Goal: Task Accomplishment & Management: Use online tool/utility

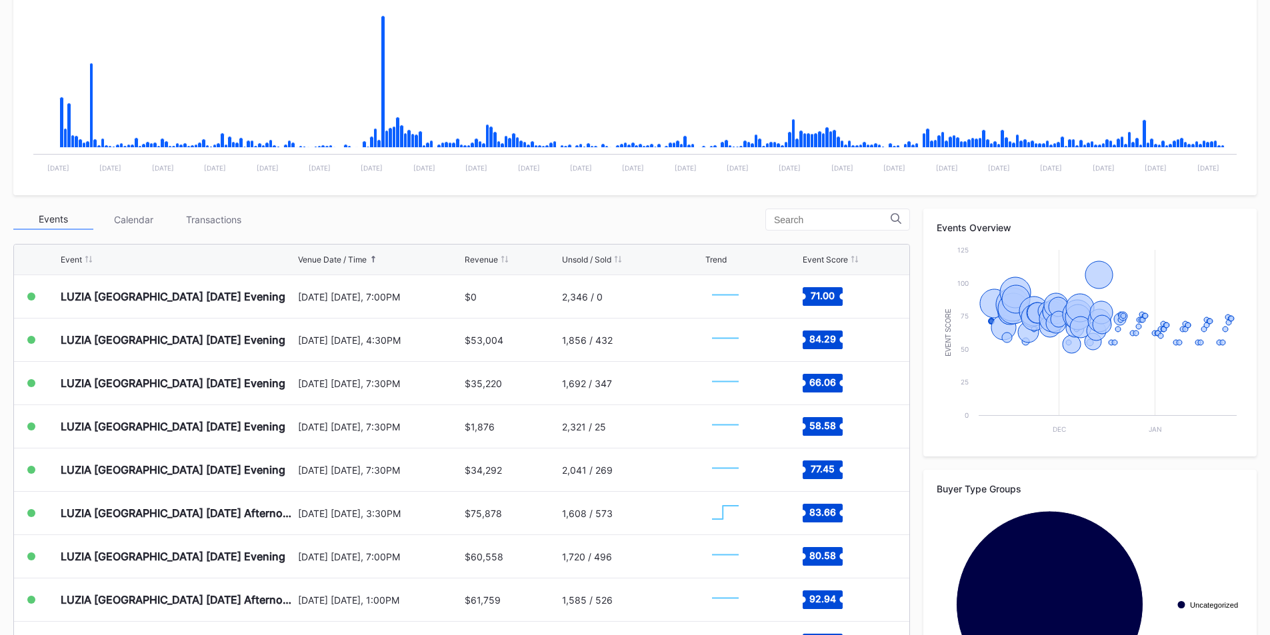
scroll to position [289, 0]
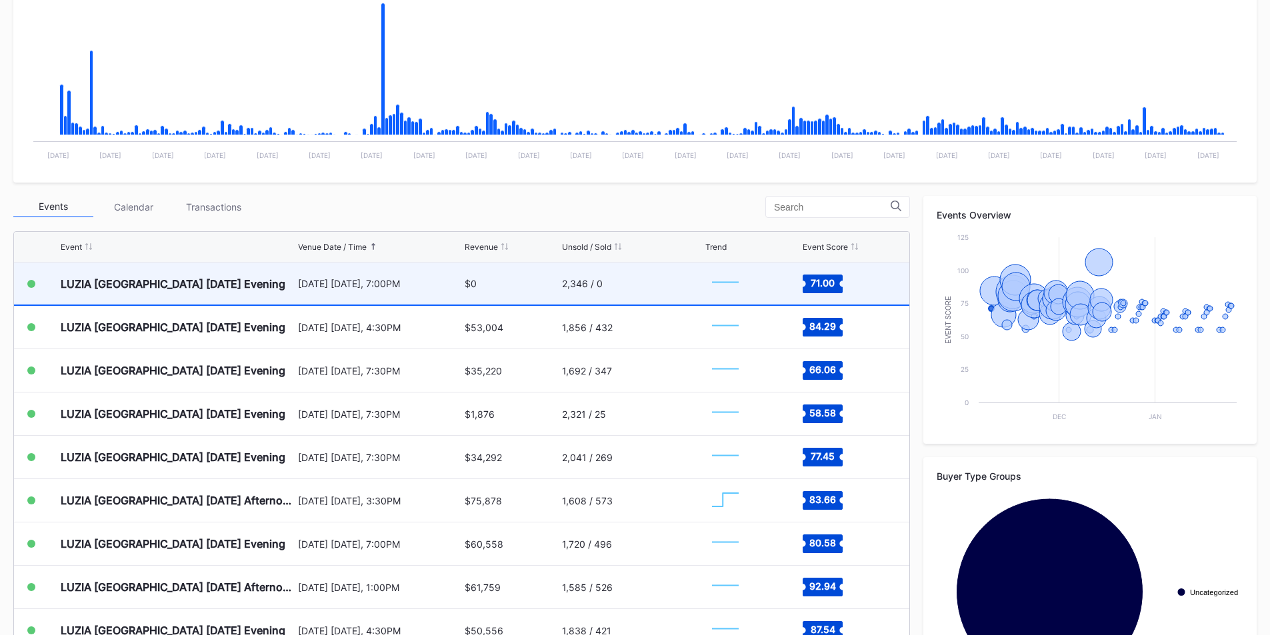
click at [631, 284] on div "2,346 / 0" at bounding box center [632, 284] width 141 height 42
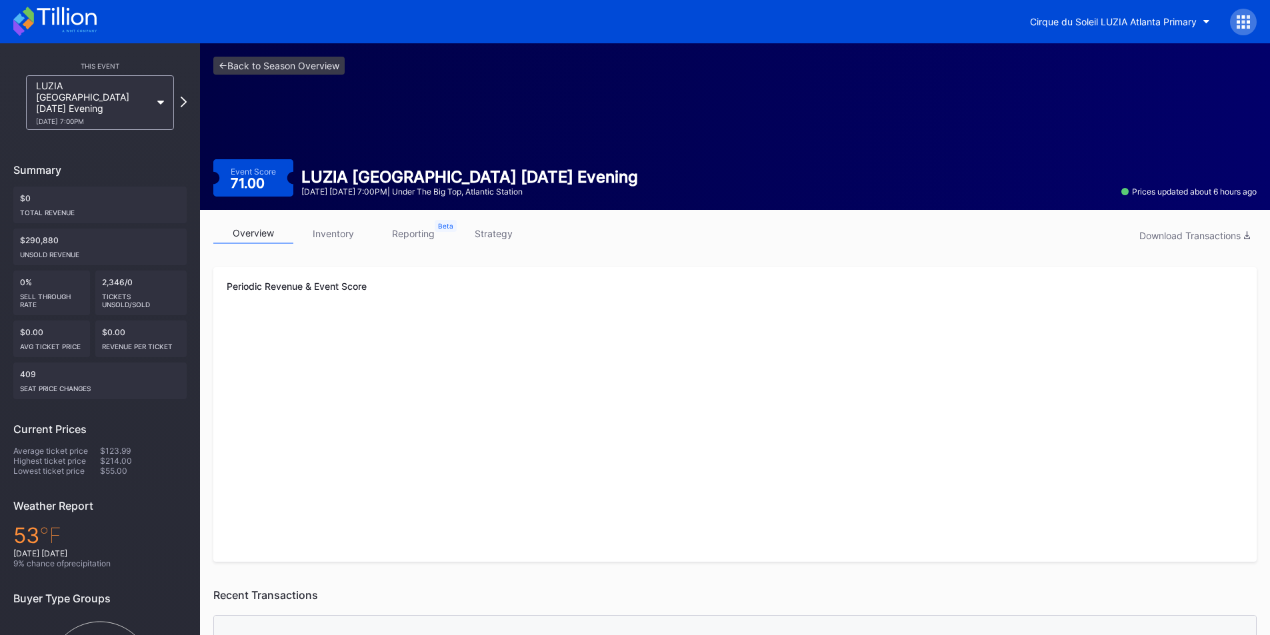
click at [490, 239] on link "strategy" at bounding box center [493, 233] width 80 height 21
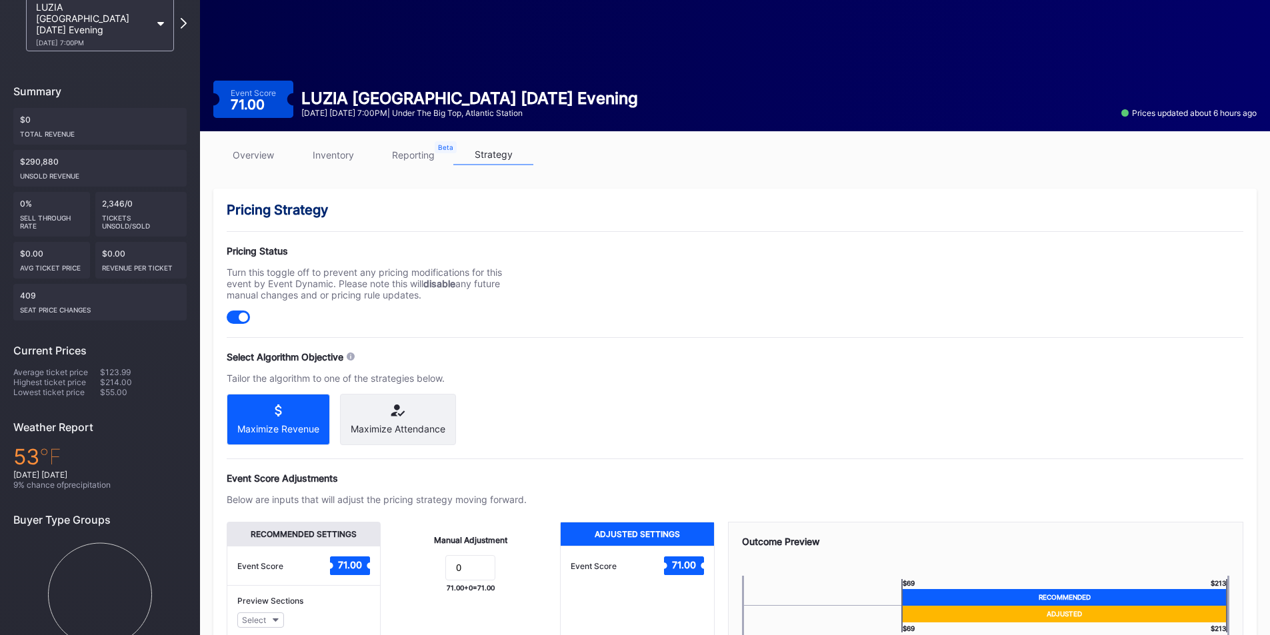
scroll to position [80, 0]
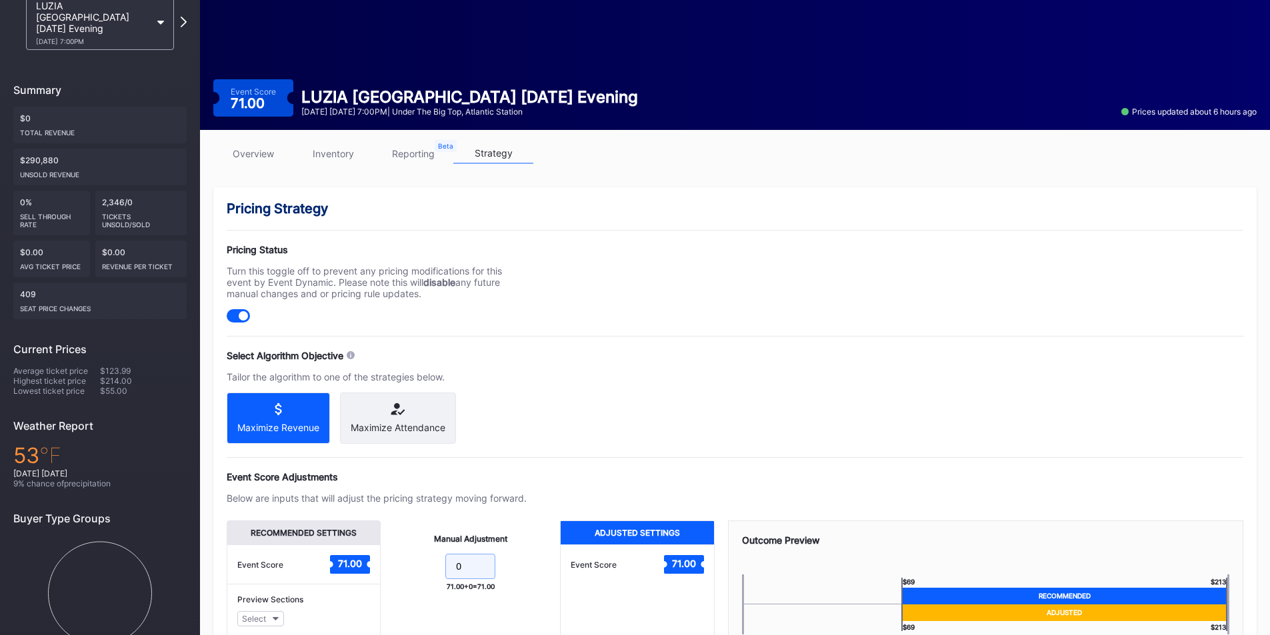
drag, startPoint x: 471, startPoint y: 576, endPoint x: 439, endPoint y: 573, distance: 31.5
click at [439, 573] on form "0" at bounding box center [470, 568] width 153 height 29
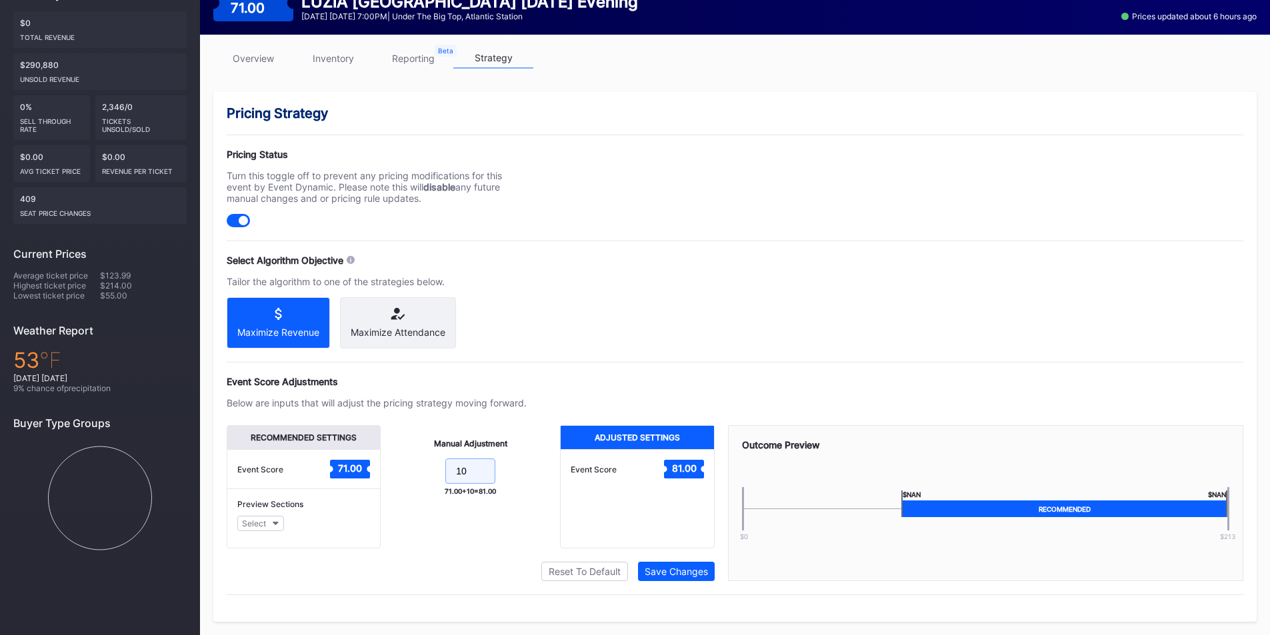
scroll to position [182, 0]
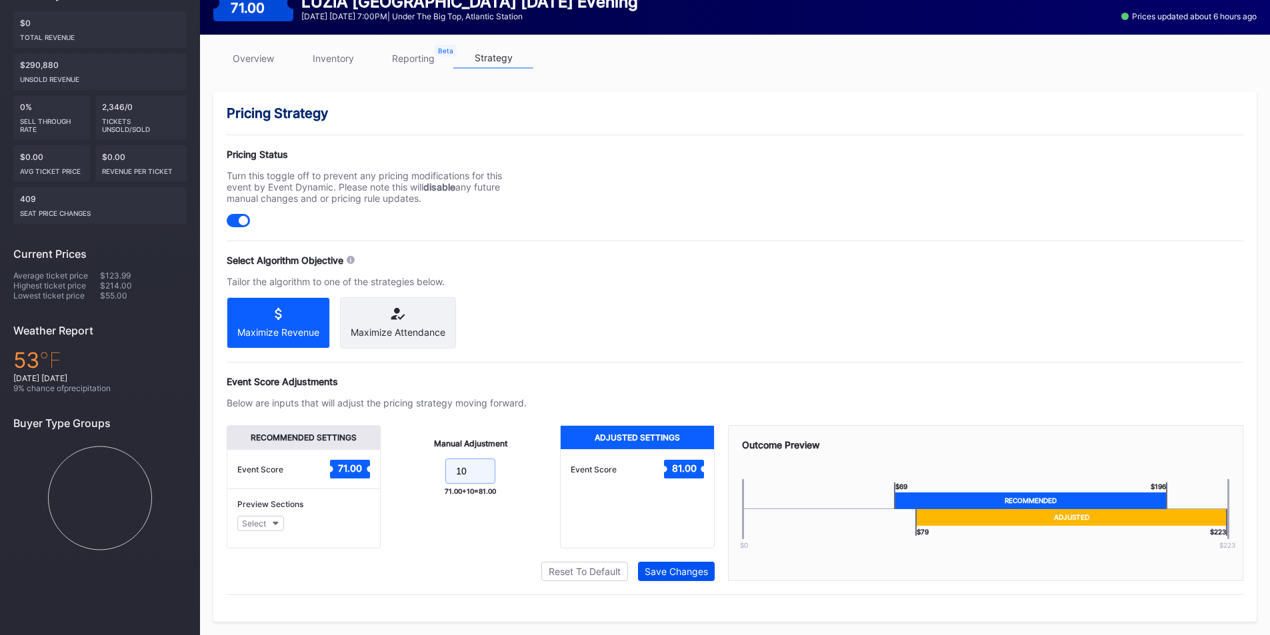
type input "10"
click at [688, 571] on div "Save Changes" at bounding box center [676, 571] width 63 height 11
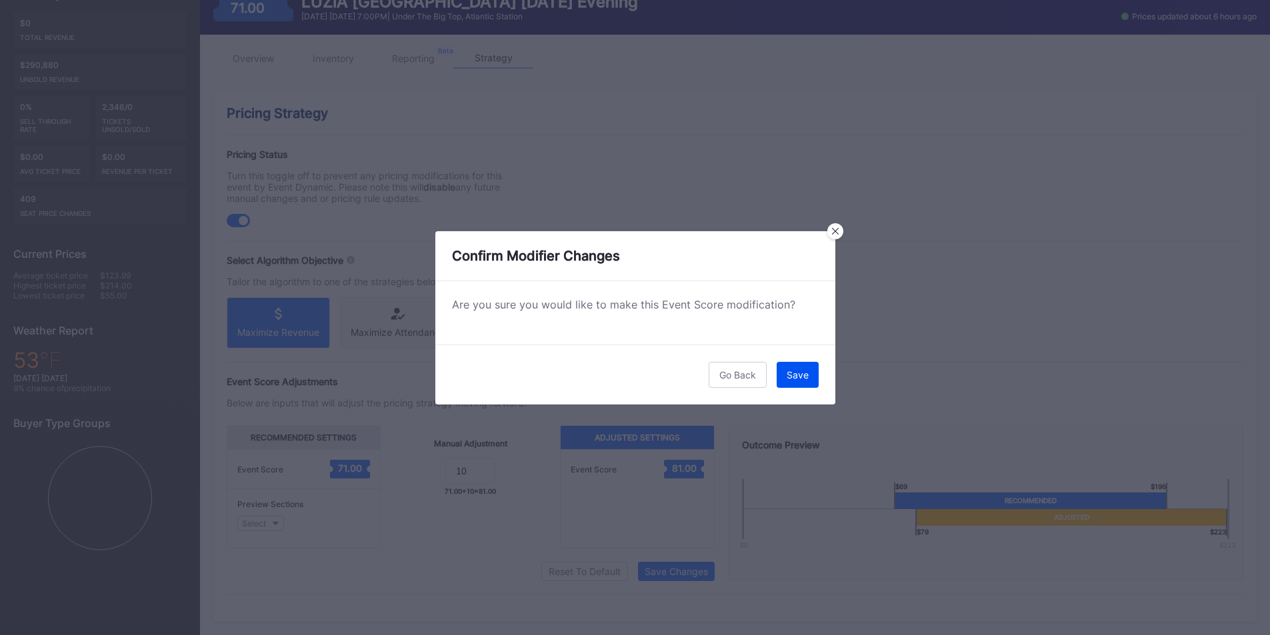
click at [796, 371] on div "Save" at bounding box center [798, 374] width 22 height 11
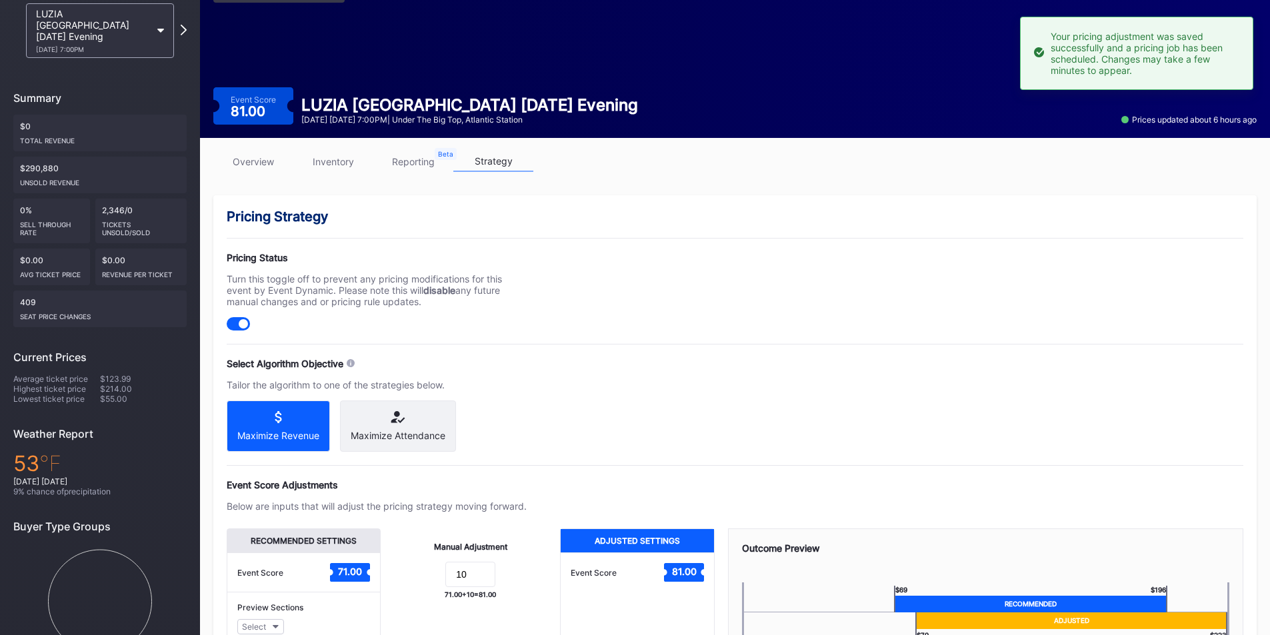
scroll to position [66, 0]
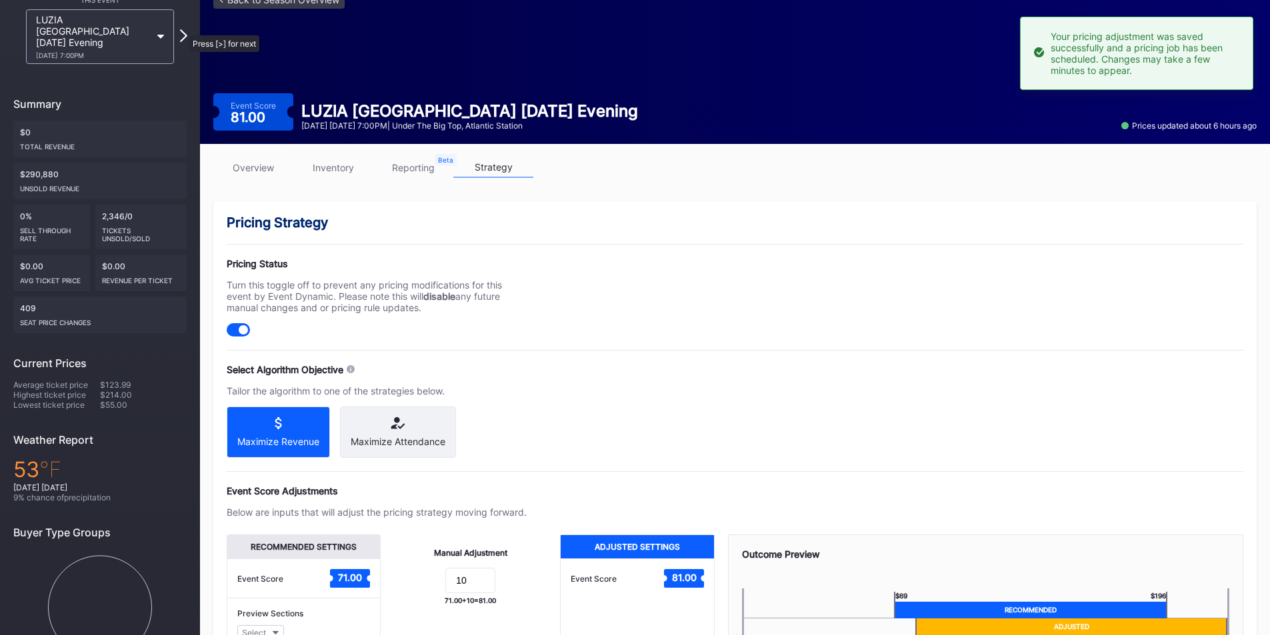
click at [183, 29] on icon at bounding box center [183, 35] width 7 height 13
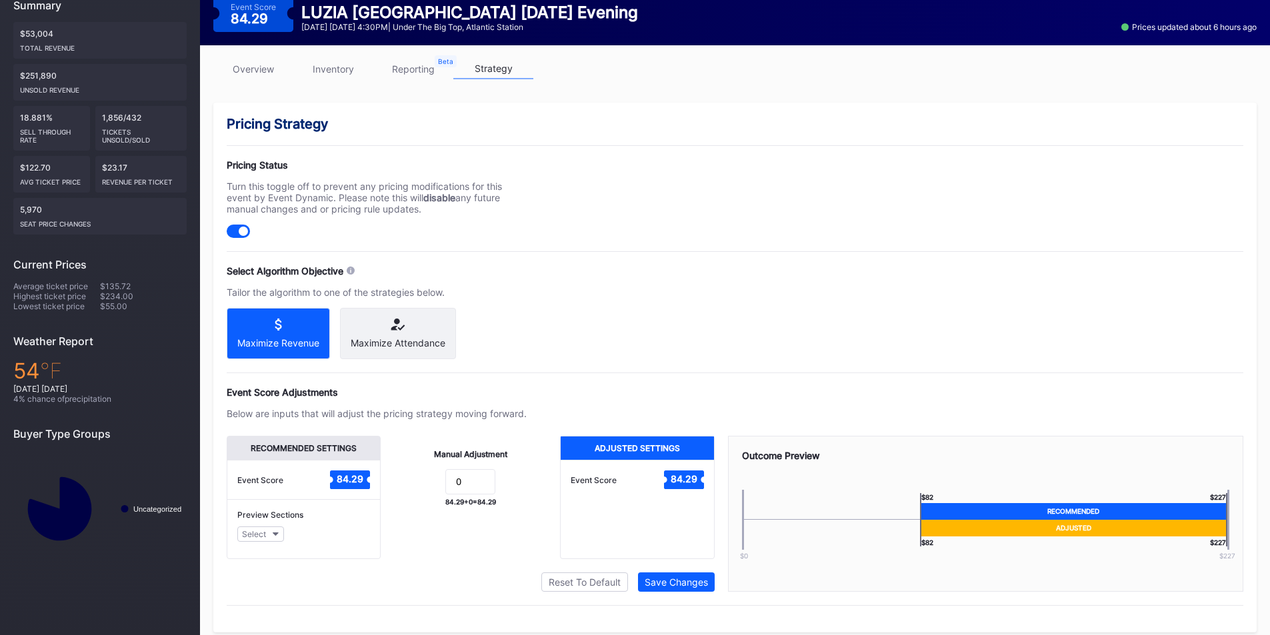
scroll to position [170, 0]
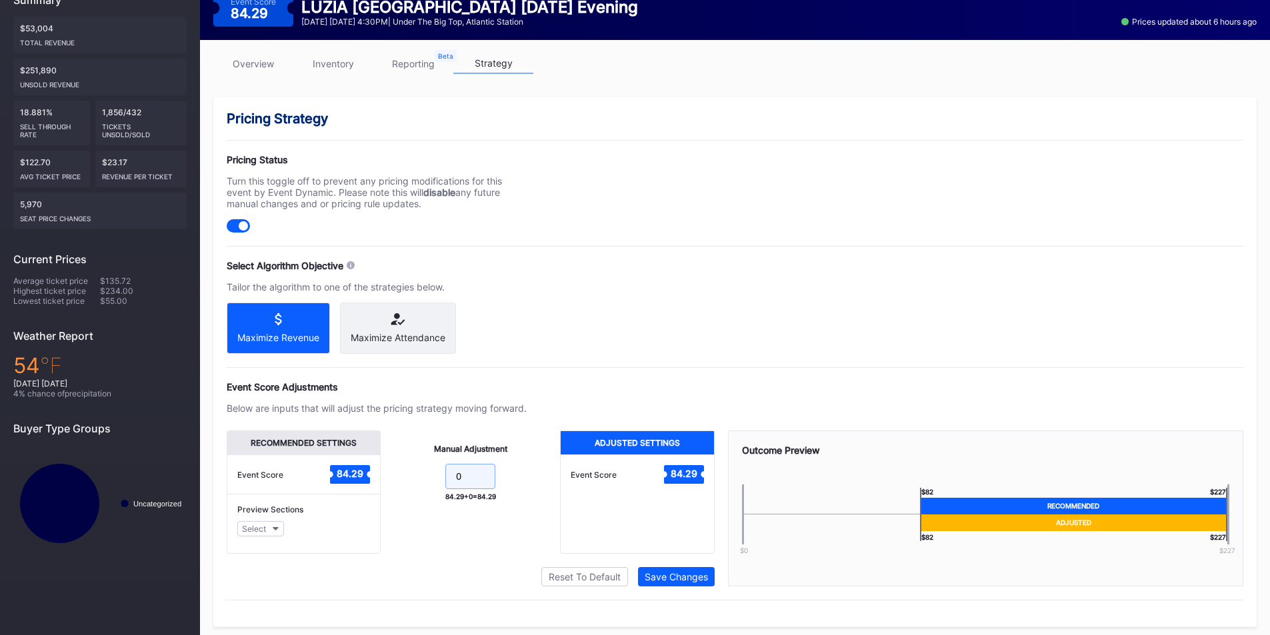
drag, startPoint x: 455, startPoint y: 485, endPoint x: 416, endPoint y: 477, distance: 39.6
click at [416, 477] on form "0" at bounding box center [470, 478] width 153 height 29
type input "10"
click at [658, 583] on div "Save Changes" at bounding box center [676, 576] width 63 height 11
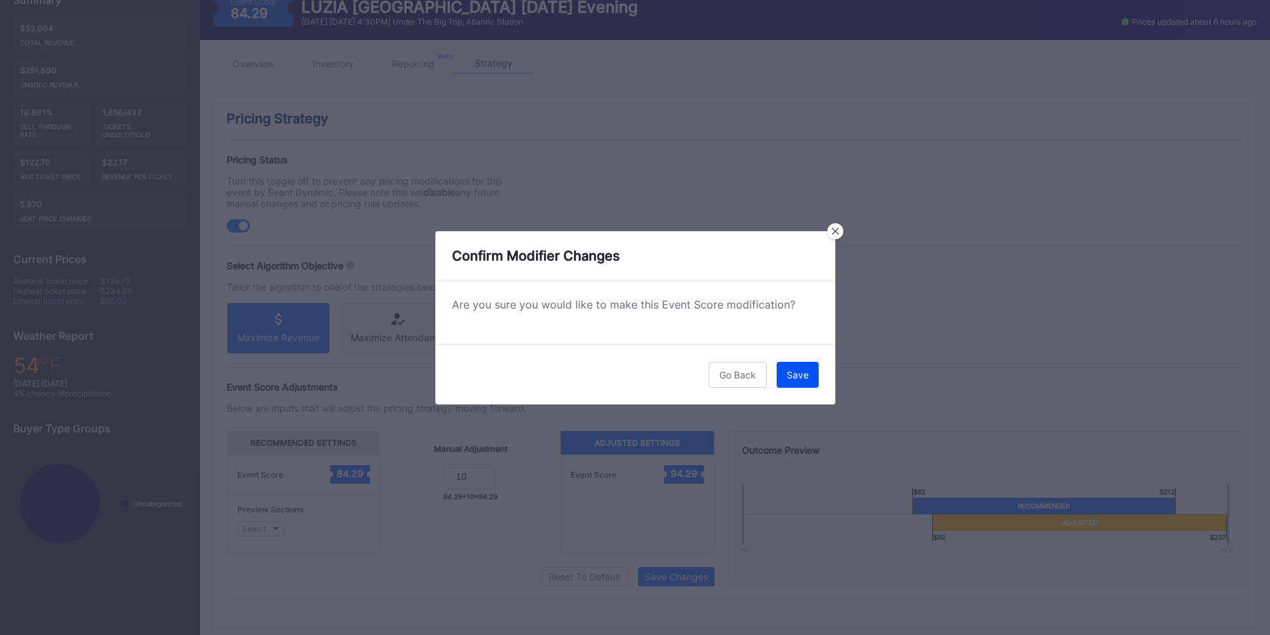
click at [797, 386] on button "Save" at bounding box center [798, 375] width 42 height 26
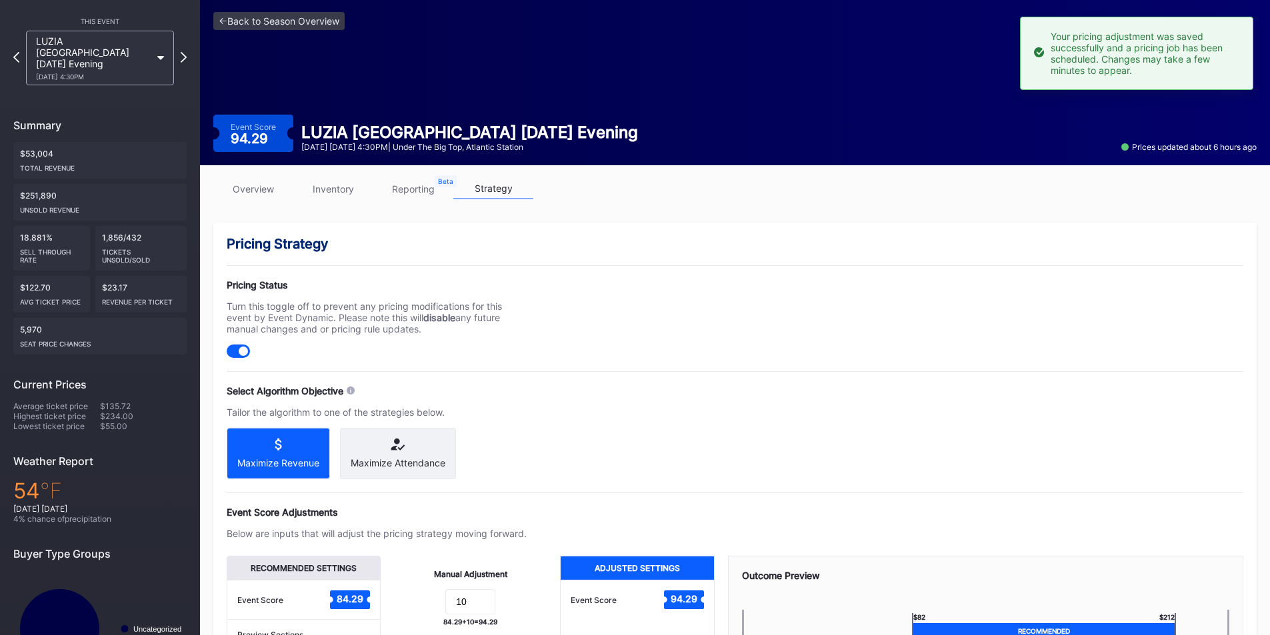
scroll to position [43, 0]
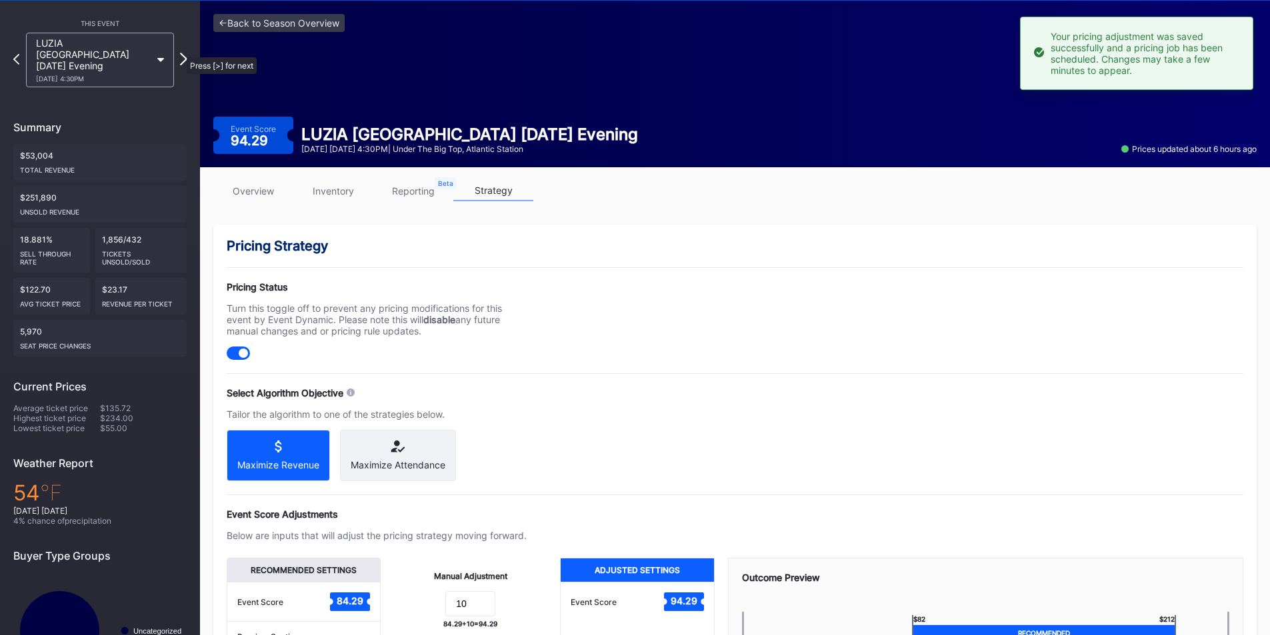
click at [180, 53] on icon at bounding box center [183, 59] width 7 height 13
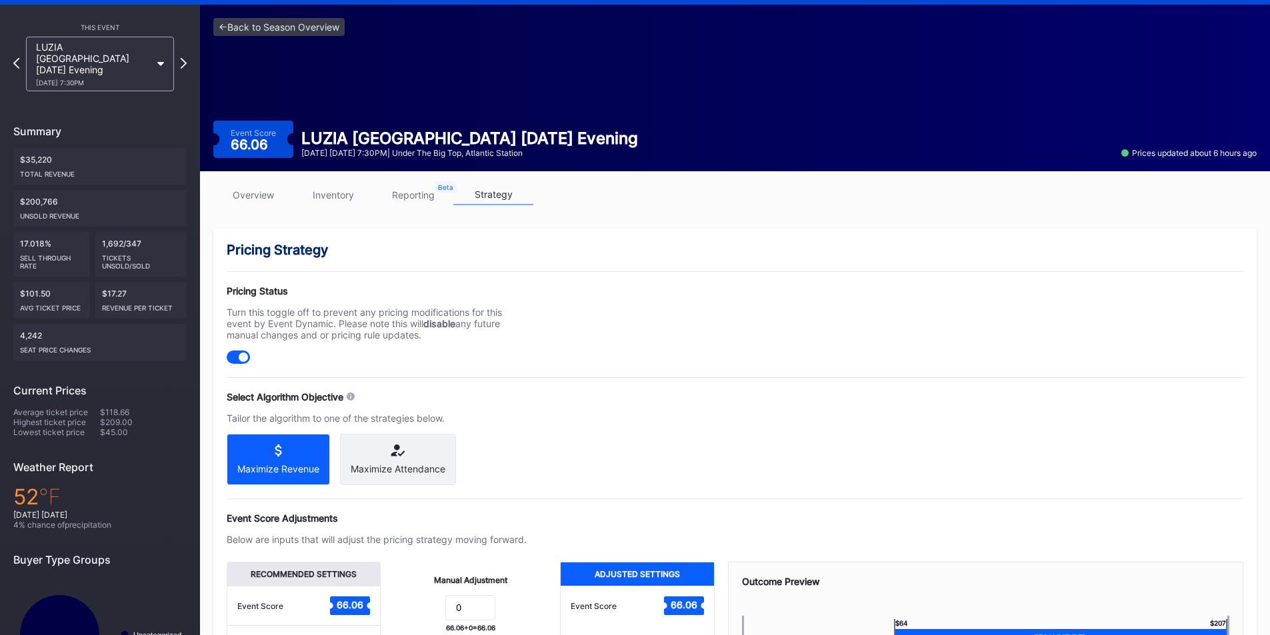
scroll to position [37, 0]
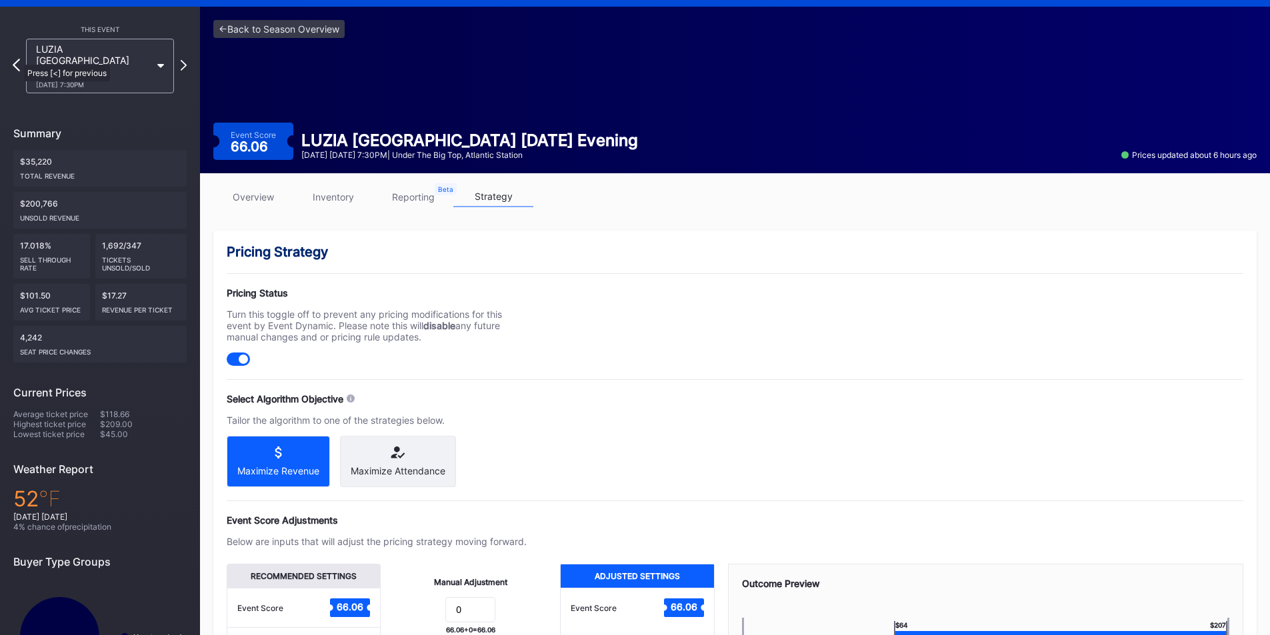
click at [17, 59] on icon at bounding box center [16, 65] width 7 height 13
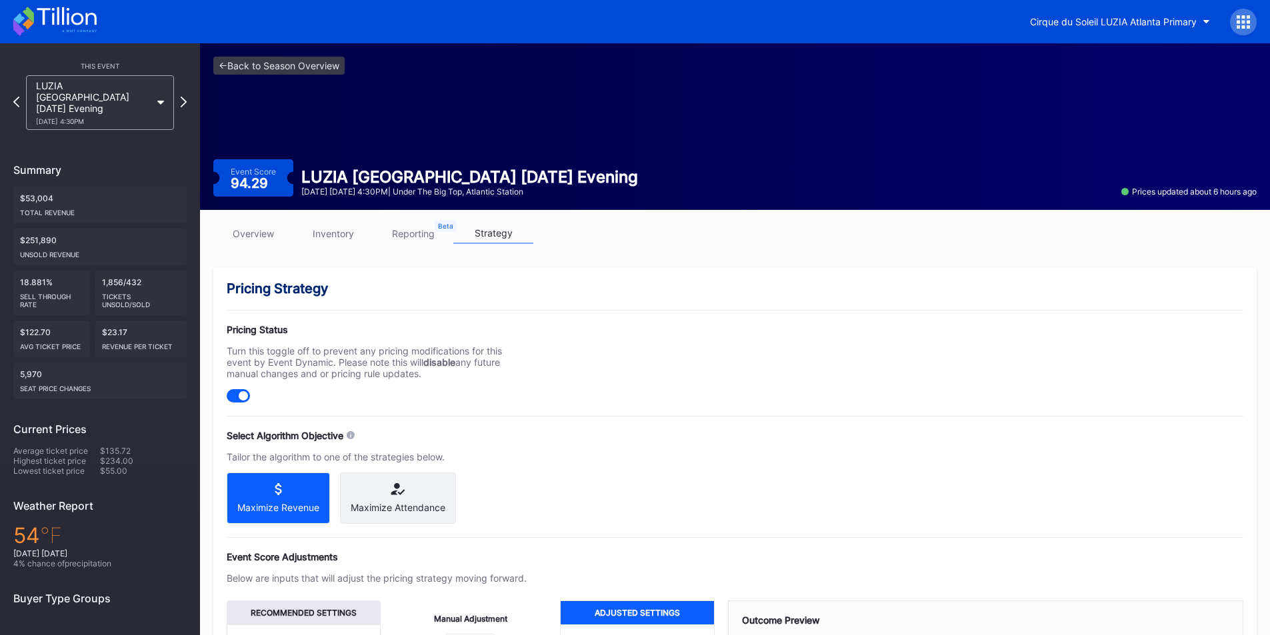
scroll to position [187, 0]
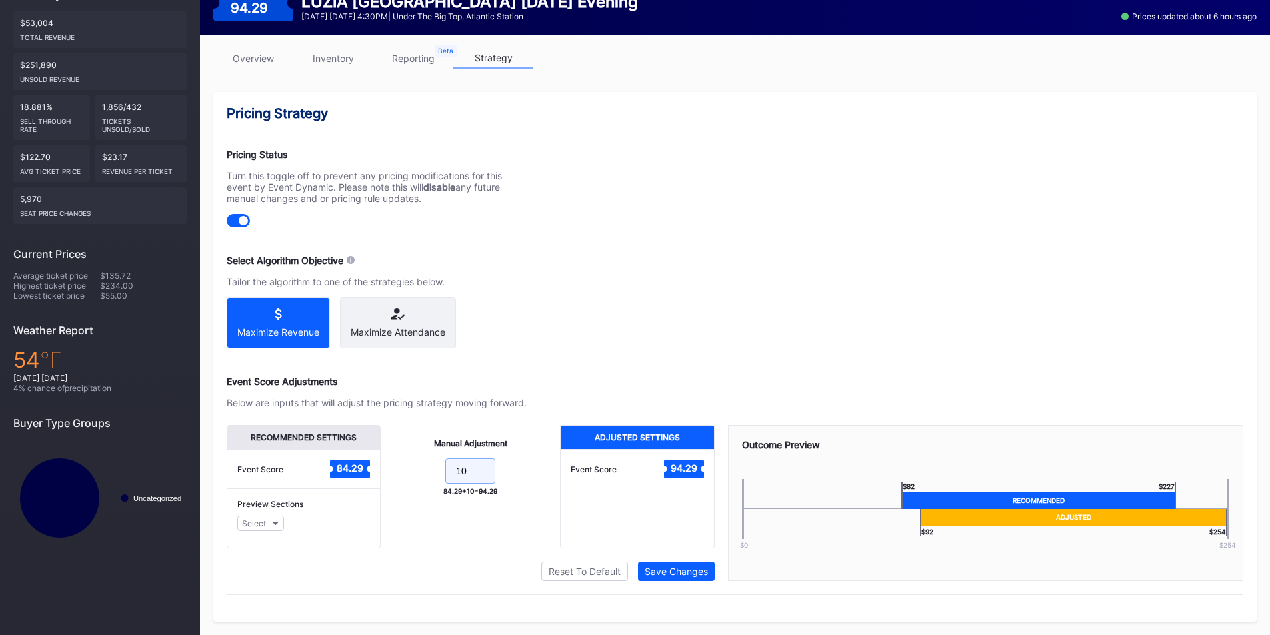
drag, startPoint x: 469, startPoint y: 471, endPoint x: 403, endPoint y: 461, distance: 66.7
click at [403, 461] on form "10" at bounding box center [470, 473] width 153 height 29
click at [681, 573] on div "Save Changes" at bounding box center [676, 571] width 63 height 11
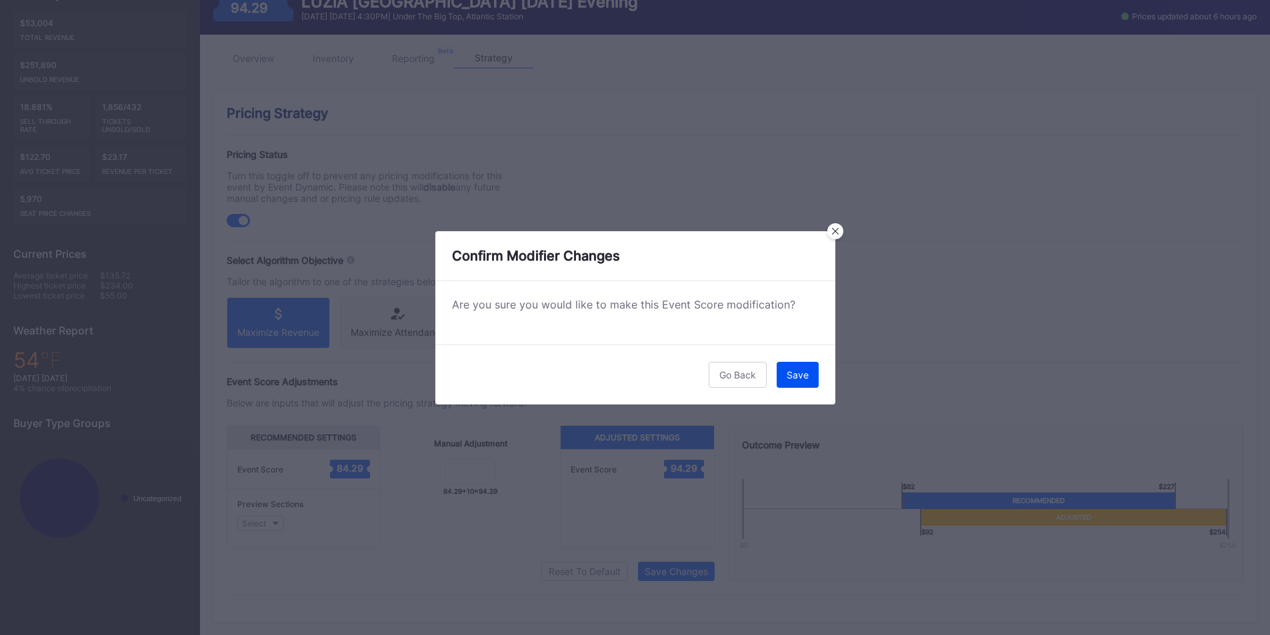
click at [794, 377] on div "Save" at bounding box center [798, 374] width 22 height 11
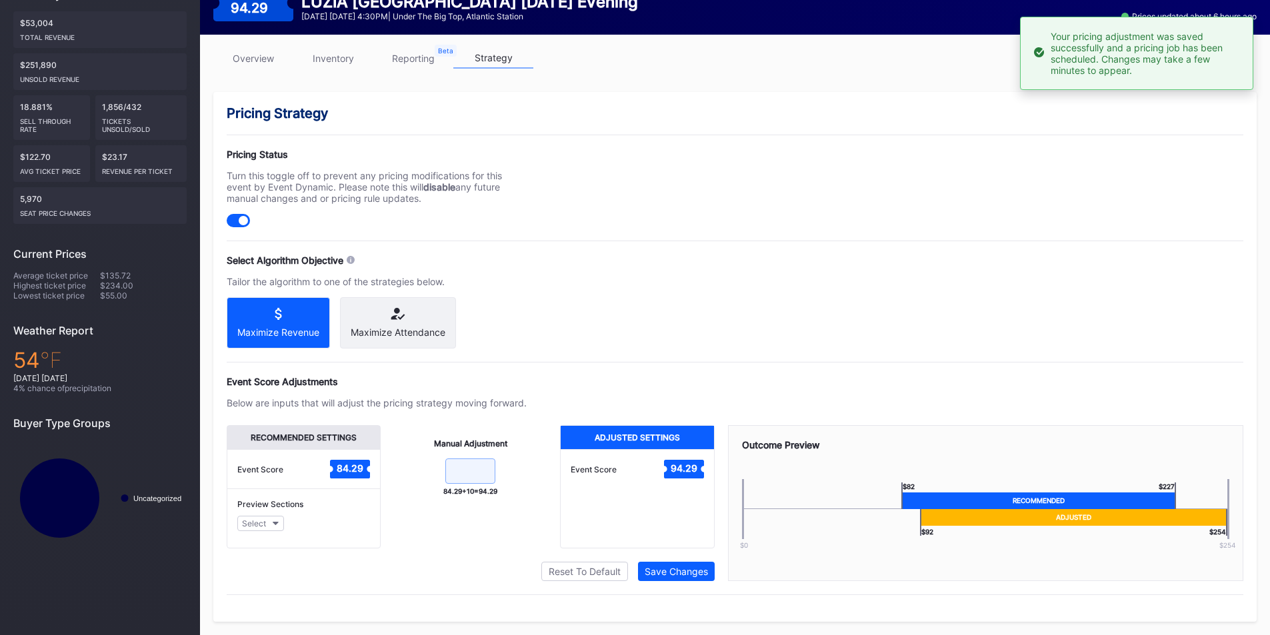
click at [477, 473] on input at bounding box center [470, 471] width 50 height 25
type input "0"
click at [678, 572] on div "Save Changes" at bounding box center [676, 571] width 63 height 11
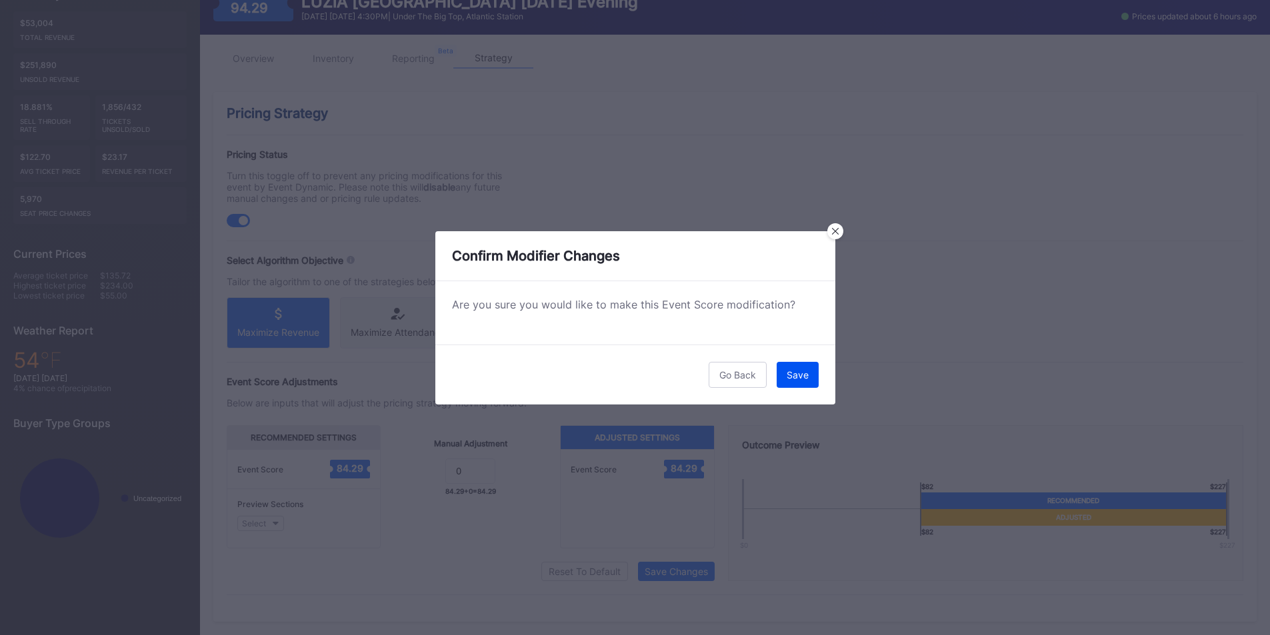
click at [795, 367] on button "Save" at bounding box center [798, 375] width 42 height 26
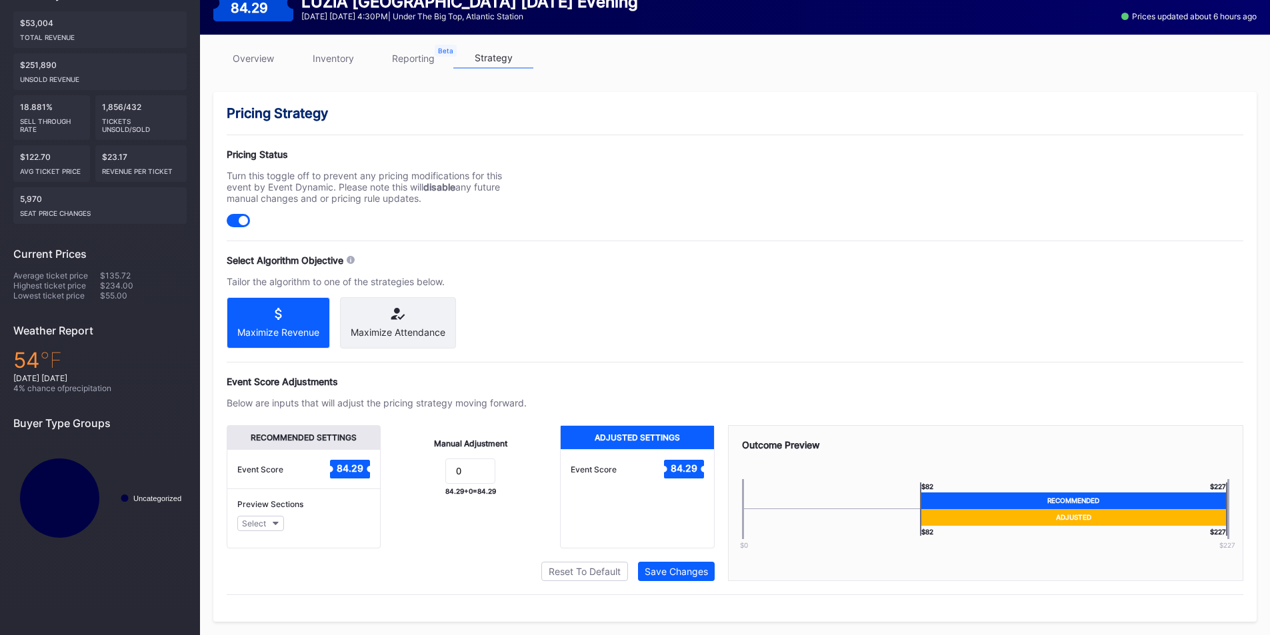
scroll to position [0, 0]
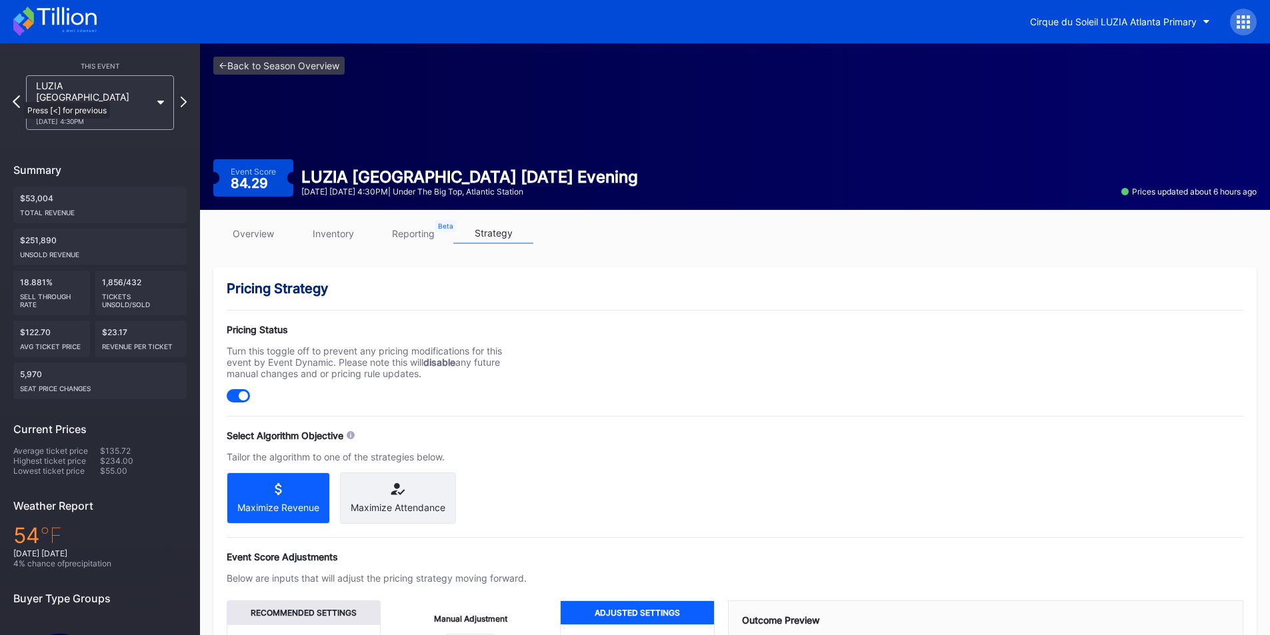
click at [17, 95] on icon at bounding box center [16, 101] width 7 height 13
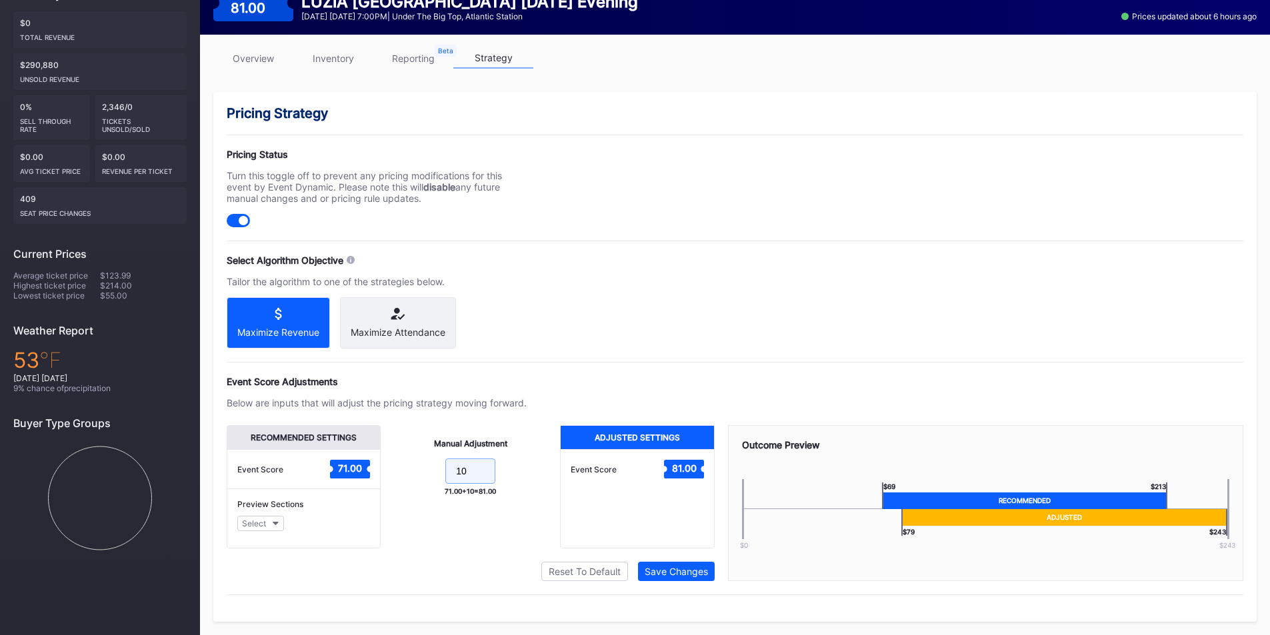
click at [395, 470] on form "10" at bounding box center [470, 473] width 153 height 29
type input "0"
click at [689, 573] on div "Save Changes" at bounding box center [676, 571] width 63 height 11
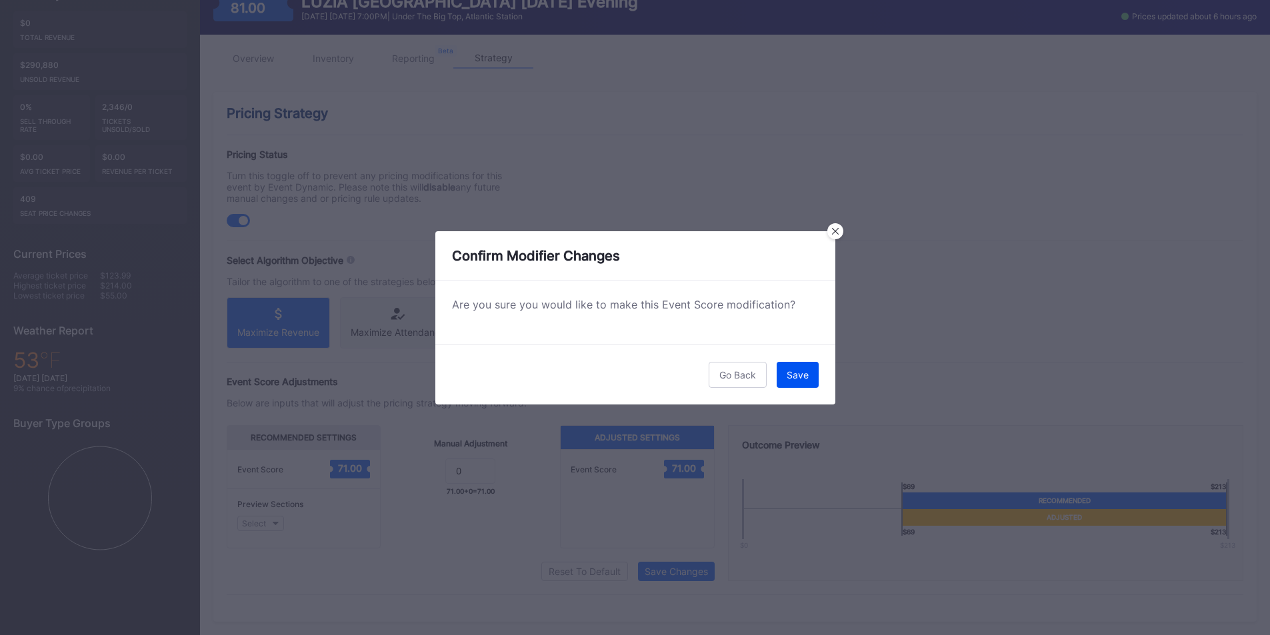
click at [784, 372] on button "Save" at bounding box center [798, 375] width 42 height 26
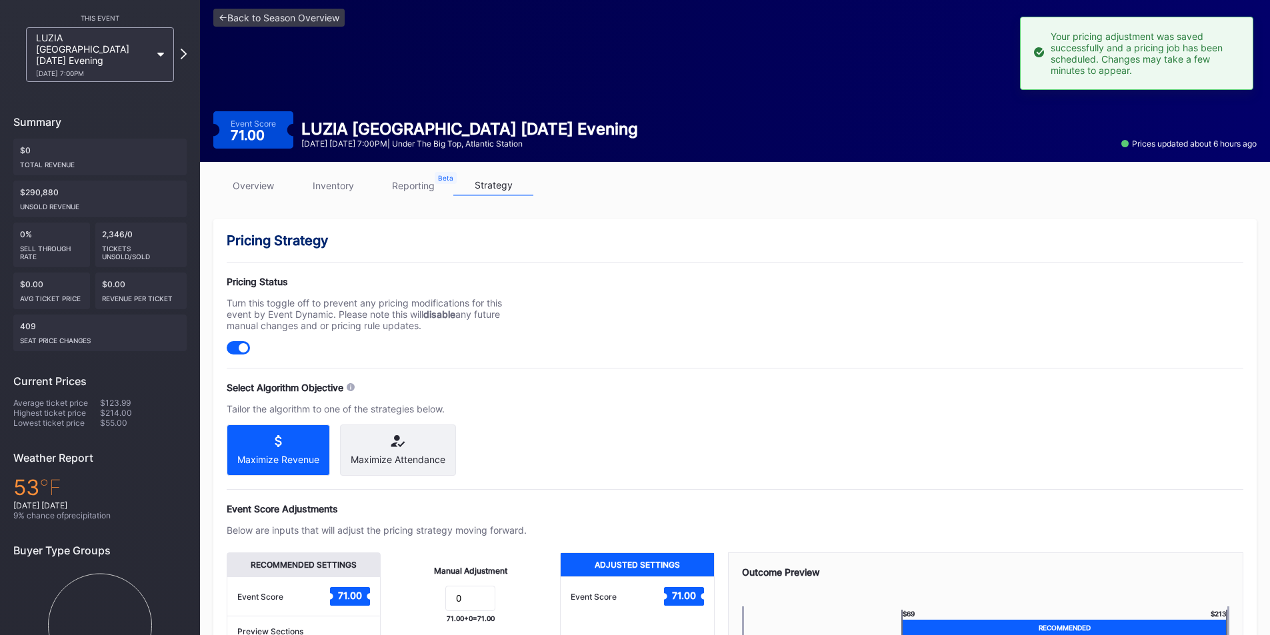
scroll to position [0, 0]
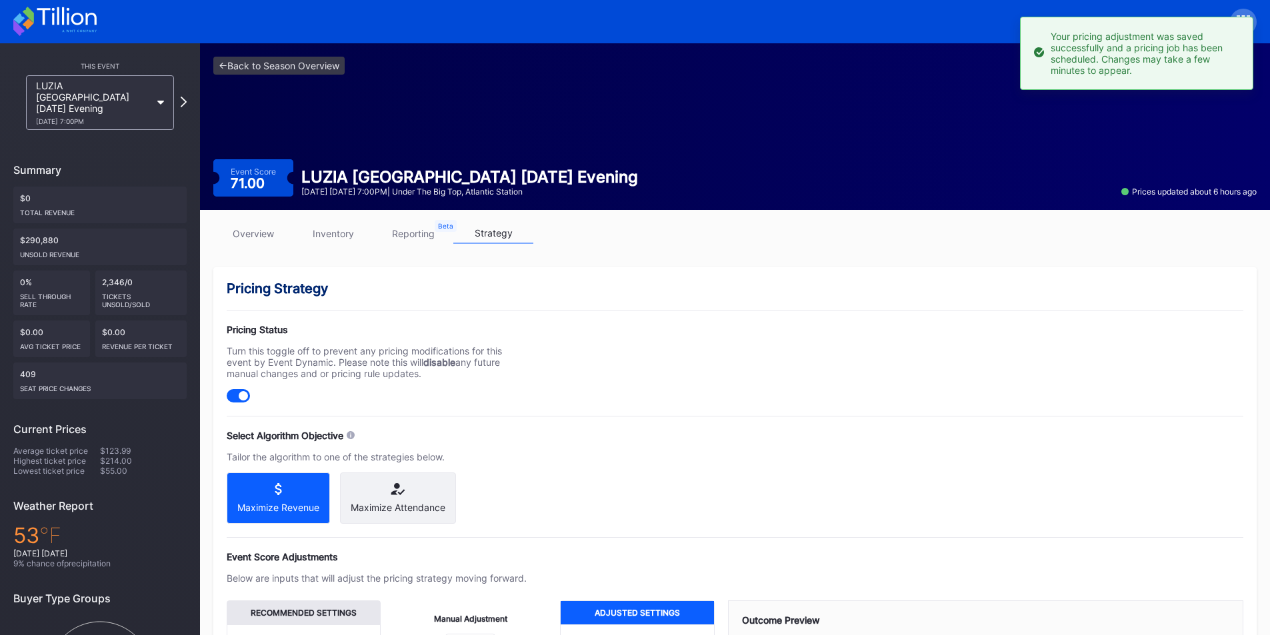
click at [83, 19] on icon at bounding box center [66, 16] width 59 height 18
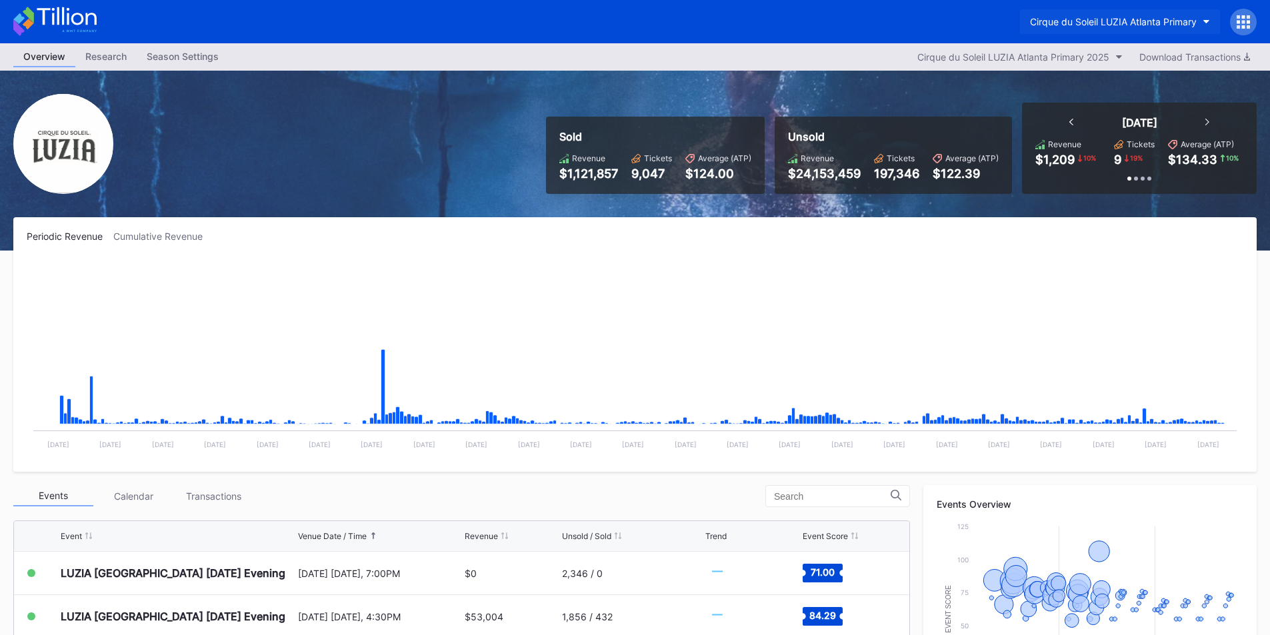
click at [1125, 21] on div "Cirque du Soleil LUZIA Atlanta Primary" at bounding box center [1113, 21] width 167 height 11
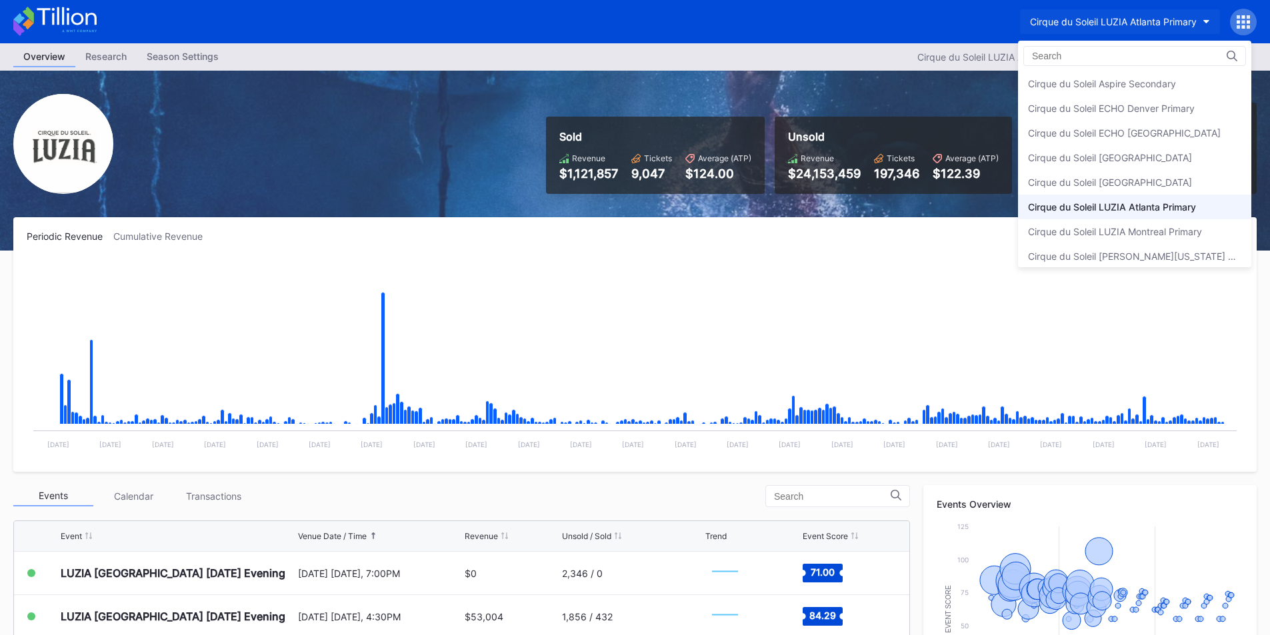
scroll to position [31, 0]
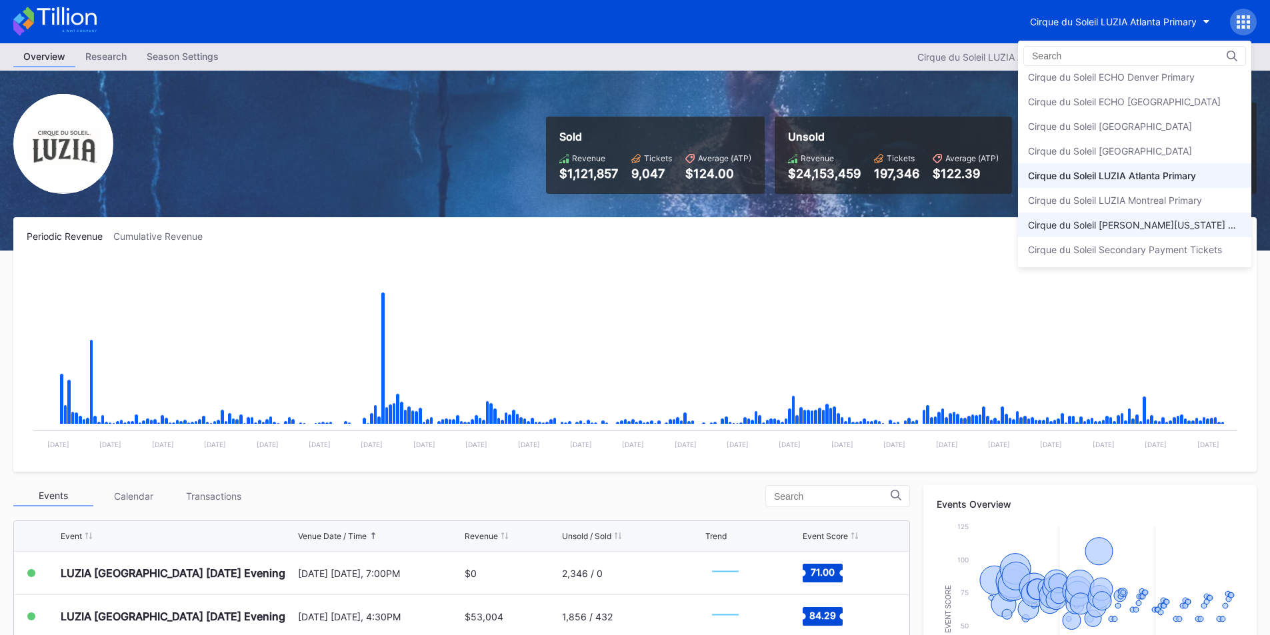
click at [1139, 217] on div "Cirque du Soleil [PERSON_NAME][US_STATE] Primary" at bounding box center [1134, 225] width 233 height 25
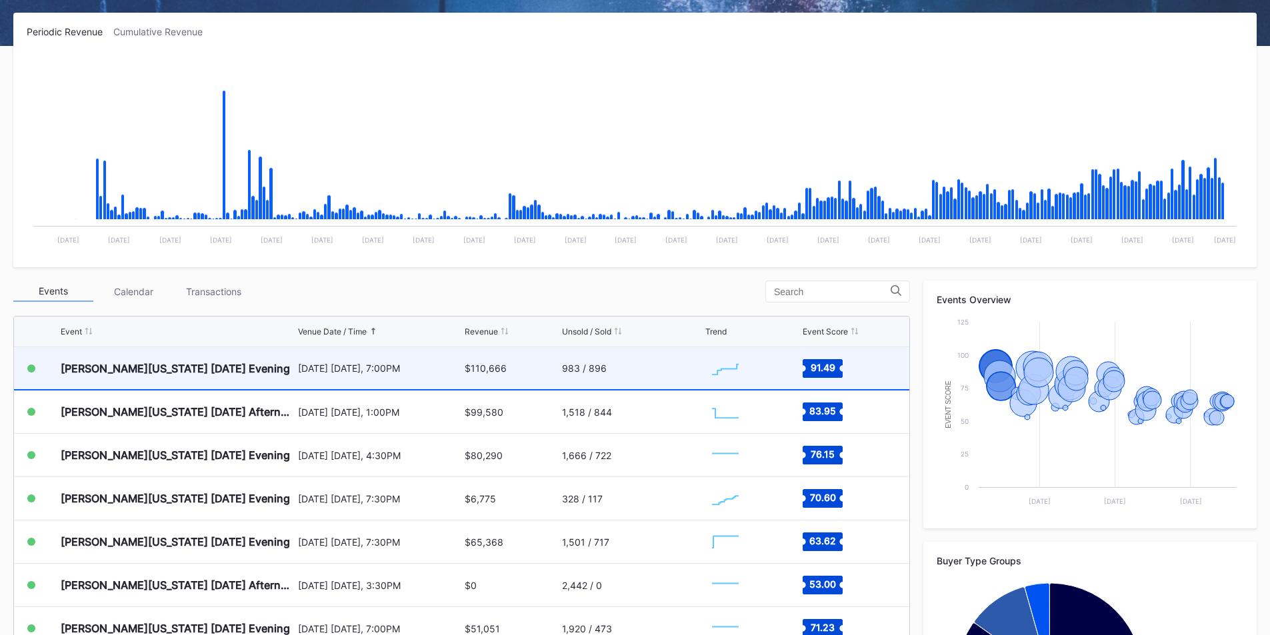
click at [585, 376] on div "983 / 896" at bounding box center [632, 368] width 141 height 42
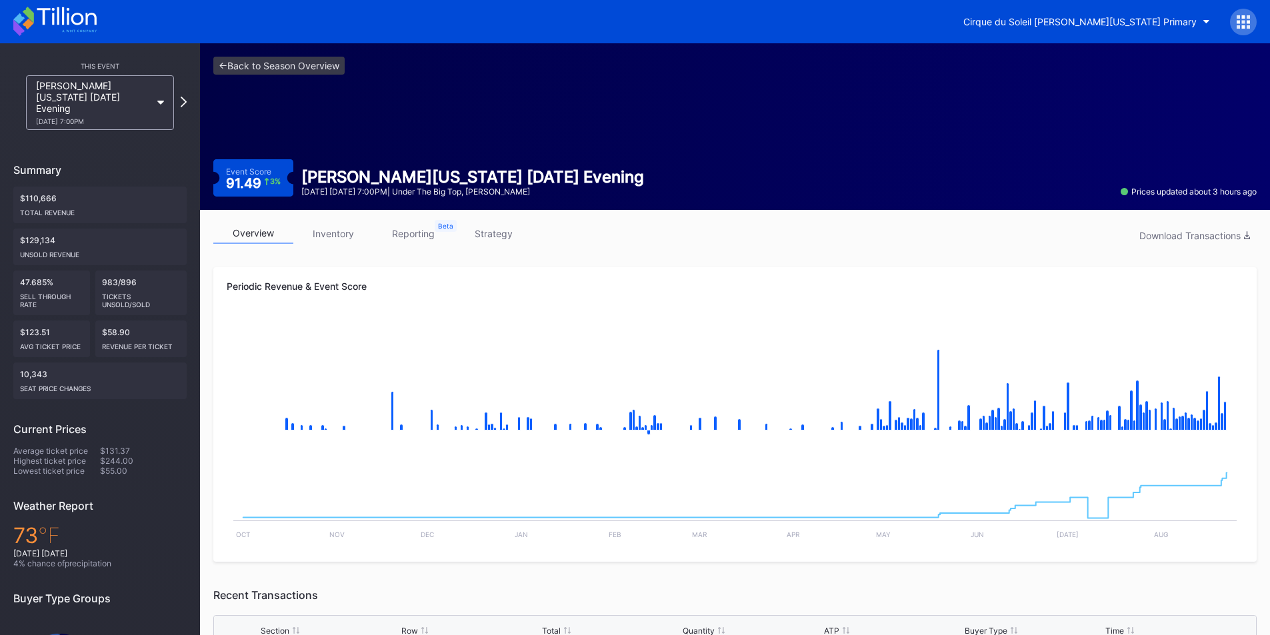
click at [465, 227] on link "strategy" at bounding box center [493, 233] width 80 height 21
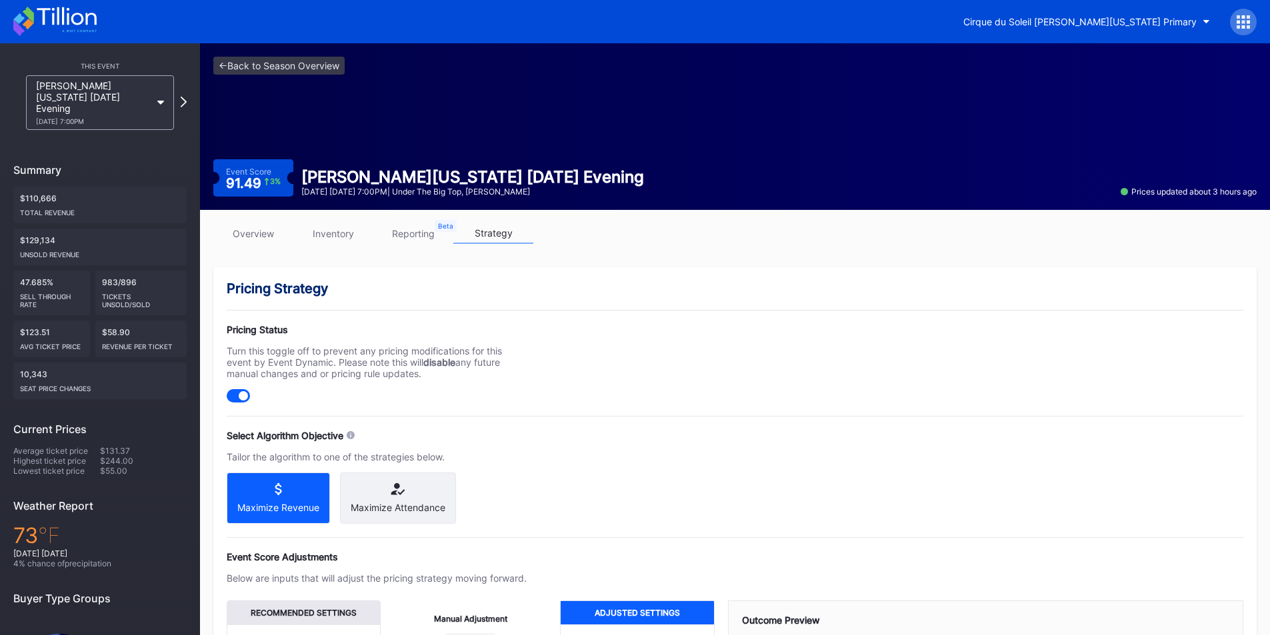
scroll to position [187, 0]
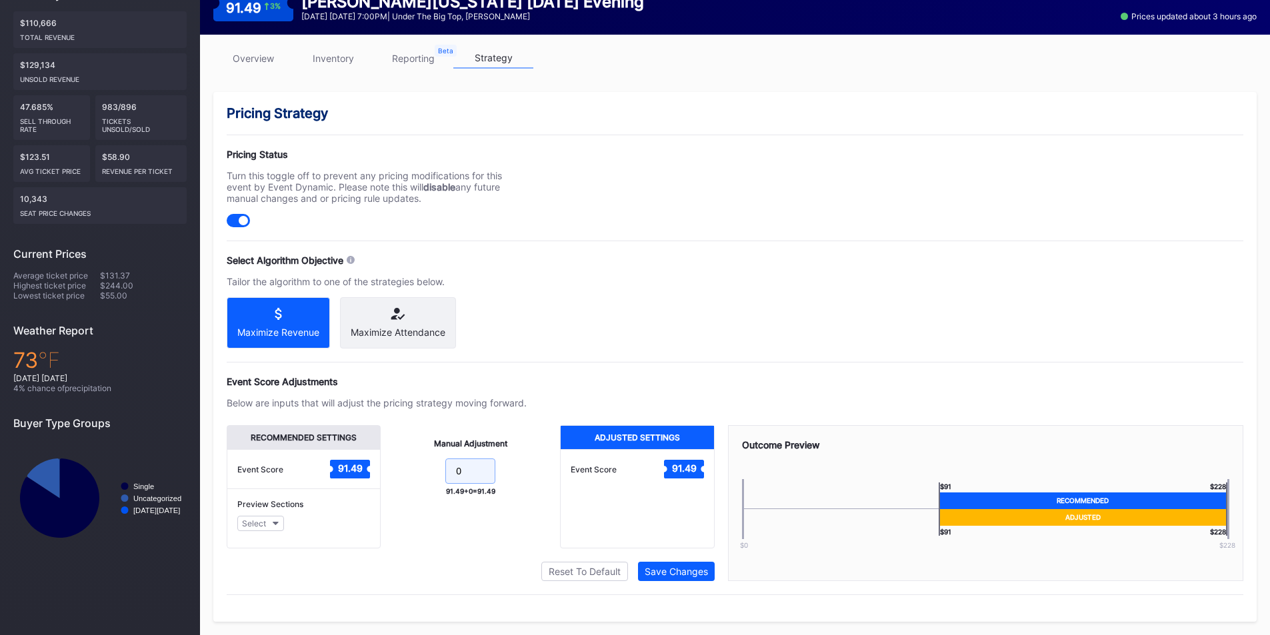
drag, startPoint x: 479, startPoint y: 468, endPoint x: 398, endPoint y: 463, distance: 80.8
click at [398, 463] on form "0" at bounding box center [470, 473] width 153 height 29
type input "10"
click at [684, 571] on div "Save Changes" at bounding box center [676, 571] width 63 height 11
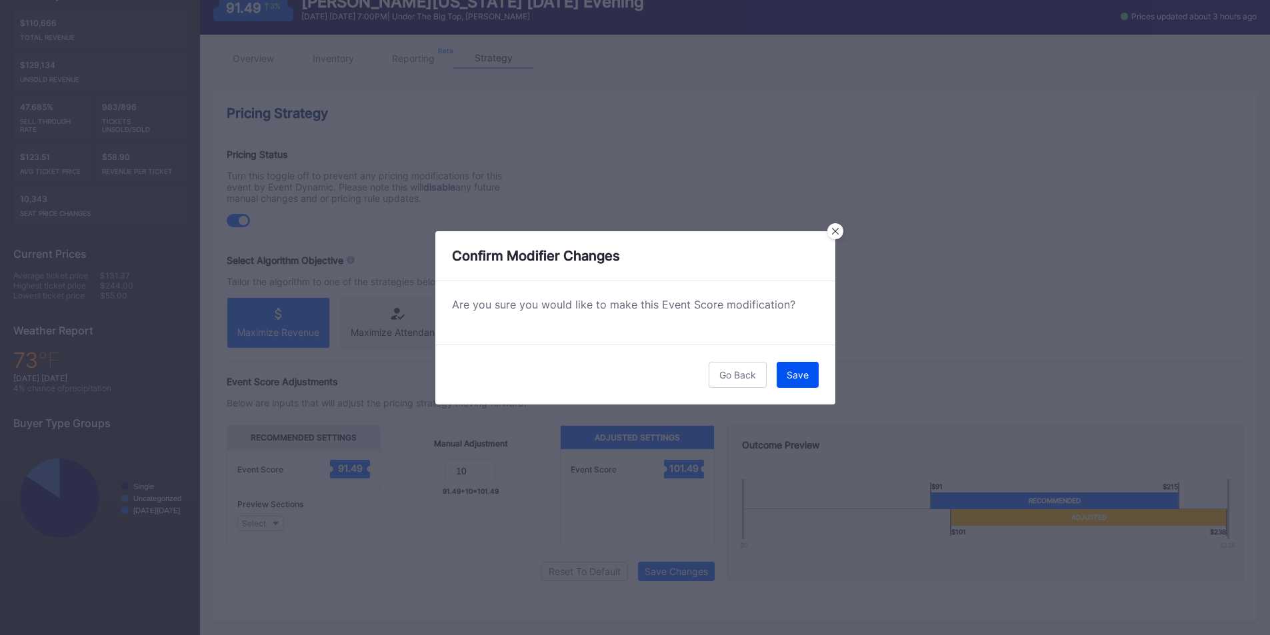
click at [790, 382] on button "Save" at bounding box center [798, 375] width 42 height 26
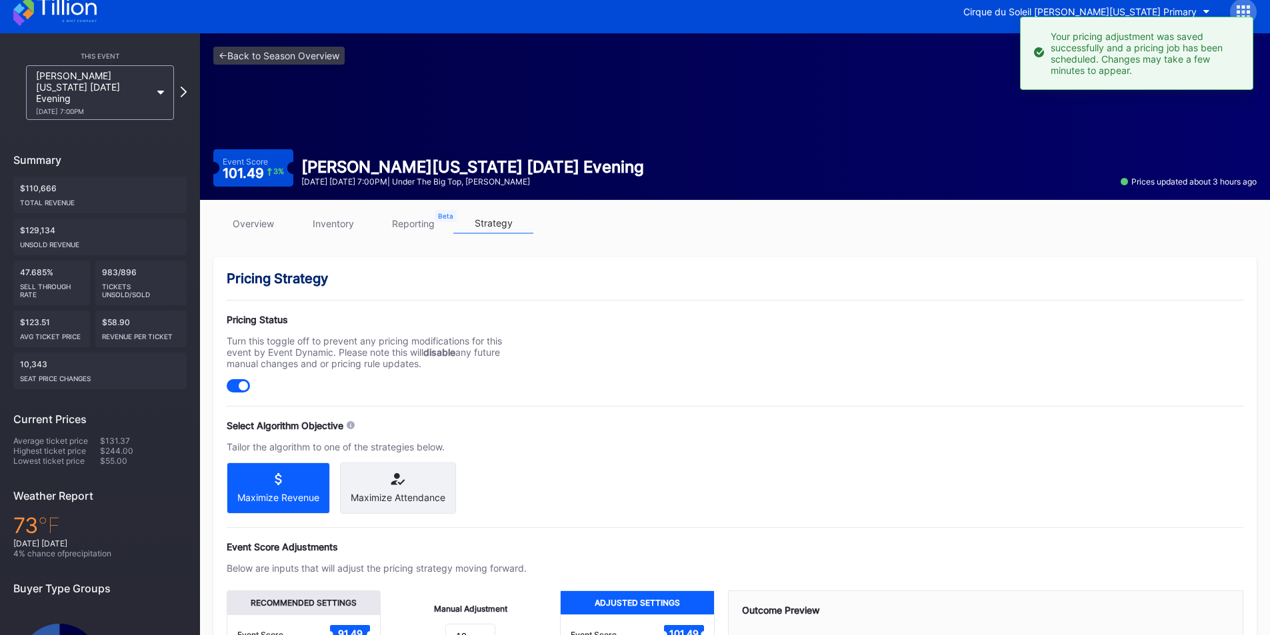
scroll to position [1, 0]
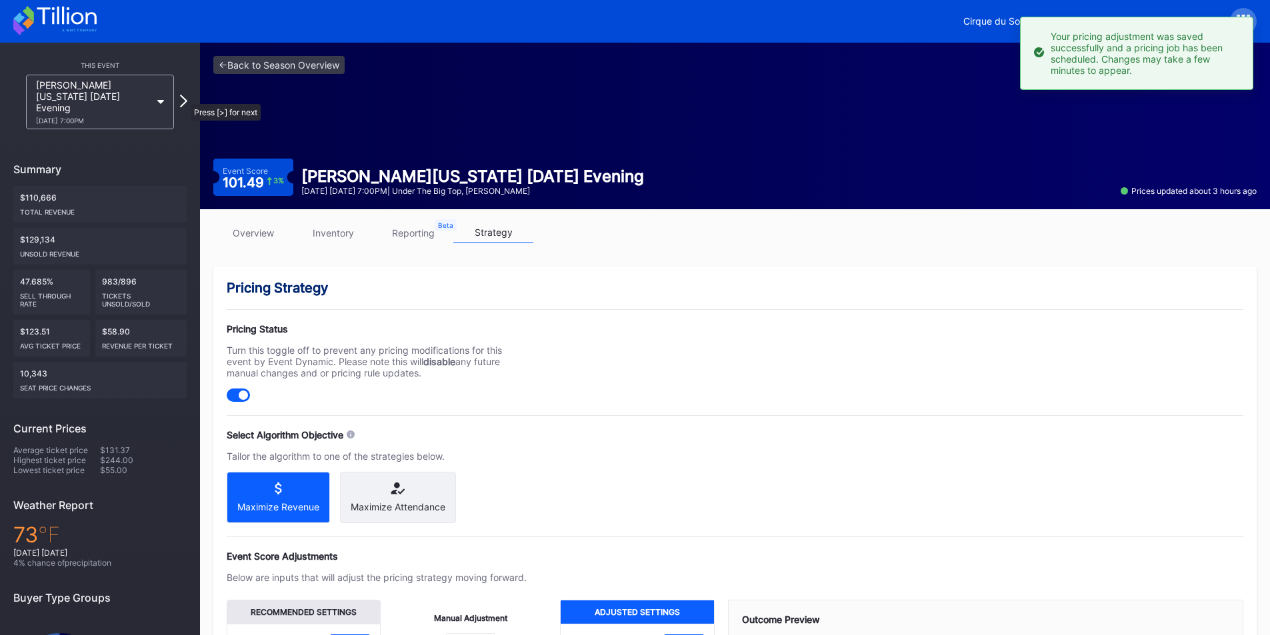
click at [184, 97] on icon at bounding box center [183, 101] width 7 height 13
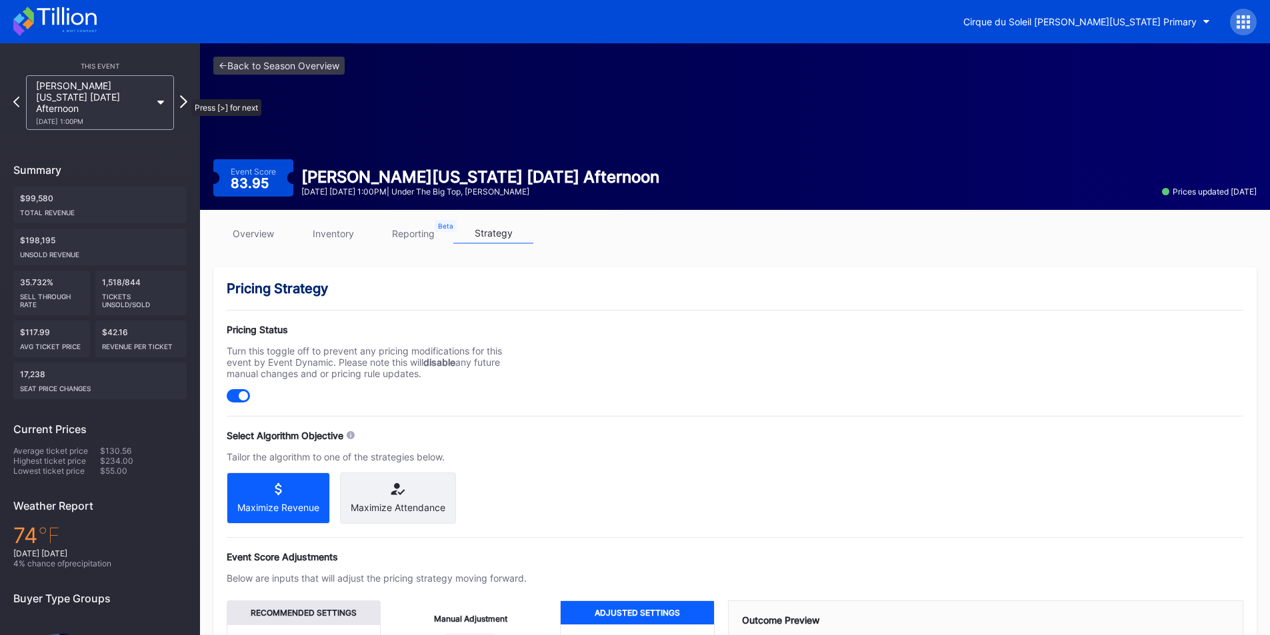
click at [183, 95] on icon at bounding box center [183, 101] width 7 height 13
click at [184, 95] on icon at bounding box center [183, 101] width 7 height 13
click at [185, 99] on icon at bounding box center [183, 101] width 7 height 13
click at [185, 95] on icon at bounding box center [183, 101] width 7 height 13
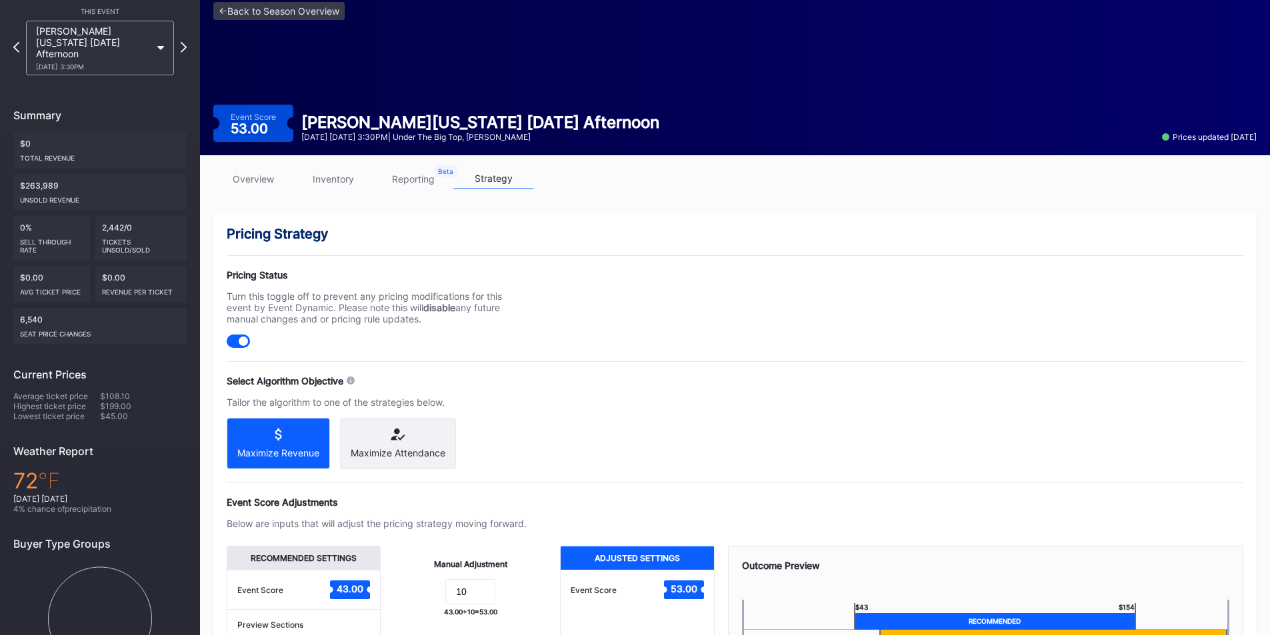
scroll to position [41, 0]
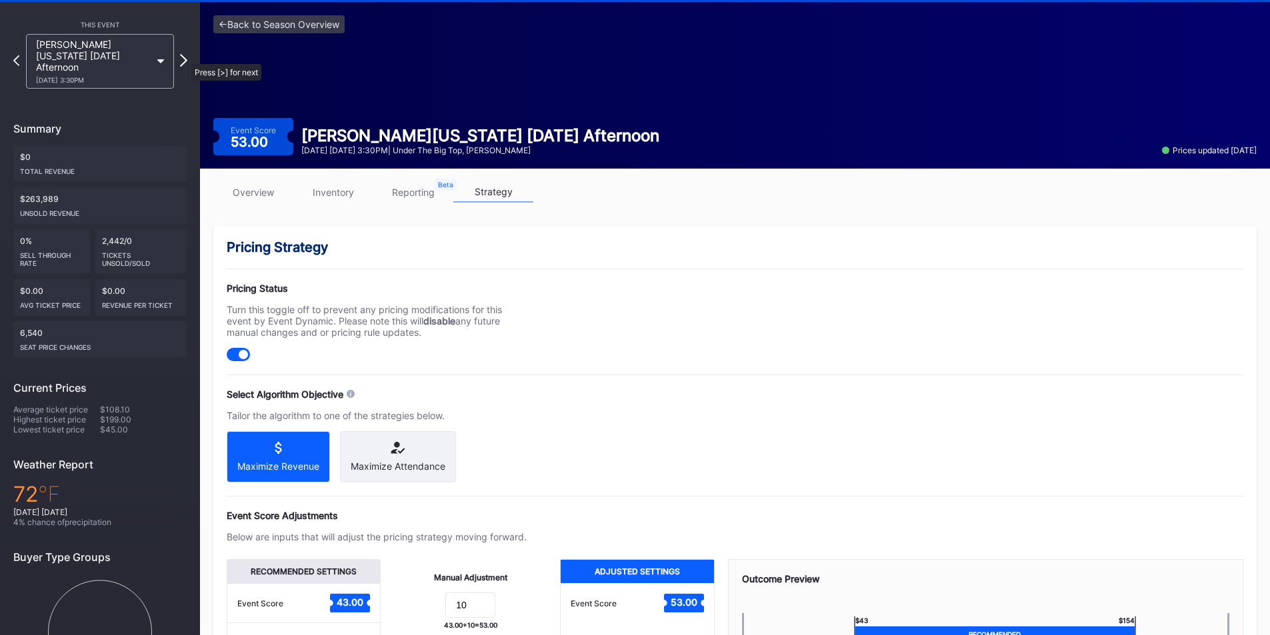
click at [185, 57] on icon at bounding box center [183, 60] width 7 height 13
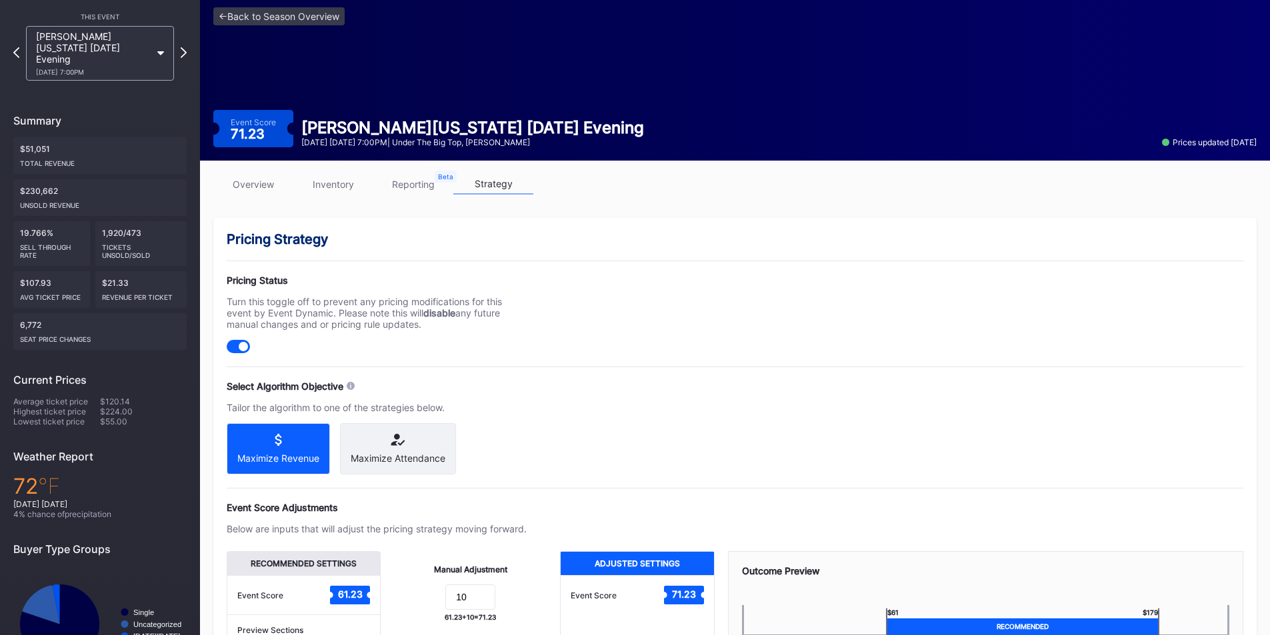
scroll to position [50, 0]
click at [263, 189] on link "overview" at bounding box center [253, 183] width 80 height 21
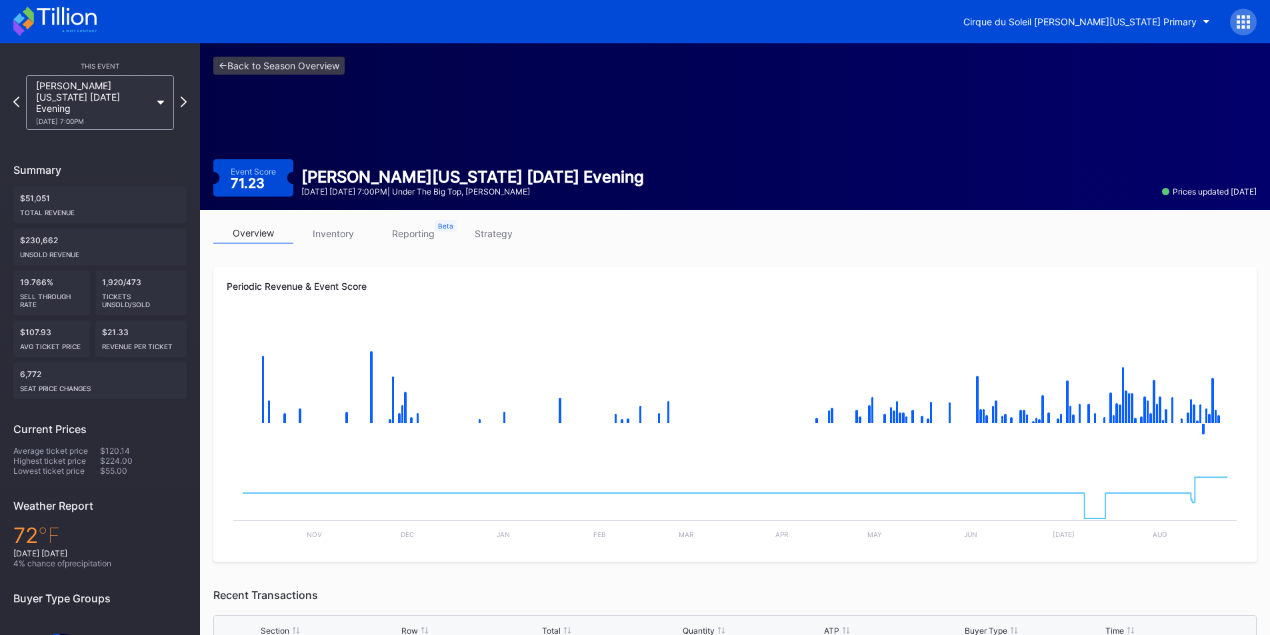
click at [918, 311] on div "Periodic Revenue & Event Score Created with Highcharts 11.2.0 Chart title Creat…" at bounding box center [734, 414] width 1043 height 295
click at [491, 231] on link "strategy" at bounding box center [493, 233] width 80 height 21
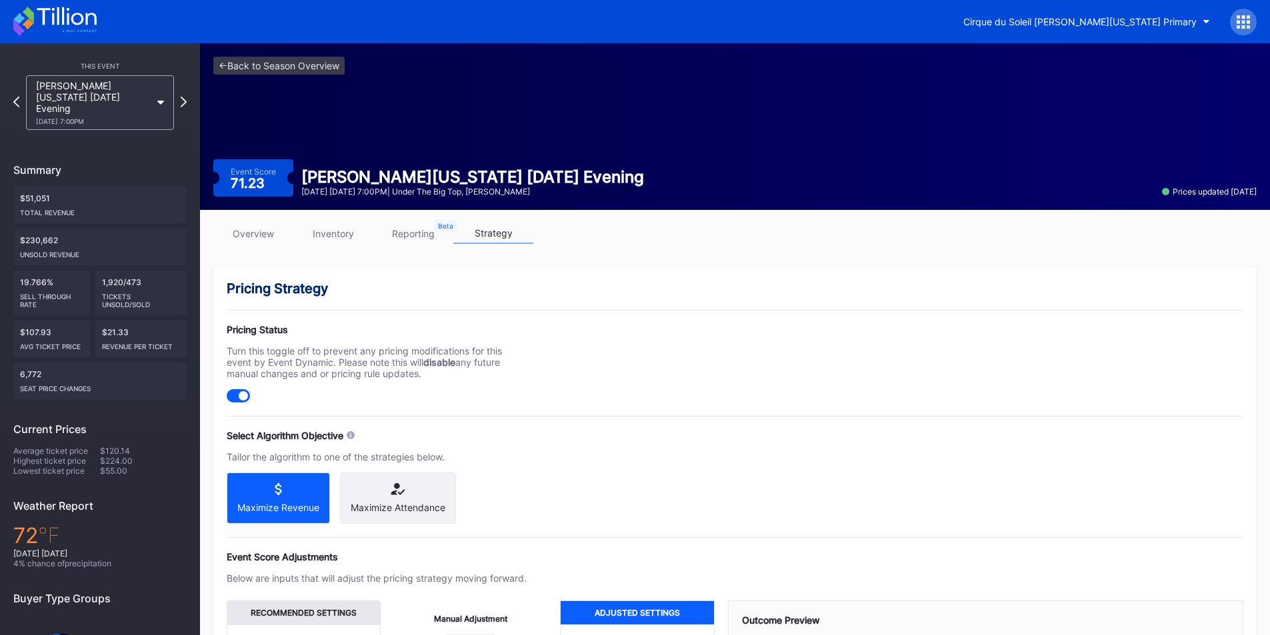
click at [61, 16] on icon at bounding box center [54, 21] width 83 height 29
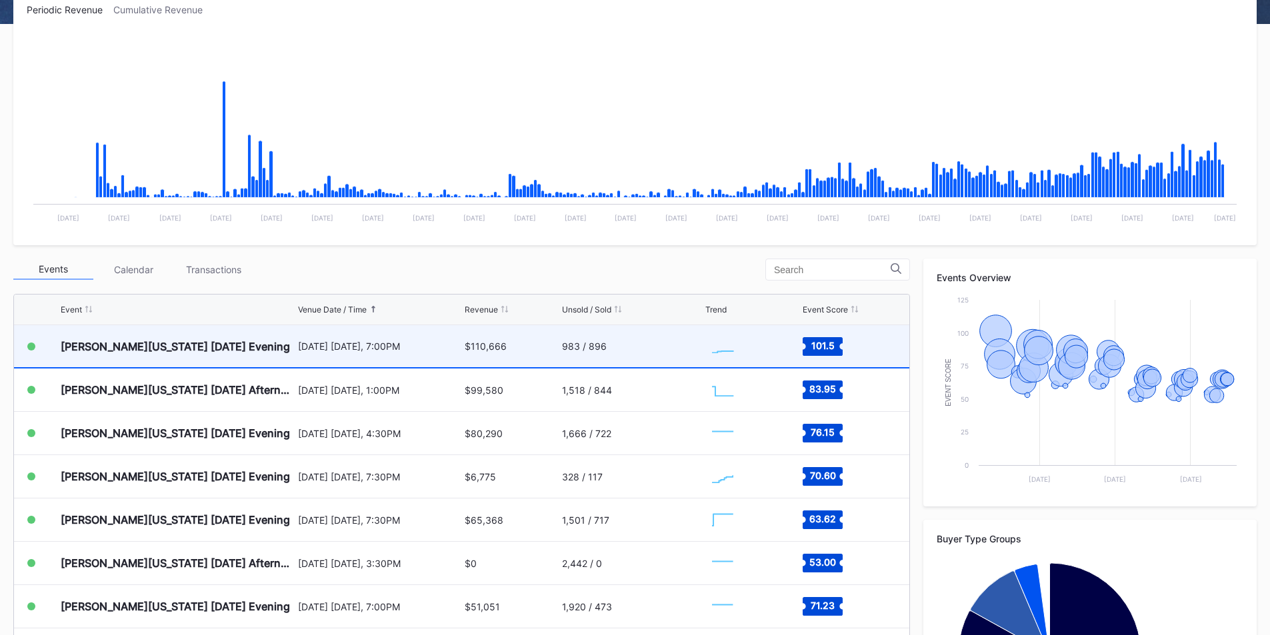
scroll to position [232, 0]
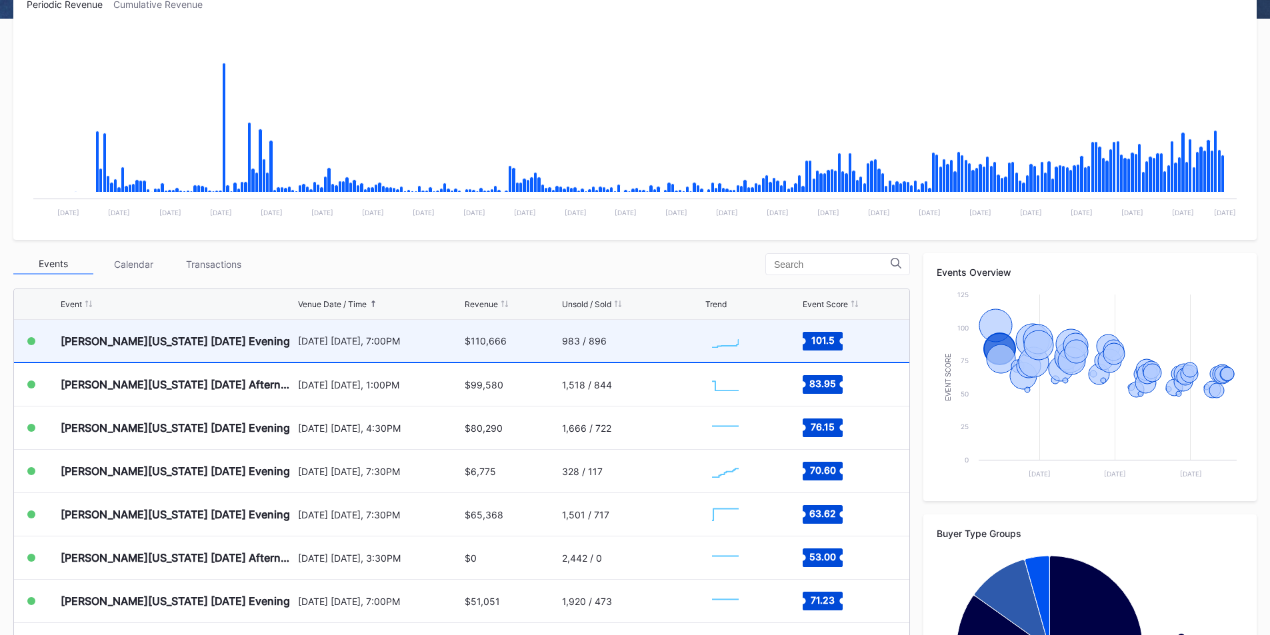
click at [432, 349] on div "[DATE] [DATE], 7:00PM" at bounding box center [380, 341] width 164 height 42
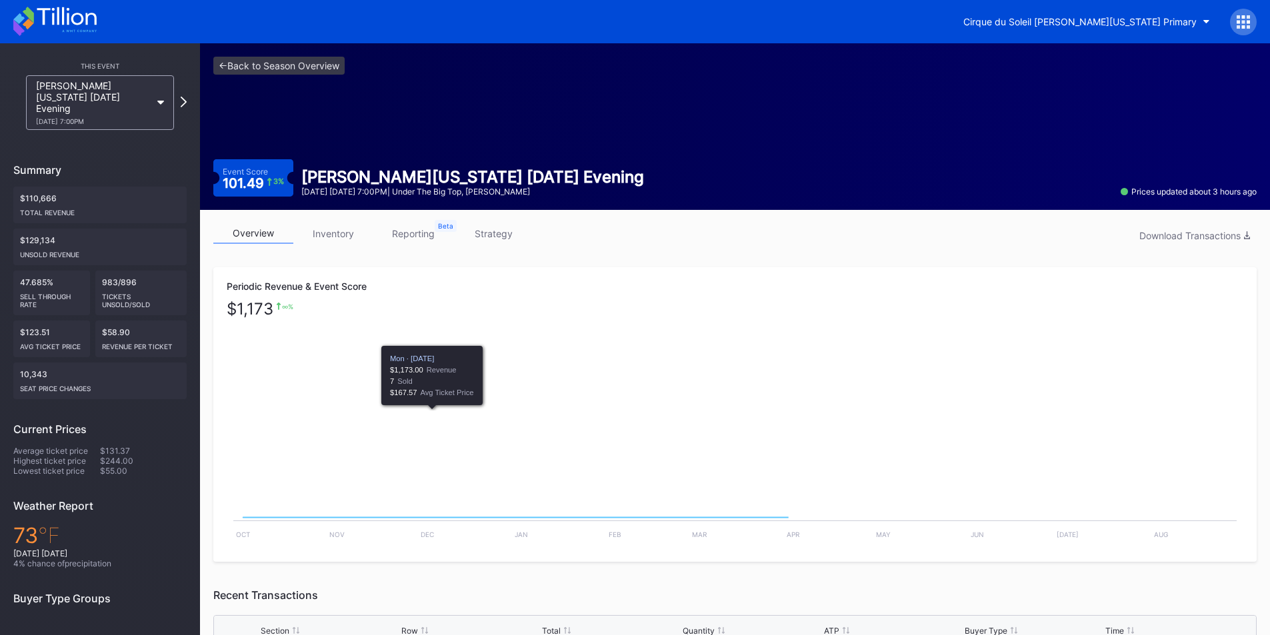
scroll to position [85, 0]
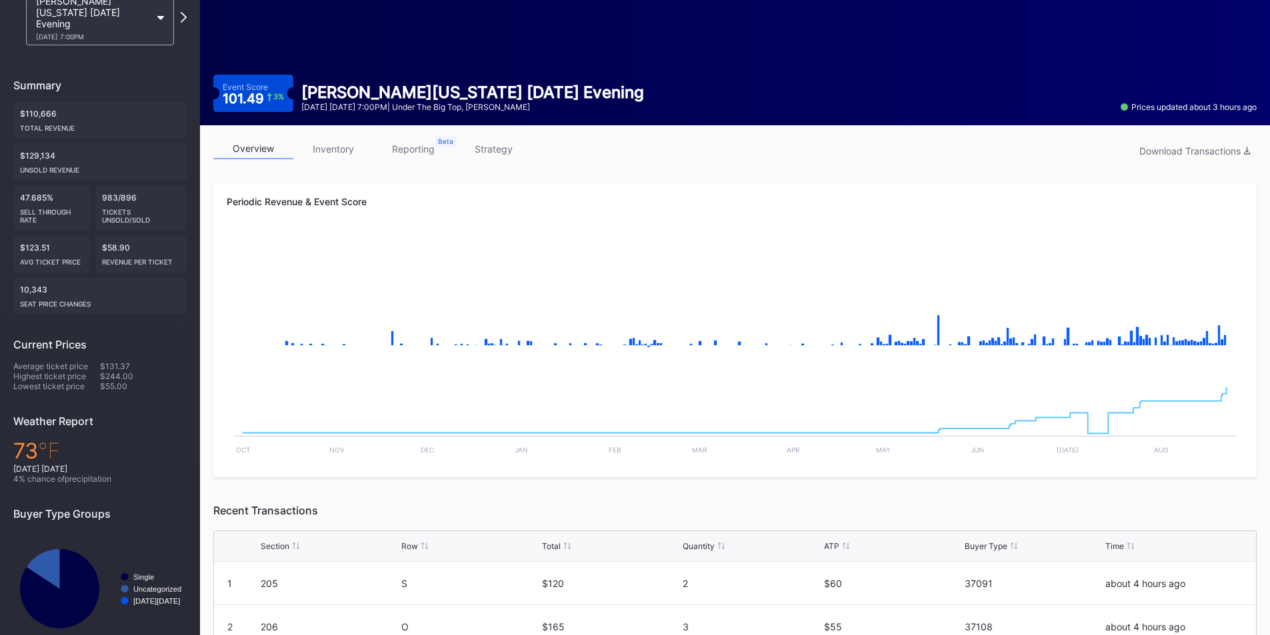
click at [488, 146] on link "strategy" at bounding box center [493, 149] width 80 height 21
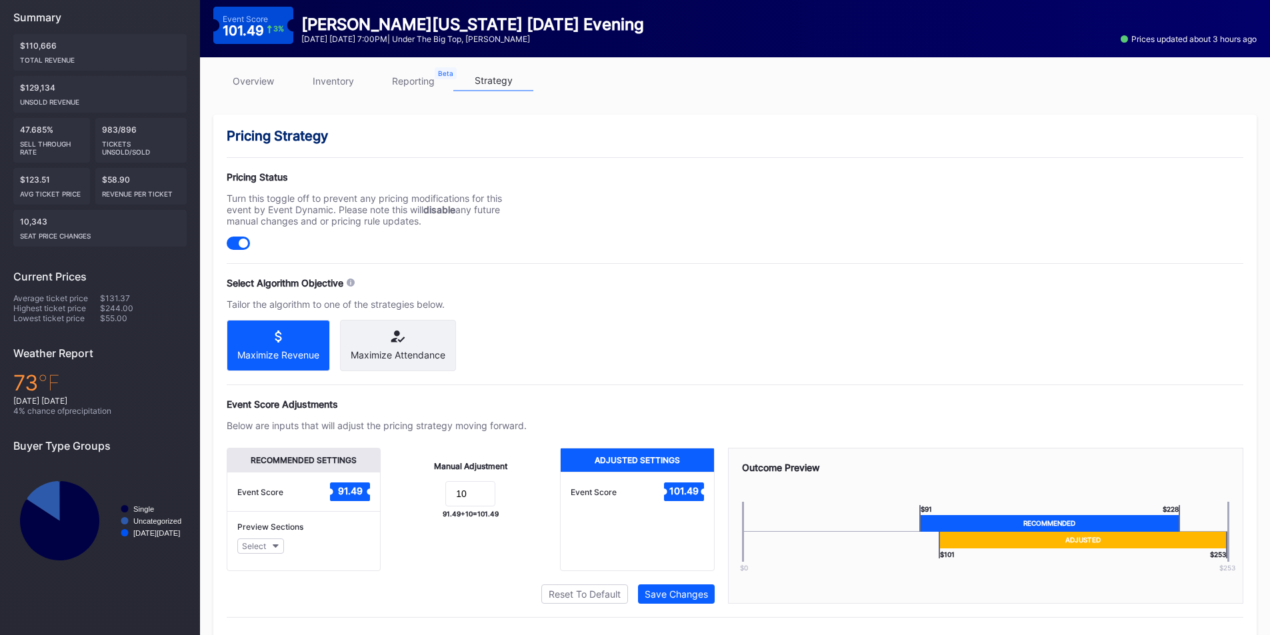
scroll to position [163, 0]
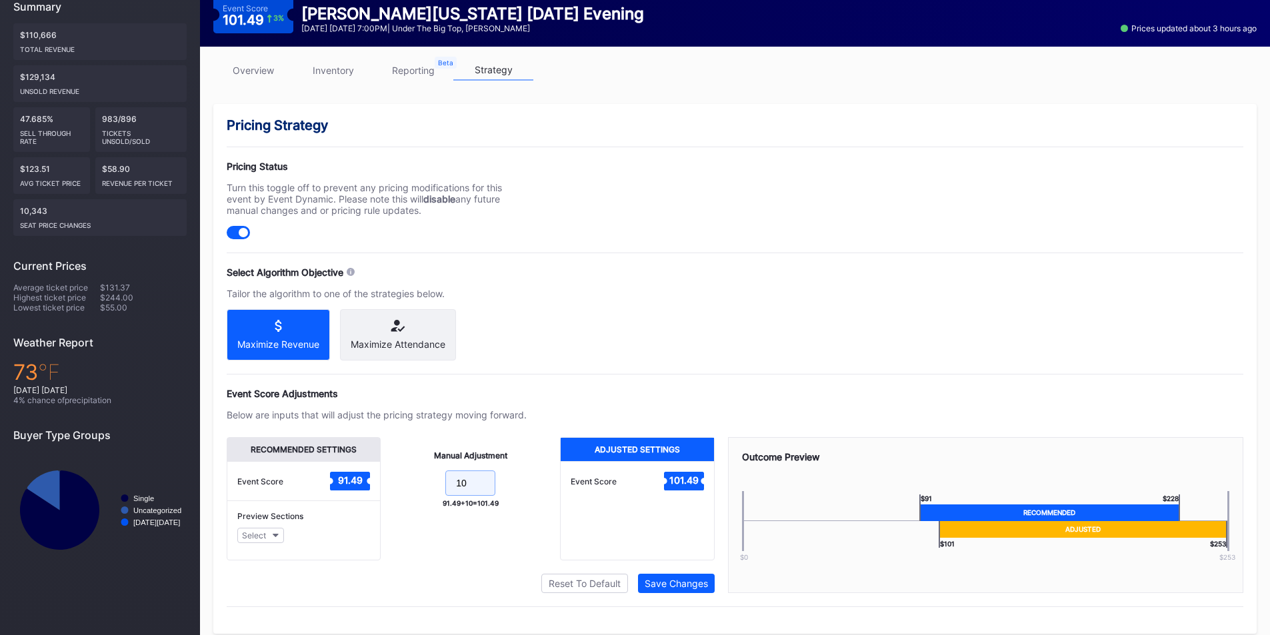
drag, startPoint x: 465, startPoint y: 489, endPoint x: 422, endPoint y: 493, distance: 43.5
click at [422, 493] on form "10" at bounding box center [470, 485] width 153 height 29
type input "15"
click at [673, 605] on div "Pricing Strategy Pricing Status Turn this toggle off to prevent any pricing mod…" at bounding box center [734, 369] width 1043 height 530
click at [669, 589] on div "Save Changes" at bounding box center [676, 583] width 63 height 11
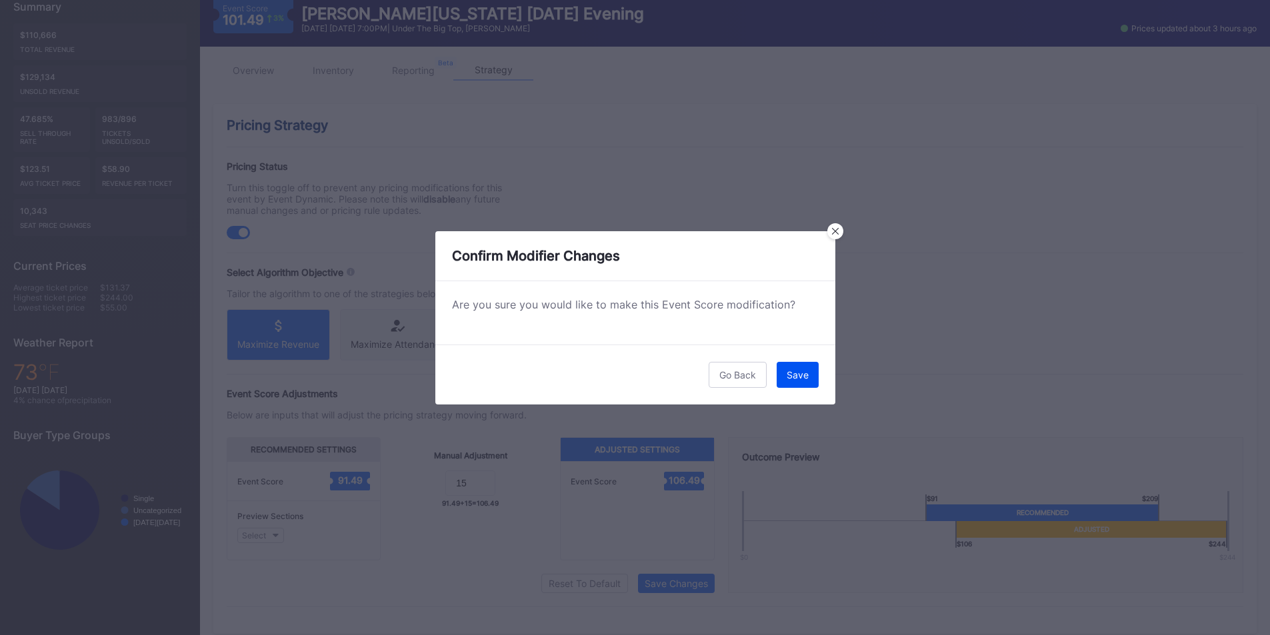
click at [791, 382] on button "Save" at bounding box center [798, 375] width 42 height 26
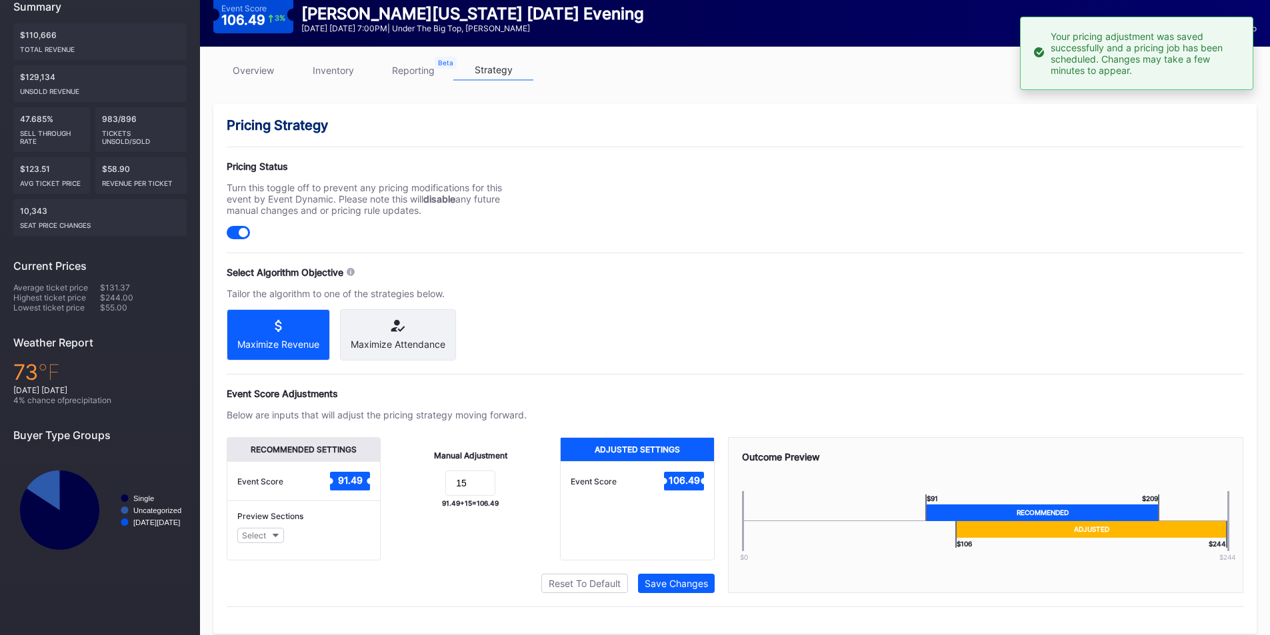
scroll to position [0, 0]
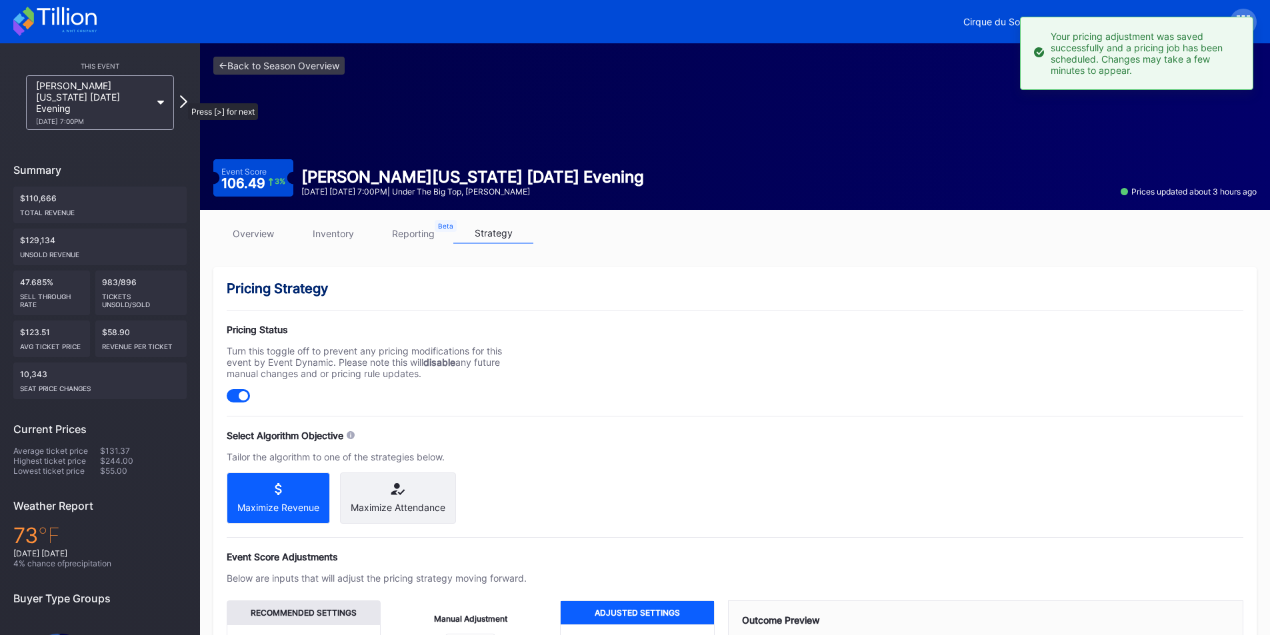
click at [181, 97] on icon at bounding box center [183, 101] width 7 height 13
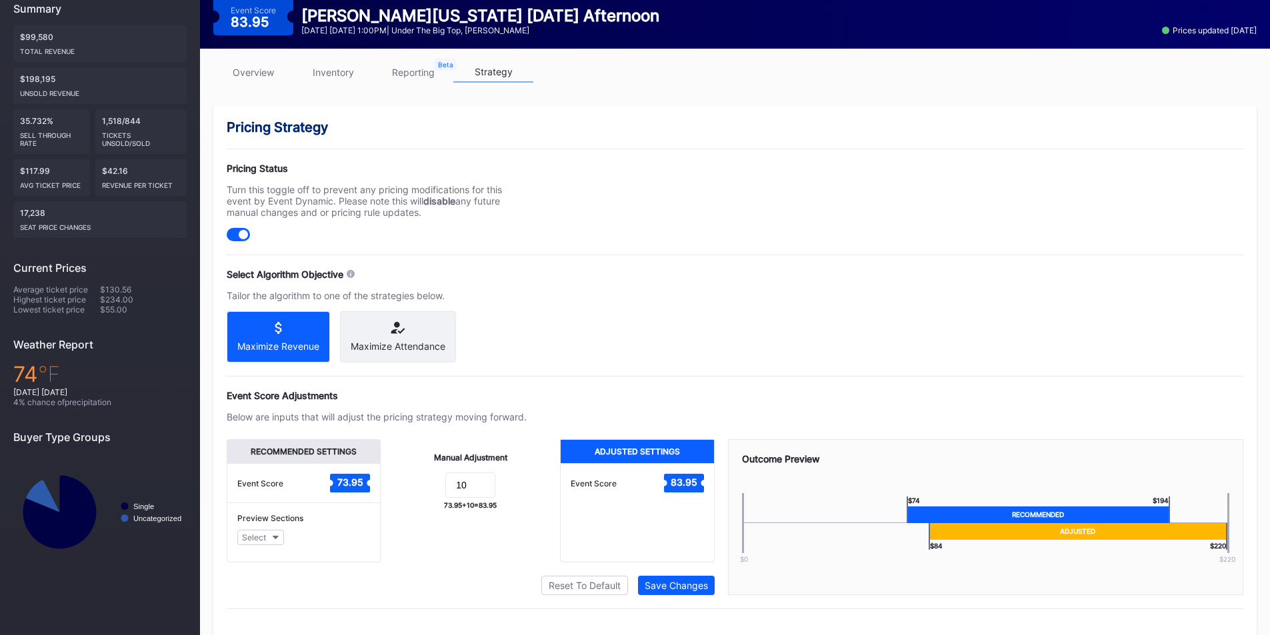
scroll to position [175, 0]
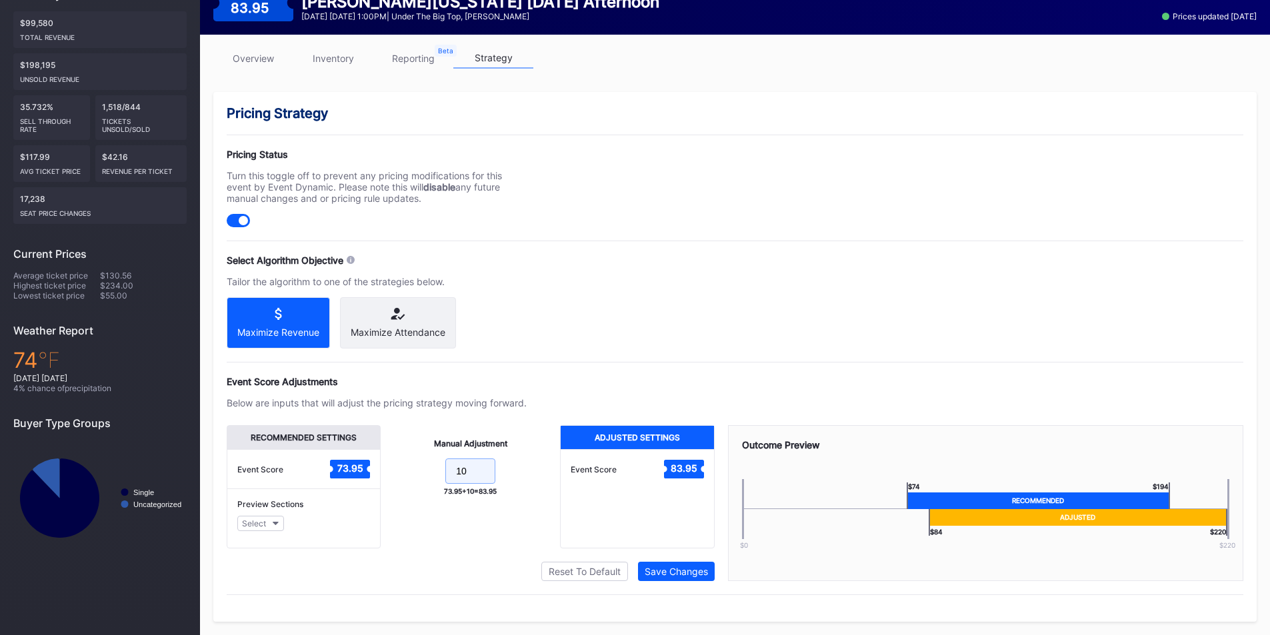
drag, startPoint x: 474, startPoint y: 485, endPoint x: 414, endPoint y: 482, distance: 60.1
click at [414, 482] on form "10" at bounding box center [470, 473] width 153 height 29
type input "15"
click at [678, 575] on button "Save Changes" at bounding box center [676, 571] width 77 height 19
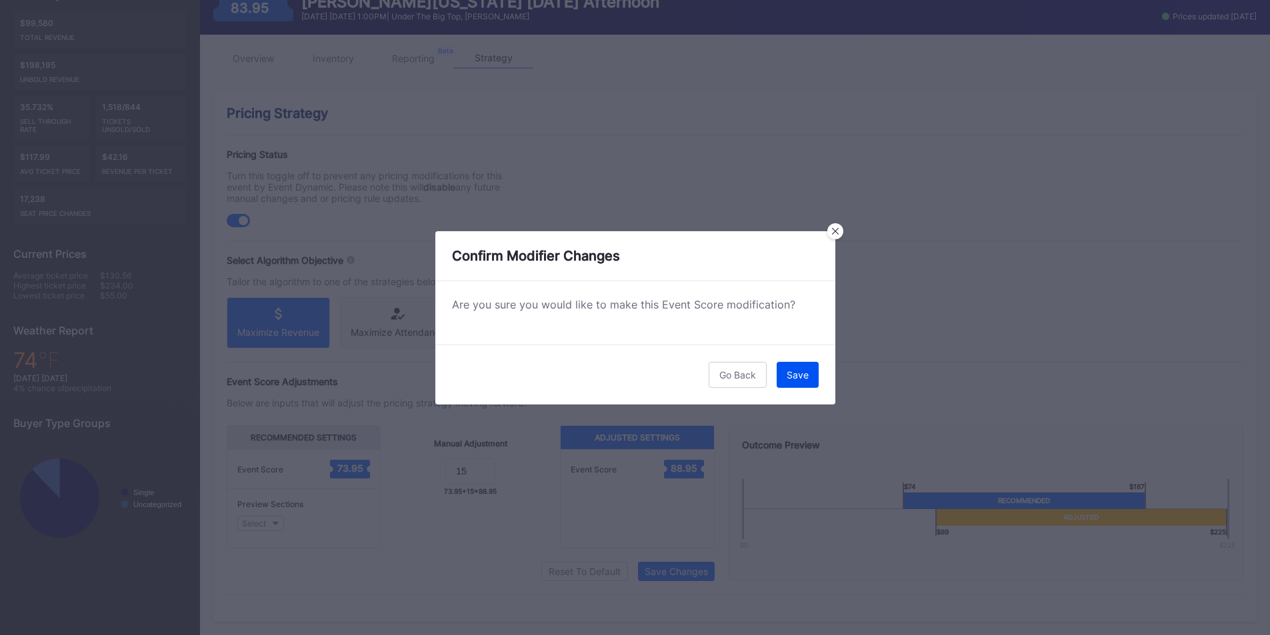
click at [795, 380] on div "Save" at bounding box center [798, 374] width 22 height 11
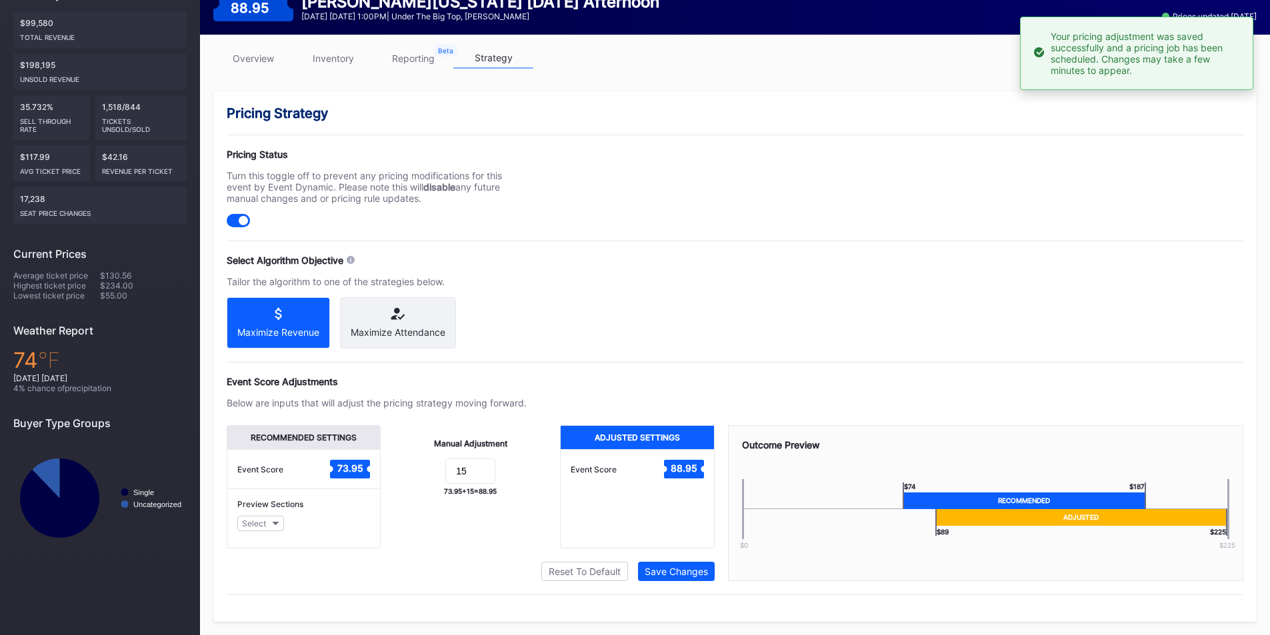
scroll to position [0, 0]
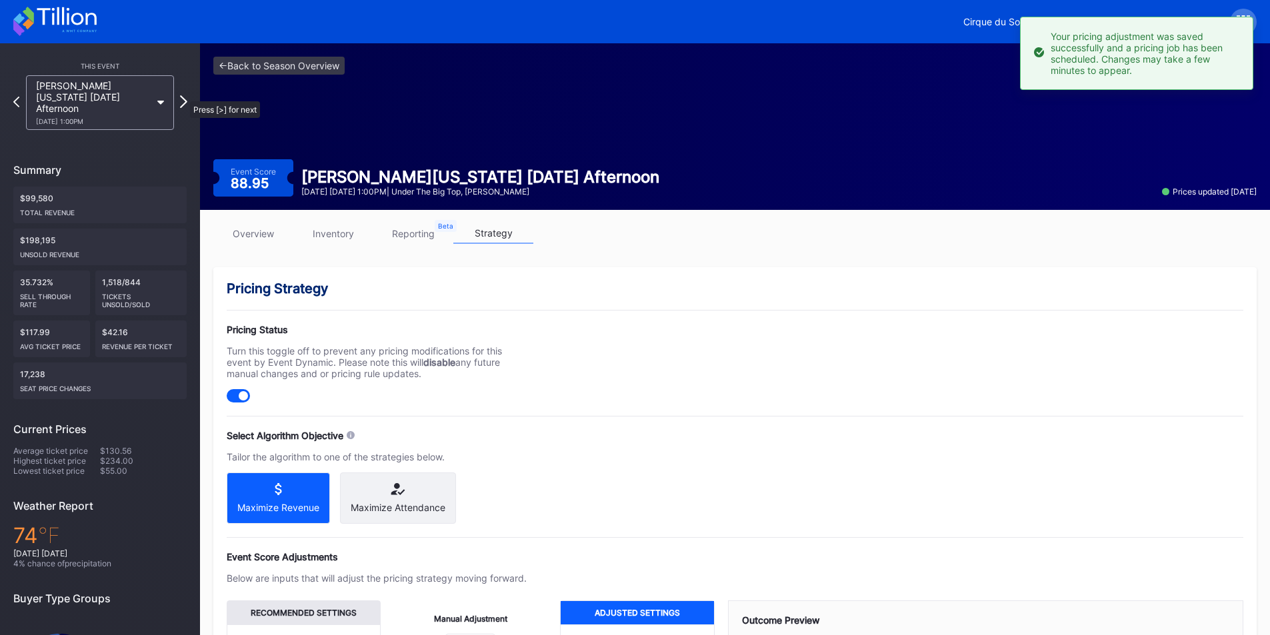
click at [183, 95] on icon at bounding box center [183, 101] width 7 height 13
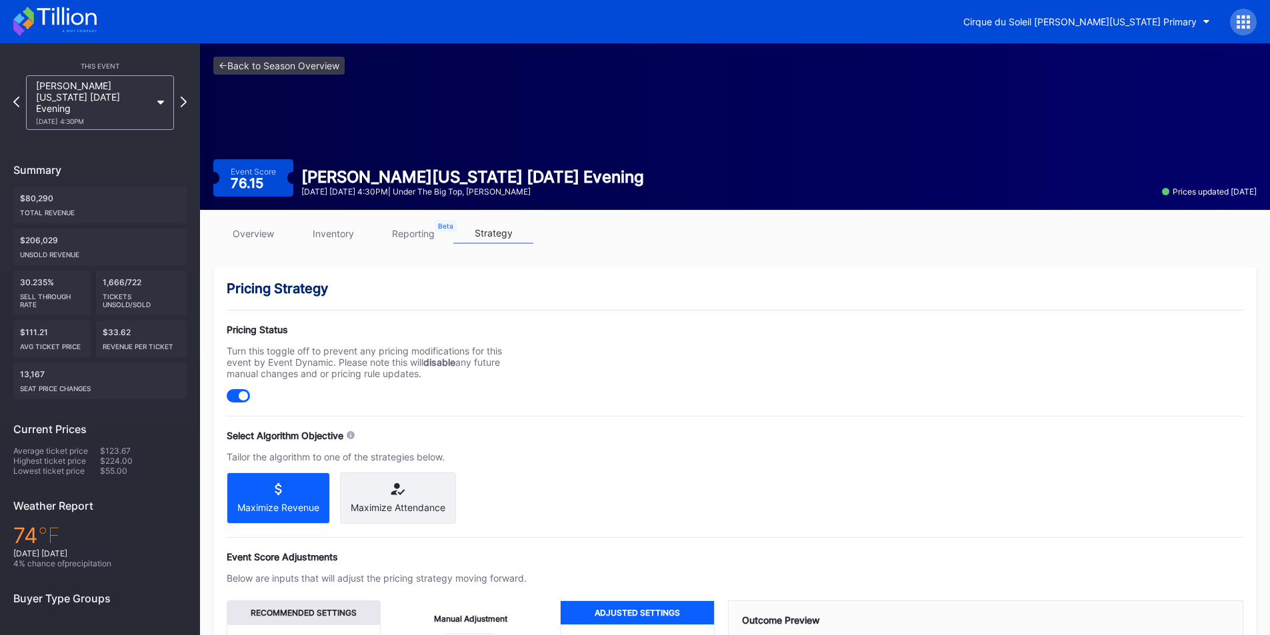
scroll to position [187, 0]
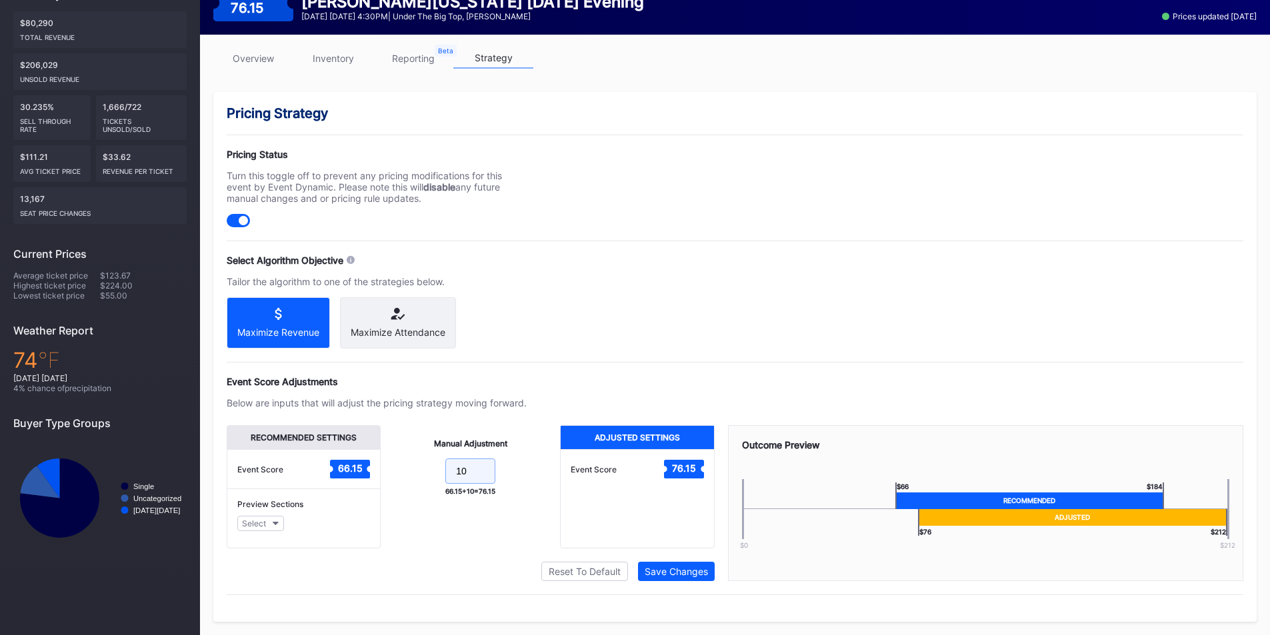
click at [425, 469] on form "10" at bounding box center [470, 473] width 153 height 29
type input "15"
click at [683, 565] on button "Save Changes" at bounding box center [676, 571] width 77 height 19
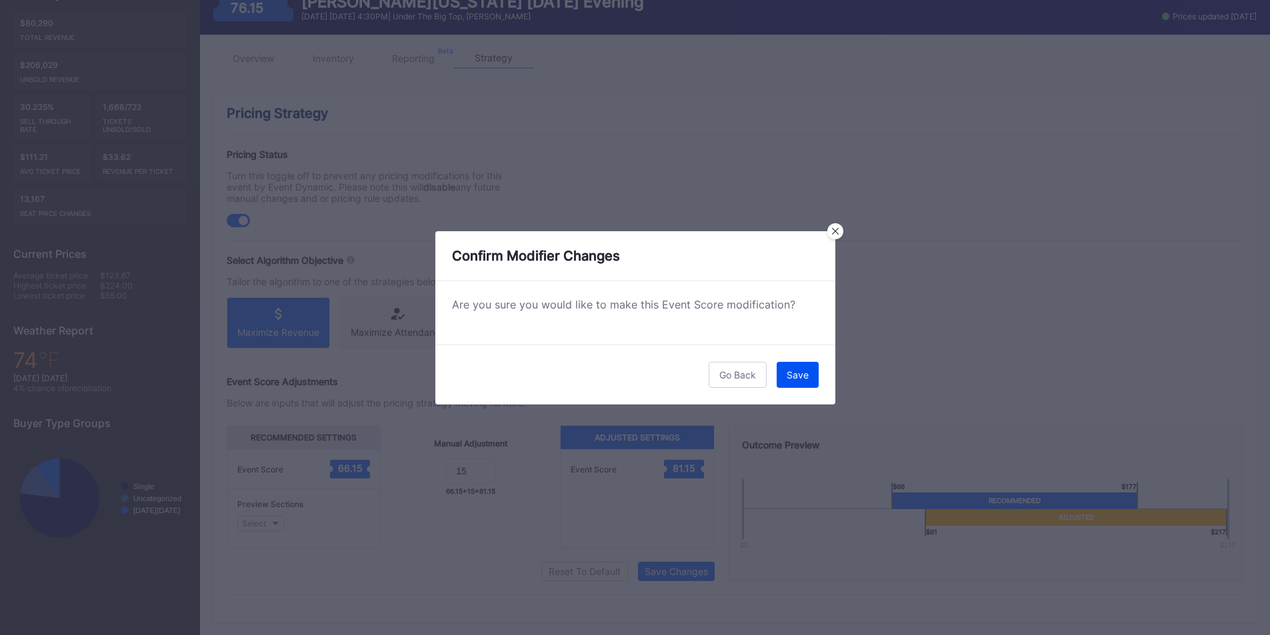
click at [796, 379] on div "Save" at bounding box center [798, 374] width 22 height 11
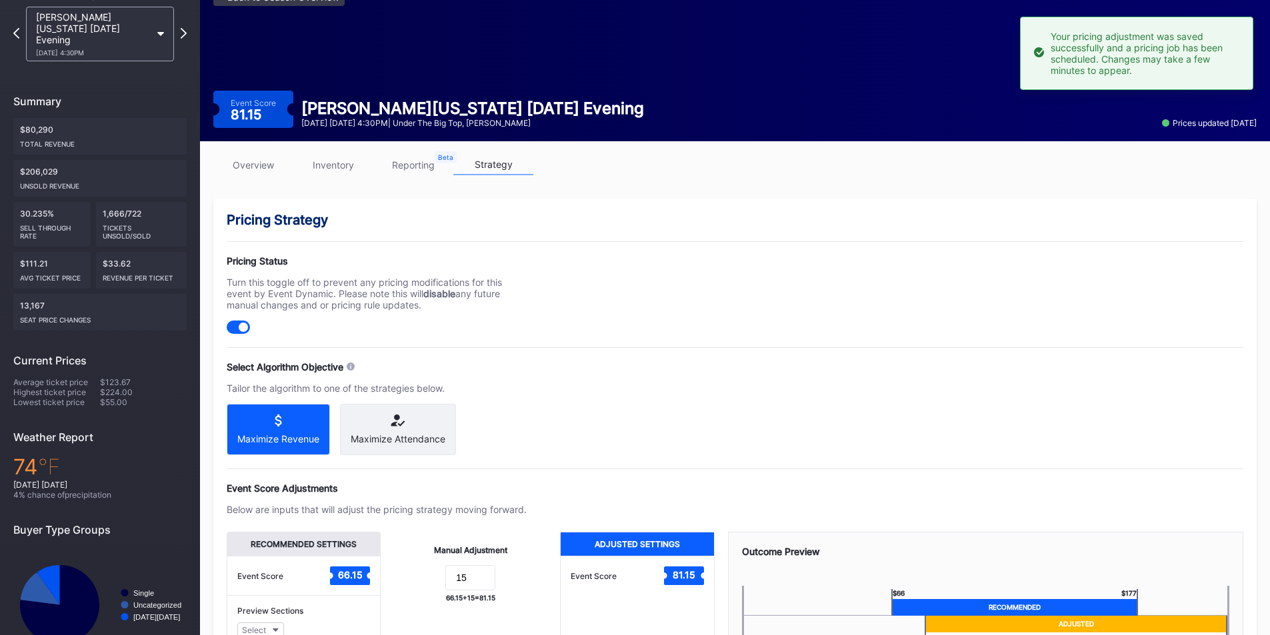
scroll to position [66, 0]
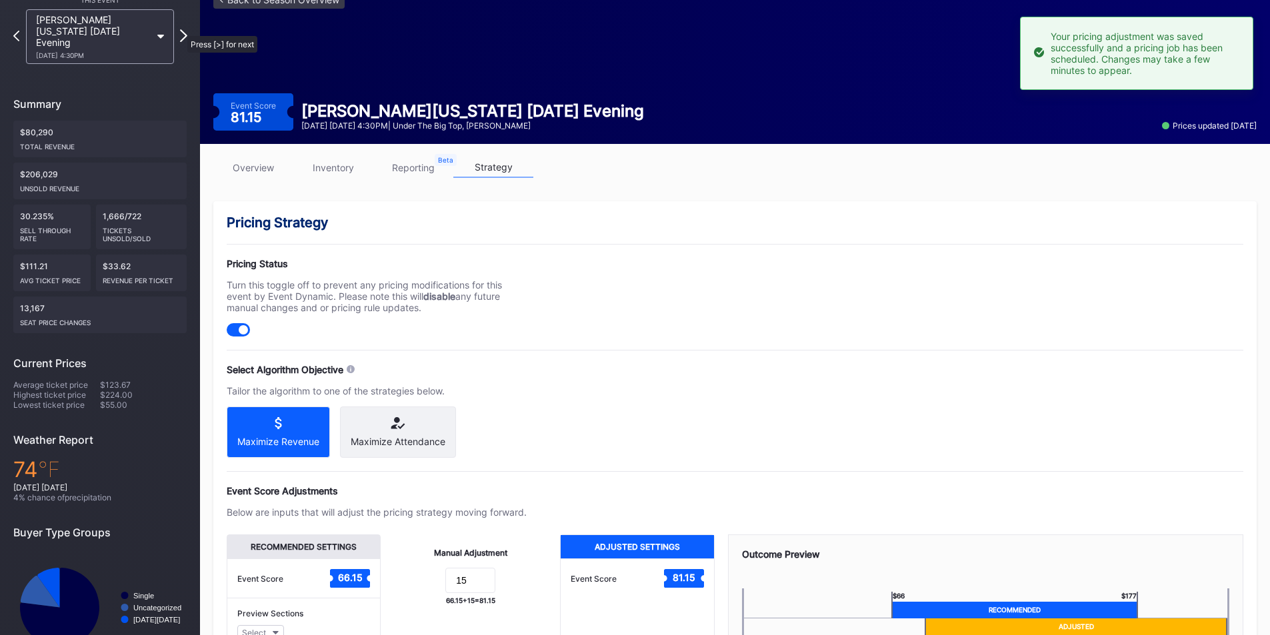
click at [181, 29] on icon at bounding box center [183, 35] width 7 height 13
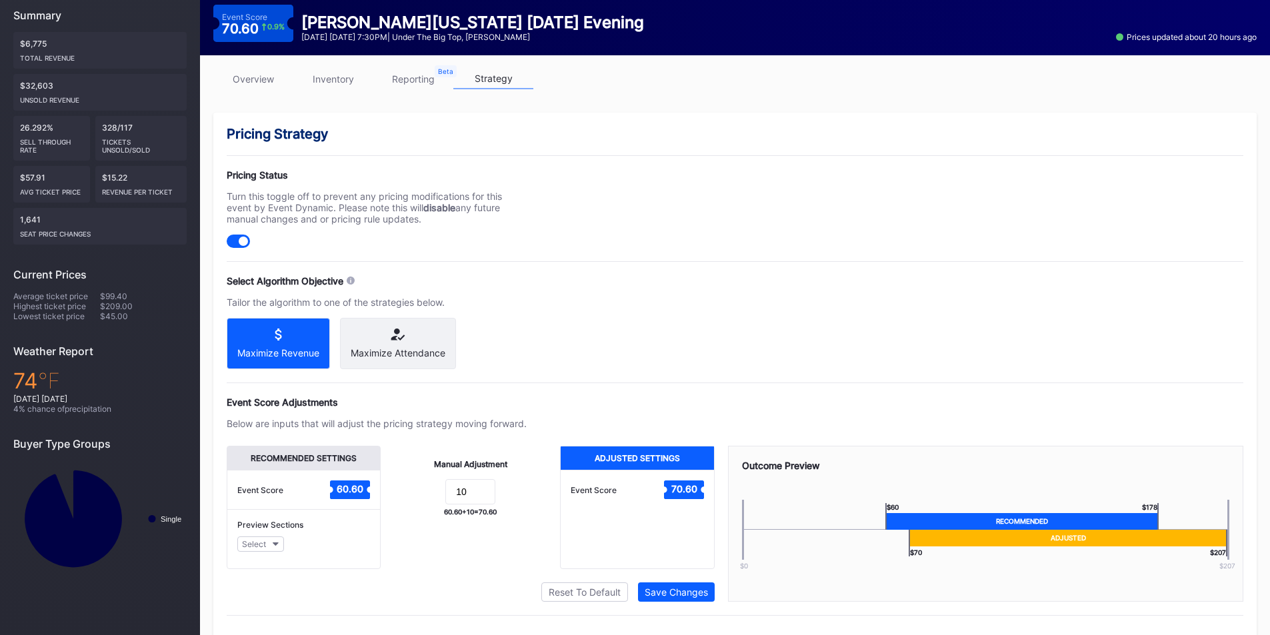
scroll to position [155, 0]
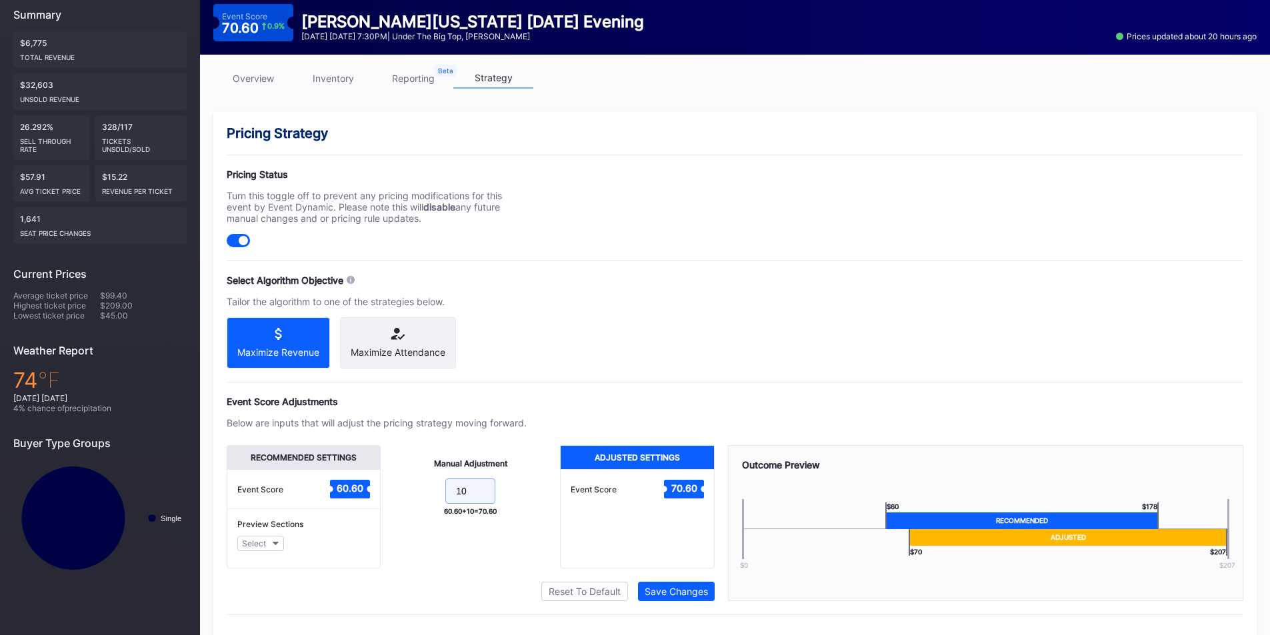
drag, startPoint x: 471, startPoint y: 507, endPoint x: 419, endPoint y: 491, distance: 54.8
click at [421, 495] on form "10" at bounding box center [470, 493] width 153 height 29
type input "15"
click at [670, 597] on div "Save Changes" at bounding box center [676, 591] width 63 height 11
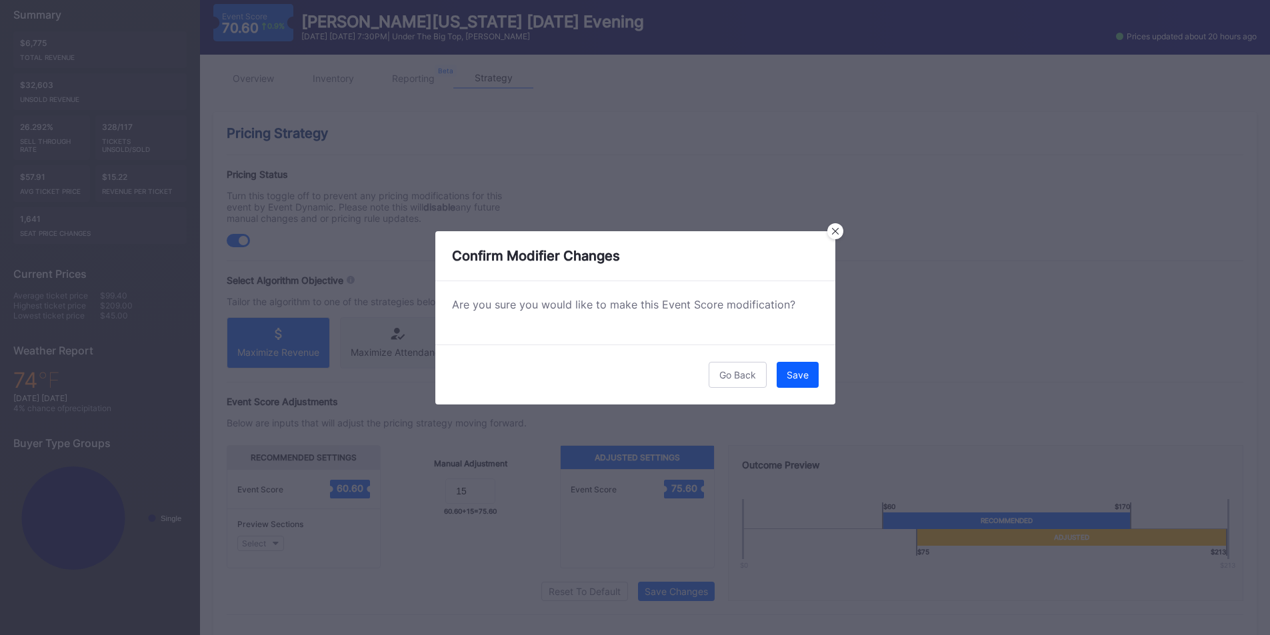
drag, startPoint x: 799, startPoint y: 373, endPoint x: 656, endPoint y: 279, distance: 171.8
click at [656, 279] on div "Confirm Modifier Changes Are you sure you would like to make this Event Score m…" at bounding box center [635, 317] width 400 height 173
click at [779, 367] on button "Save" at bounding box center [798, 375] width 42 height 26
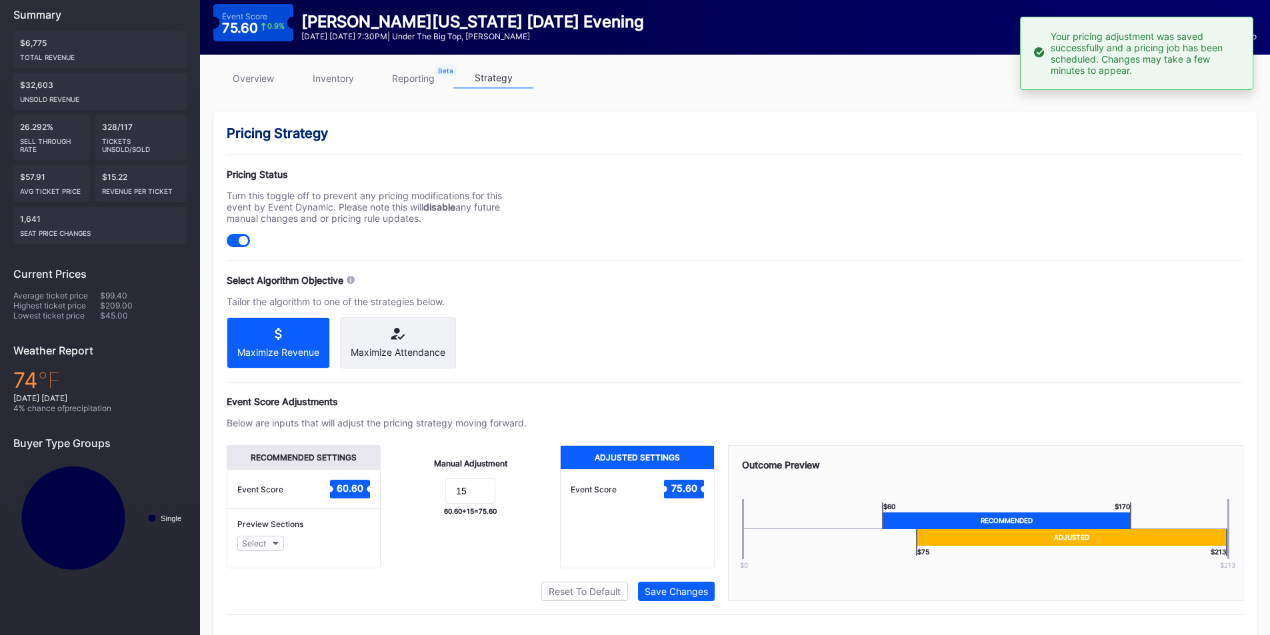
scroll to position [0, 0]
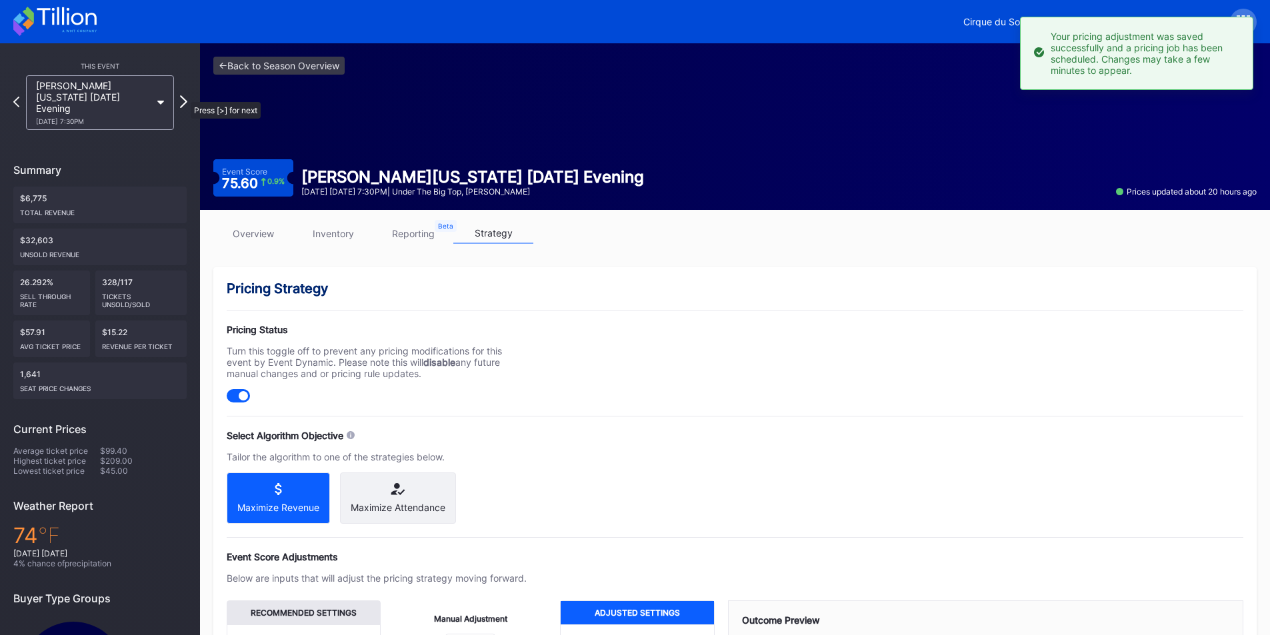
click at [184, 95] on icon at bounding box center [183, 101] width 7 height 13
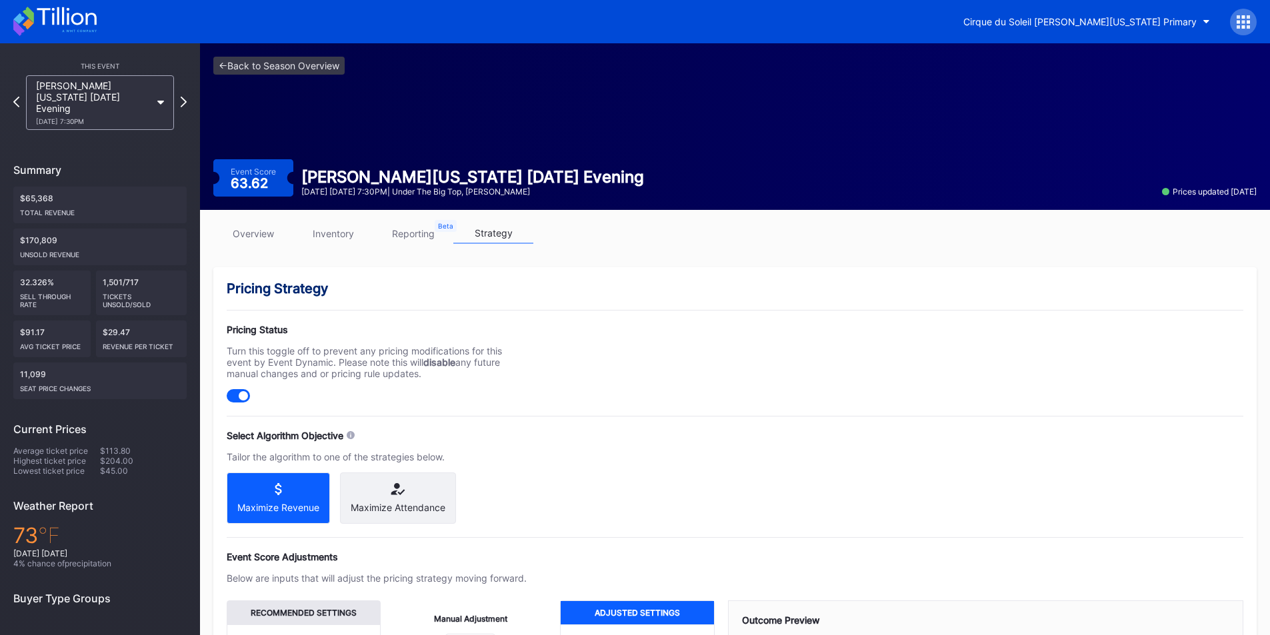
scroll to position [187, 0]
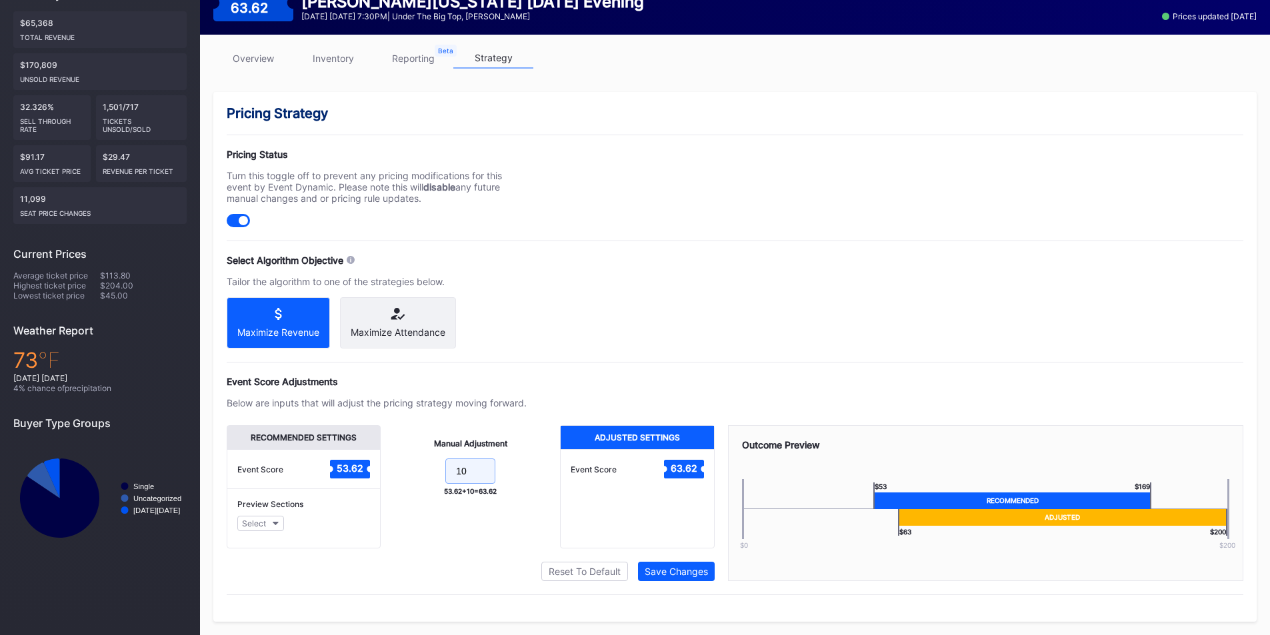
drag, startPoint x: 475, startPoint y: 467, endPoint x: 415, endPoint y: 469, distance: 59.3
click at [415, 469] on form "10" at bounding box center [470, 473] width 153 height 29
type input "15"
click at [697, 565] on button "Save Changes" at bounding box center [676, 571] width 77 height 19
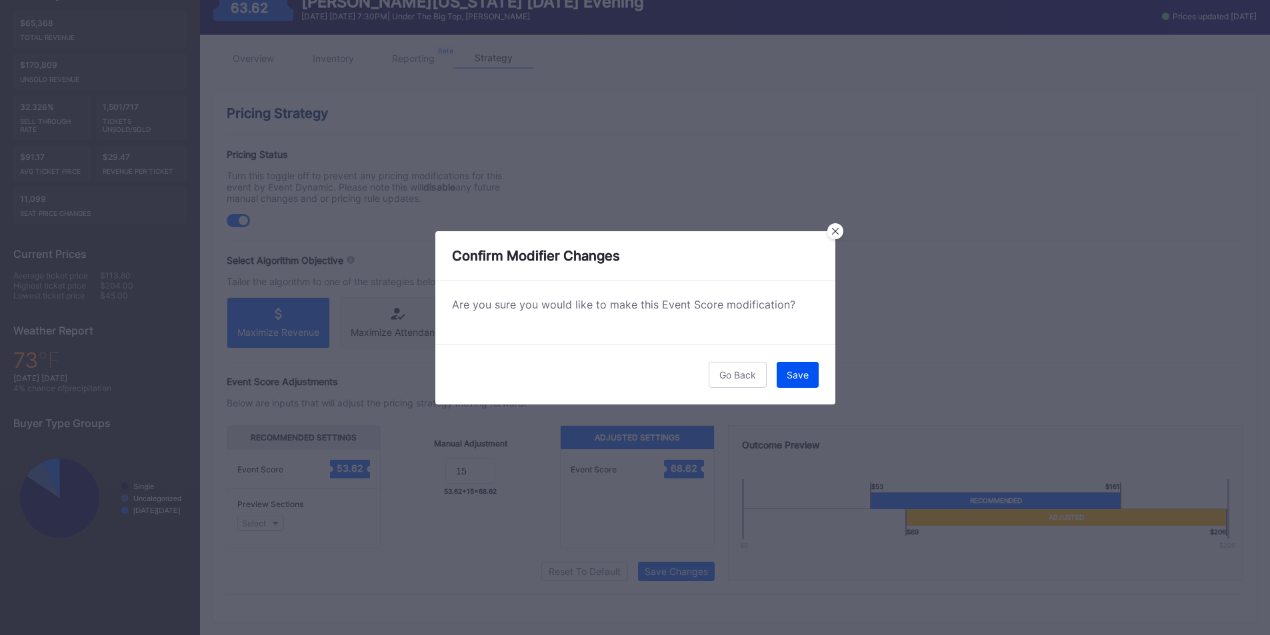
click at [801, 379] on div "Save" at bounding box center [798, 374] width 22 height 11
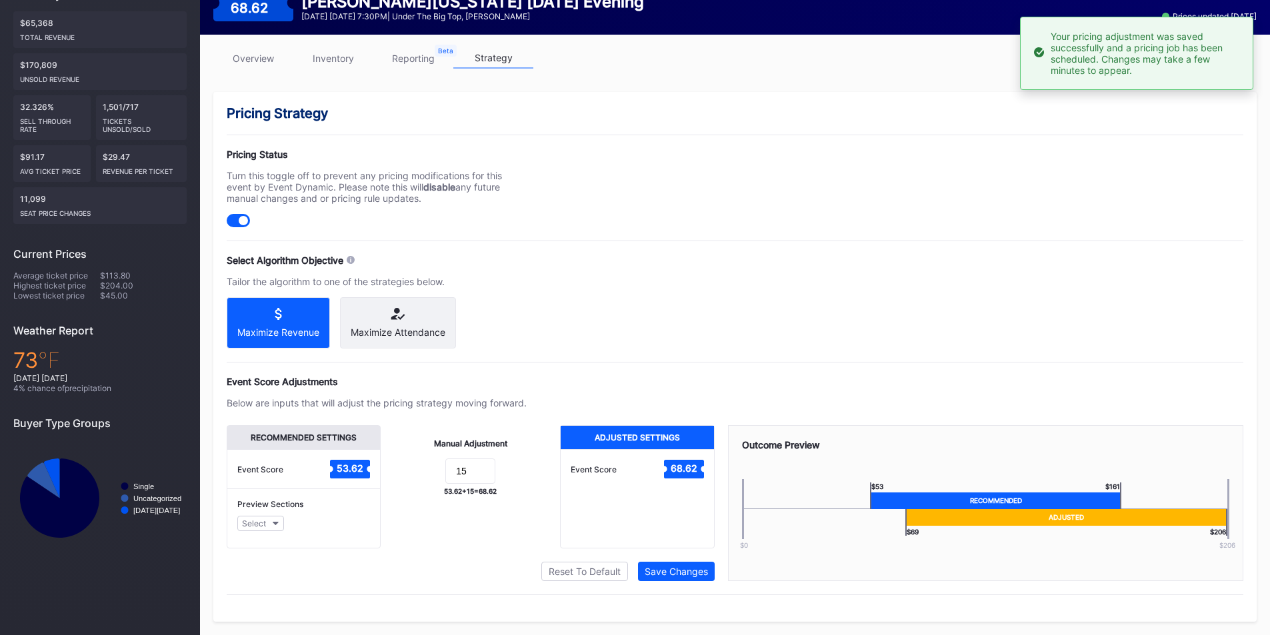
scroll to position [0, 0]
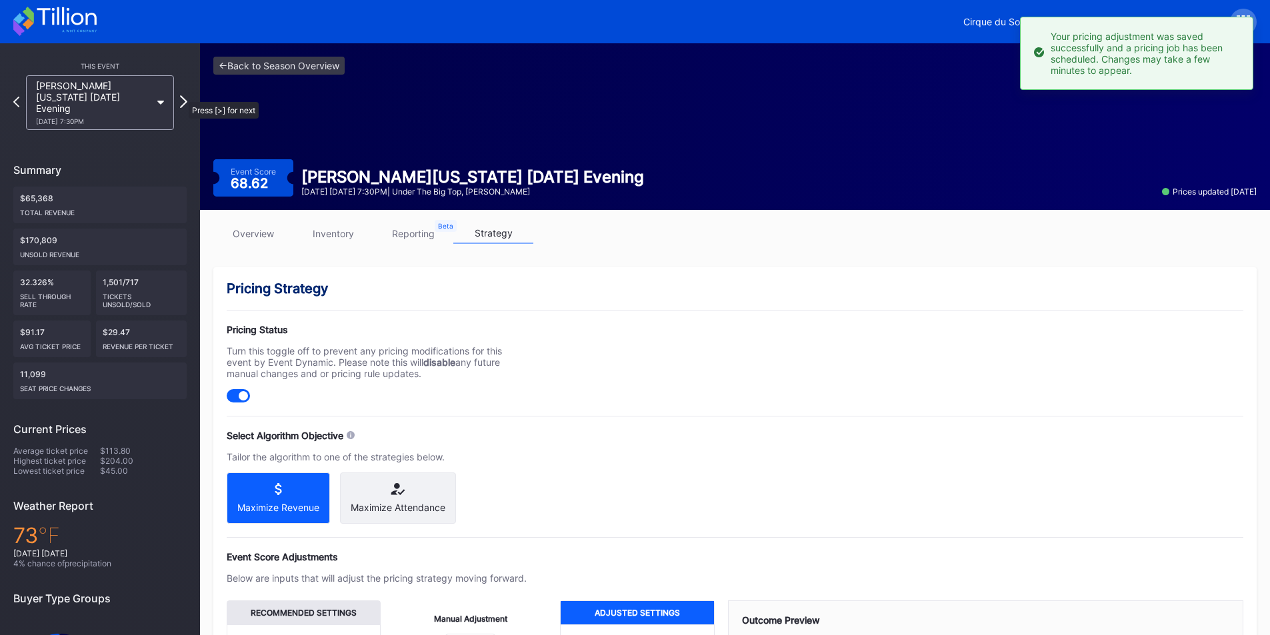
click at [182, 95] on icon at bounding box center [183, 101] width 7 height 13
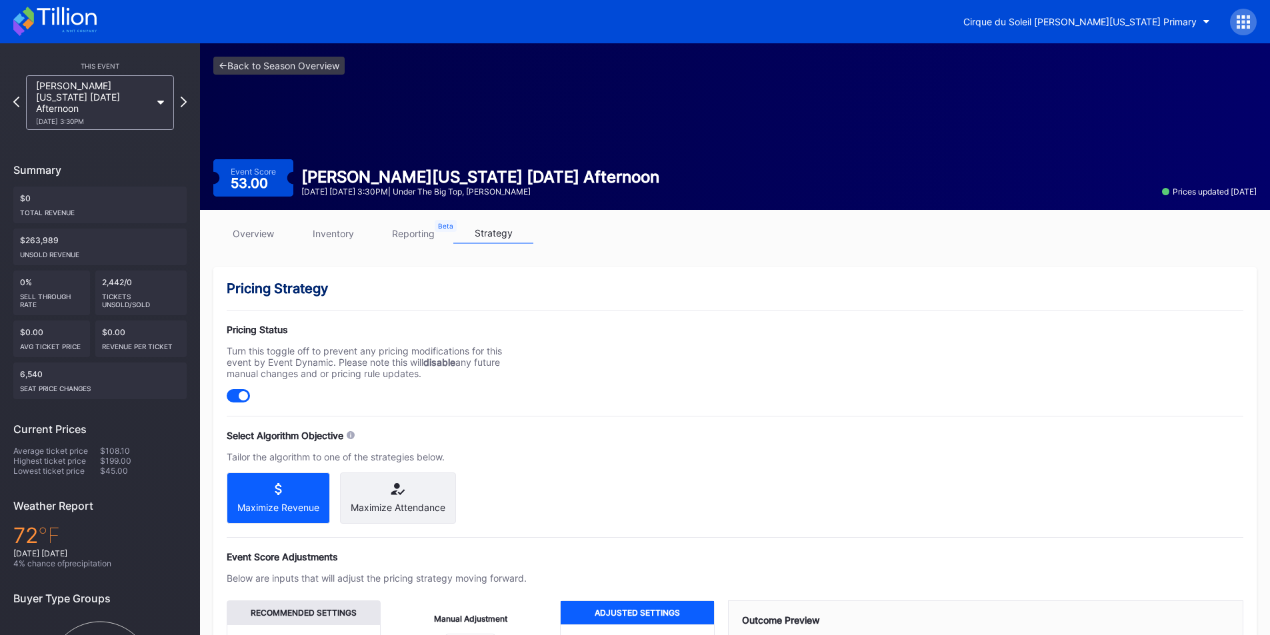
scroll to position [187, 0]
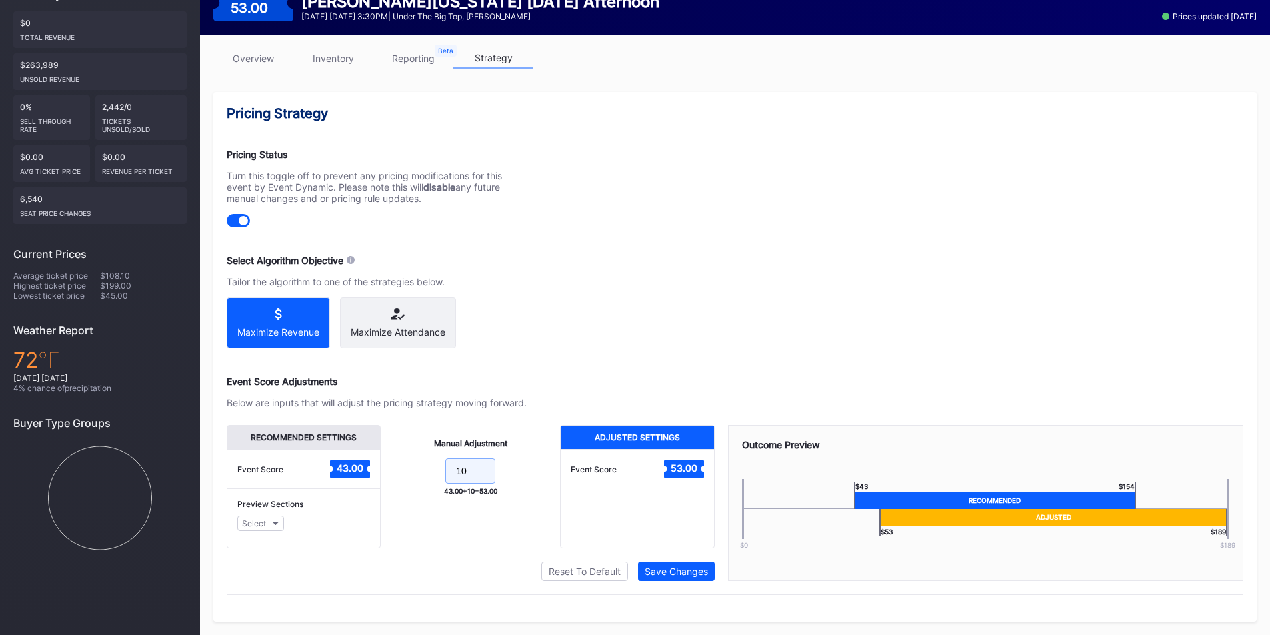
drag, startPoint x: 480, startPoint y: 465, endPoint x: 443, endPoint y: 465, distance: 37.3
click at [451, 465] on input "10" at bounding box center [470, 471] width 50 height 25
type input "15"
click at [677, 572] on div "Save Changes" at bounding box center [676, 571] width 63 height 11
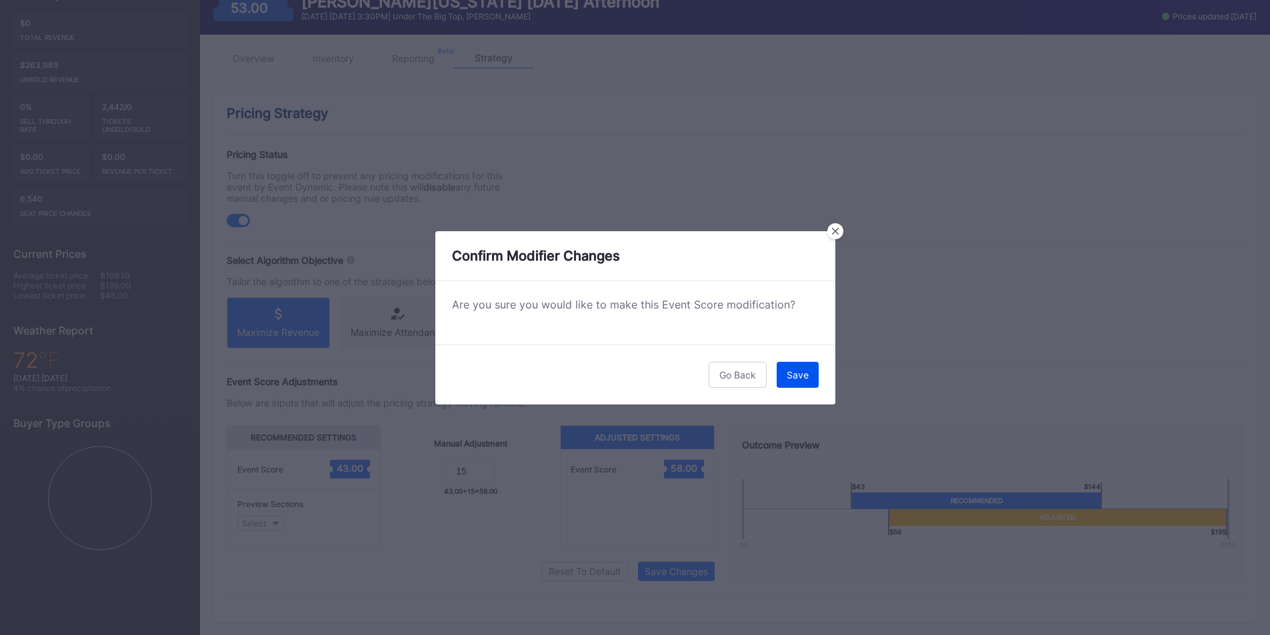
click at [795, 373] on div "Save" at bounding box center [798, 374] width 22 height 11
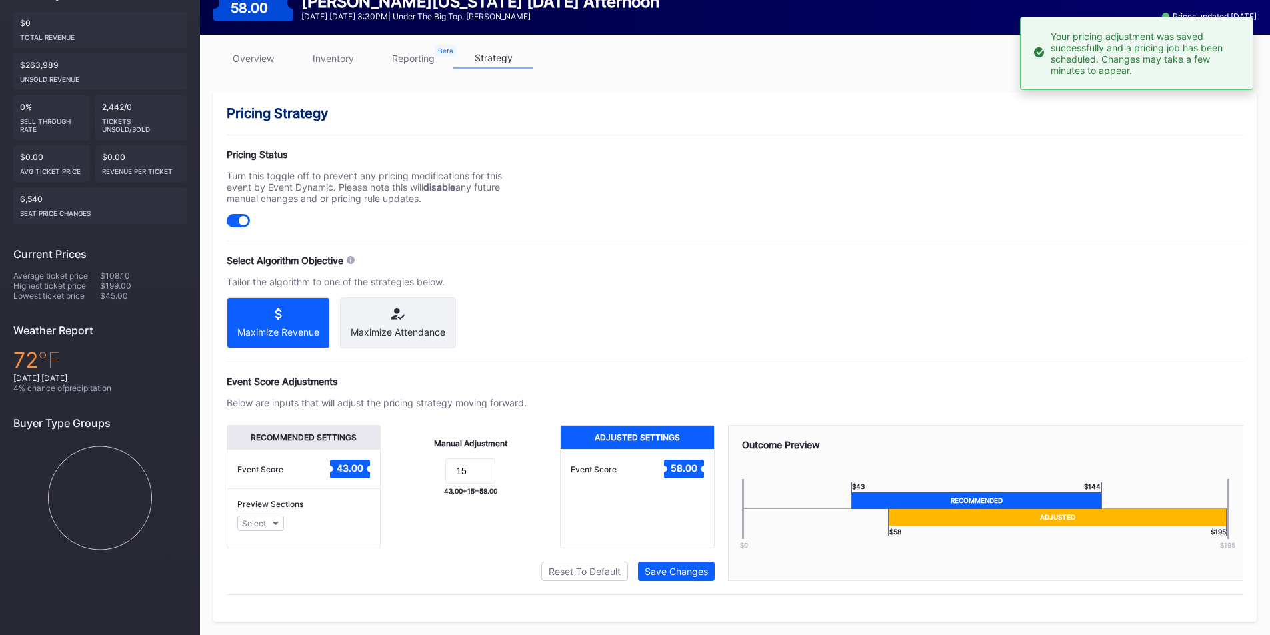
scroll to position [0, 0]
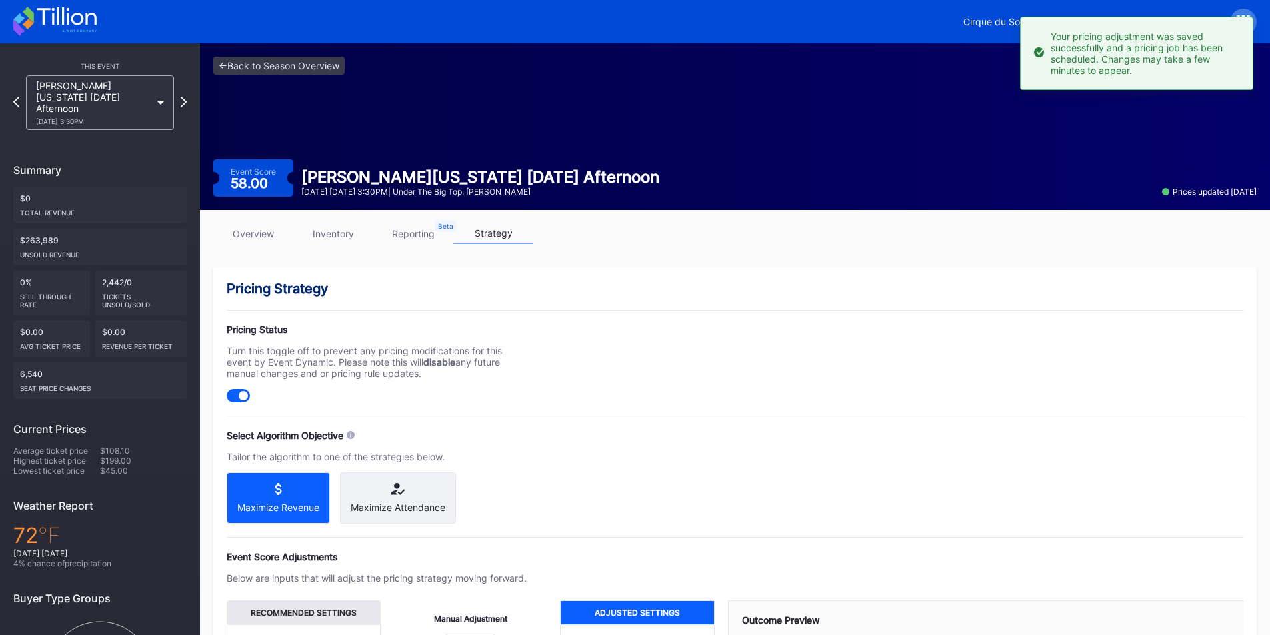
click at [179, 95] on div "[PERSON_NAME][US_STATE] [DATE] Afternoon [DATE] 3:30PM" at bounding box center [99, 102] width 161 height 55
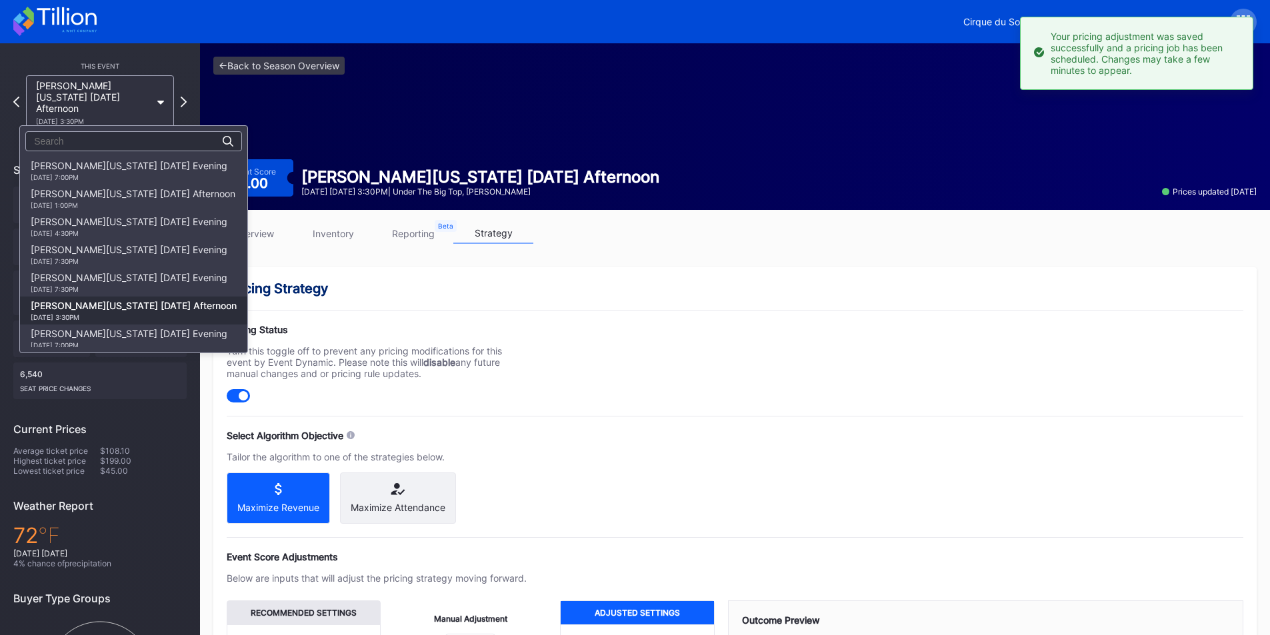
scroll to position [140, 0]
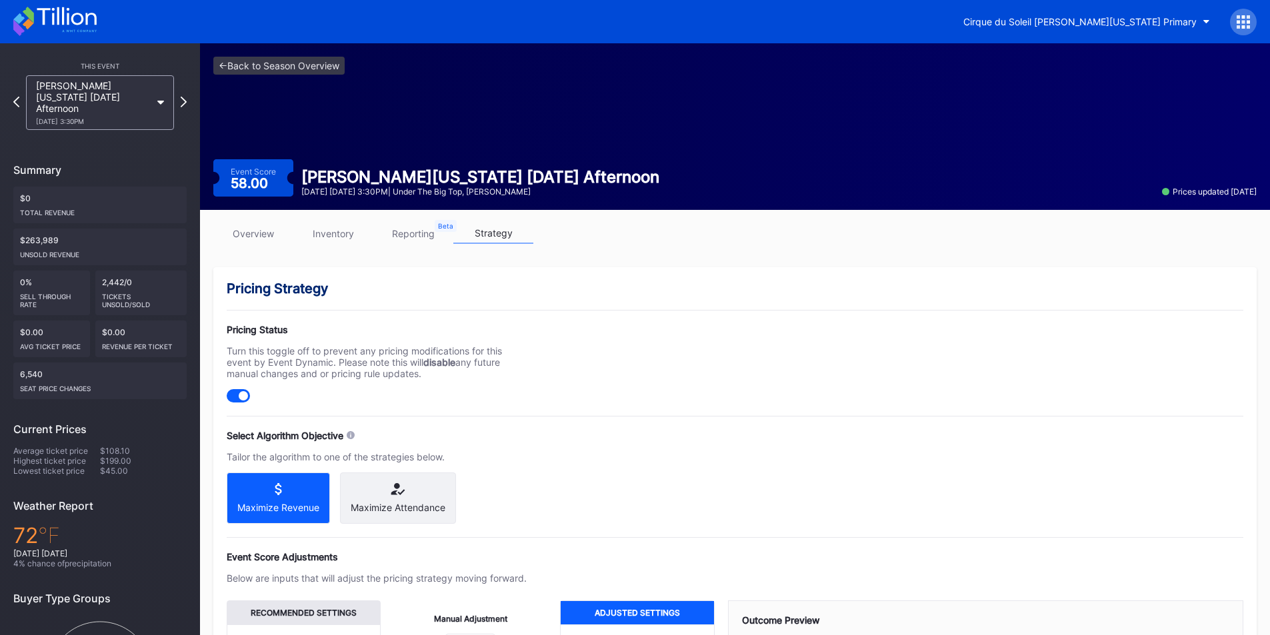
click at [274, 234] on link "overview" at bounding box center [253, 233] width 80 height 21
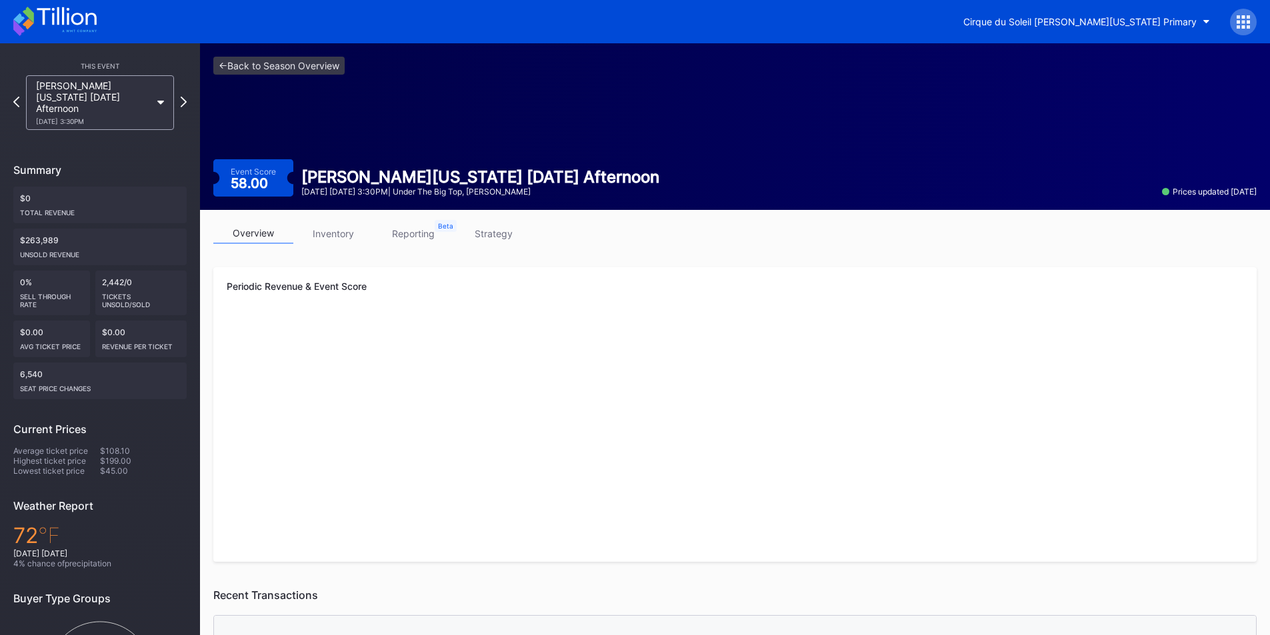
click at [318, 234] on link "inventory" at bounding box center [333, 233] width 80 height 21
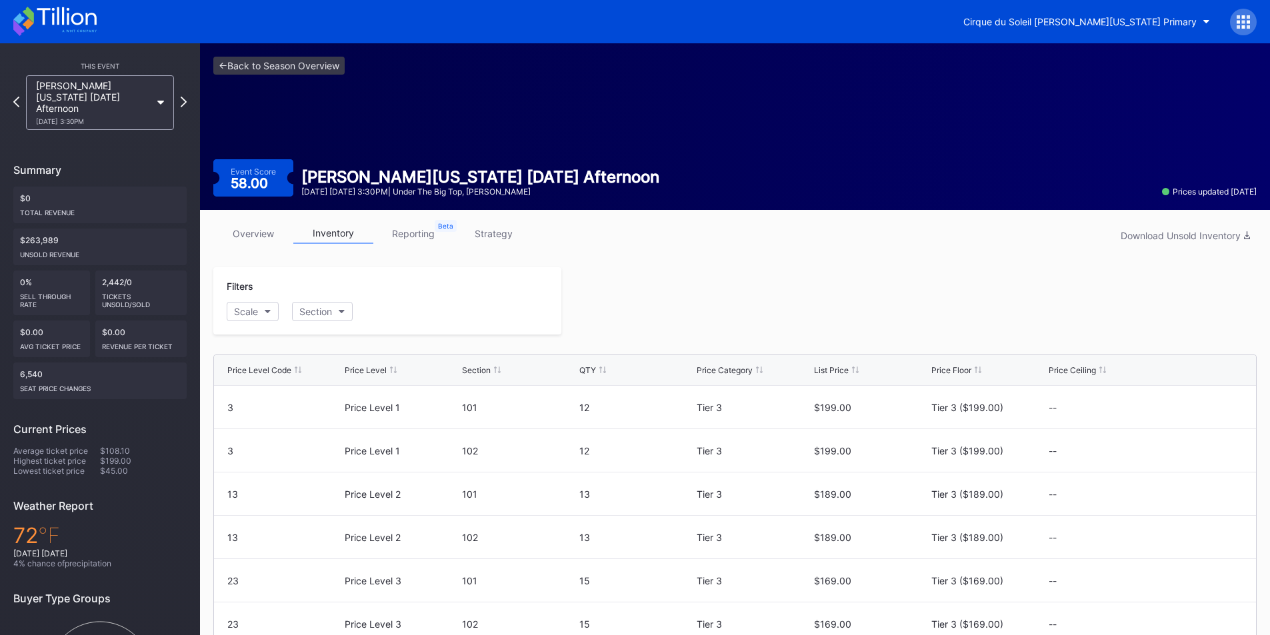
click at [434, 234] on link "reporting" at bounding box center [413, 233] width 80 height 21
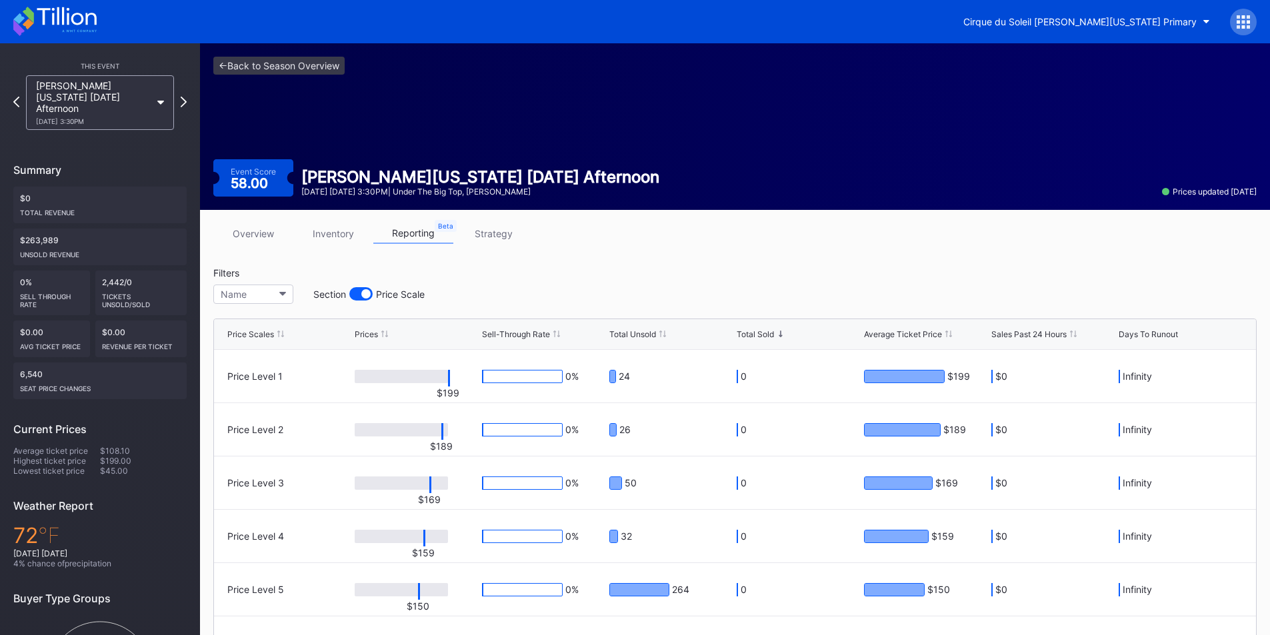
click at [500, 236] on link "strategy" at bounding box center [493, 233] width 80 height 21
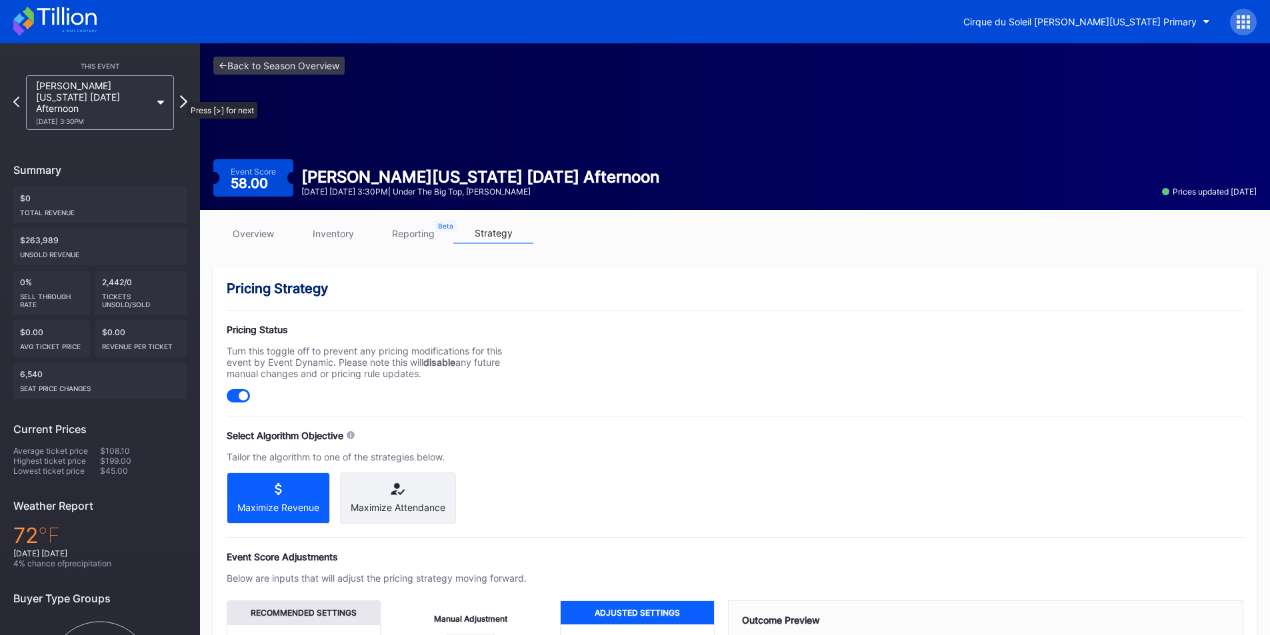
click at [181, 95] on icon at bounding box center [183, 101] width 7 height 13
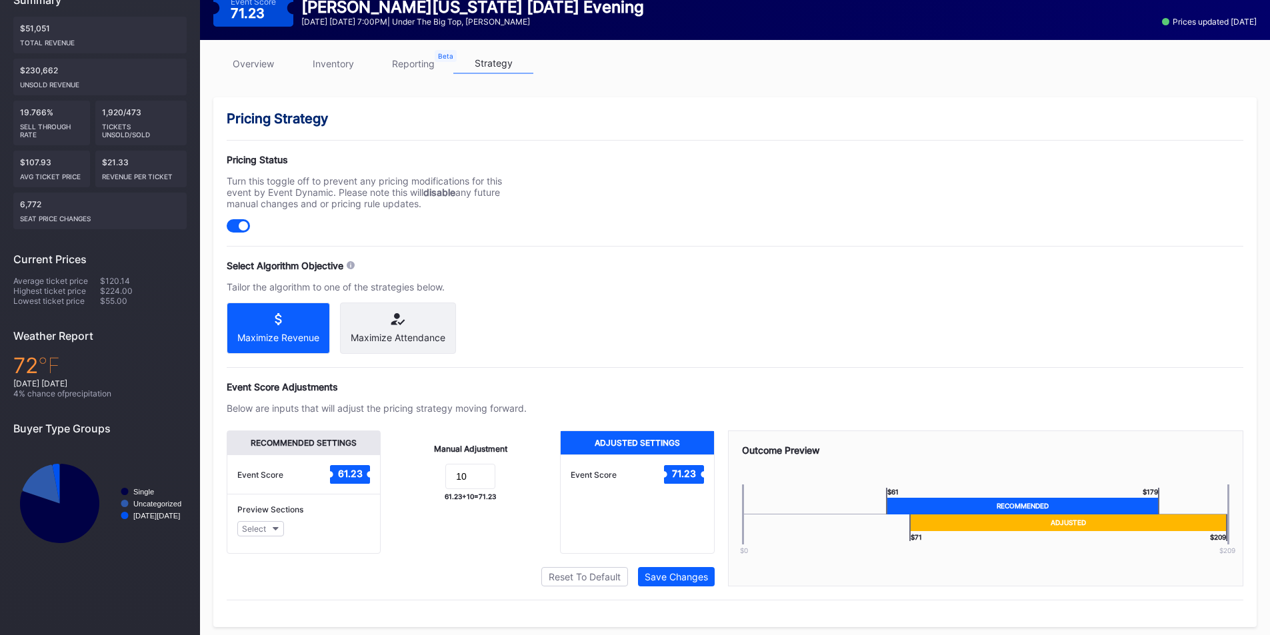
scroll to position [175, 0]
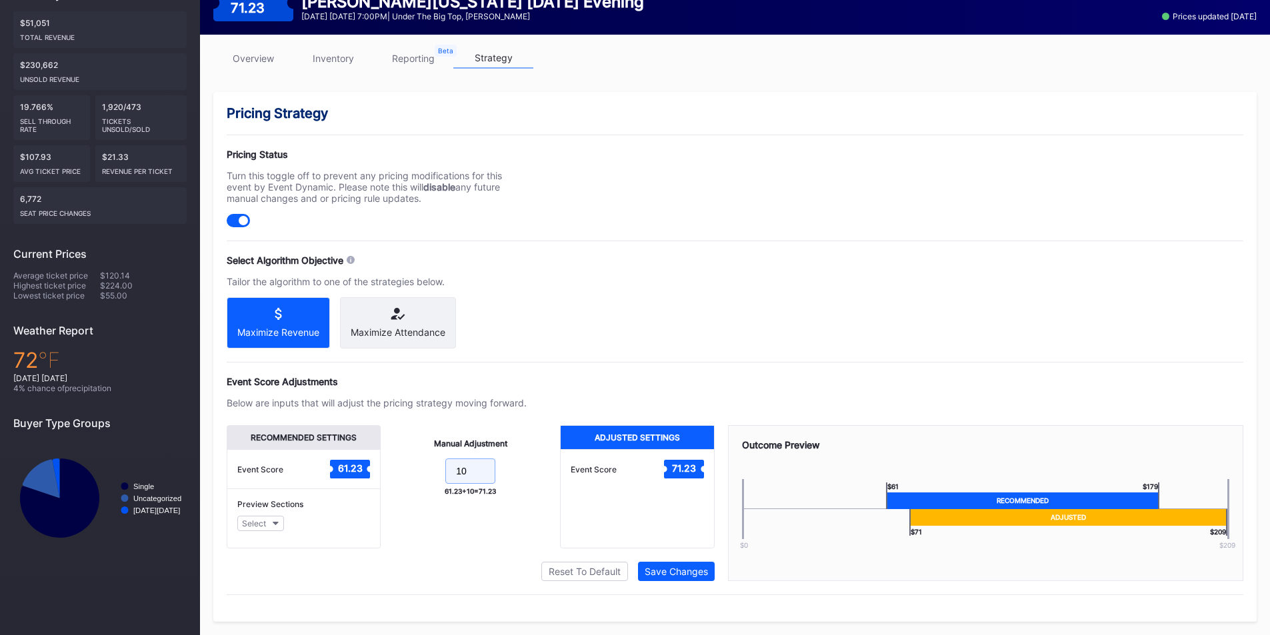
click at [403, 483] on form at bounding box center [470, 473] width 153 height 29
type input "15"
click at [663, 576] on button "Save Changes" at bounding box center [676, 571] width 77 height 19
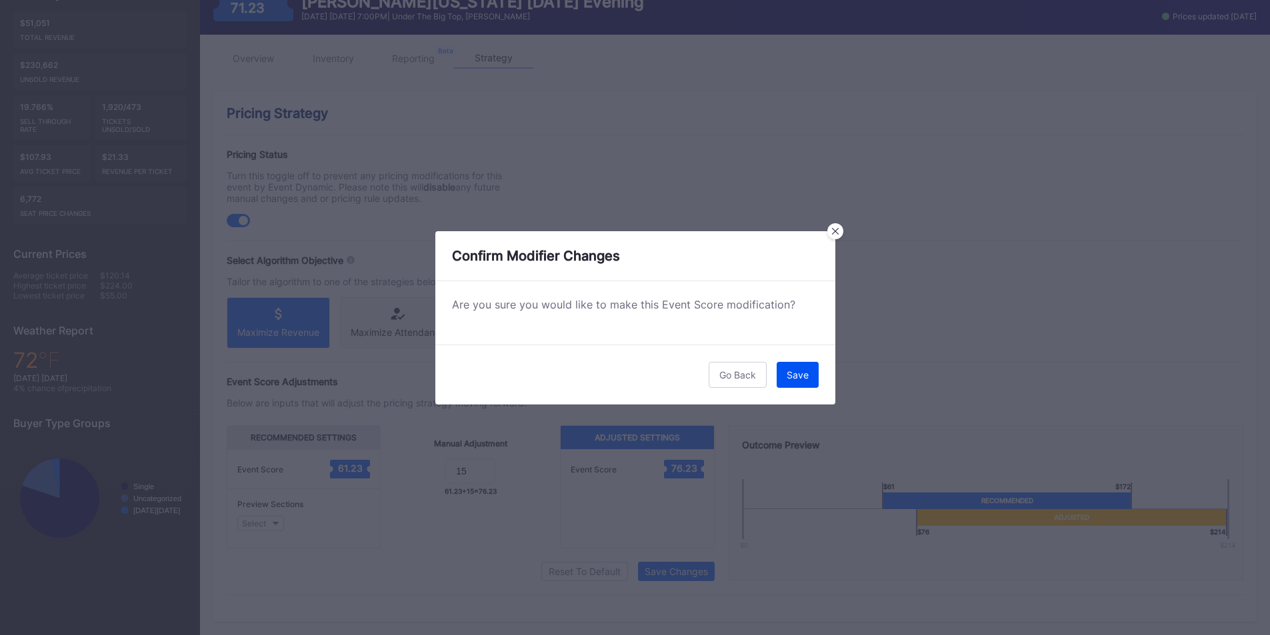
click at [788, 375] on div "Save" at bounding box center [798, 374] width 22 height 11
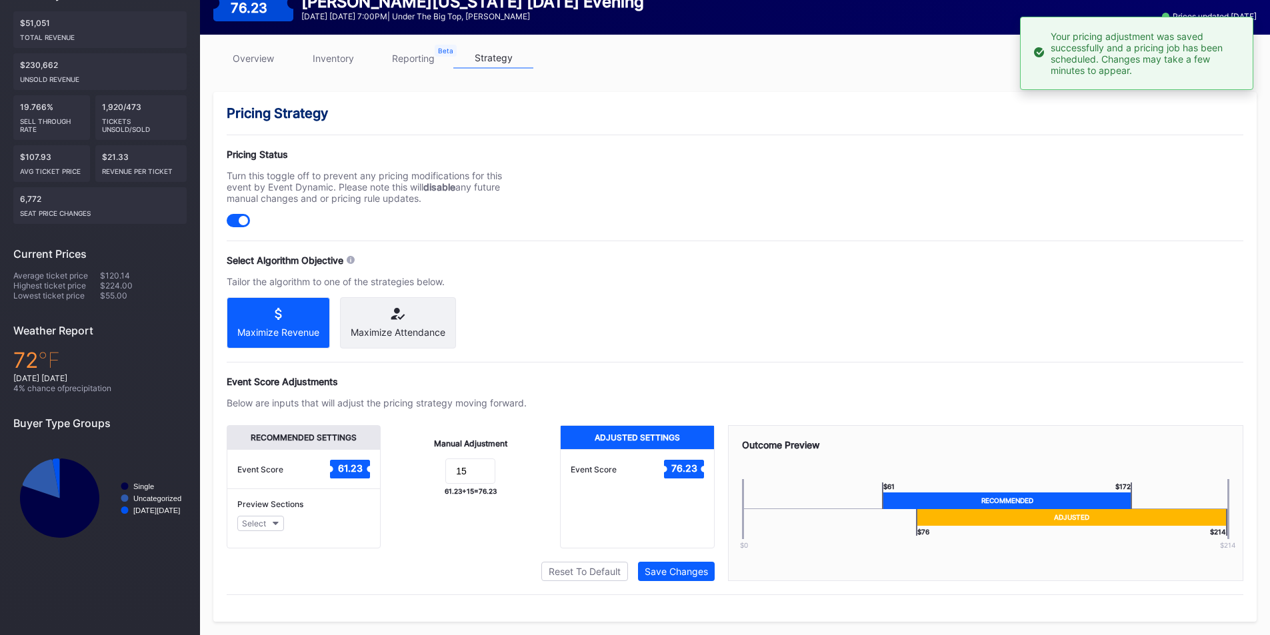
scroll to position [0, 0]
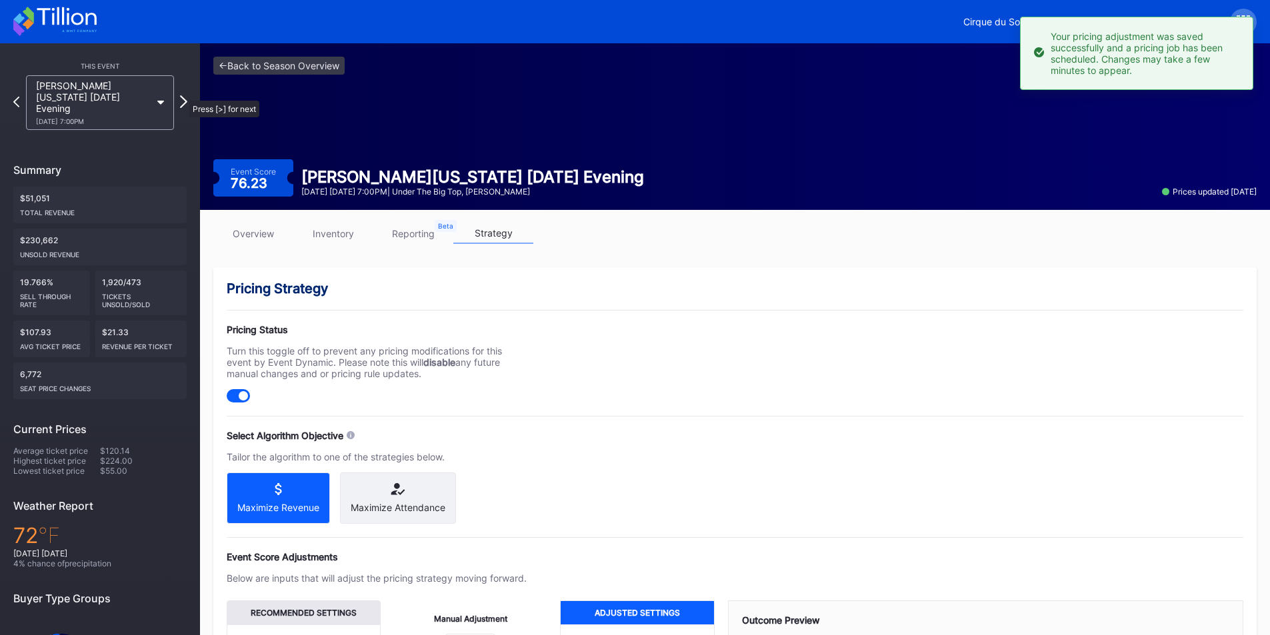
click at [183, 95] on icon at bounding box center [183, 101] width 7 height 13
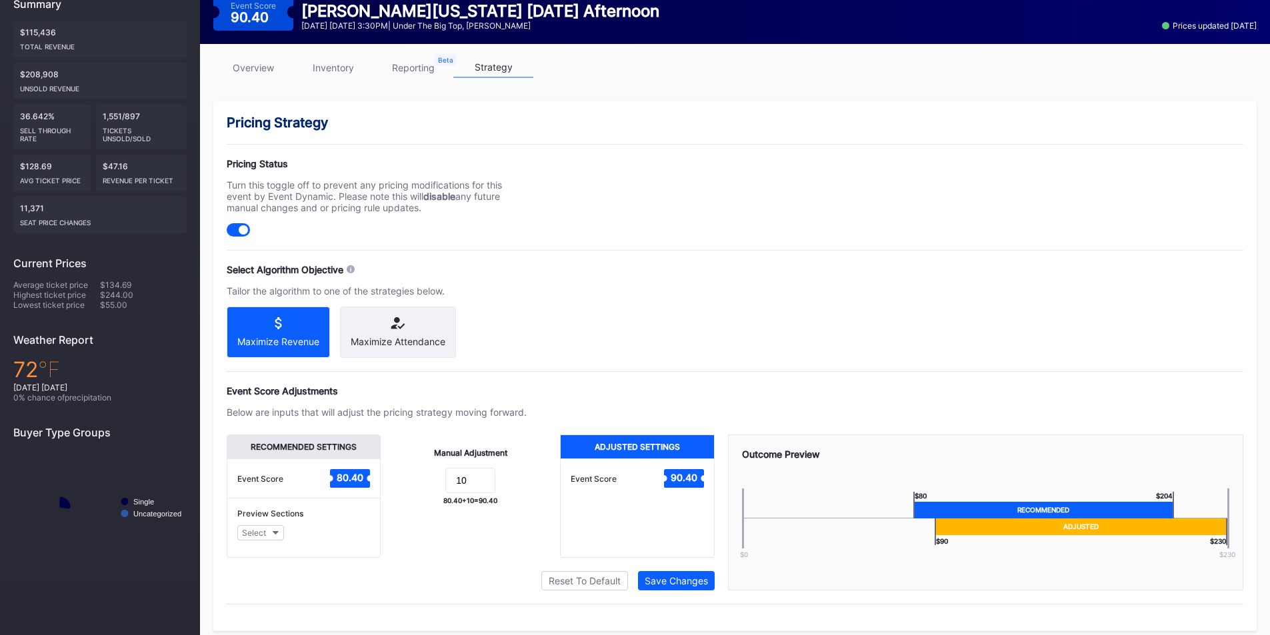
scroll to position [187, 0]
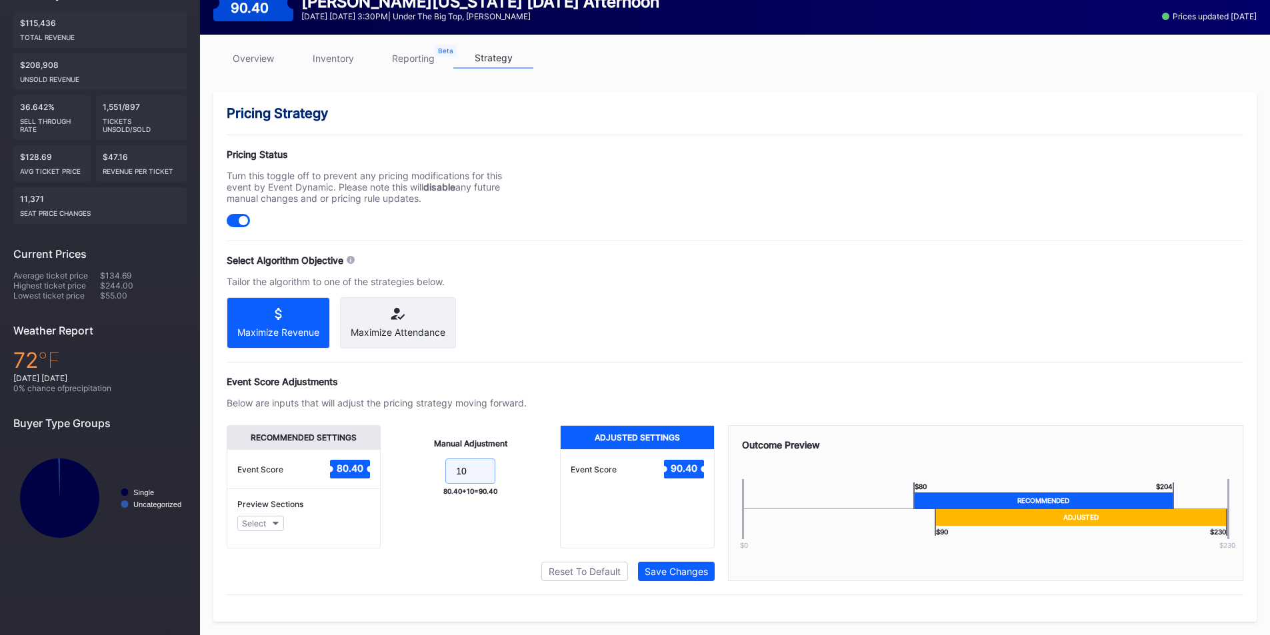
drag, startPoint x: 459, startPoint y: 467, endPoint x: 396, endPoint y: 459, distance: 63.2
click at [396, 459] on form "10" at bounding box center [470, 473] width 153 height 29
type input "15"
click at [655, 572] on div "Save Changes" at bounding box center [676, 571] width 63 height 11
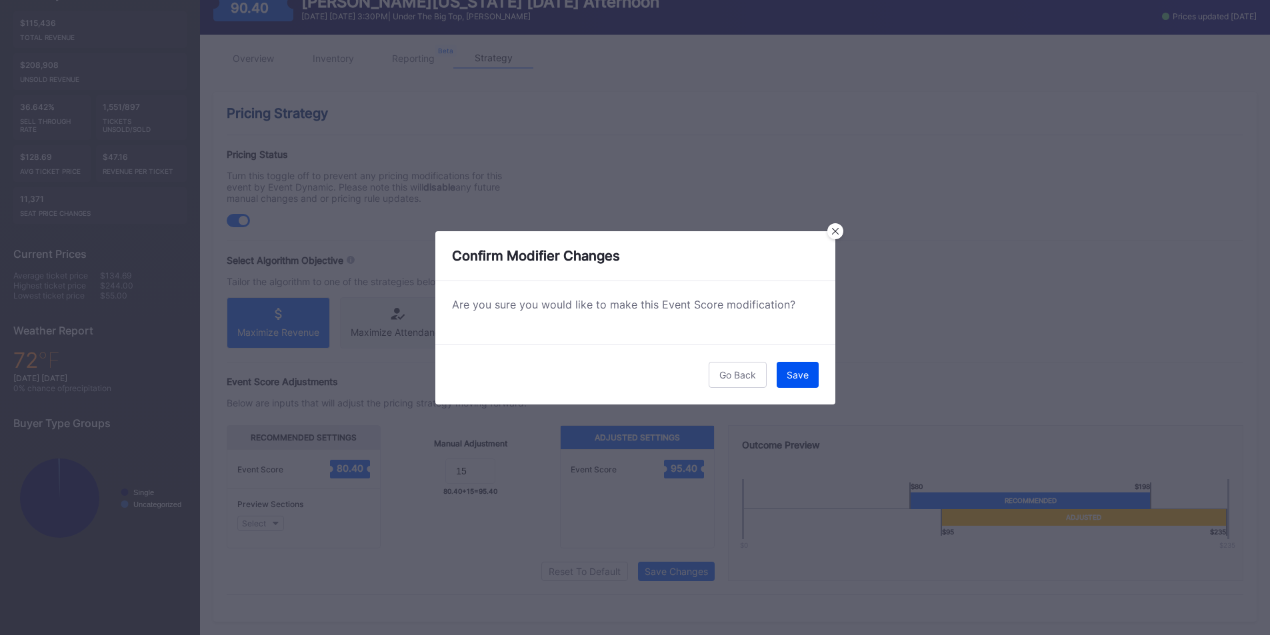
click at [795, 367] on button "Save" at bounding box center [798, 375] width 42 height 26
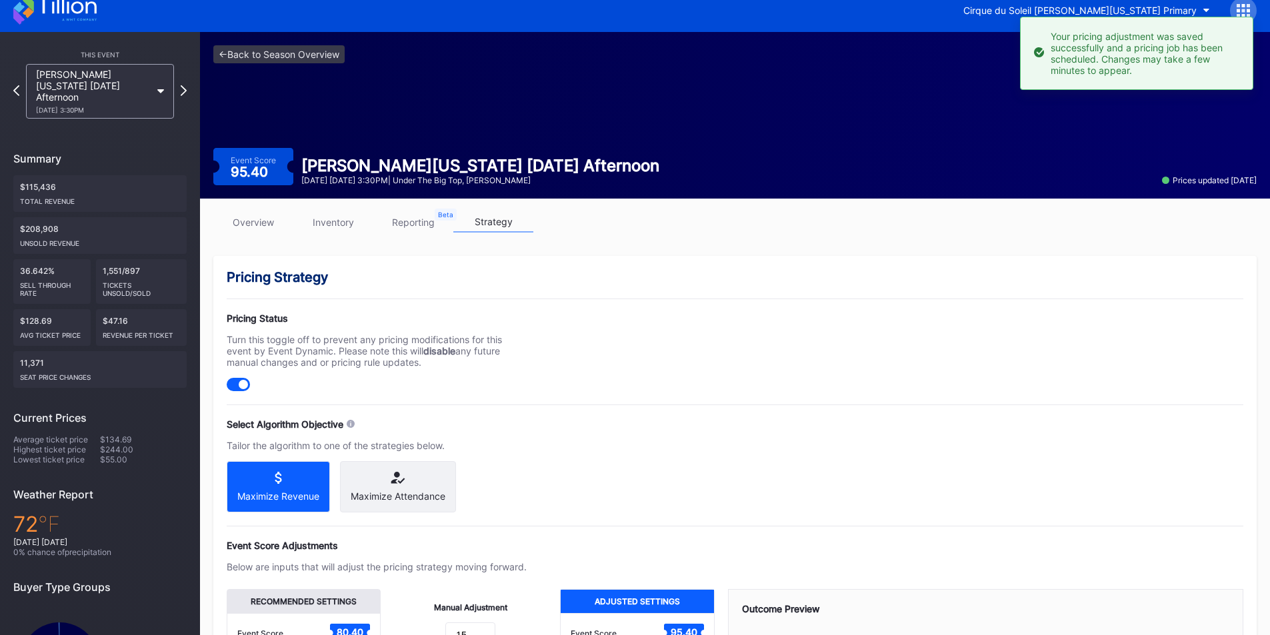
scroll to position [0, 0]
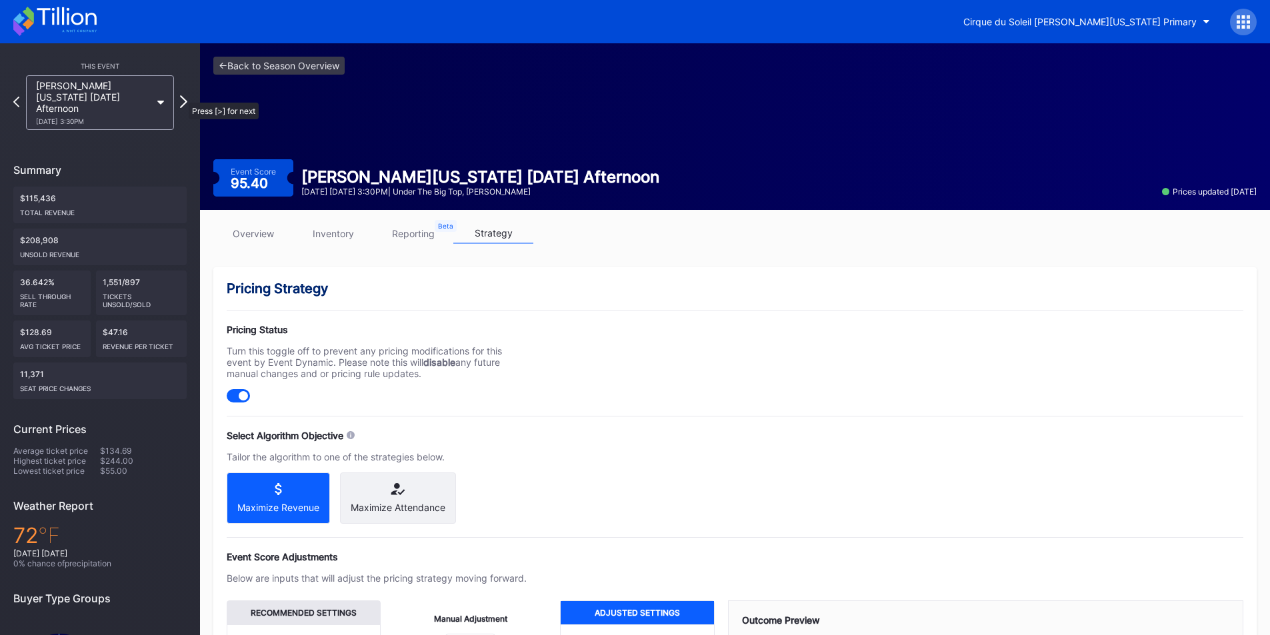
click at [182, 96] on icon at bounding box center [183, 101] width 7 height 13
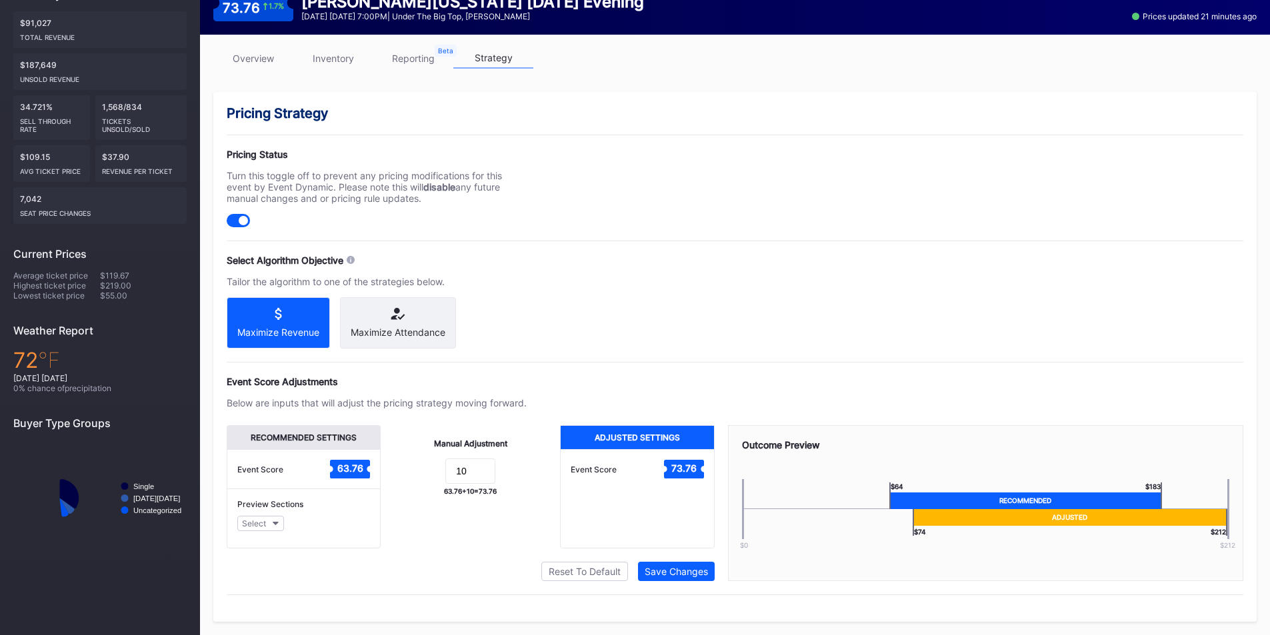
scroll to position [187, 0]
drag, startPoint x: 473, startPoint y: 467, endPoint x: 393, endPoint y: 461, distance: 80.9
click at [393, 461] on div "Manual Adjustment 10 63.76 + 10 = 73.76" at bounding box center [470, 486] width 179 height 123
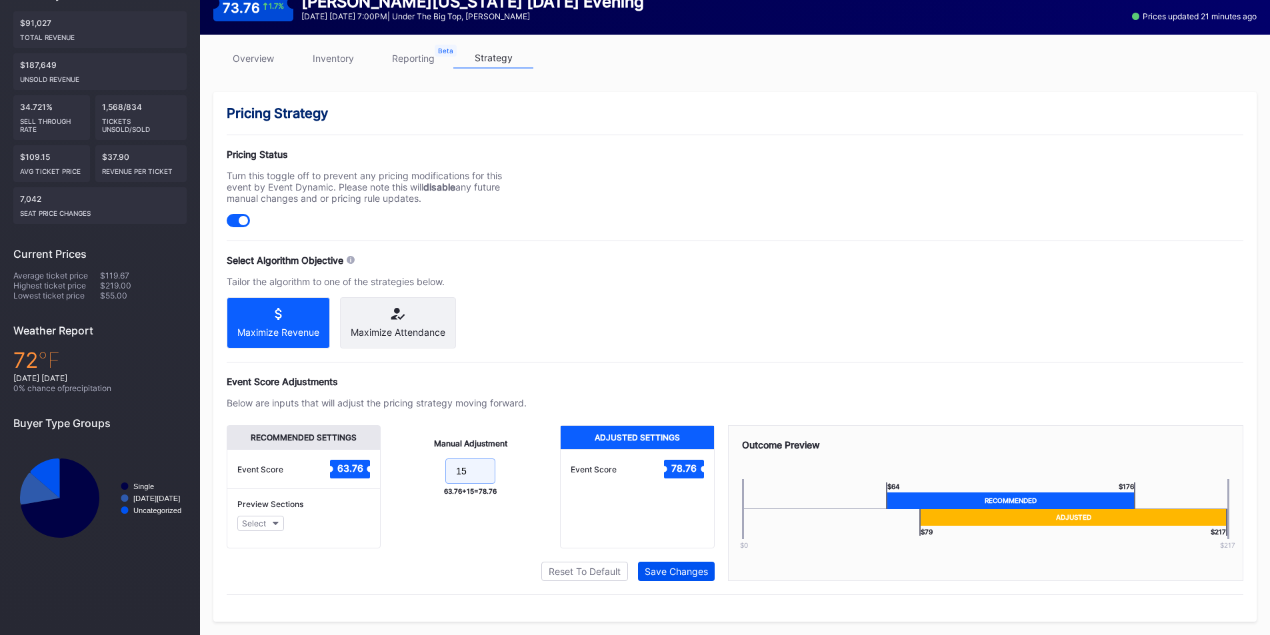
type input "15"
click at [665, 573] on div "Save Changes" at bounding box center [676, 571] width 63 height 11
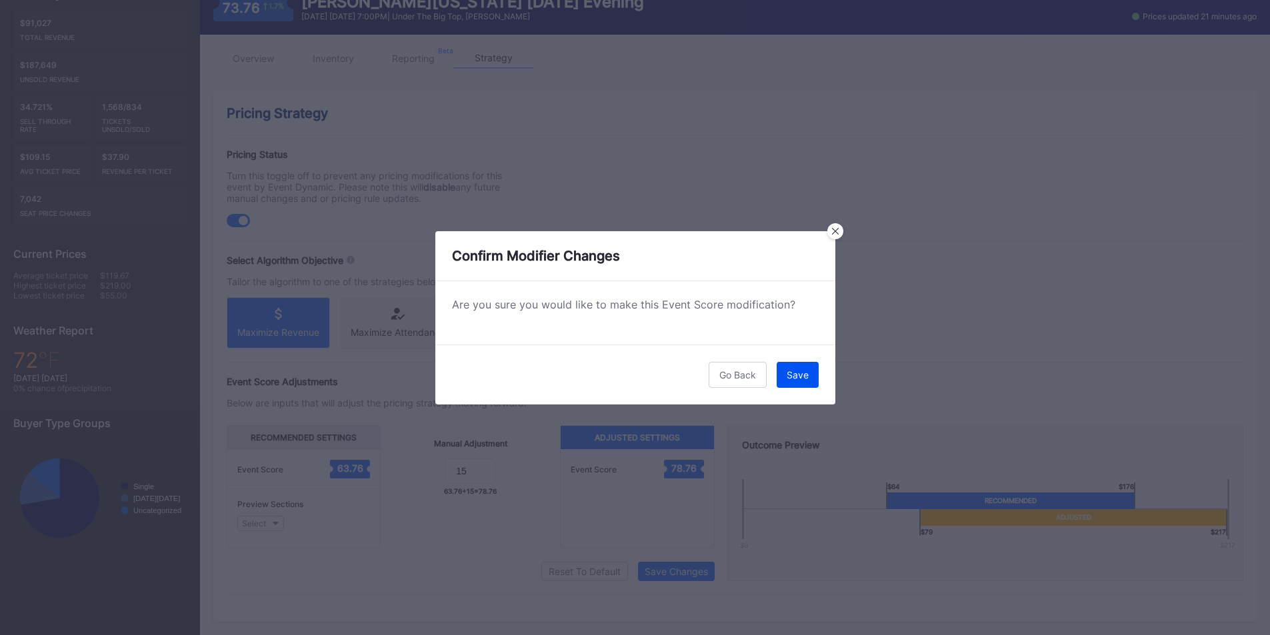
click at [795, 379] on div "Save" at bounding box center [798, 374] width 22 height 11
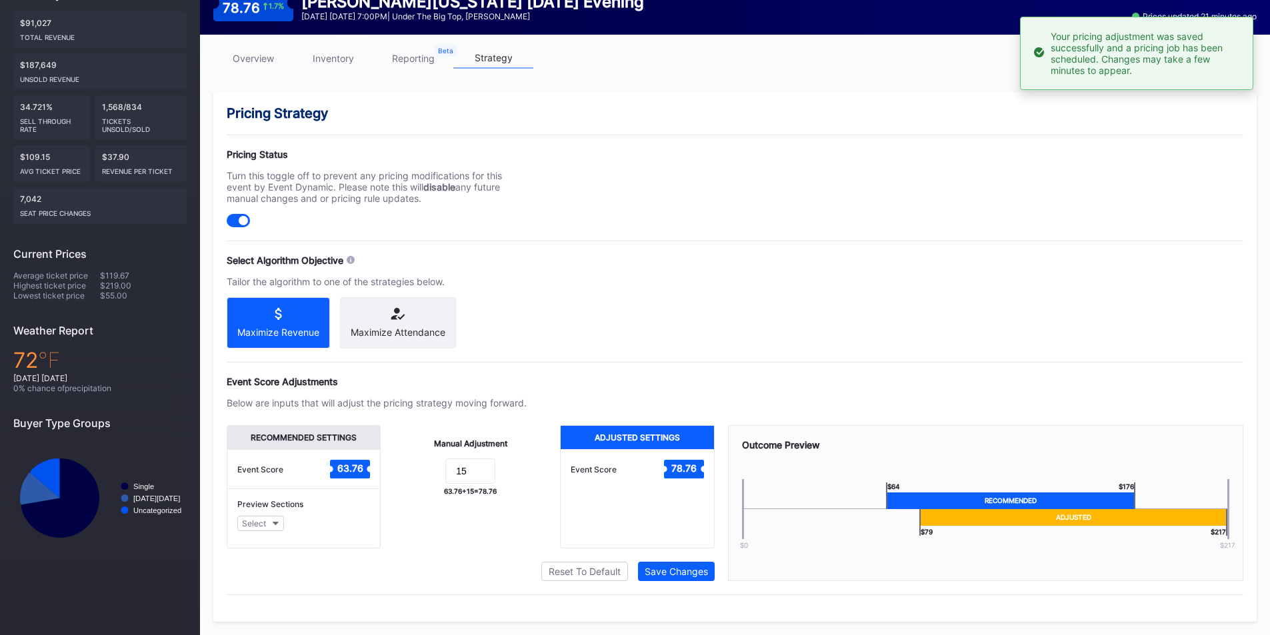
scroll to position [0, 0]
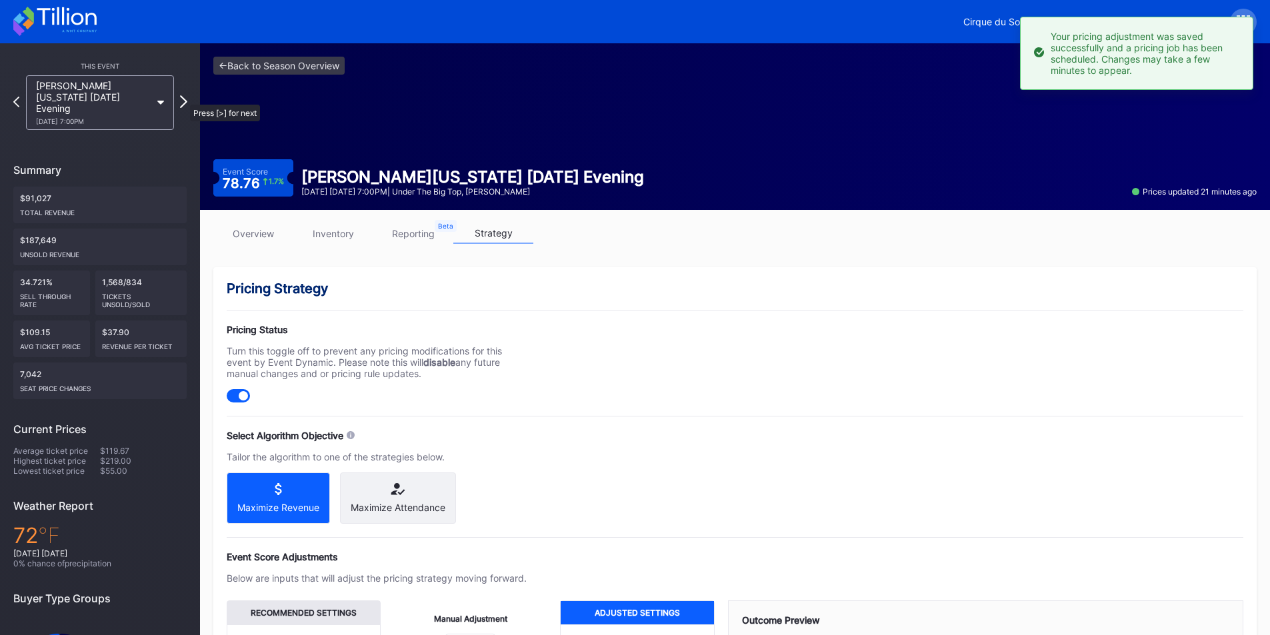
click at [183, 98] on icon at bounding box center [183, 101] width 7 height 13
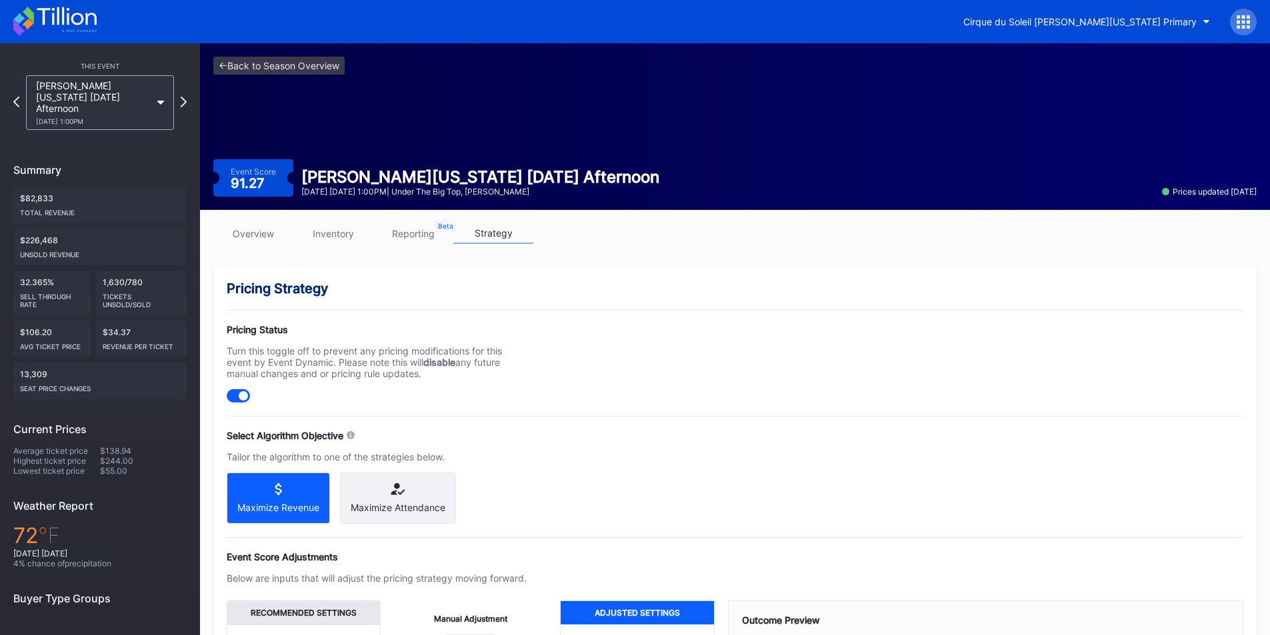
scroll to position [187, 0]
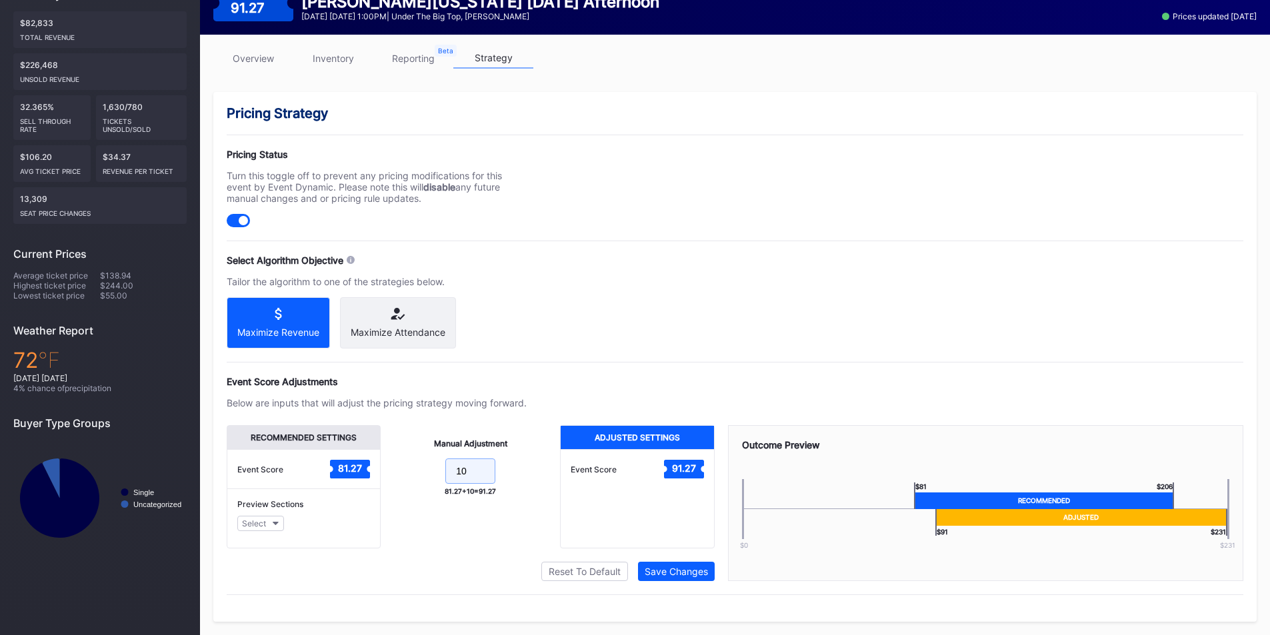
drag, startPoint x: 474, startPoint y: 471, endPoint x: 431, endPoint y: 458, distance: 44.7
click at [431, 458] on div "Manual Adjustment 10 81.27 + 10 = 91.27" at bounding box center [470, 486] width 179 height 123
type input "15"
click at [657, 574] on div "Save Changes" at bounding box center [676, 571] width 63 height 11
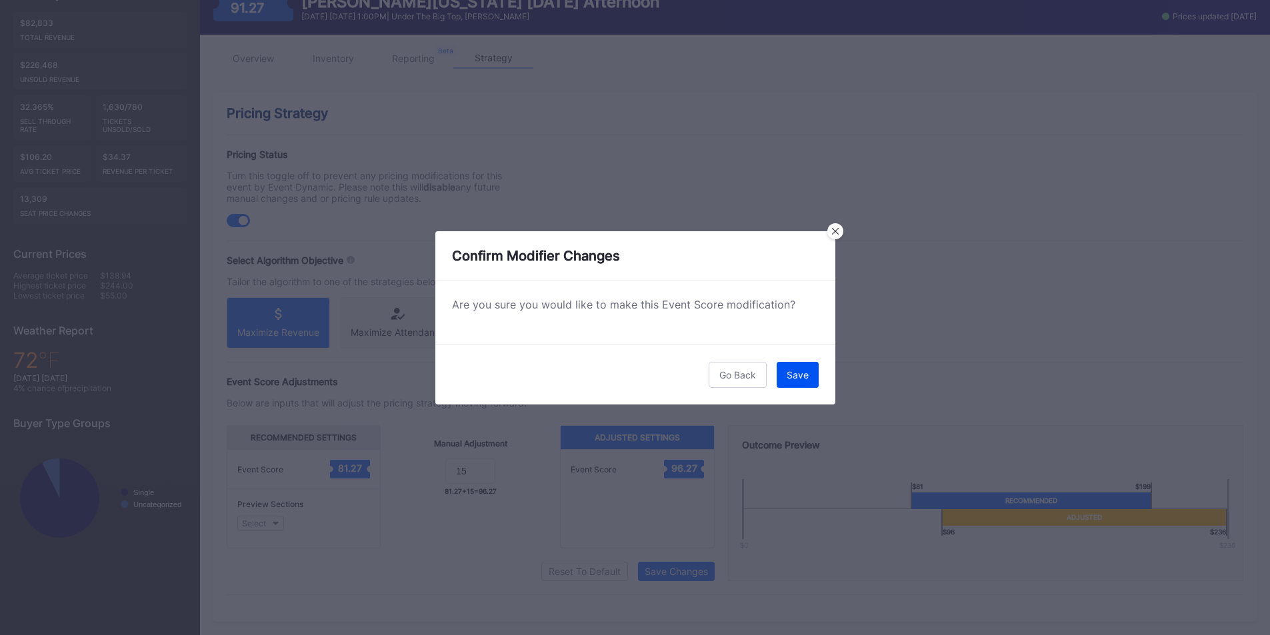
click at [811, 369] on button "Save" at bounding box center [798, 375] width 42 height 26
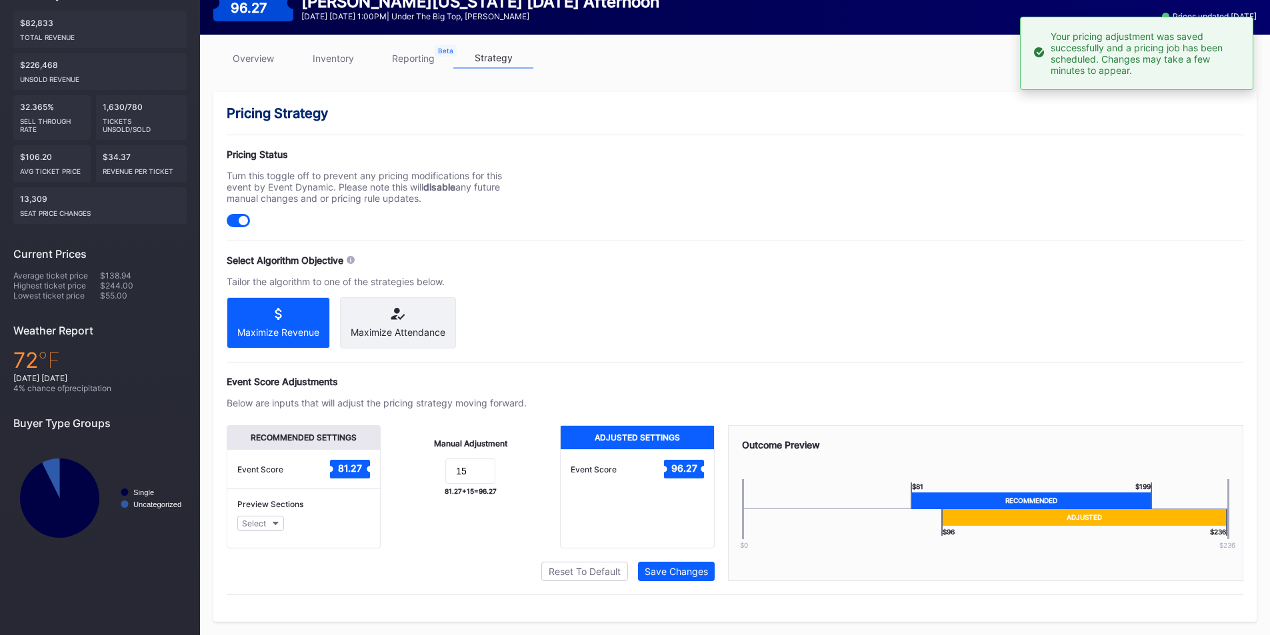
scroll to position [0, 0]
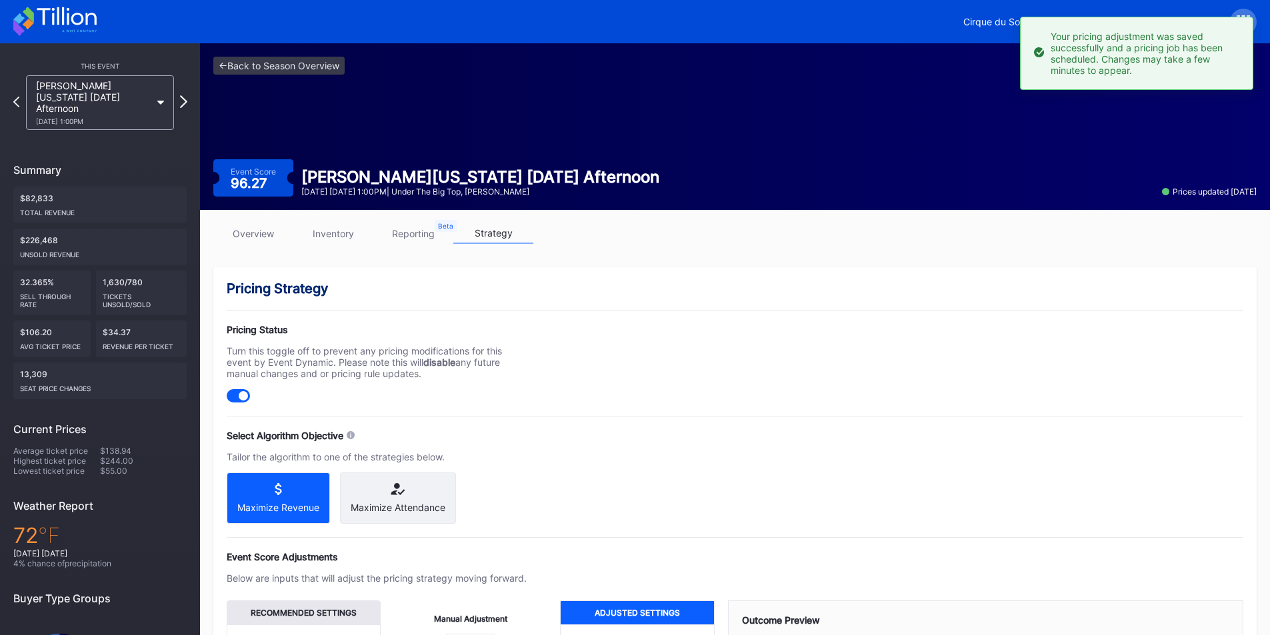
click at [180, 98] on icon at bounding box center [183, 101] width 7 height 13
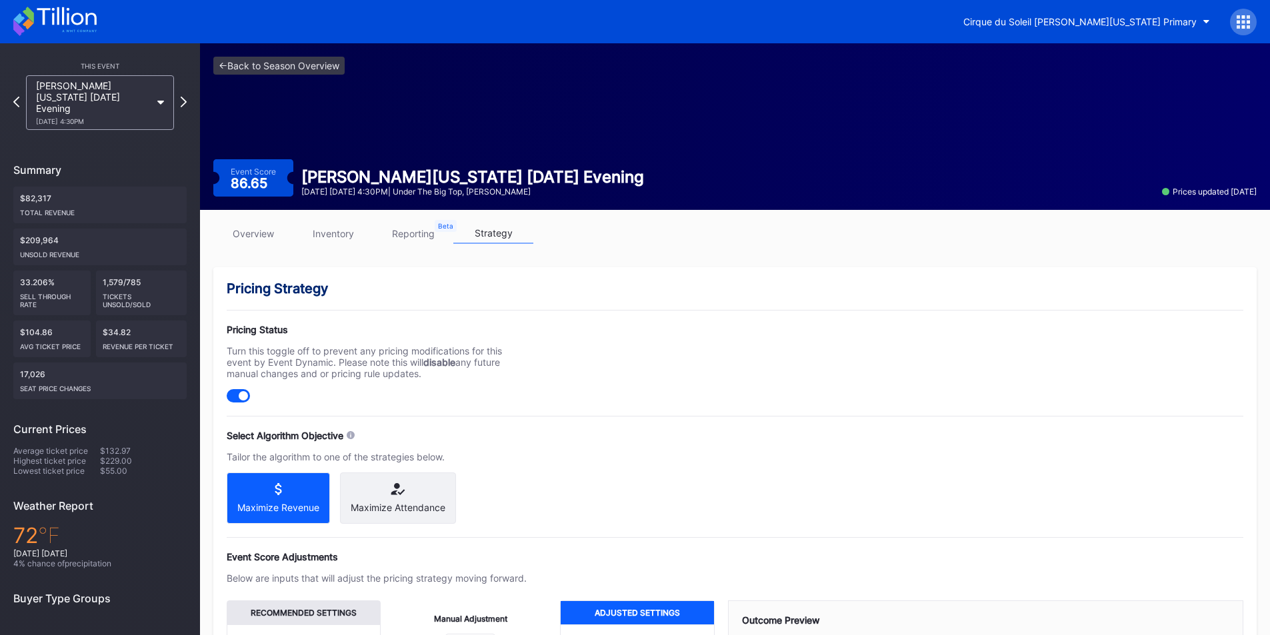
scroll to position [187, 0]
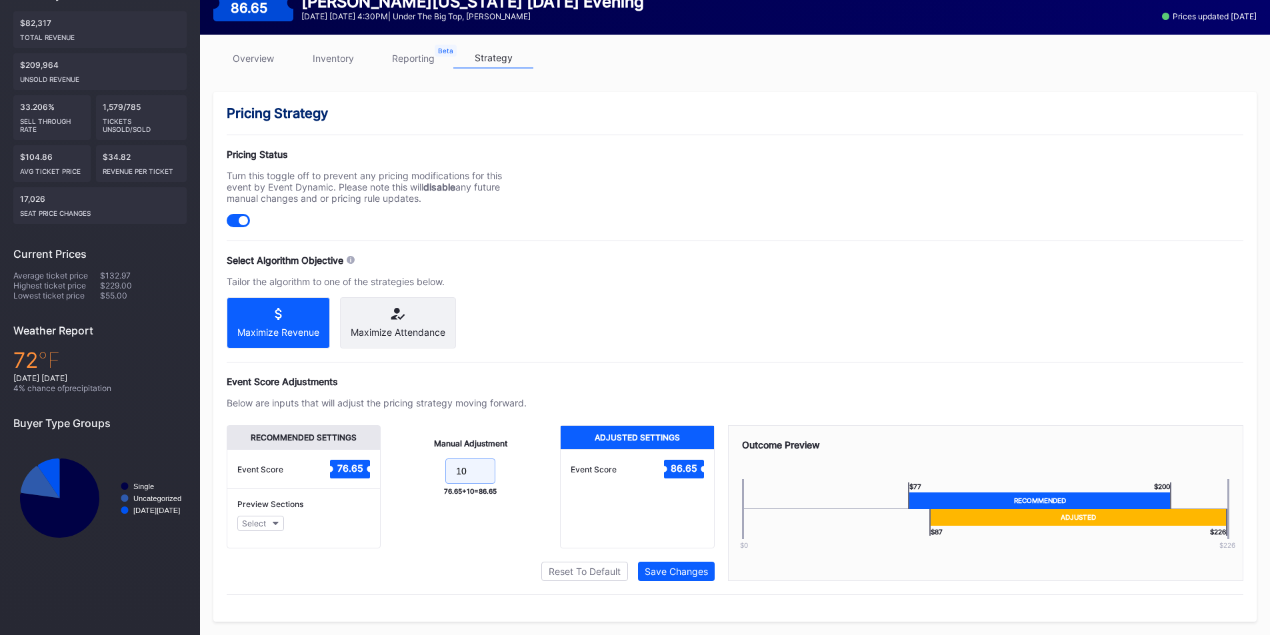
drag, startPoint x: 483, startPoint y: 473, endPoint x: 373, endPoint y: 459, distance: 111.5
click at [373, 459] on div "Recommended Settings Event Score 76.65 Preview Sections Select Manual Adjustmen…" at bounding box center [471, 486] width 488 height 123
type input "15"
click at [672, 571] on div "Save Changes" at bounding box center [676, 571] width 63 height 11
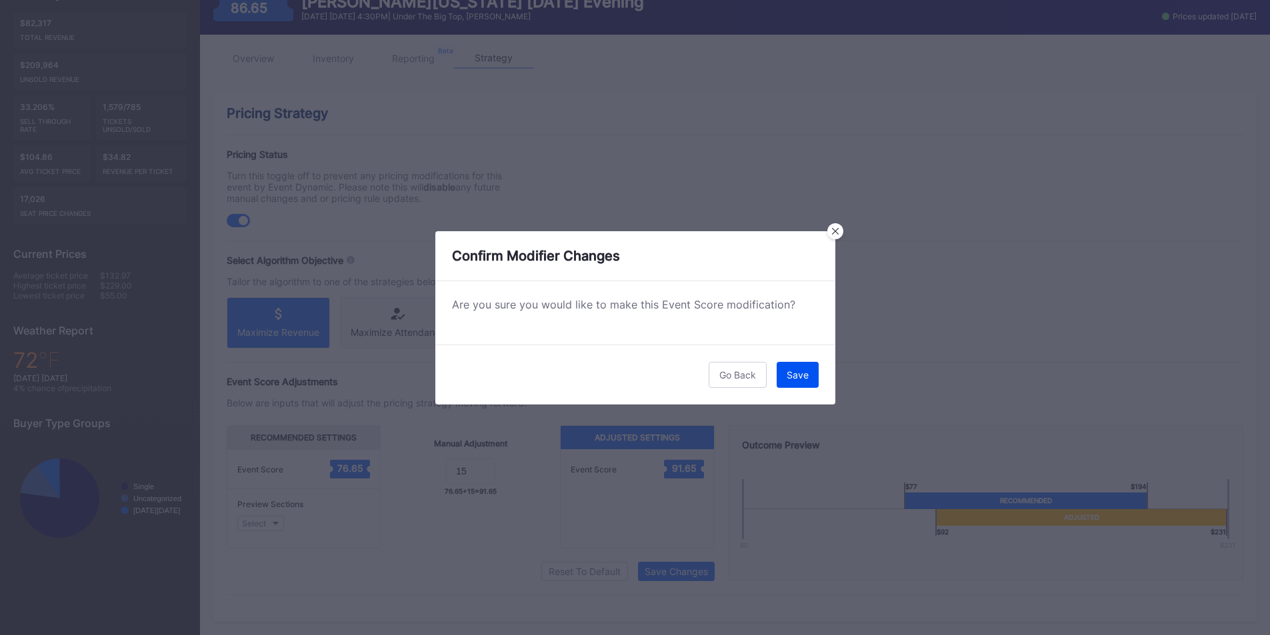
click at [804, 379] on div "Save" at bounding box center [798, 374] width 22 height 11
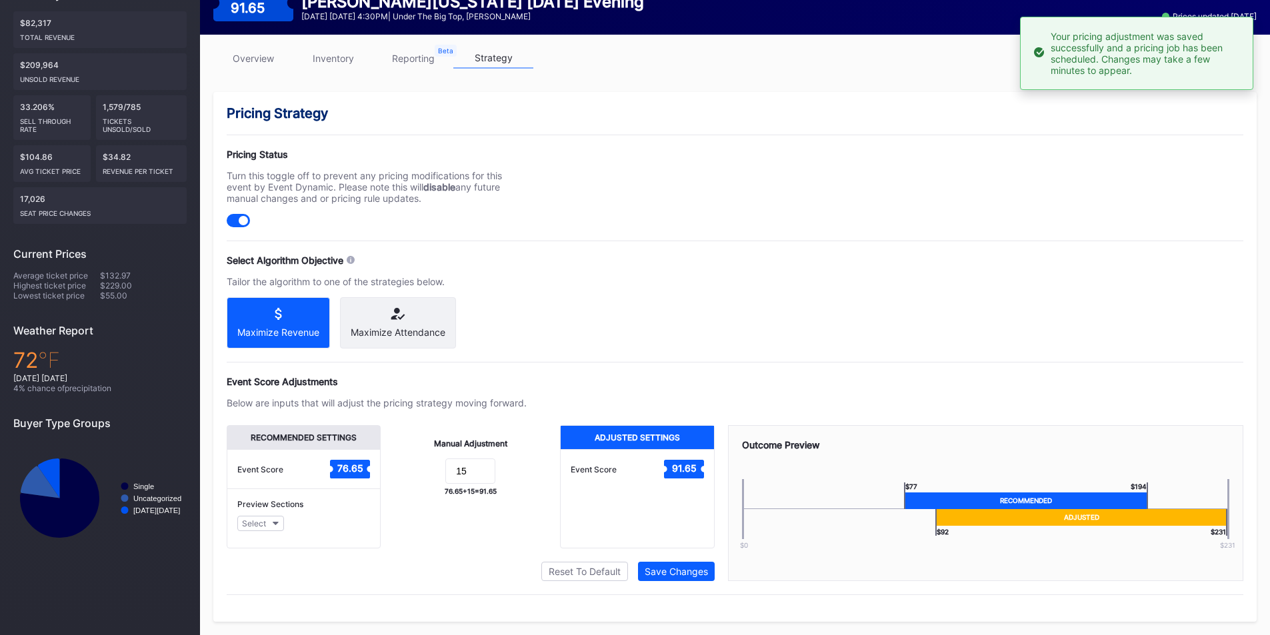
scroll to position [0, 0]
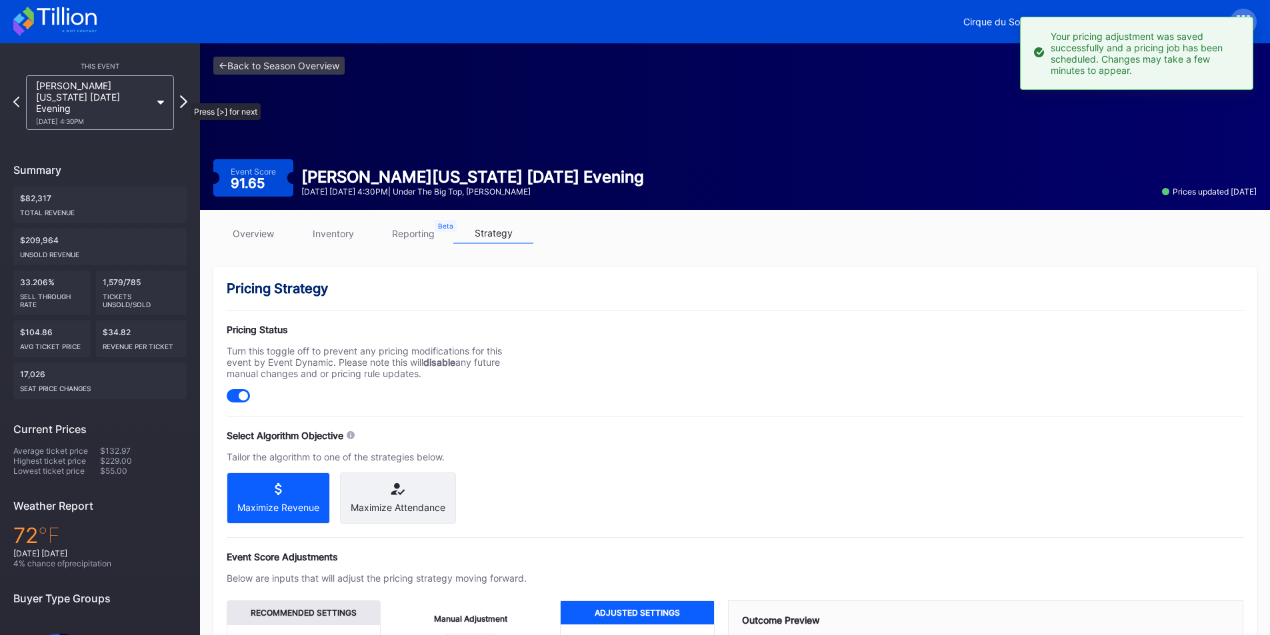
click at [181, 95] on icon at bounding box center [183, 101] width 7 height 13
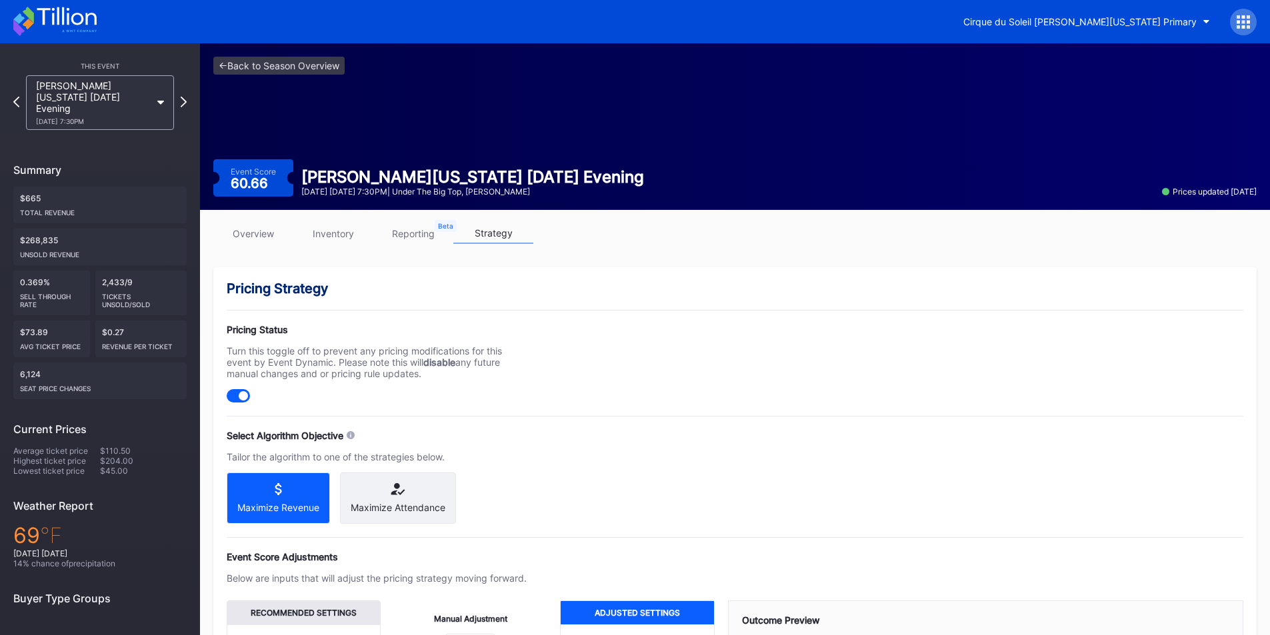
scroll to position [187, 0]
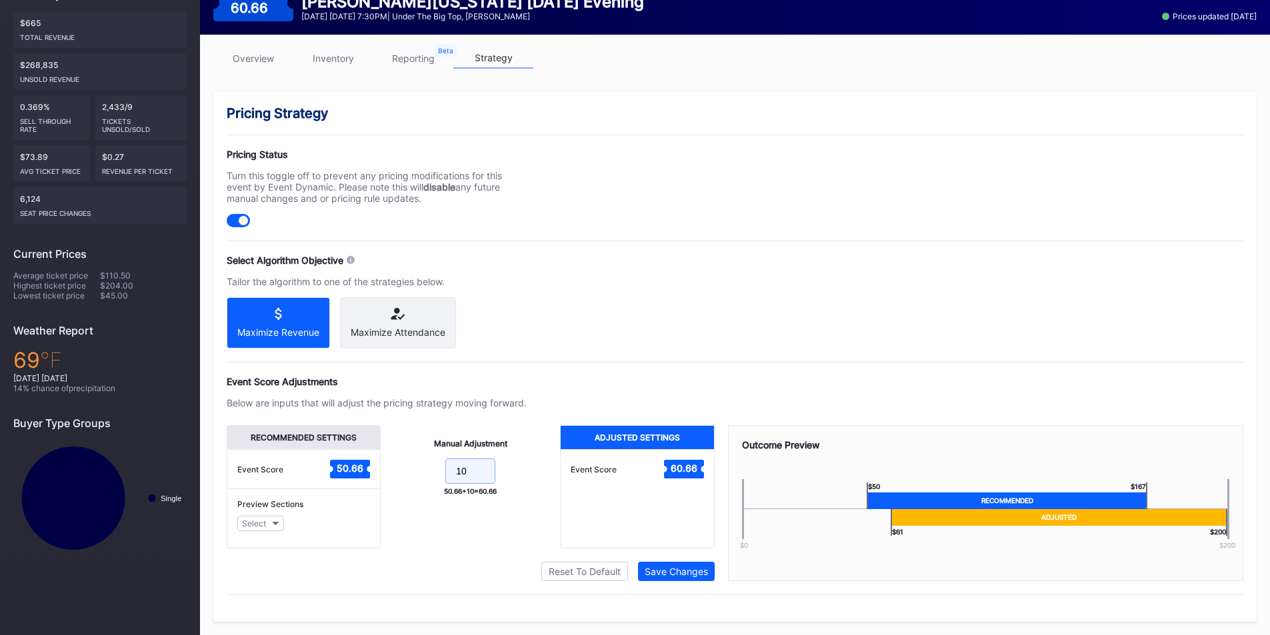
drag, startPoint x: 413, startPoint y: 461, endPoint x: 377, endPoint y: 458, distance: 36.8
click at [377, 458] on div "Recommended Settings Event Score 50.66 Preview Sections Select Manual Adjustmen…" at bounding box center [471, 486] width 488 height 123
type input "15"
click at [665, 567] on div "Save Changes" at bounding box center [676, 571] width 63 height 11
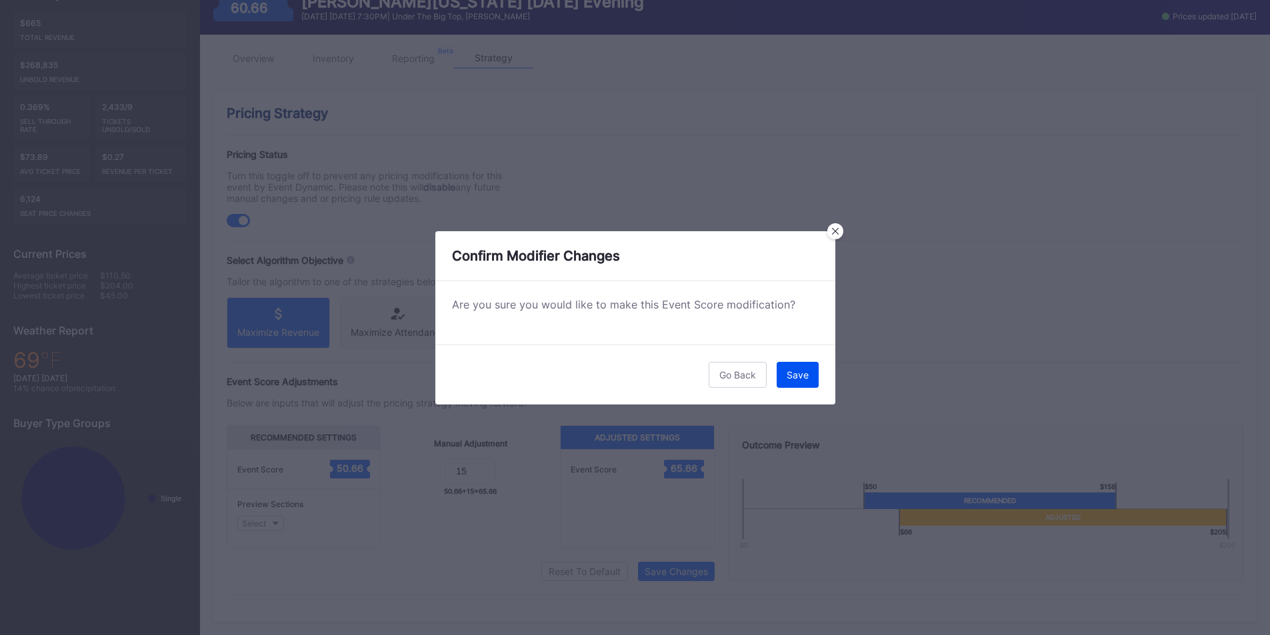
click at [796, 376] on div "Save" at bounding box center [798, 374] width 22 height 11
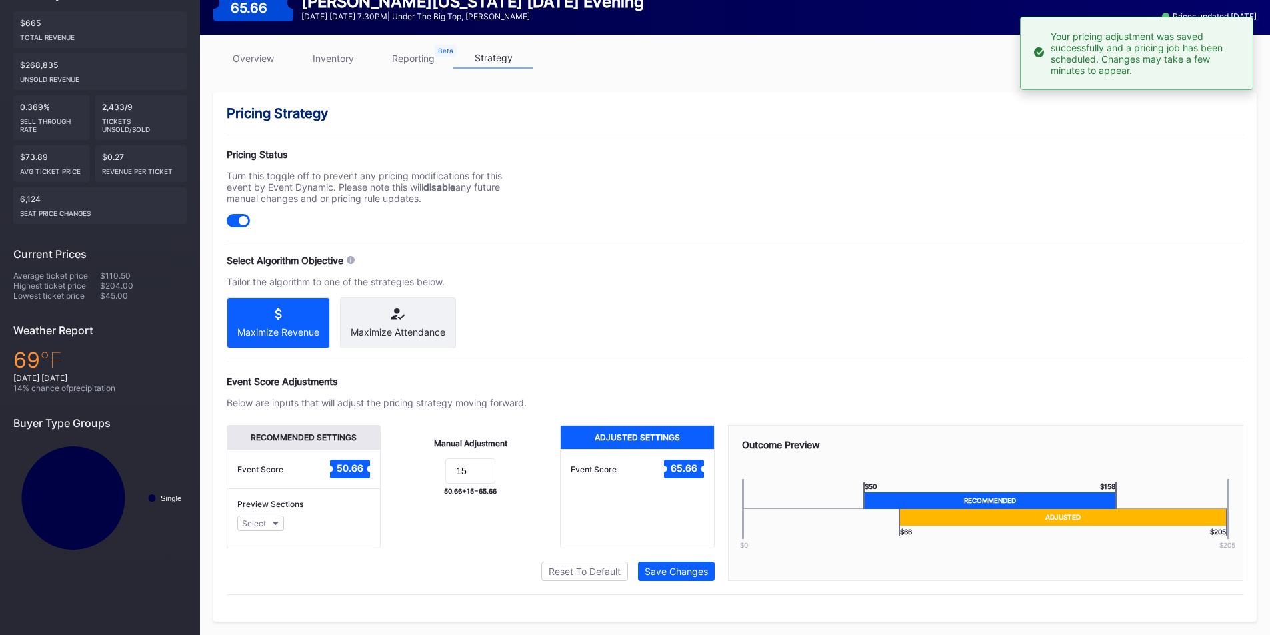
scroll to position [0, 0]
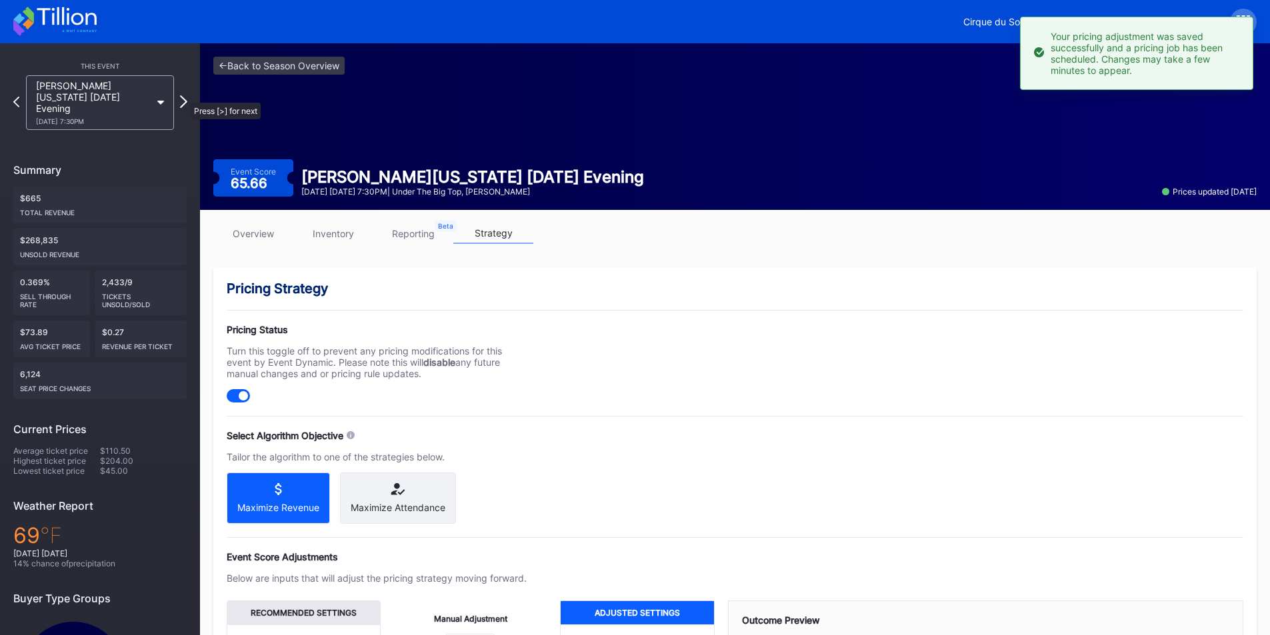
click at [184, 96] on icon at bounding box center [183, 101] width 7 height 13
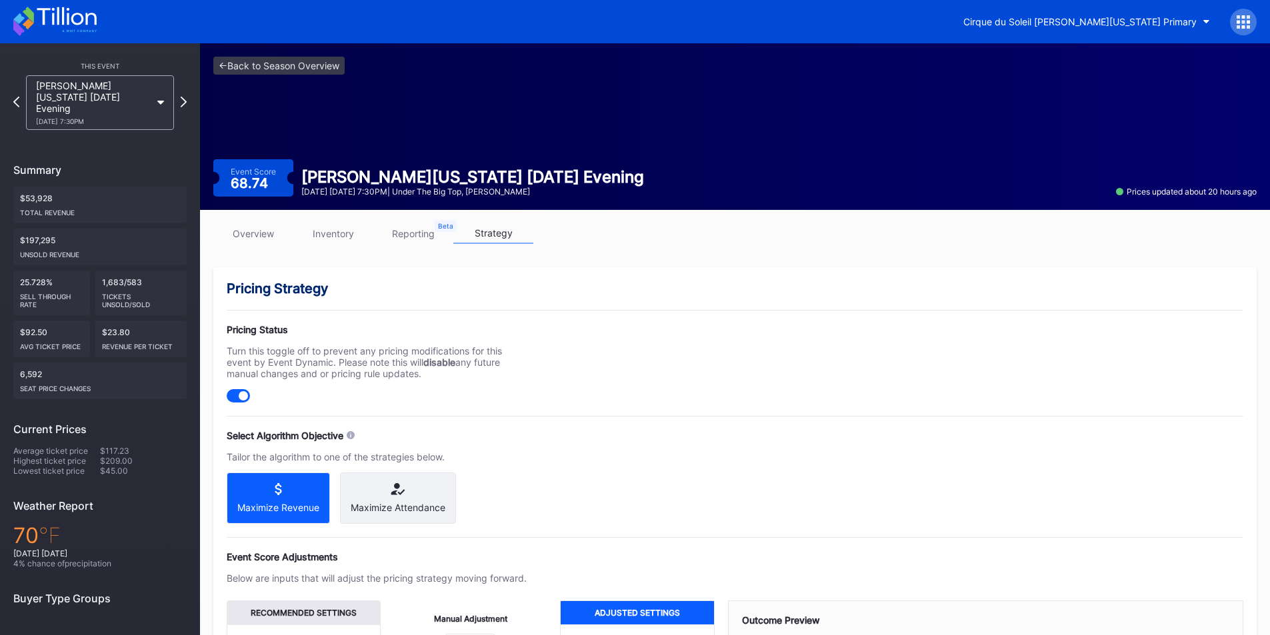
scroll to position [187, 0]
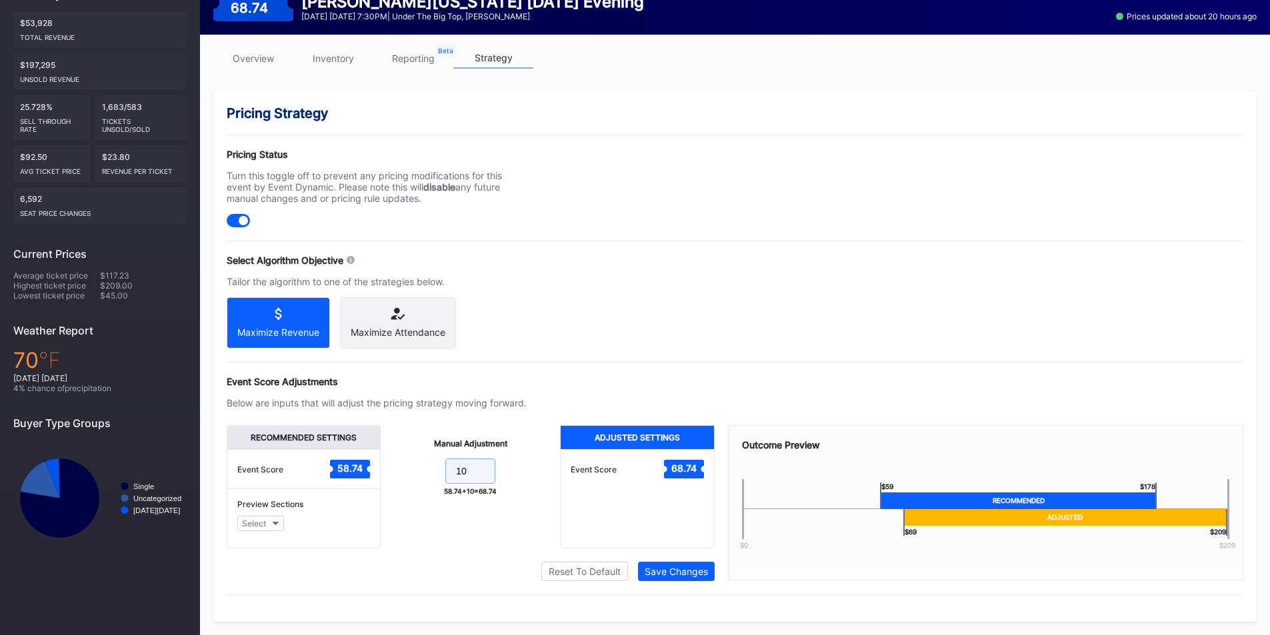
drag, startPoint x: 474, startPoint y: 478, endPoint x: 384, endPoint y: 451, distance: 93.9
click at [384, 451] on div "Manual Adjustment 10 58.74 + 10 = 68.74" at bounding box center [470, 486] width 179 height 123
type input "15"
click at [668, 571] on div "Save Changes" at bounding box center [676, 571] width 63 height 11
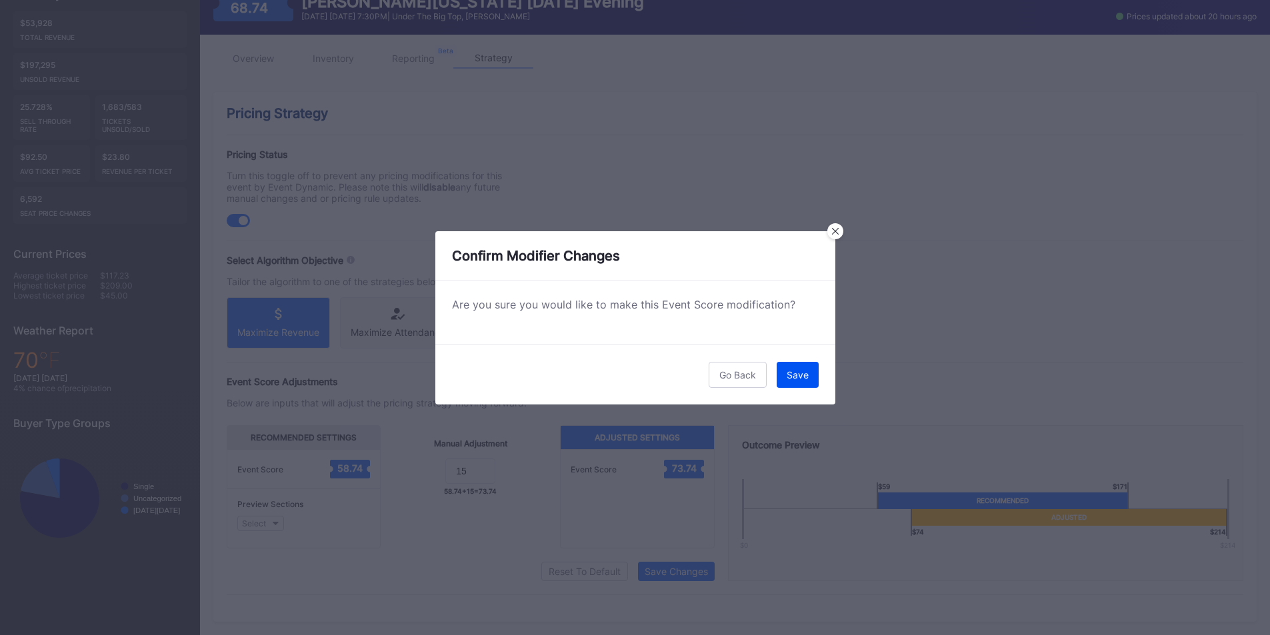
click at [809, 368] on button "Save" at bounding box center [798, 375] width 42 height 26
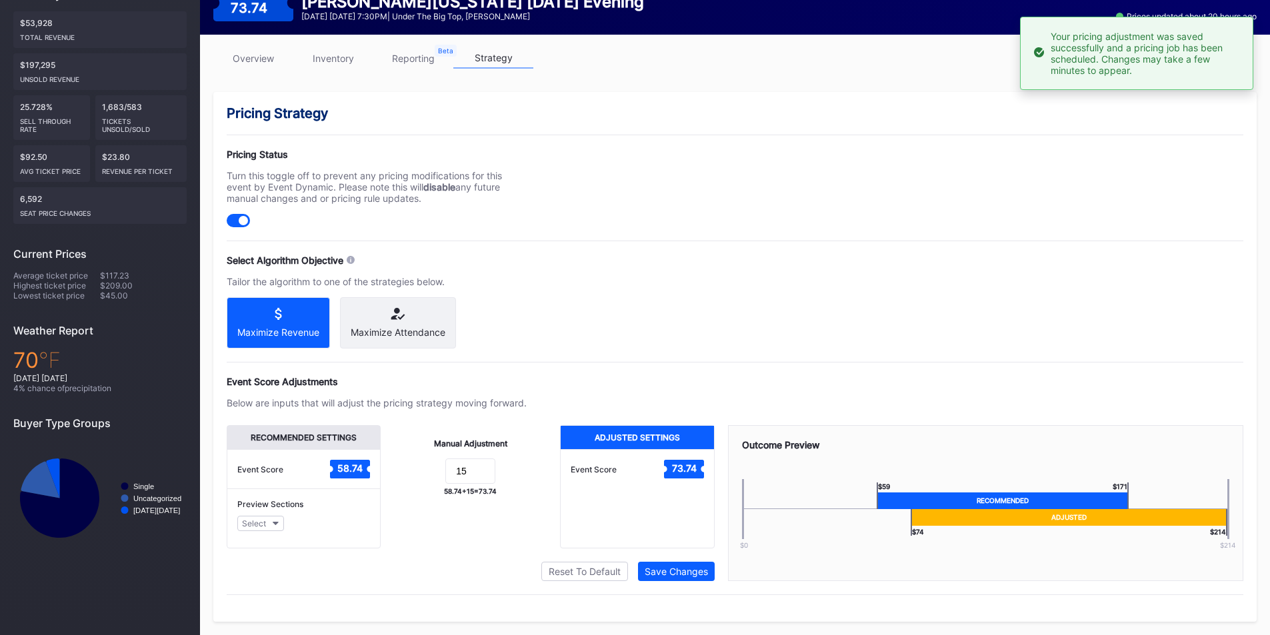
scroll to position [0, 0]
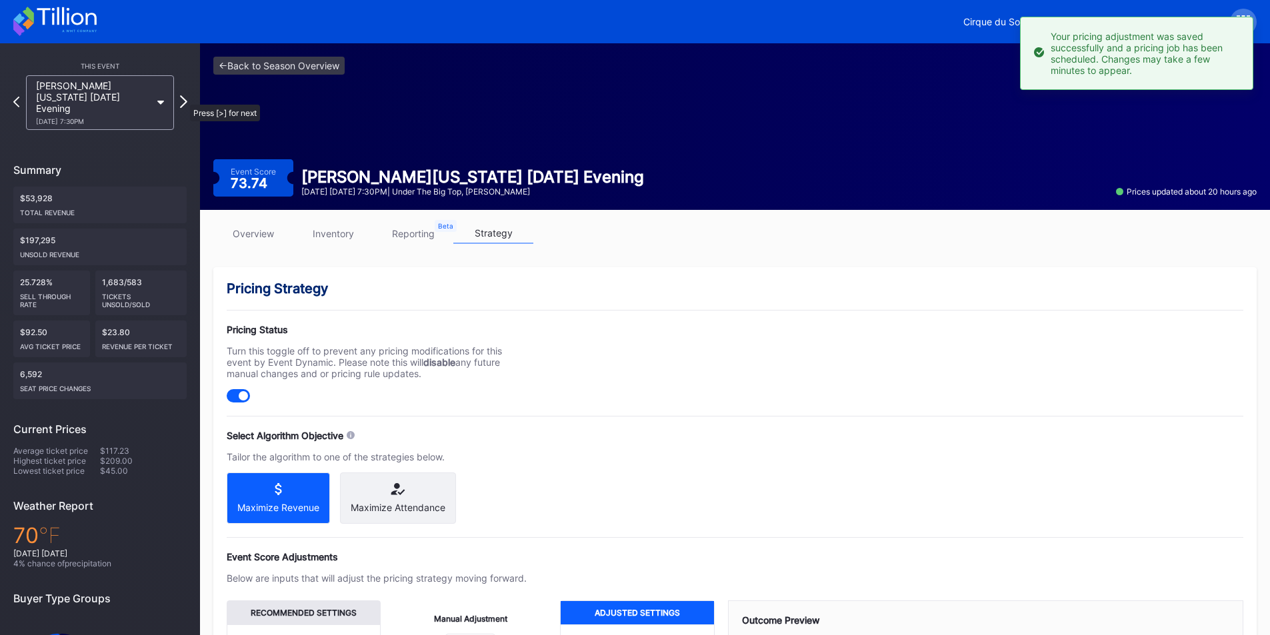
click at [183, 97] on icon at bounding box center [183, 101] width 7 height 13
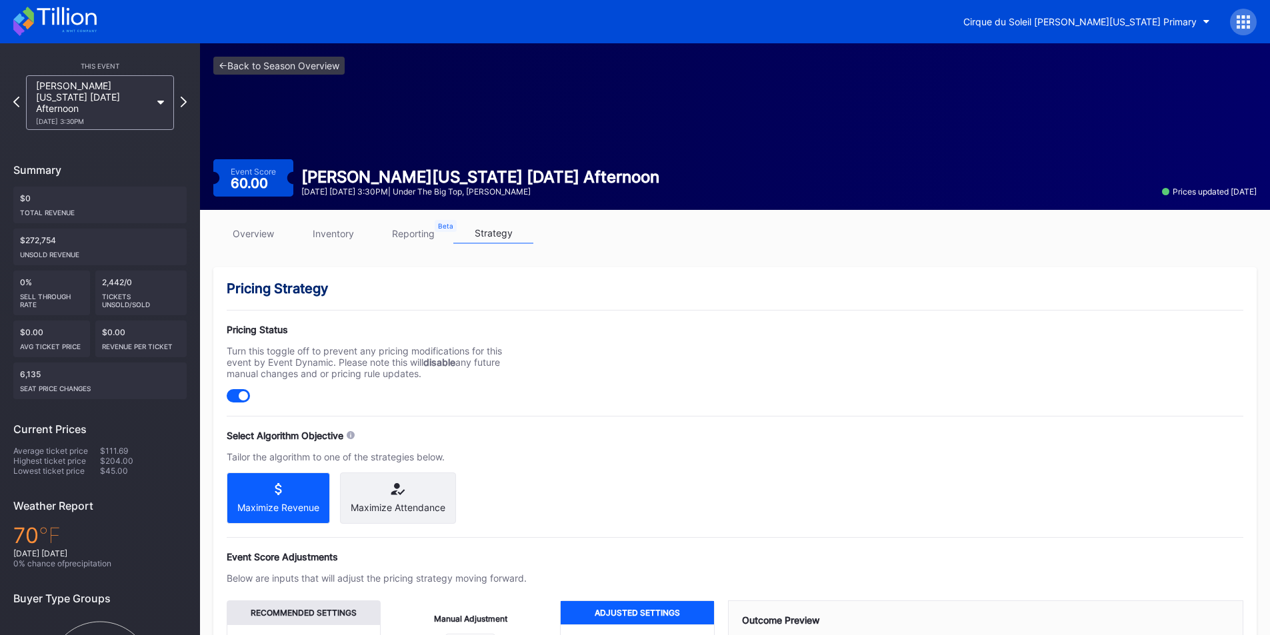
scroll to position [187, 0]
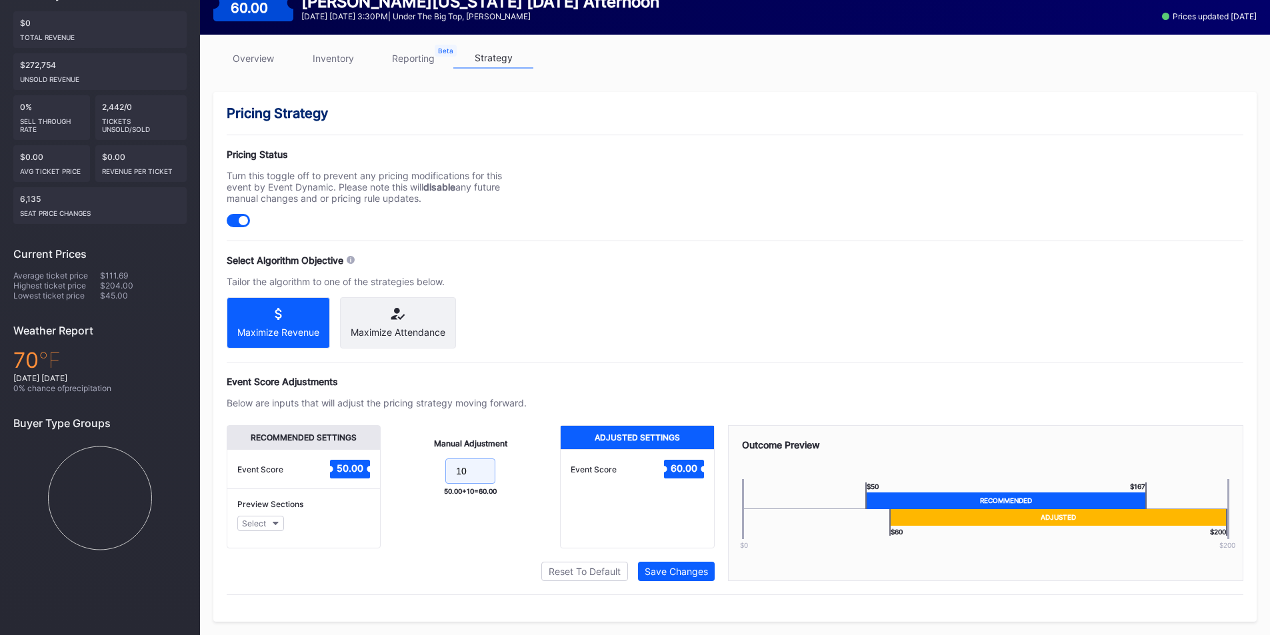
drag, startPoint x: 477, startPoint y: 475, endPoint x: 420, endPoint y: 472, distance: 57.4
click at [420, 472] on form "10" at bounding box center [470, 473] width 153 height 29
type input "15"
click at [682, 570] on div "Save Changes" at bounding box center [676, 571] width 63 height 11
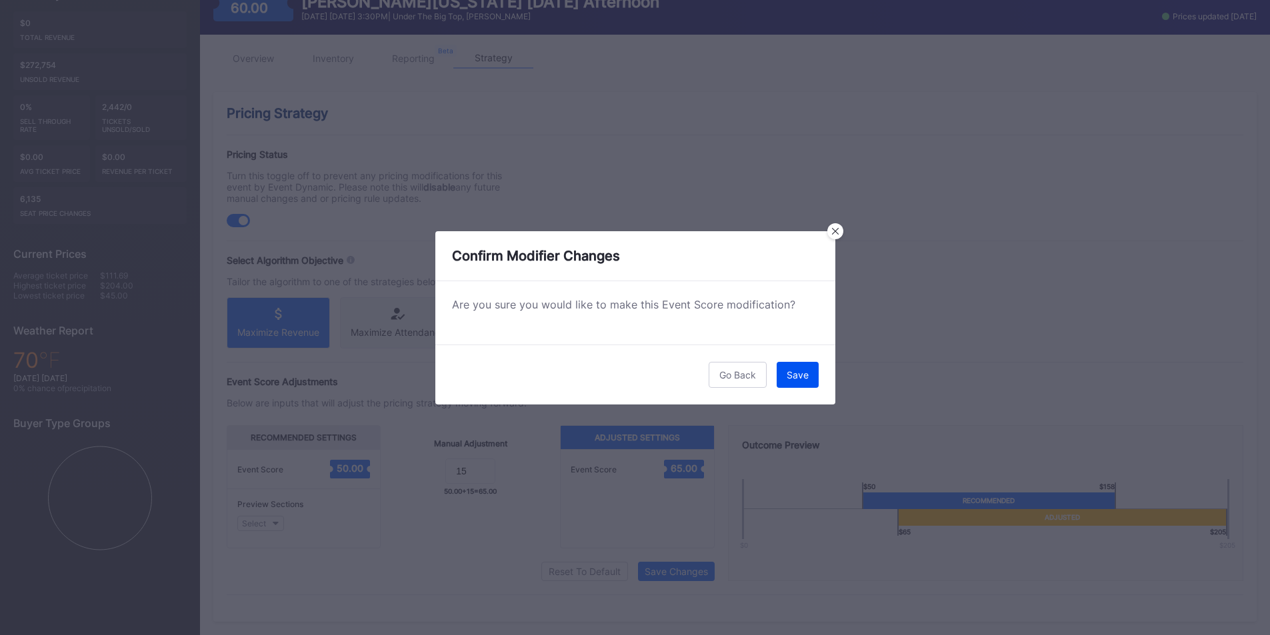
click at [794, 383] on button "Save" at bounding box center [798, 375] width 42 height 26
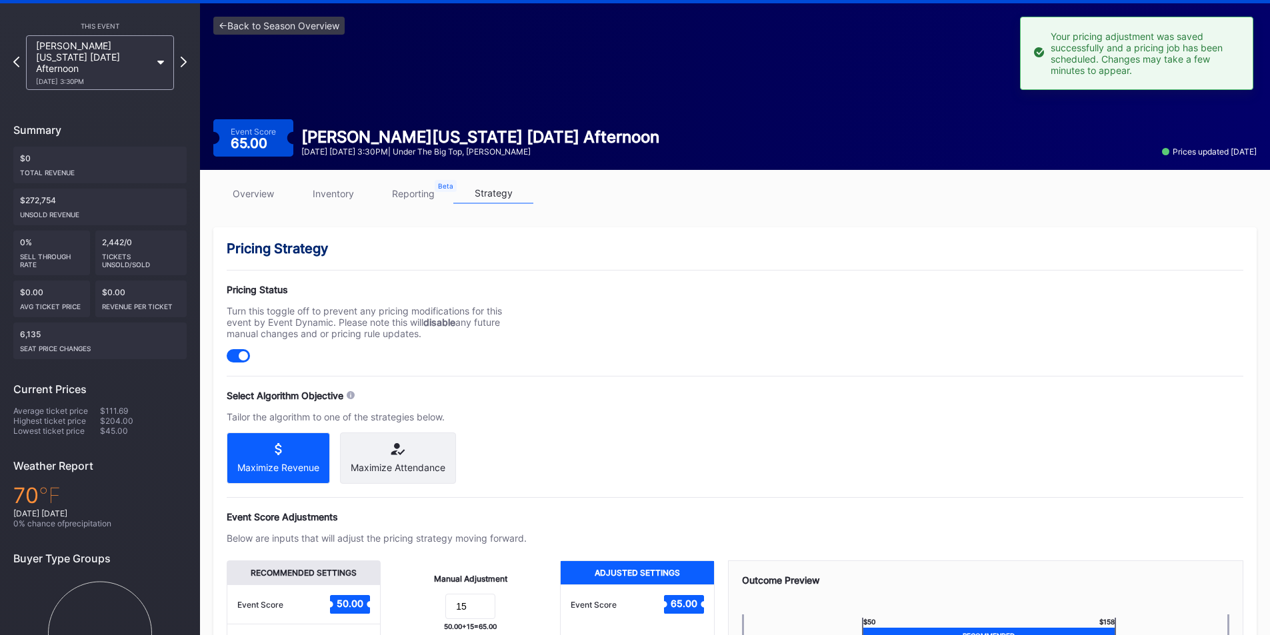
scroll to position [37, 0]
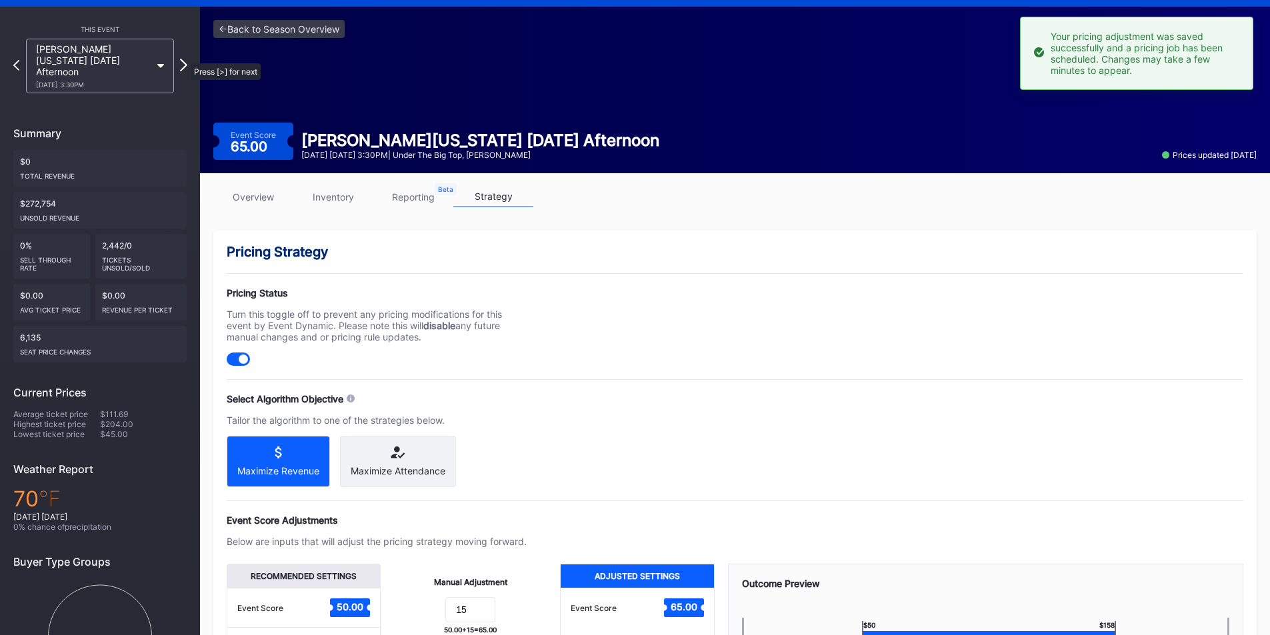
click at [184, 59] on icon at bounding box center [183, 65] width 7 height 13
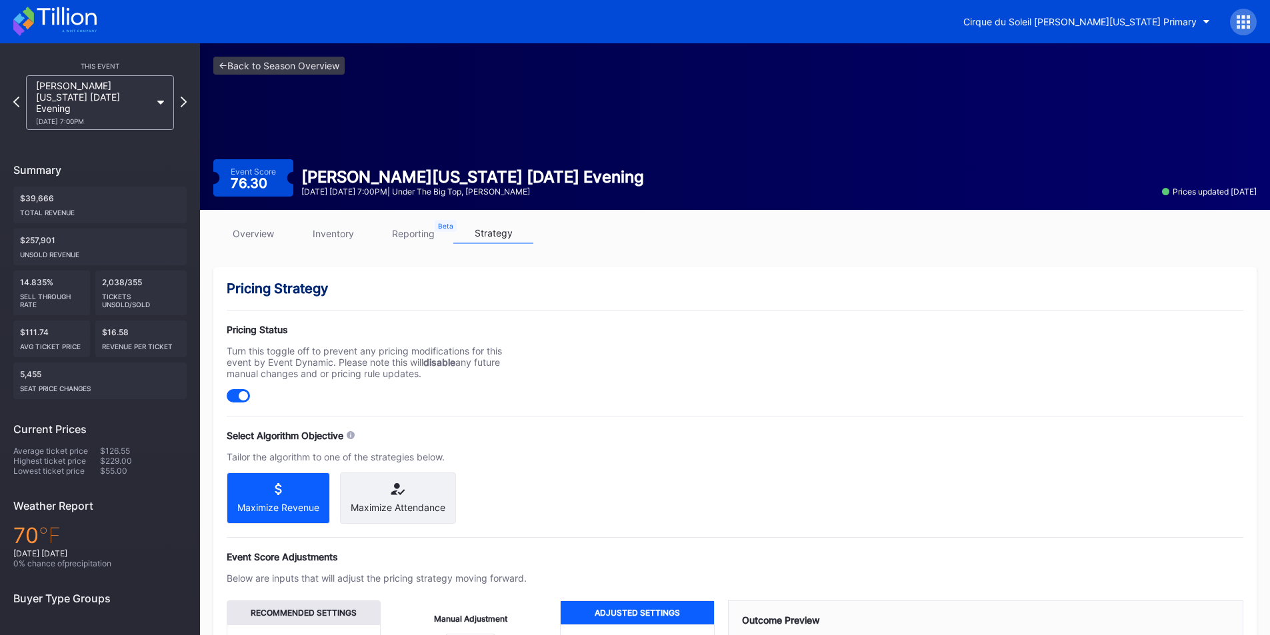
scroll to position [187, 0]
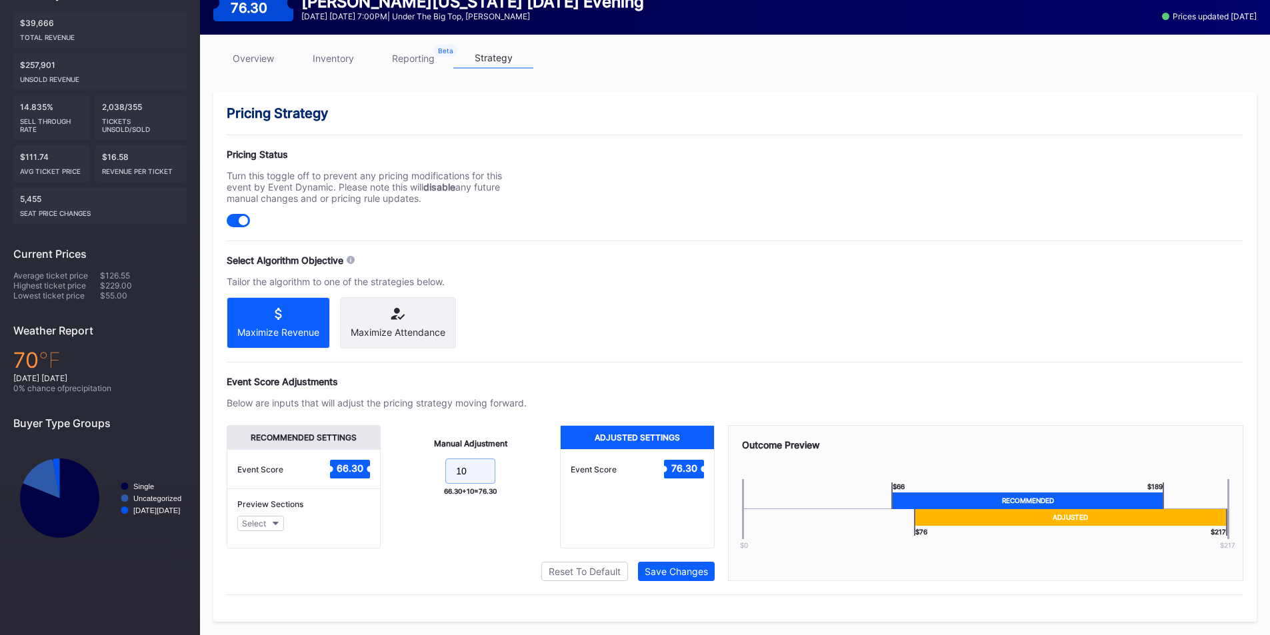
click at [387, 450] on div "Manual Adjustment 10 66.30 + 10 = 76.30" at bounding box center [470, 486] width 179 height 123
type input "15"
click at [679, 574] on div "Save Changes" at bounding box center [676, 571] width 63 height 11
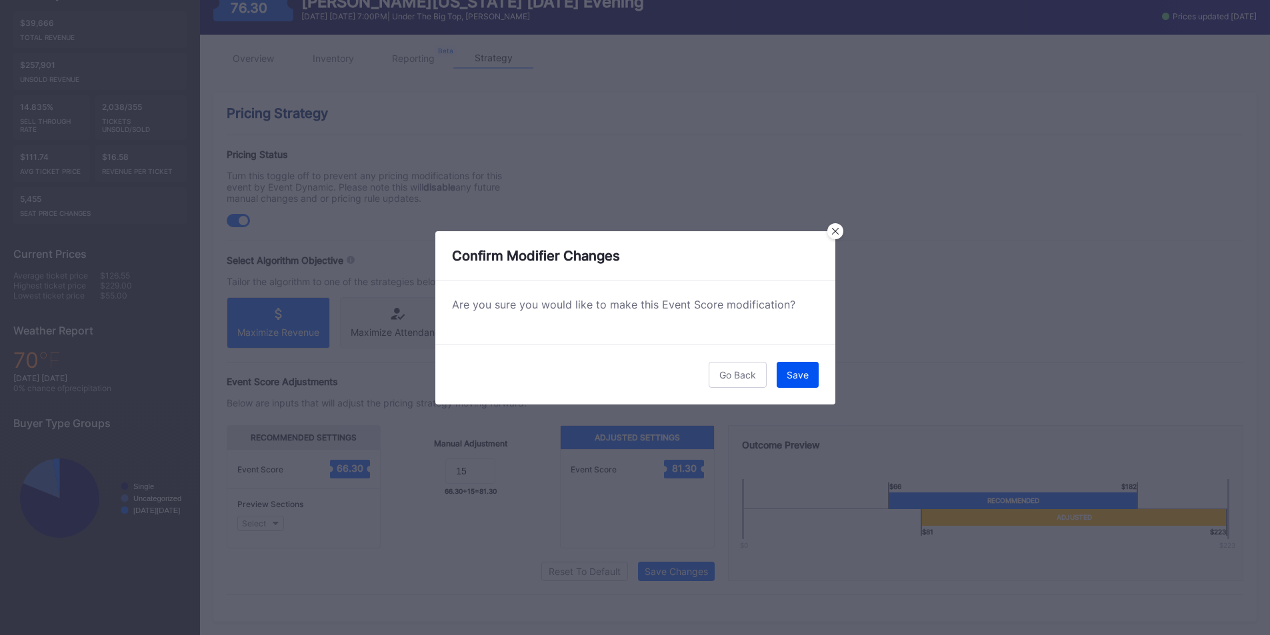
click at [793, 369] on div "Save" at bounding box center [798, 374] width 22 height 11
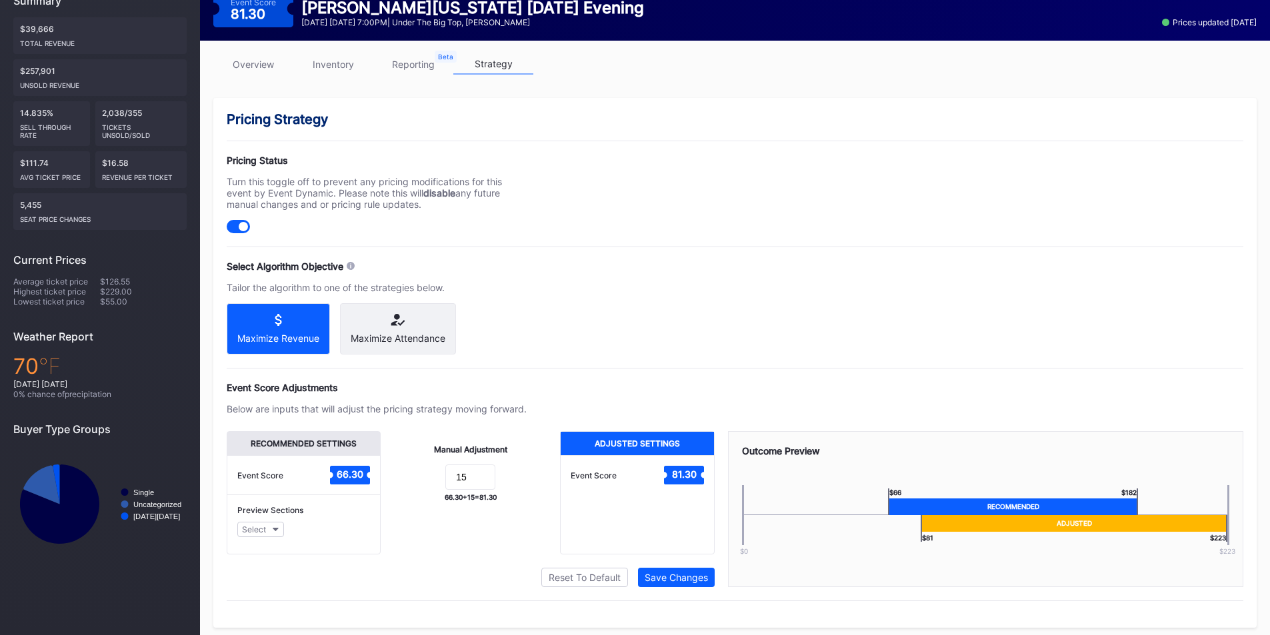
scroll to position [0, 0]
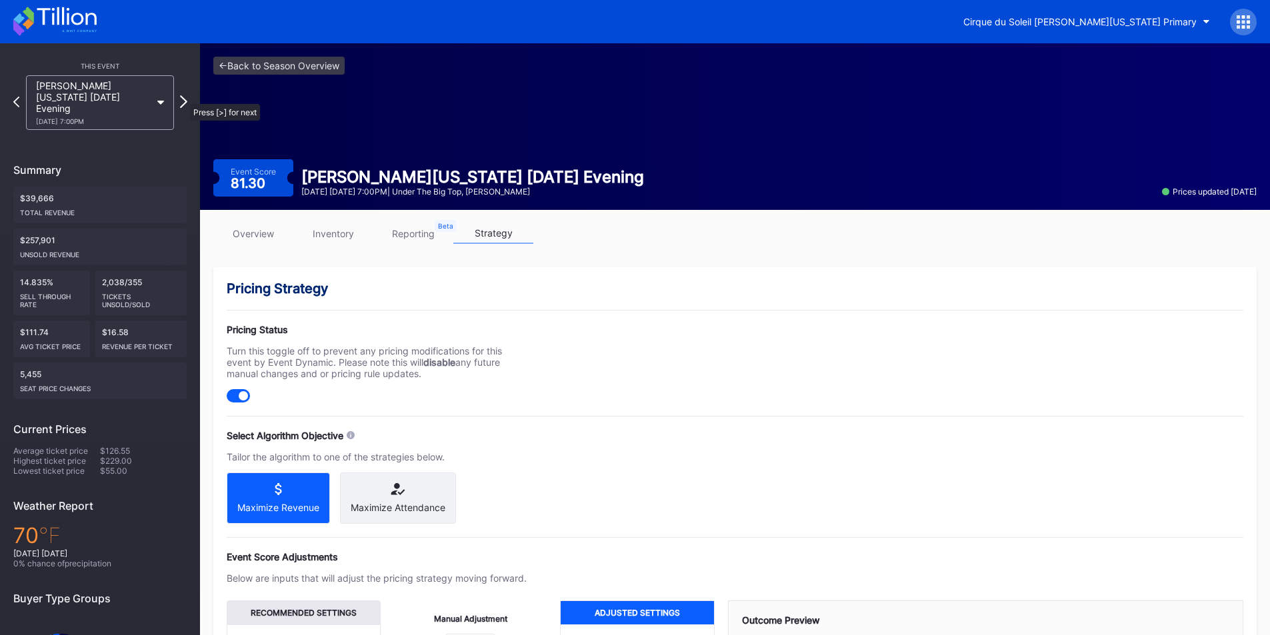
click at [183, 97] on icon at bounding box center [183, 101] width 7 height 13
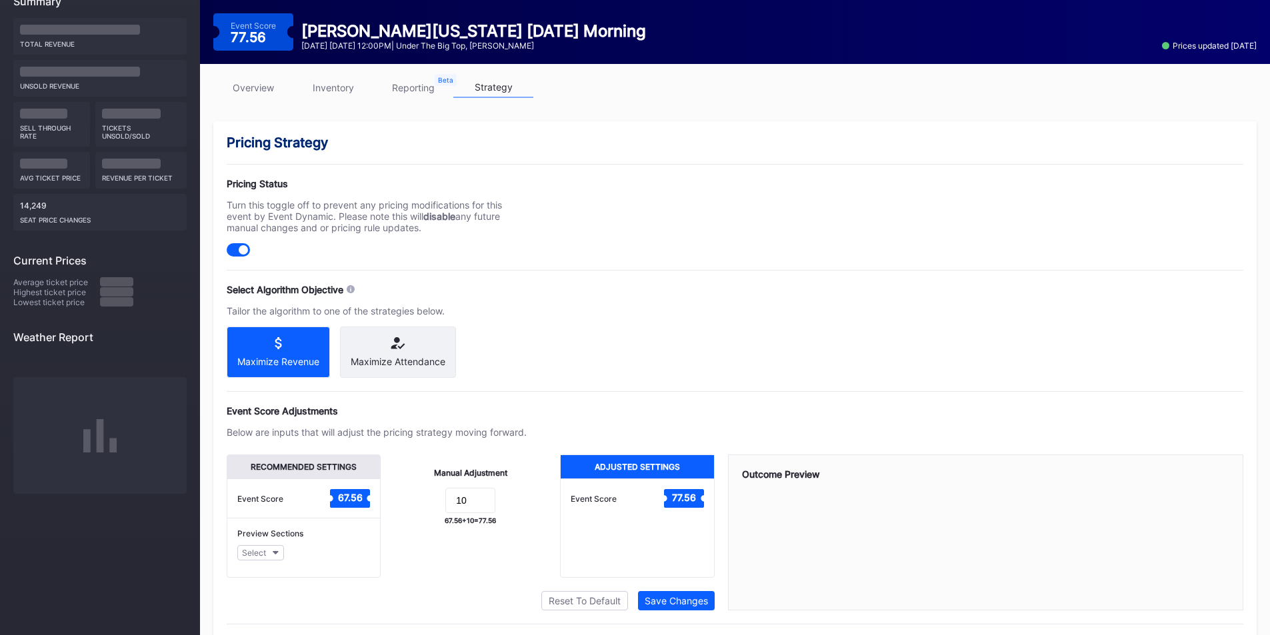
scroll to position [187, 0]
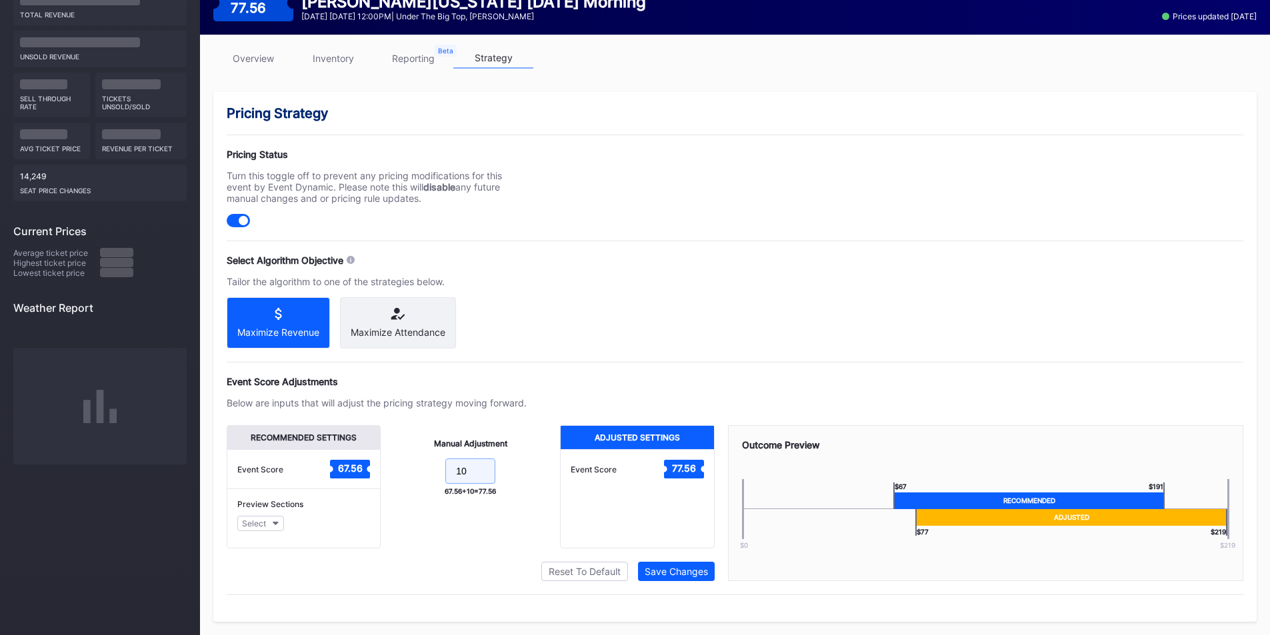
drag, startPoint x: 483, startPoint y: 470, endPoint x: 399, endPoint y: 467, distance: 84.0
click at [421, 463] on form "10" at bounding box center [470, 473] width 153 height 29
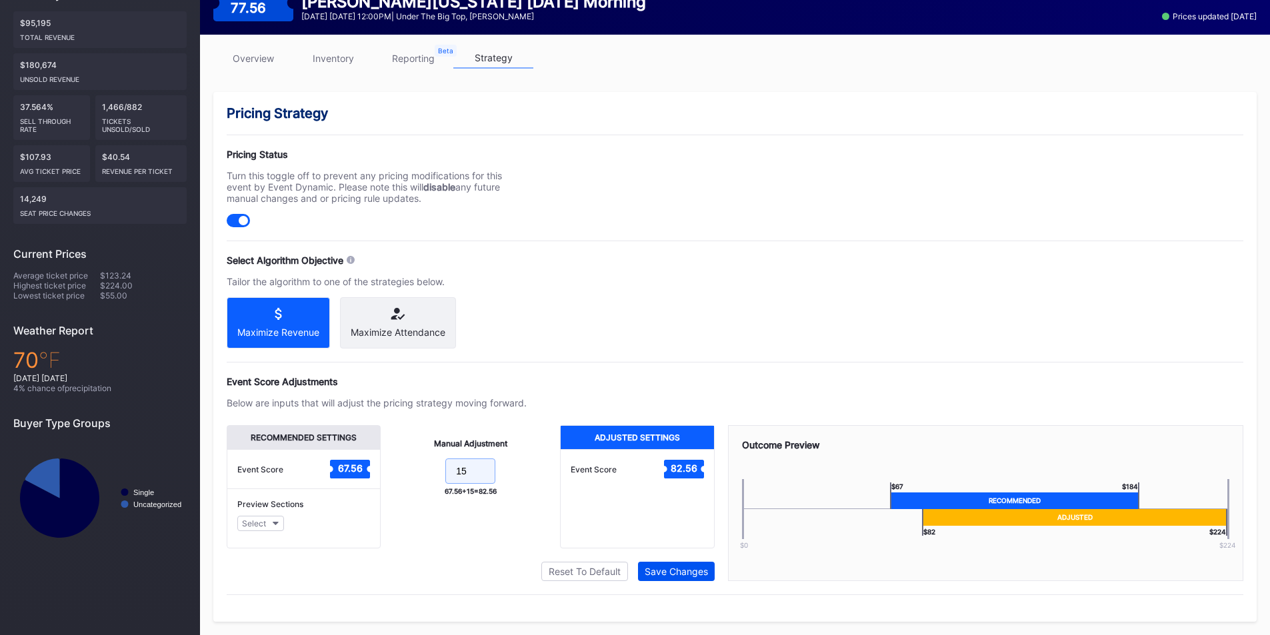
type input "15"
click at [661, 574] on div "Save Changes" at bounding box center [676, 571] width 63 height 11
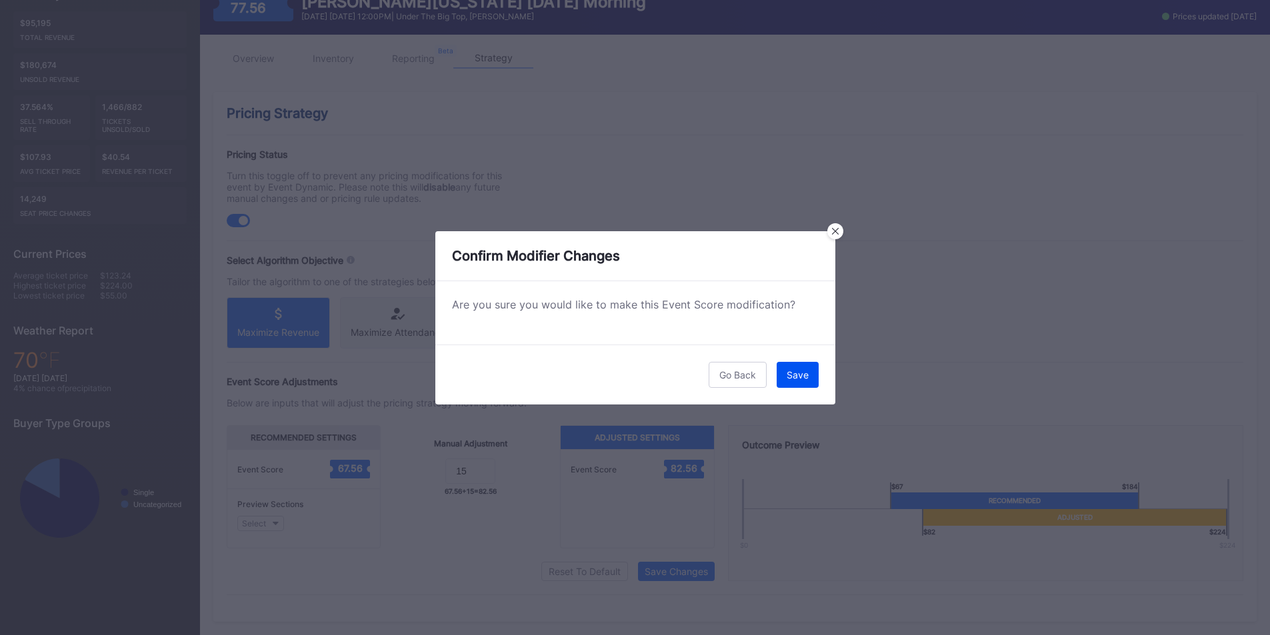
click at [798, 379] on div "Save" at bounding box center [798, 374] width 22 height 11
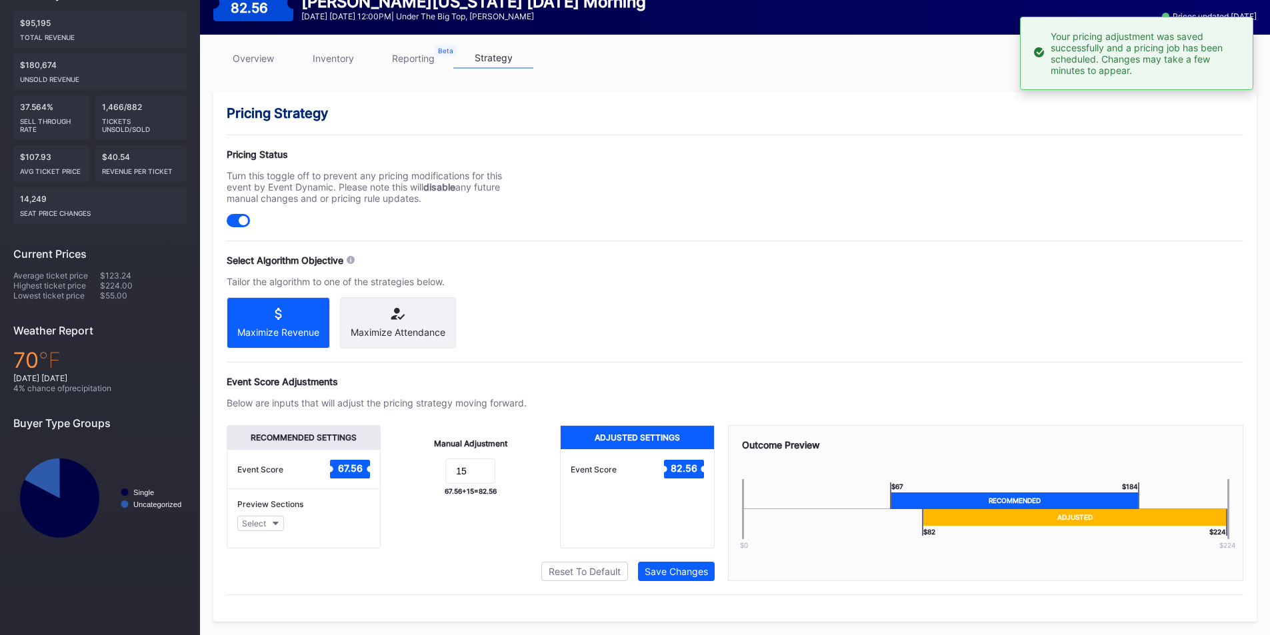
scroll to position [0, 0]
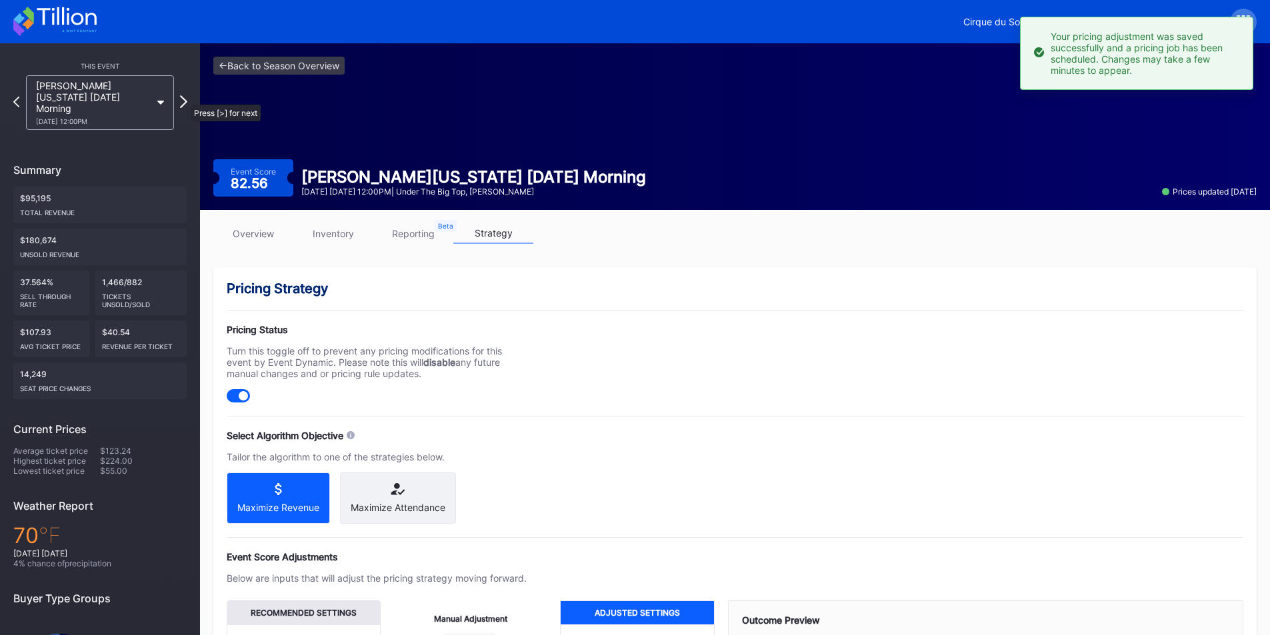
click at [184, 98] on icon at bounding box center [183, 101] width 7 height 13
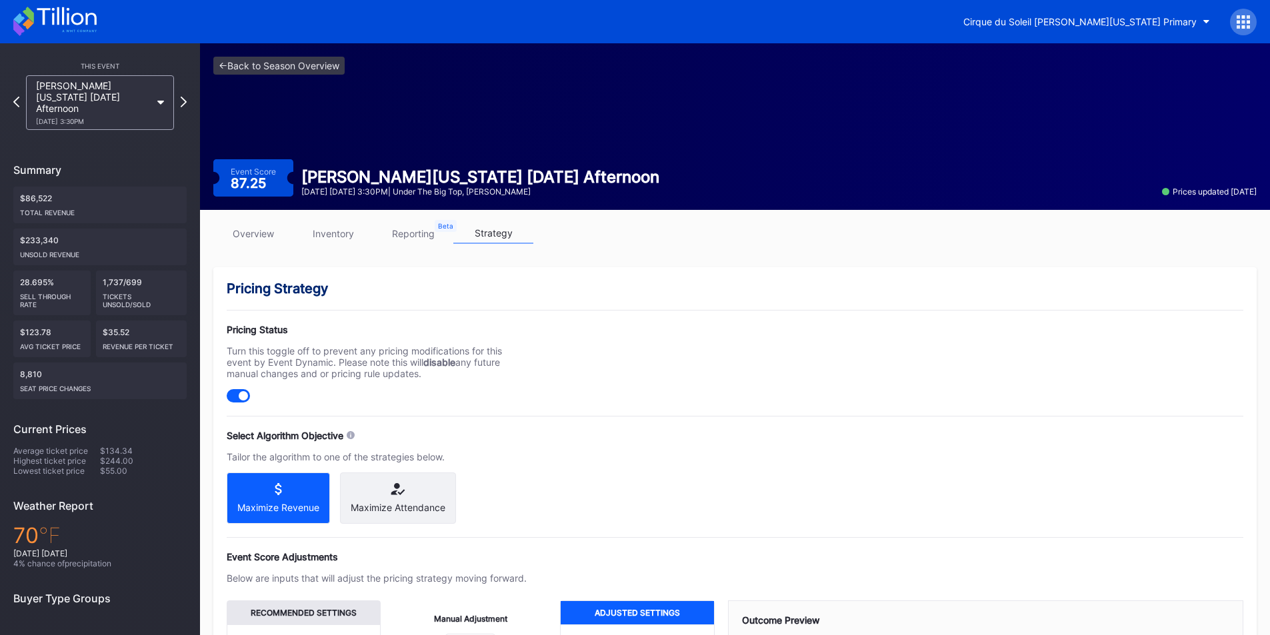
scroll to position [187, 0]
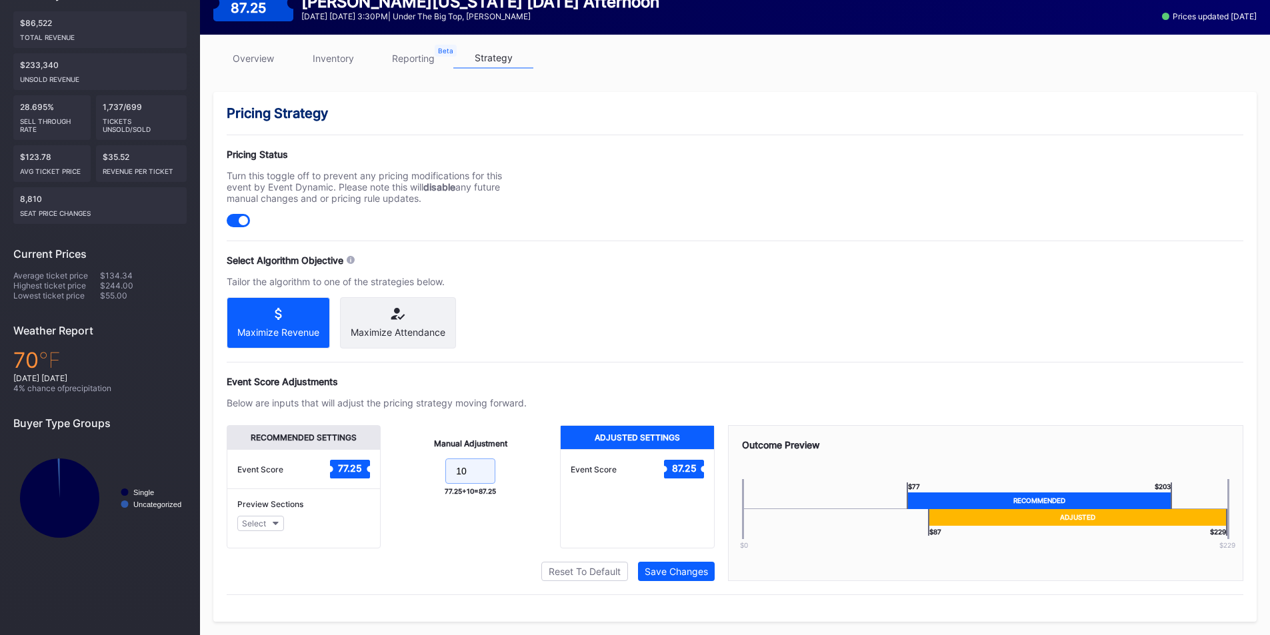
drag, startPoint x: 418, startPoint y: 473, endPoint x: 399, endPoint y: 471, distance: 18.7
click at [399, 471] on form "10" at bounding box center [470, 473] width 153 height 29
type input "15"
click at [667, 570] on div "Save Changes" at bounding box center [676, 571] width 63 height 11
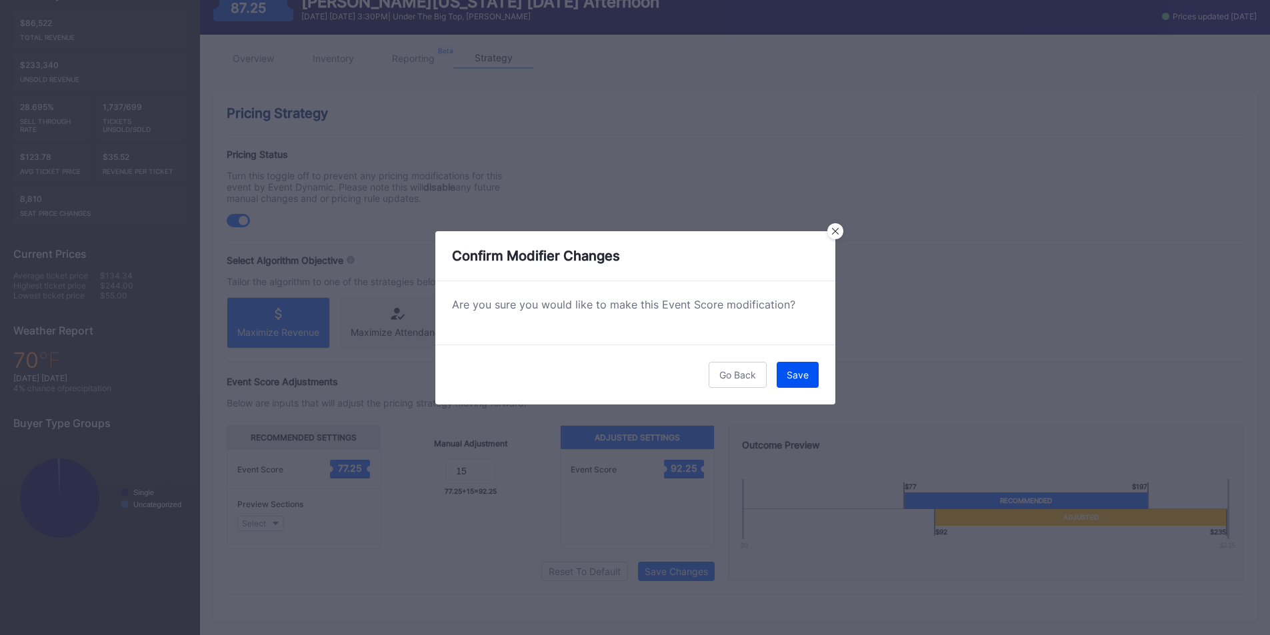
click at [787, 372] on div "Save" at bounding box center [798, 374] width 22 height 11
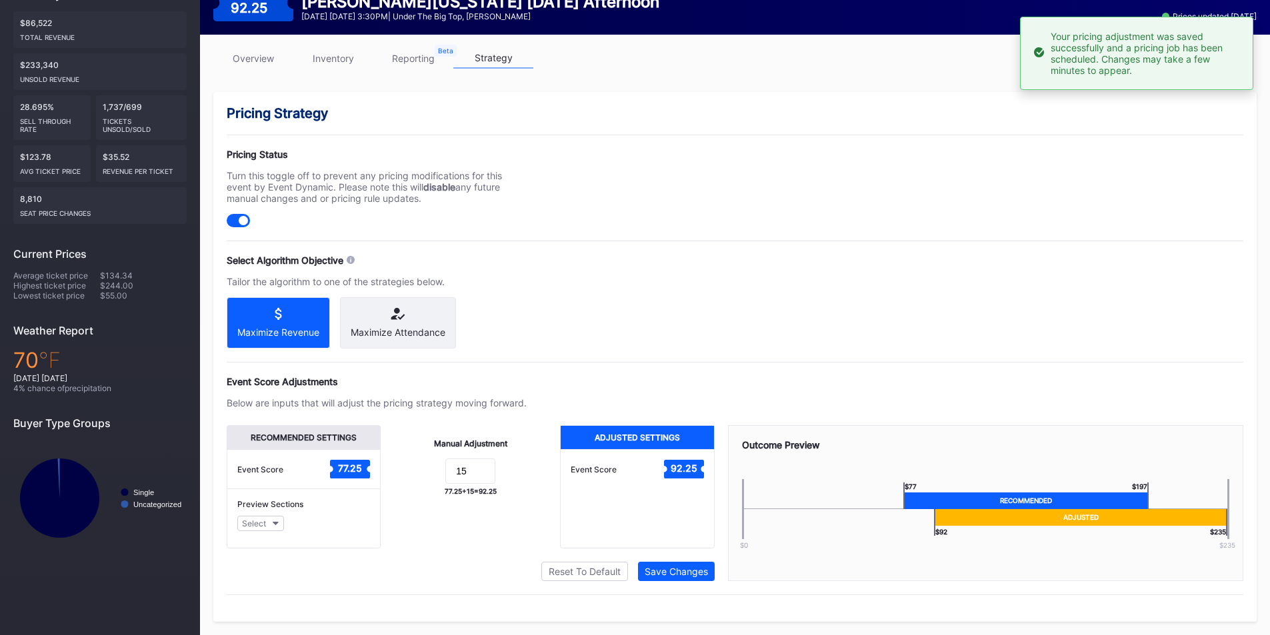
scroll to position [0, 0]
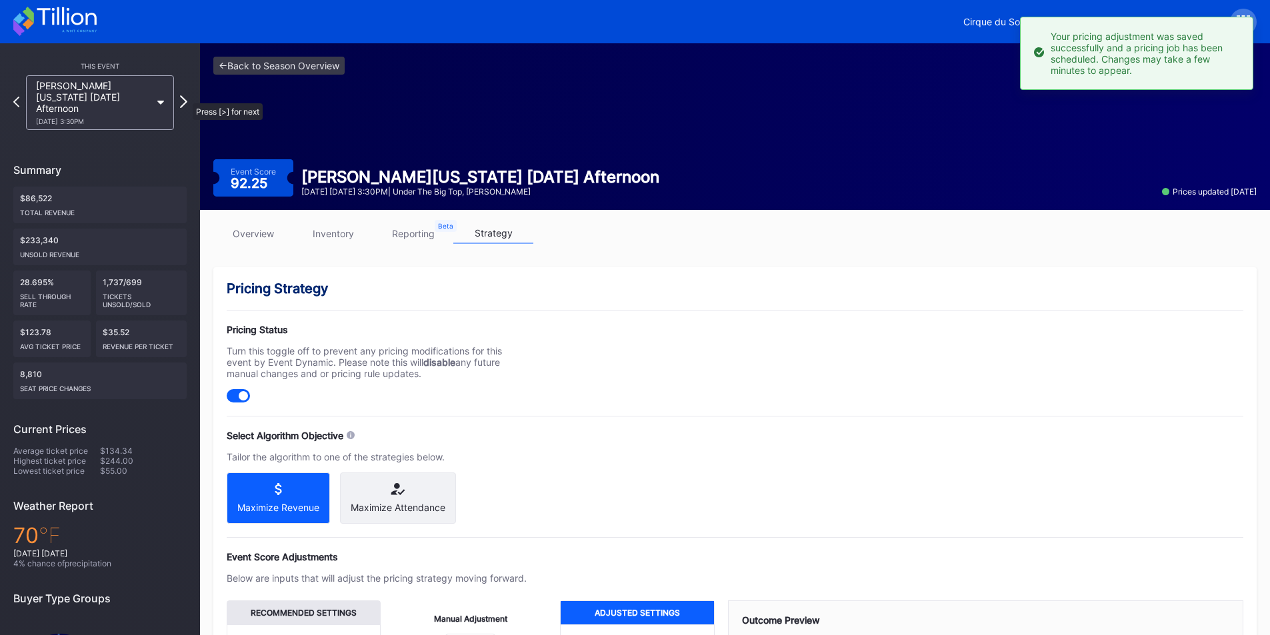
click at [186, 97] on icon at bounding box center [183, 101] width 7 height 13
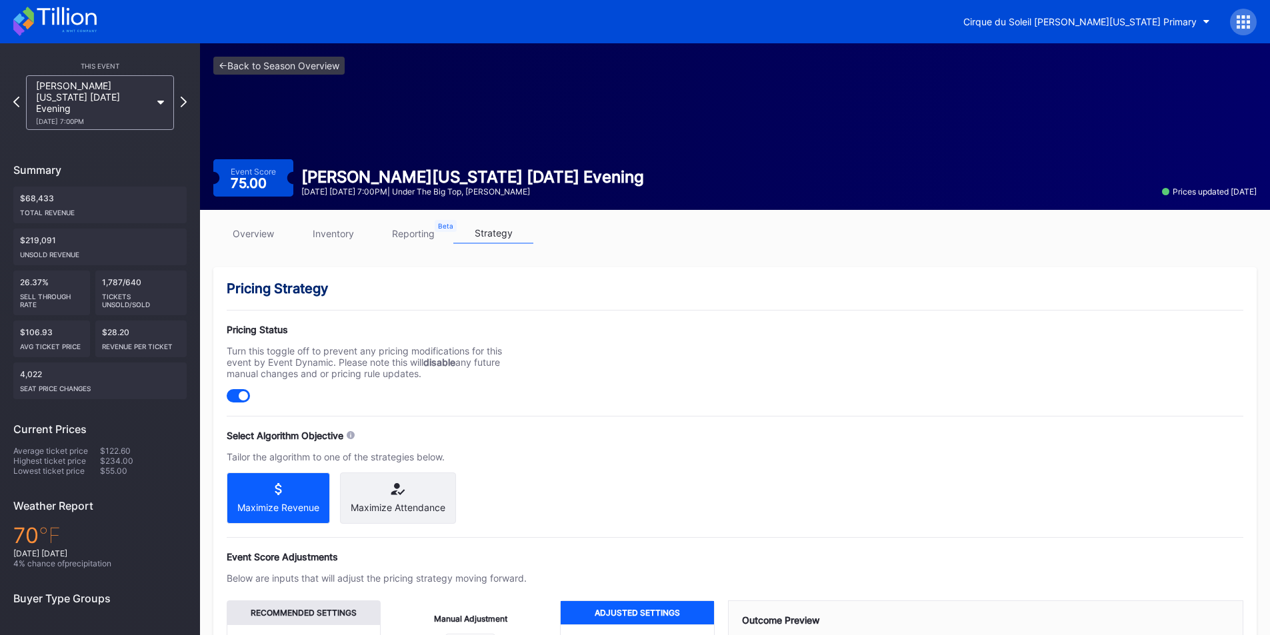
scroll to position [187, 0]
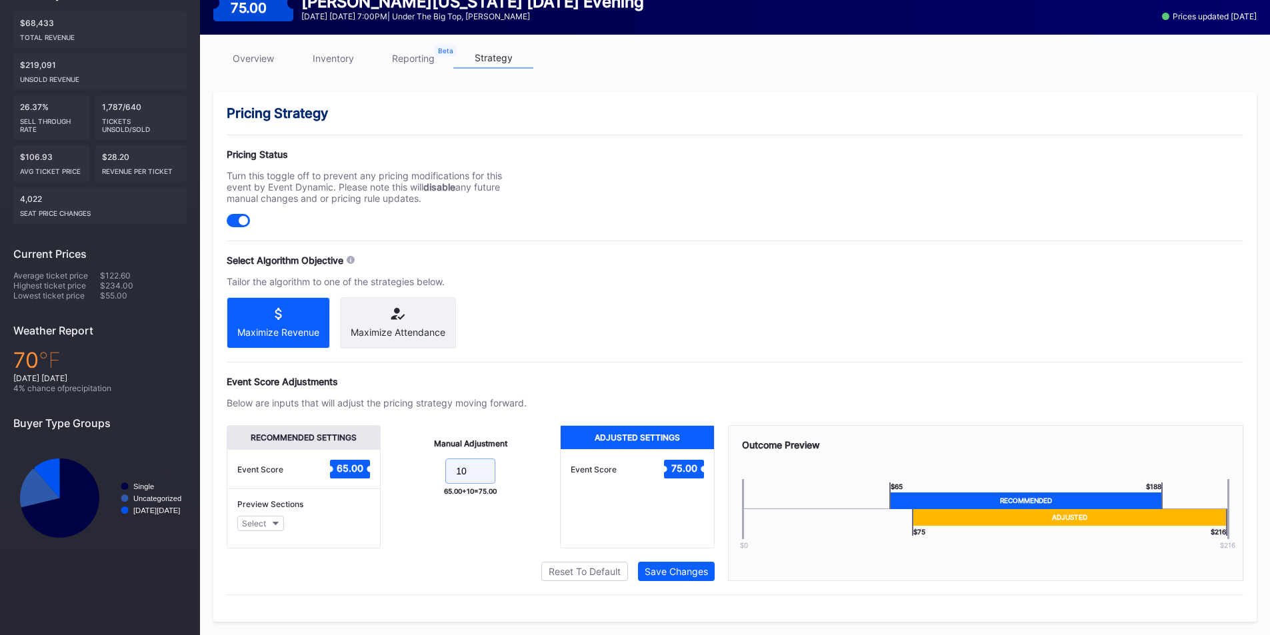
drag, startPoint x: 479, startPoint y: 473, endPoint x: 424, endPoint y: 463, distance: 55.6
click at [424, 463] on form "10" at bounding box center [470, 473] width 153 height 29
type input "15"
click at [697, 565] on button "Save Changes" at bounding box center [676, 571] width 77 height 19
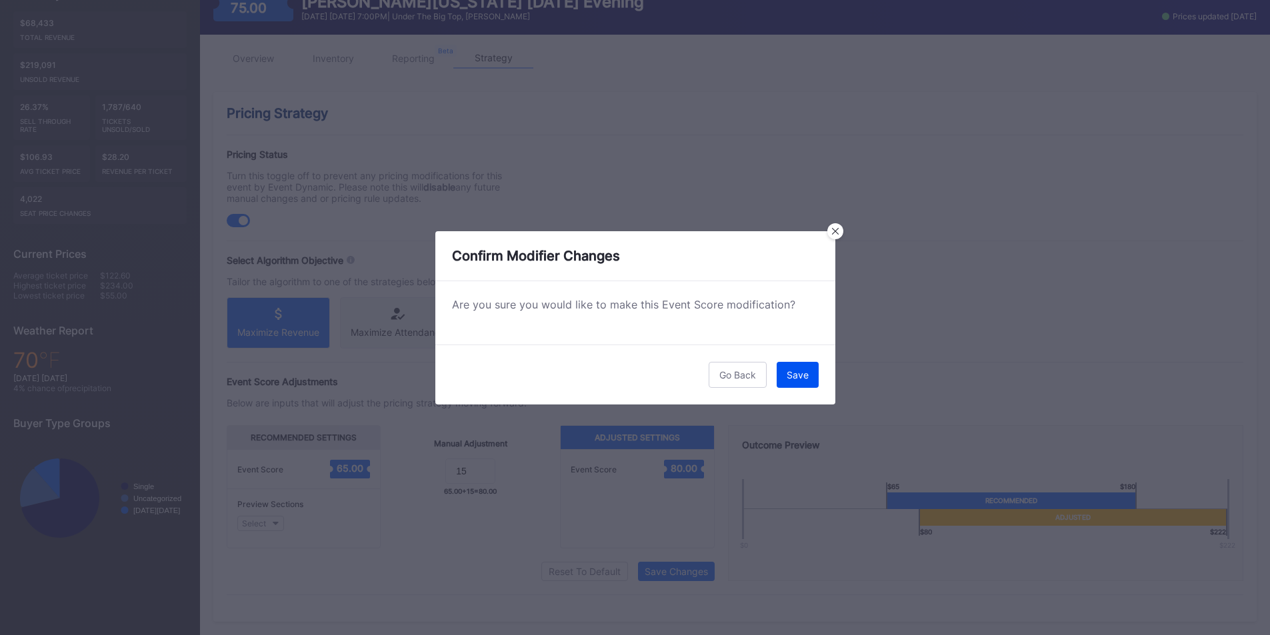
click at [798, 381] on button "Save" at bounding box center [798, 375] width 42 height 26
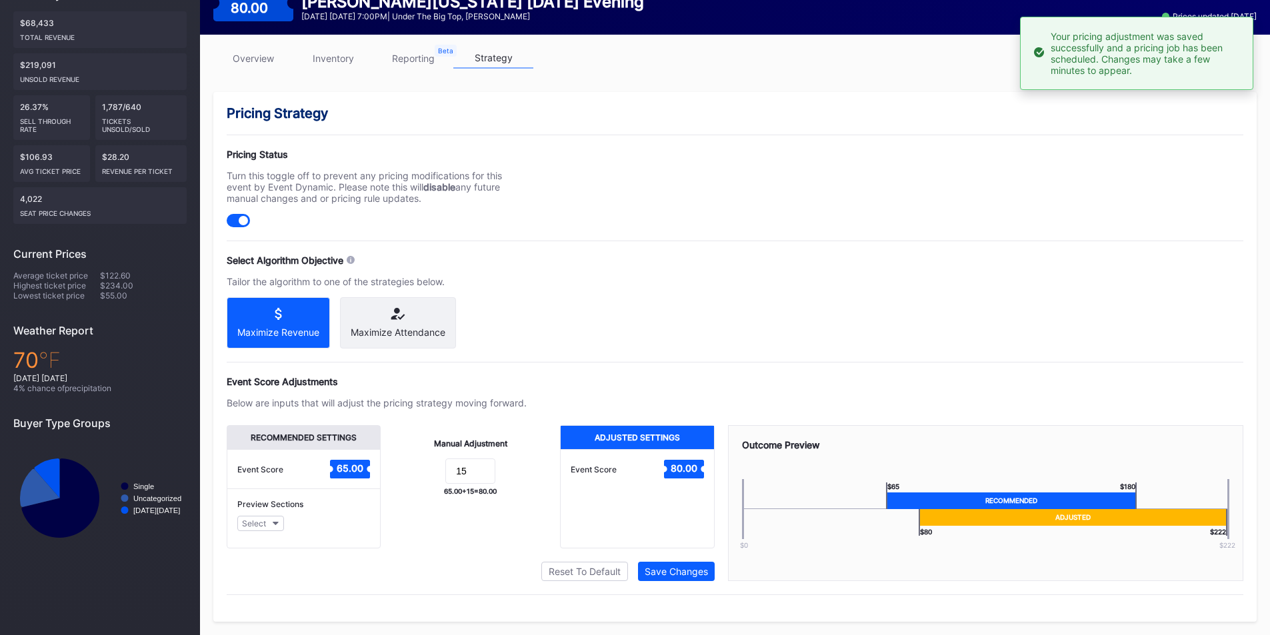
scroll to position [0, 0]
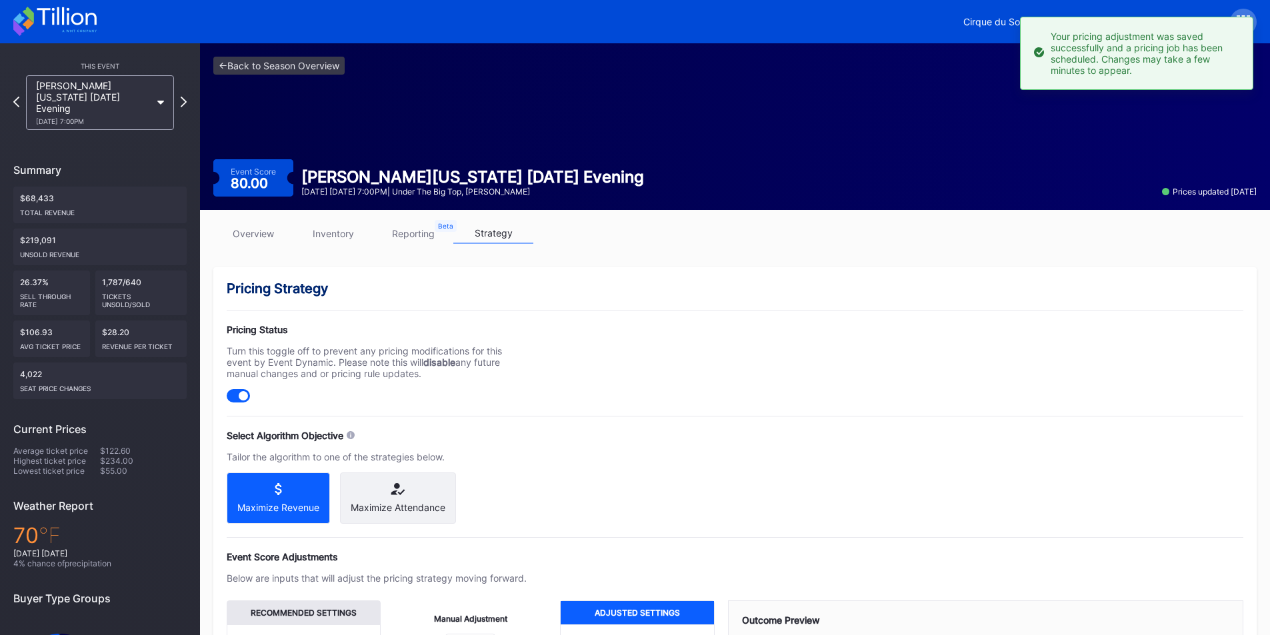
click at [179, 97] on div "[PERSON_NAME][US_STATE] [DATE] Evening [DATE] 7:00PM" at bounding box center [99, 102] width 161 height 55
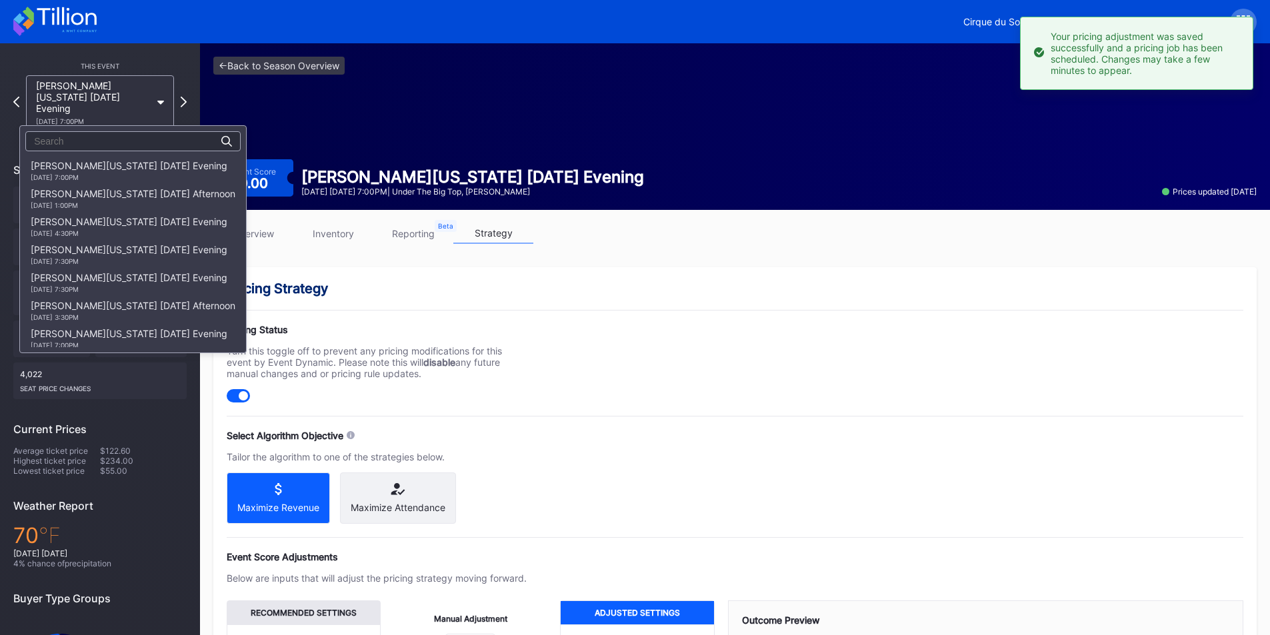
scroll to position [476, 0]
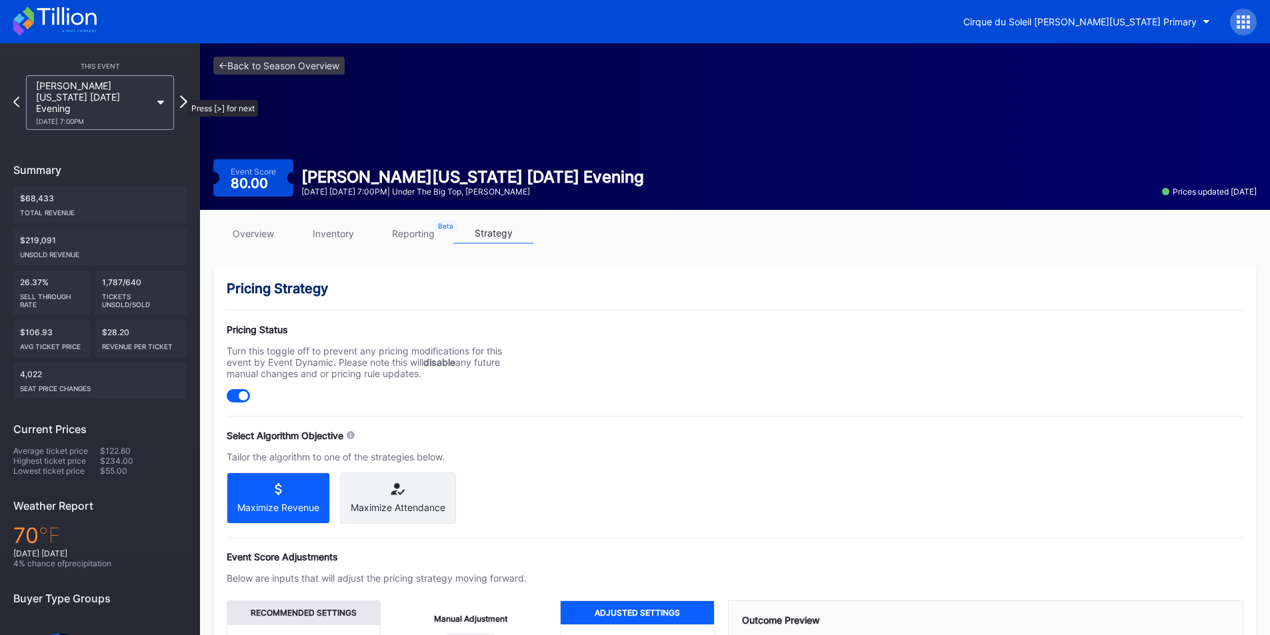
click at [181, 95] on icon at bounding box center [183, 101] width 7 height 13
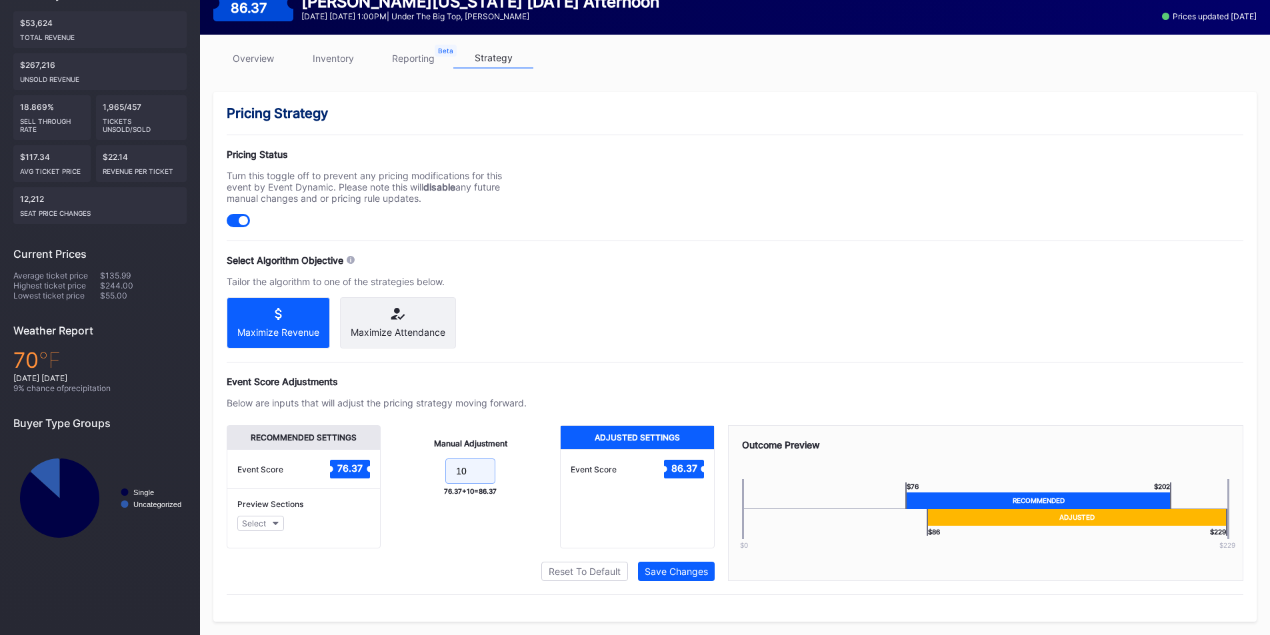
drag, startPoint x: 469, startPoint y: 471, endPoint x: 413, endPoint y: 467, distance: 56.8
click at [413, 467] on form "10" at bounding box center [470, 473] width 153 height 29
type input "15"
click at [683, 566] on div "Save Changes" at bounding box center [676, 571] width 63 height 11
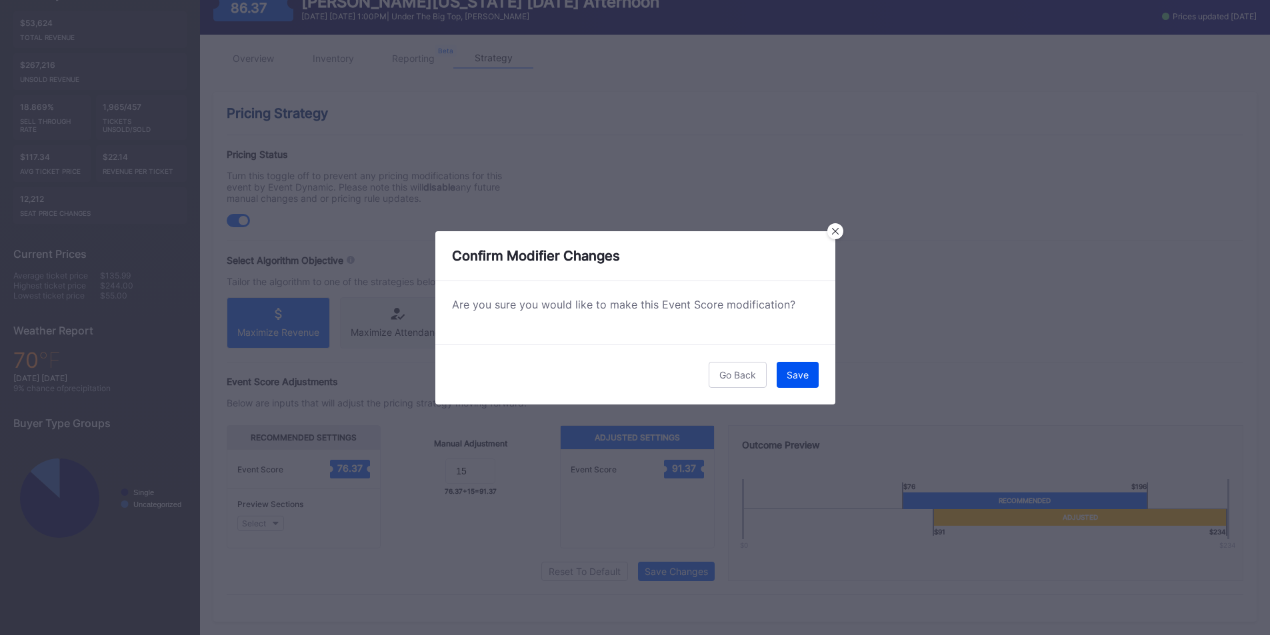
click at [790, 379] on div "Save" at bounding box center [798, 374] width 22 height 11
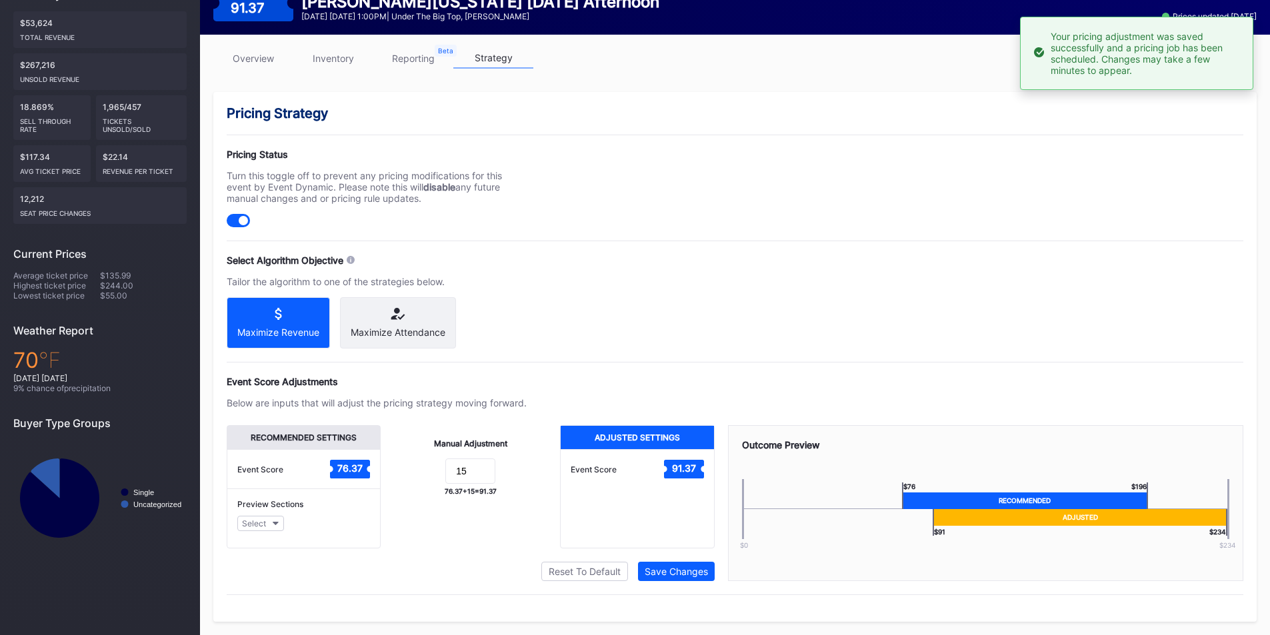
scroll to position [0, 0]
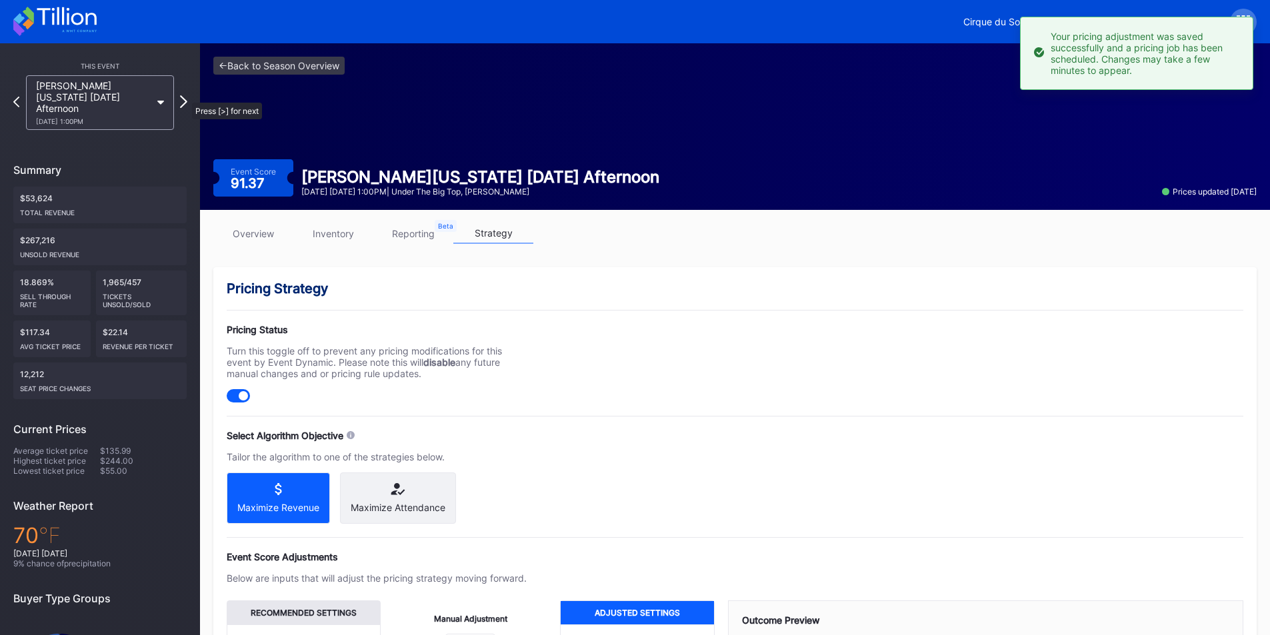
click at [185, 96] on icon at bounding box center [183, 101] width 7 height 13
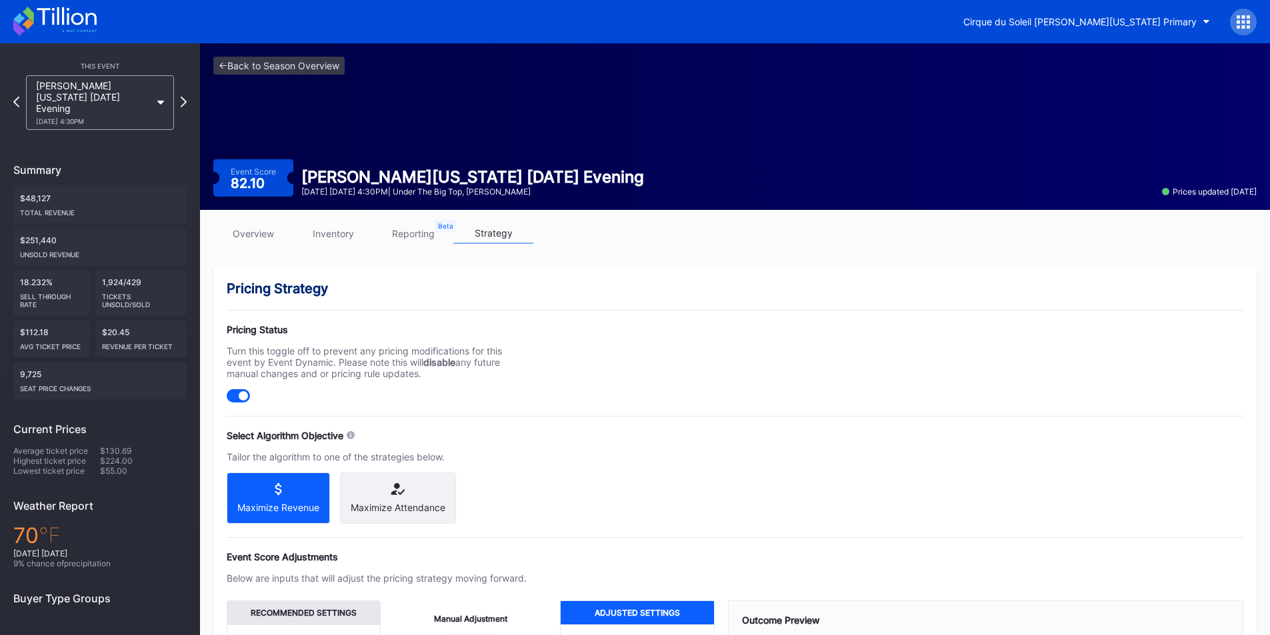
scroll to position [187, 0]
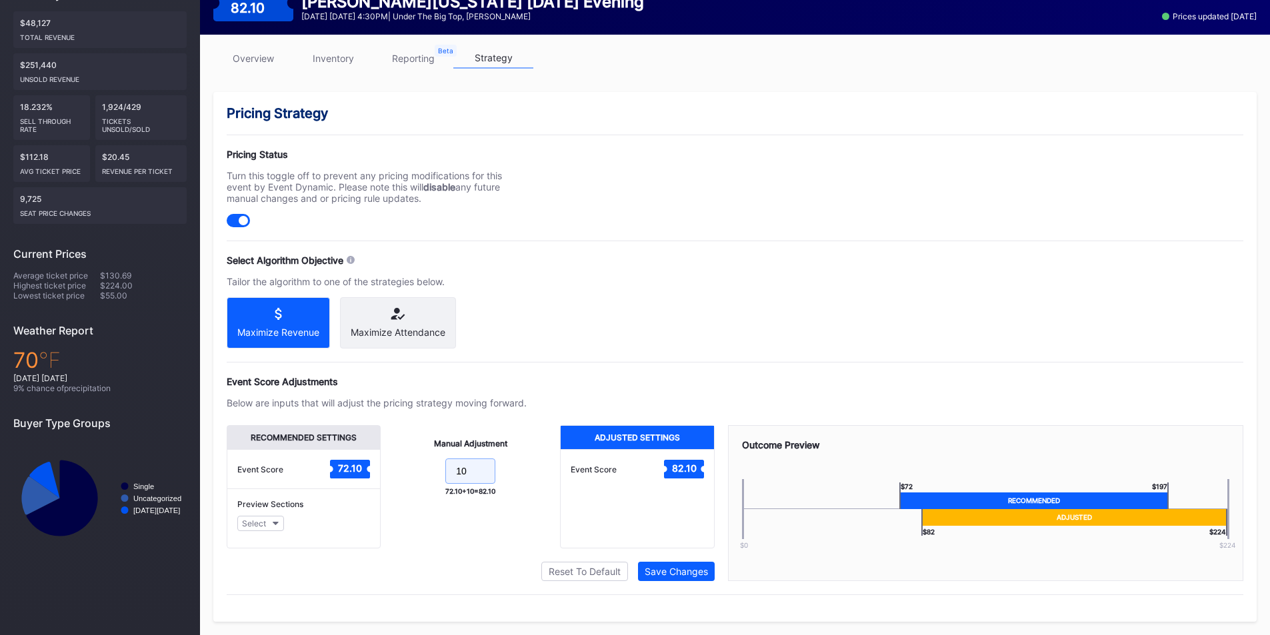
drag, startPoint x: 388, startPoint y: 461, endPoint x: 379, endPoint y: 461, distance: 9.3
click at [379, 461] on div "Recommended Settings Event Score 72.10 Preview Sections Select Manual Adjustmen…" at bounding box center [471, 486] width 488 height 123
type input "15"
click at [687, 569] on div "Save Changes" at bounding box center [676, 571] width 63 height 11
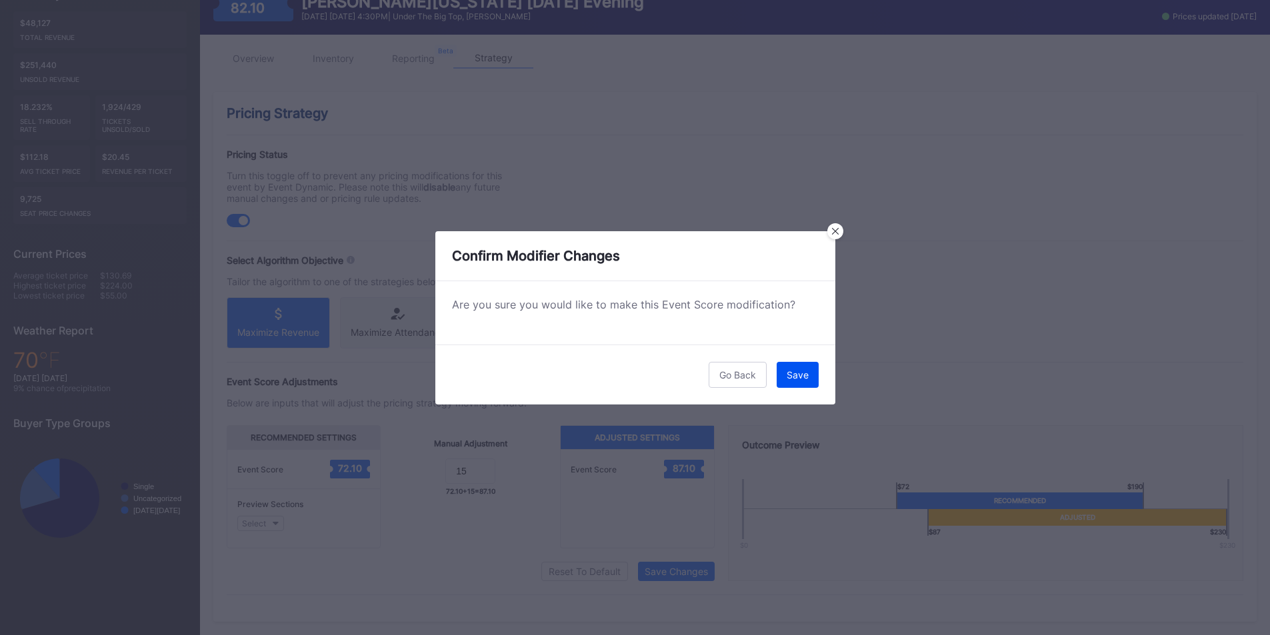
click at [800, 380] on div "Save" at bounding box center [798, 374] width 22 height 11
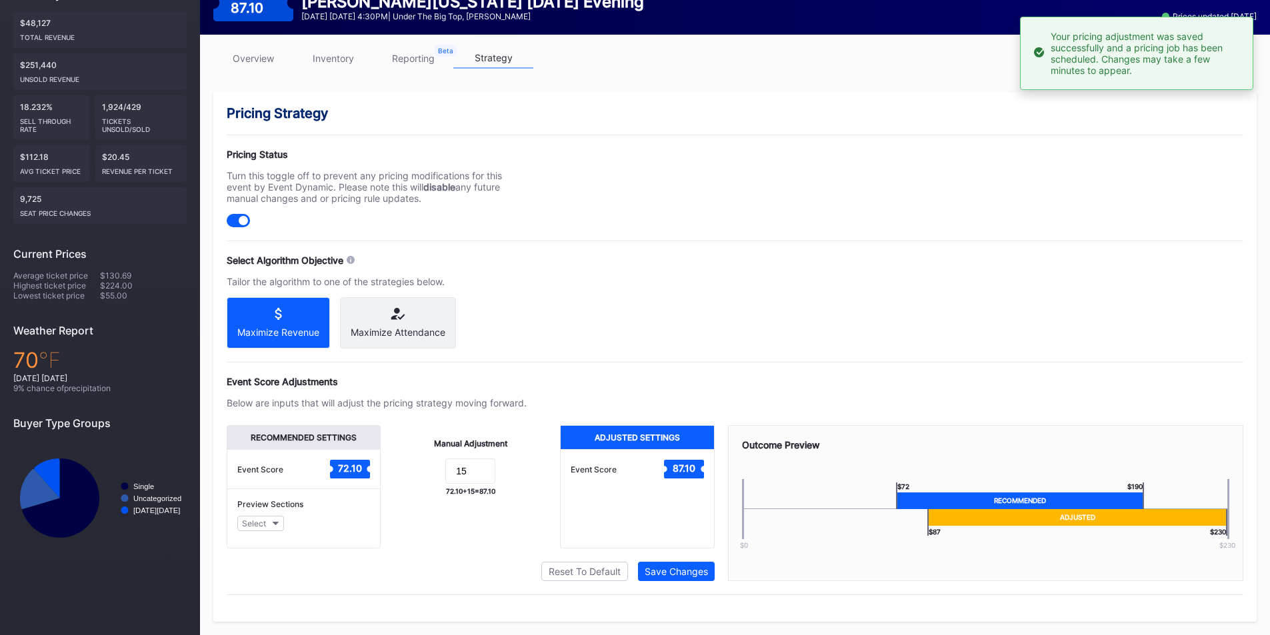
scroll to position [0, 0]
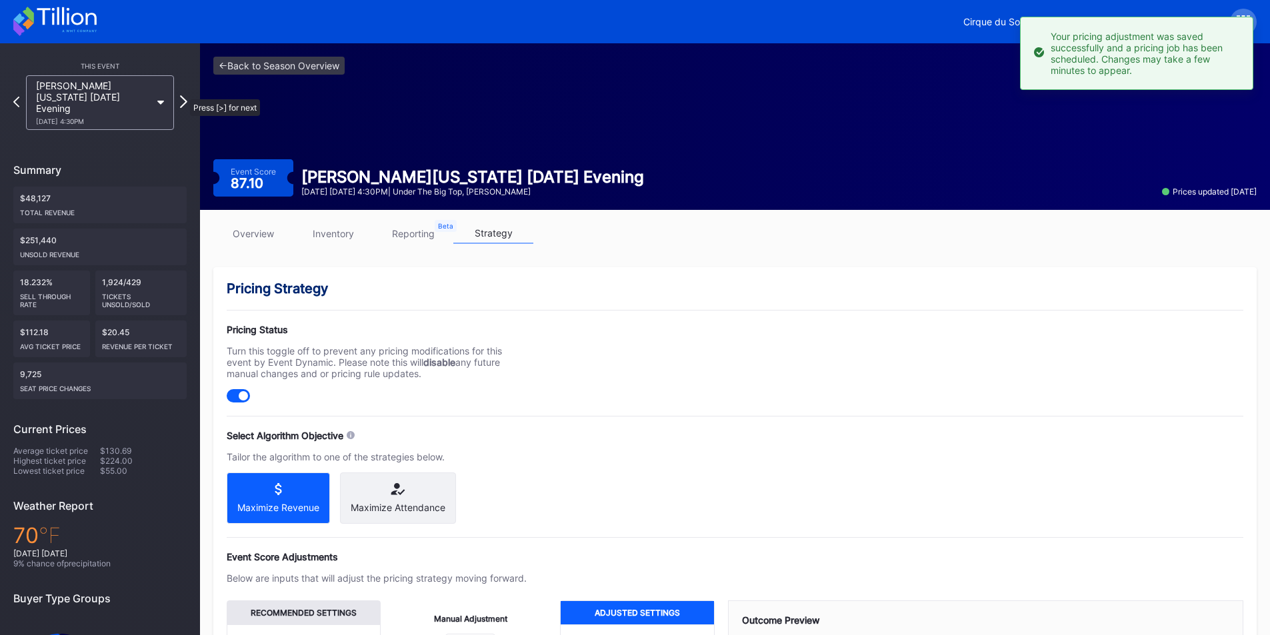
click at [183, 95] on icon at bounding box center [183, 101] width 7 height 13
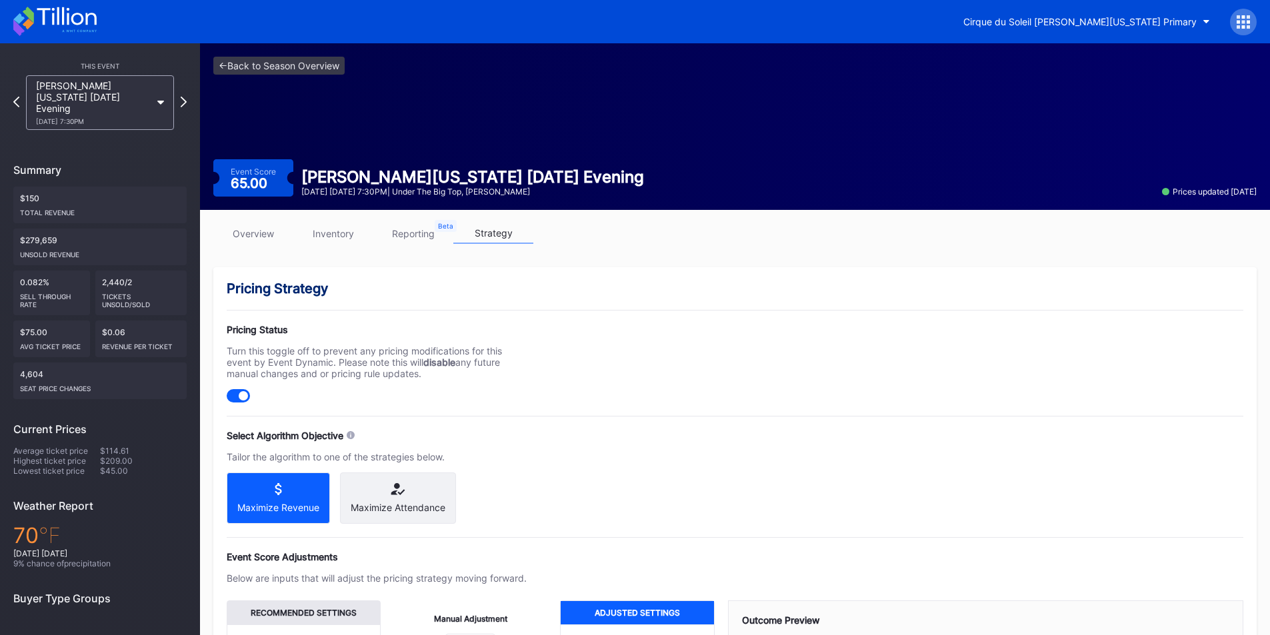
scroll to position [187, 0]
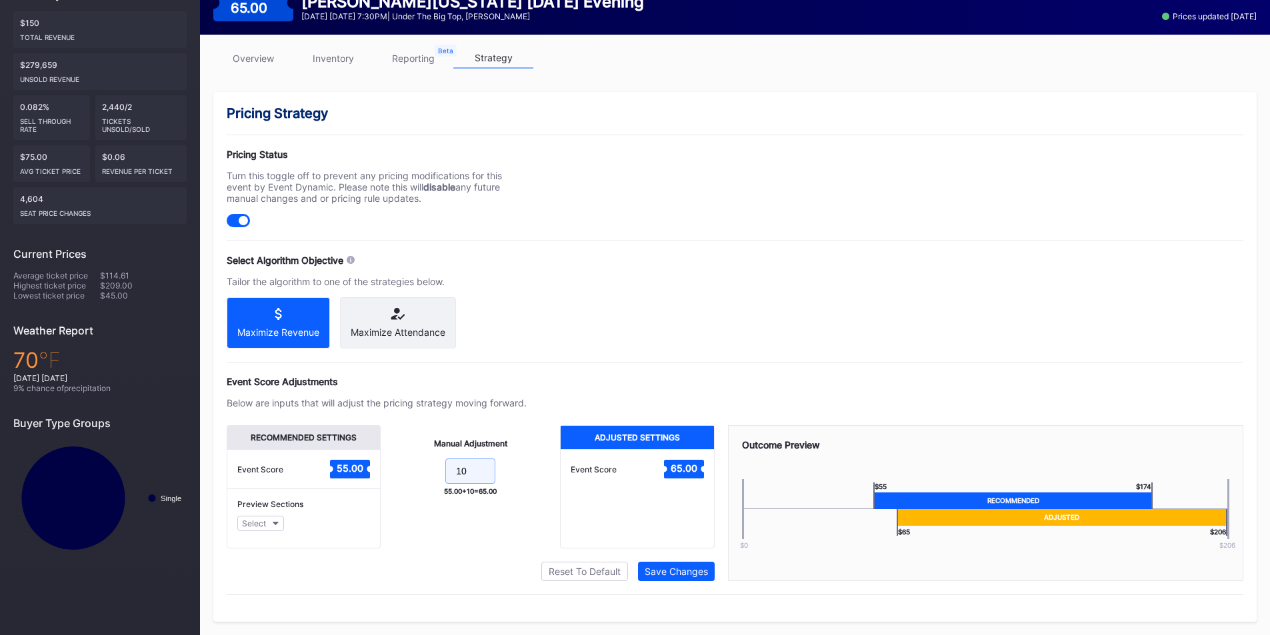
drag, startPoint x: 483, startPoint y: 472, endPoint x: 427, endPoint y: 463, distance: 56.7
click at [427, 463] on form "10" at bounding box center [470, 473] width 153 height 29
type input "15"
click at [661, 565] on button "Save Changes" at bounding box center [676, 571] width 77 height 19
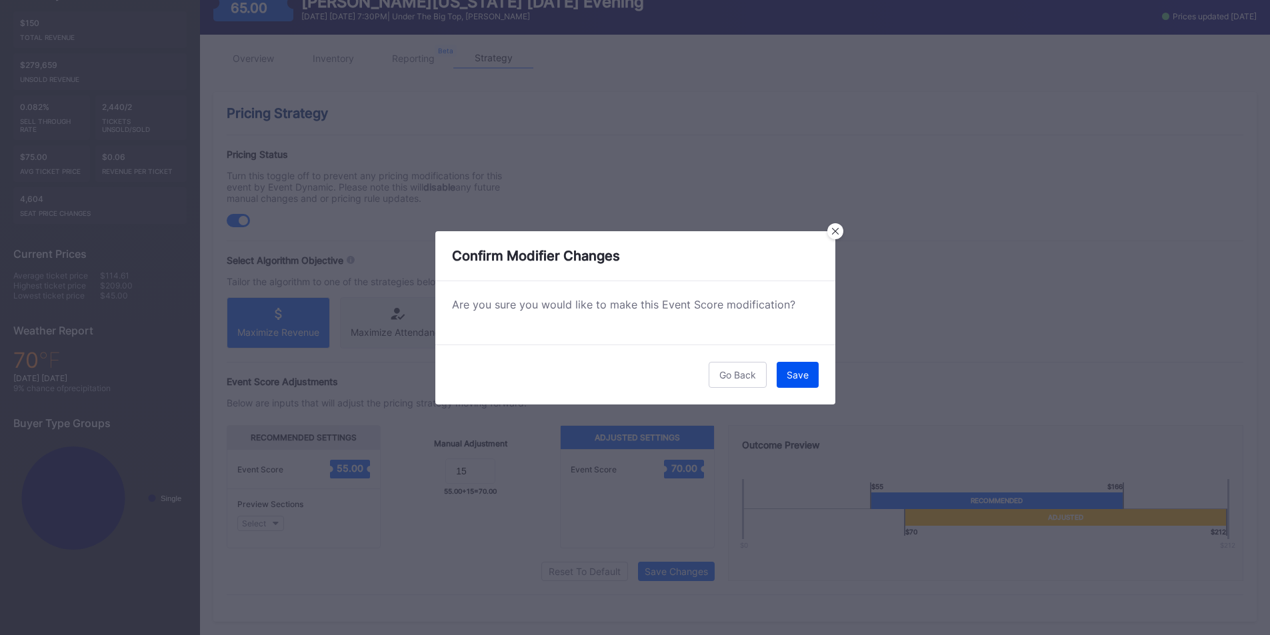
click at [788, 373] on div "Save" at bounding box center [798, 374] width 22 height 11
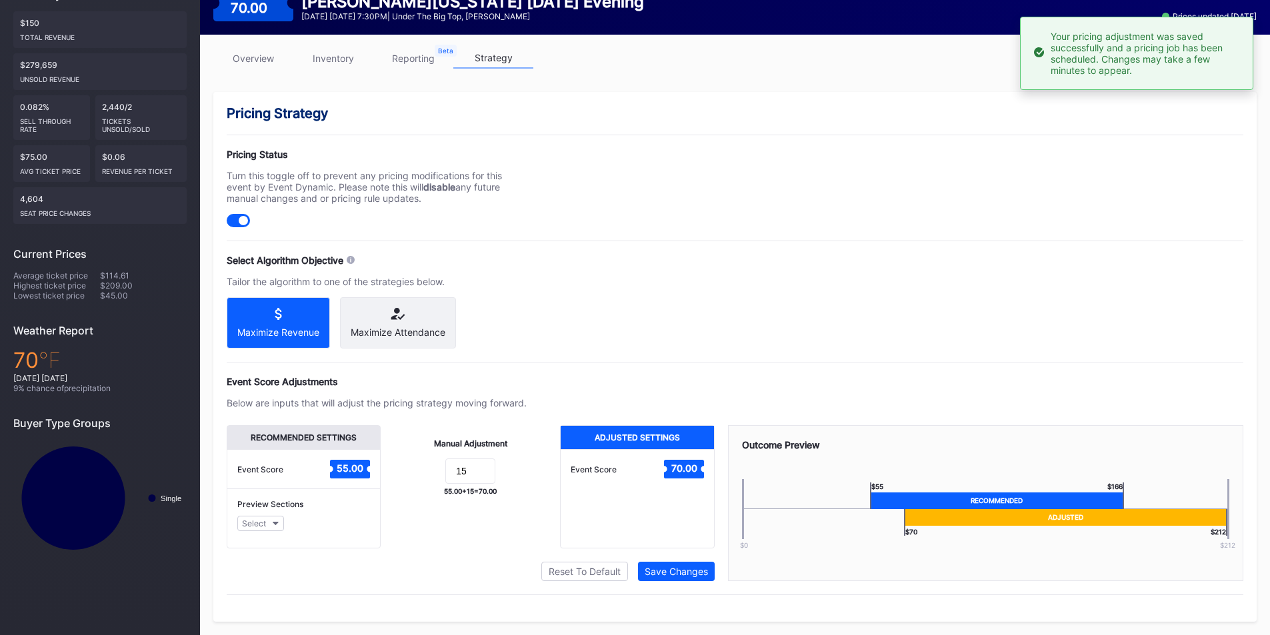
scroll to position [0, 0]
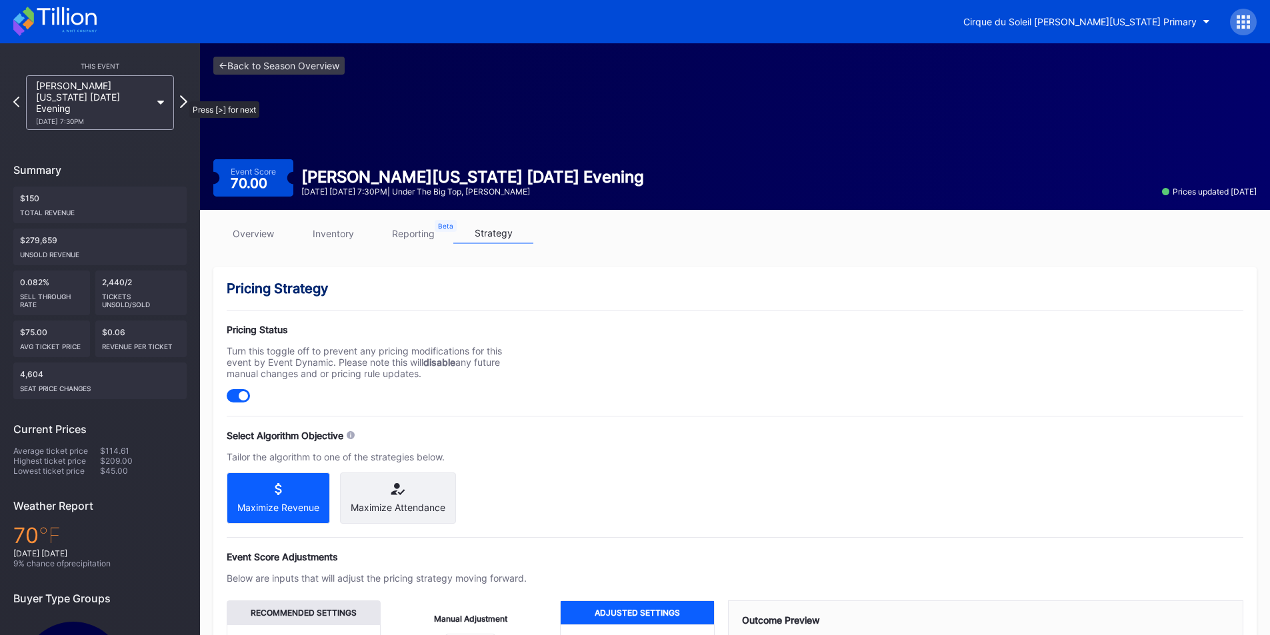
click at [183, 95] on icon at bounding box center [183, 101] width 7 height 13
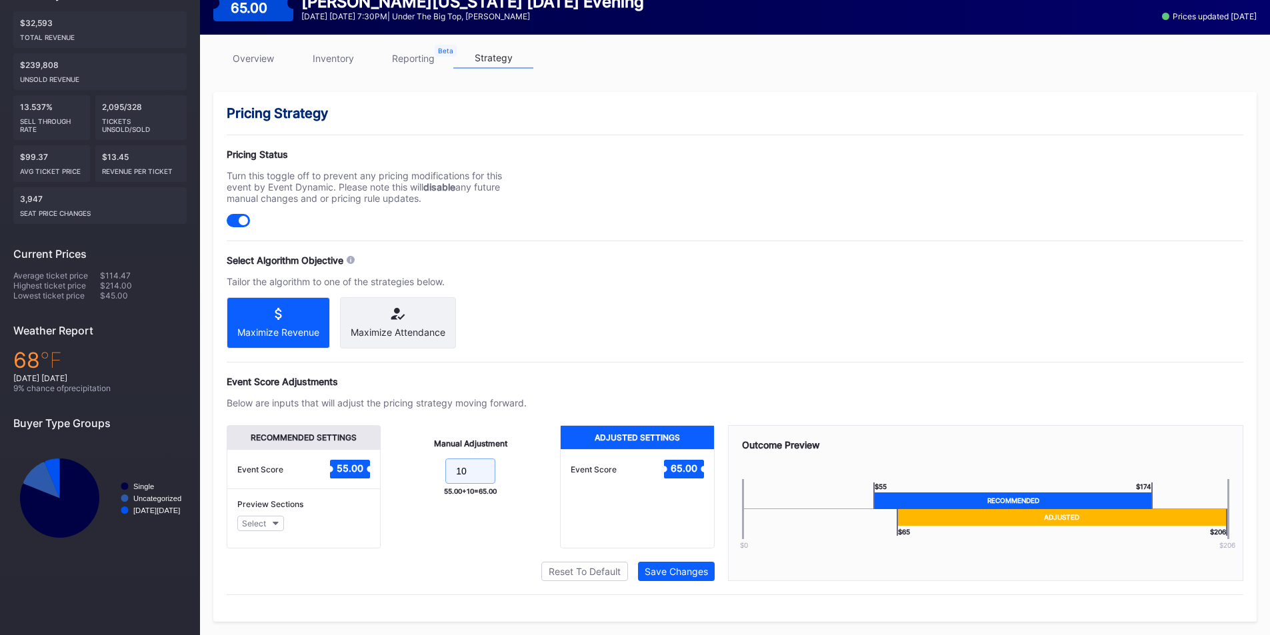
drag, startPoint x: 472, startPoint y: 471, endPoint x: 380, endPoint y: 458, distance: 92.9
click at [380, 458] on div "Recommended Settings Event Score 55.00 Preview Sections Select Manual Adjustmen…" at bounding box center [471, 486] width 488 height 123
type input "15"
click at [668, 569] on div "Save Changes" at bounding box center [676, 571] width 63 height 11
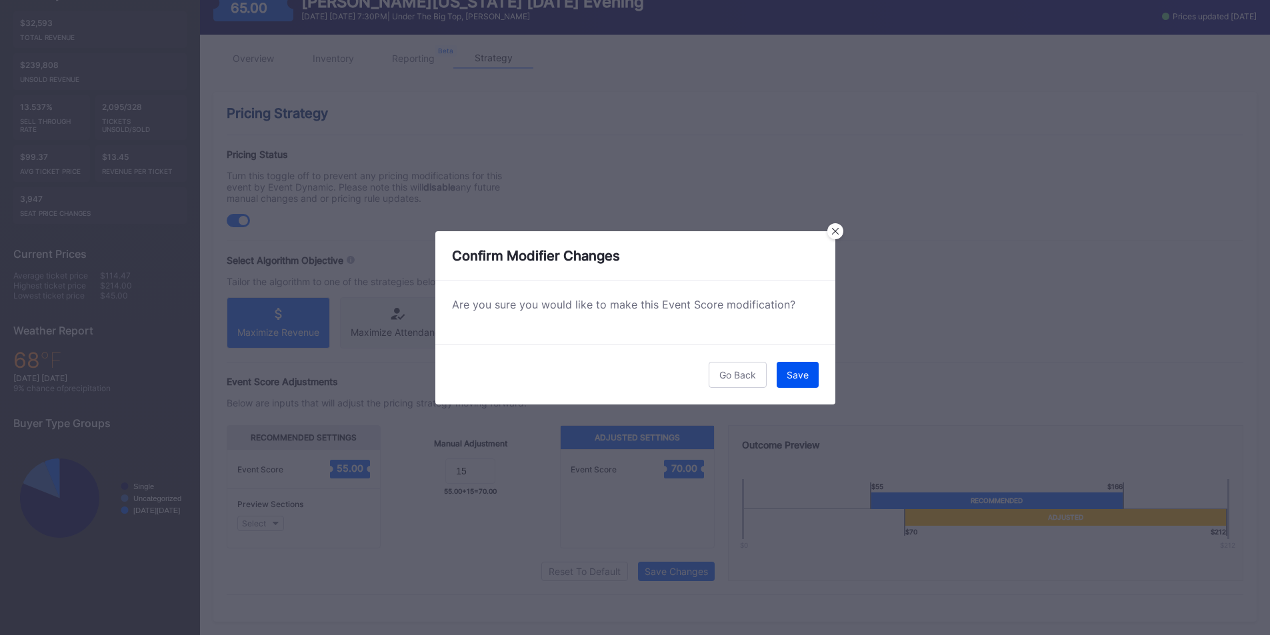
click at [791, 377] on div "Save" at bounding box center [798, 374] width 22 height 11
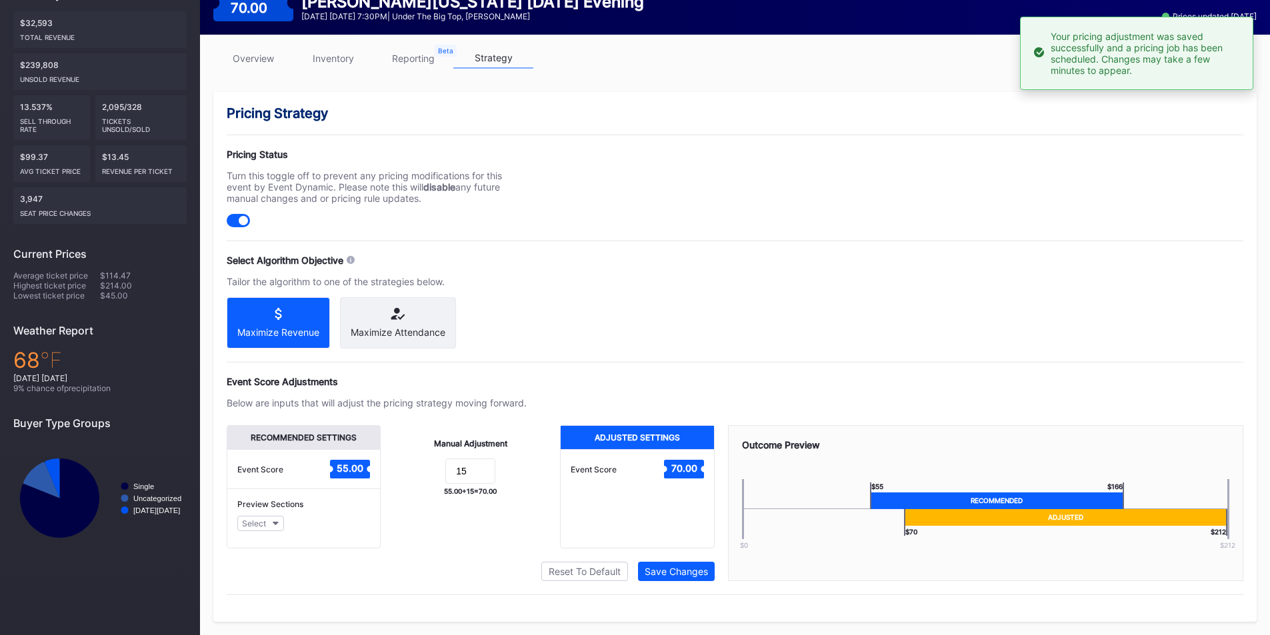
scroll to position [0, 0]
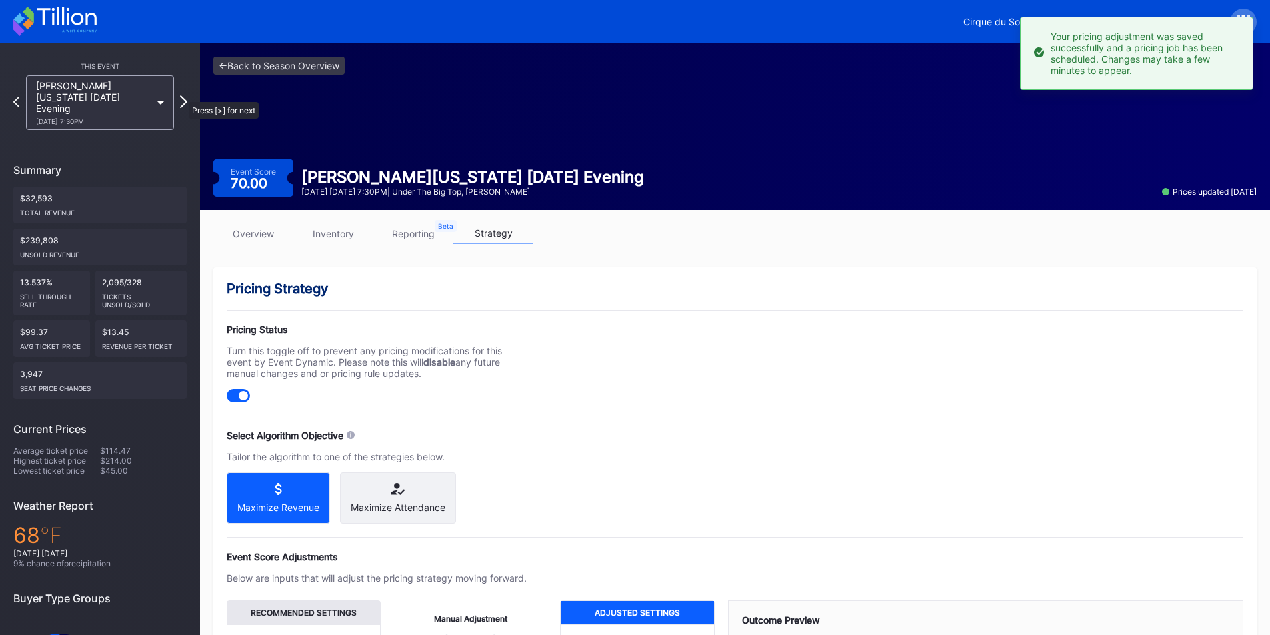
click at [182, 95] on icon at bounding box center [183, 101] width 7 height 13
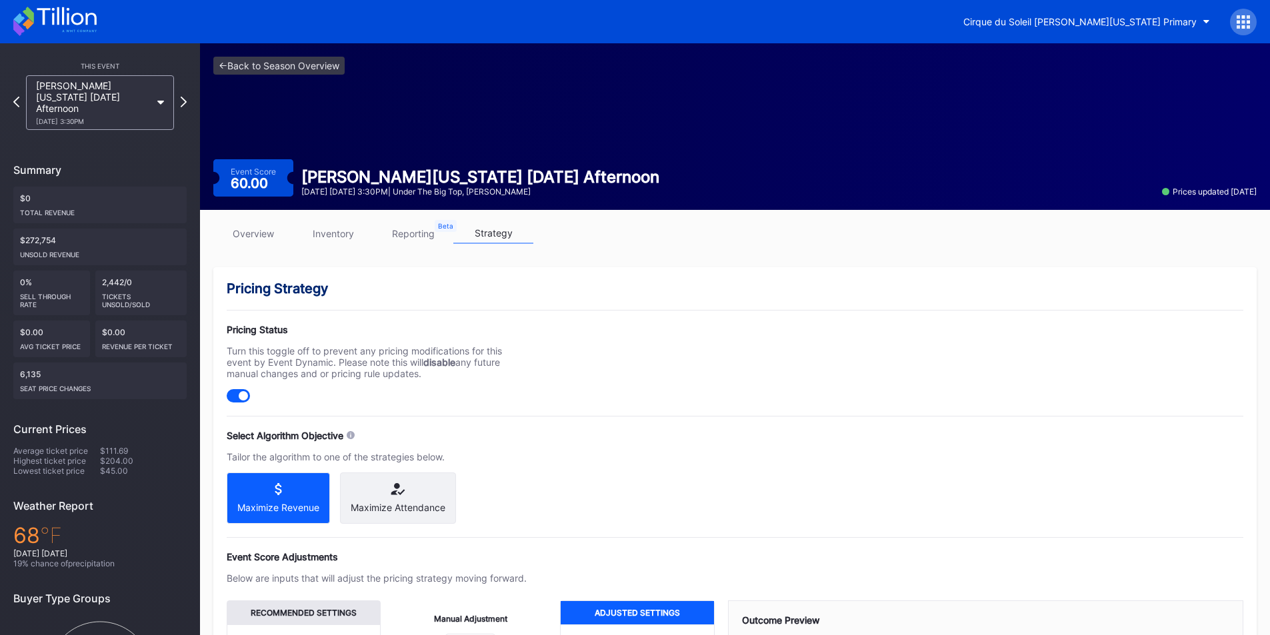
scroll to position [187, 0]
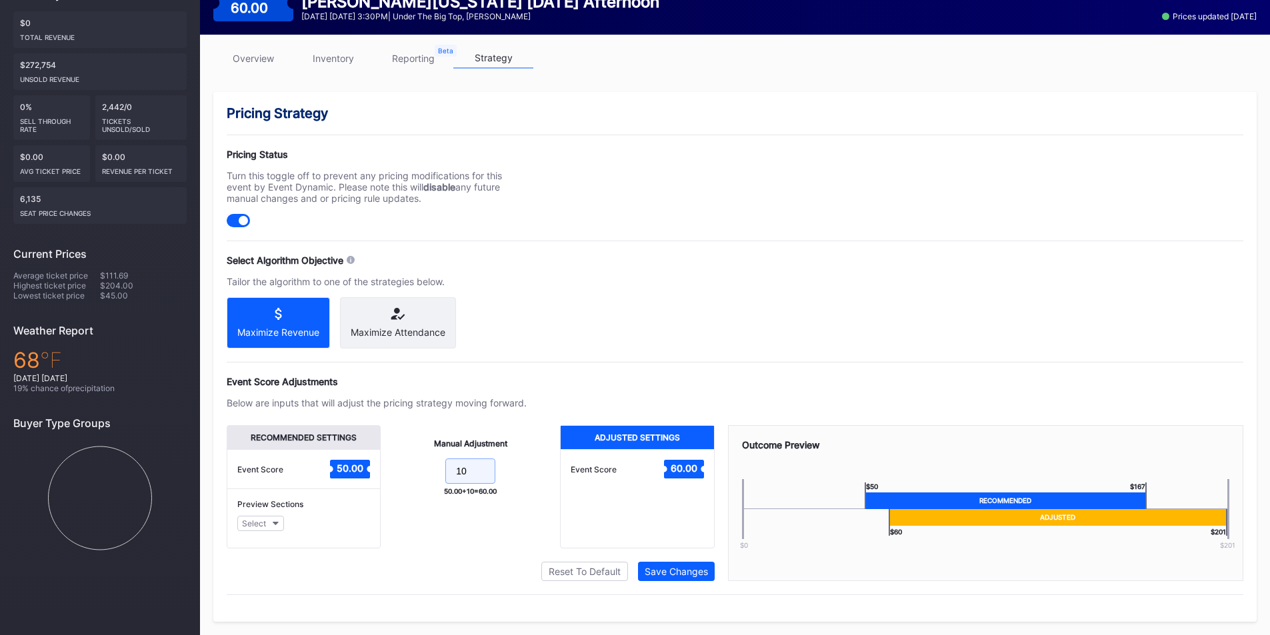
drag, startPoint x: 475, startPoint y: 479, endPoint x: 397, endPoint y: 461, distance: 79.2
click at [399, 462] on form "10" at bounding box center [470, 473] width 153 height 29
type input "15"
click at [663, 574] on div "Save Changes" at bounding box center [676, 571] width 63 height 11
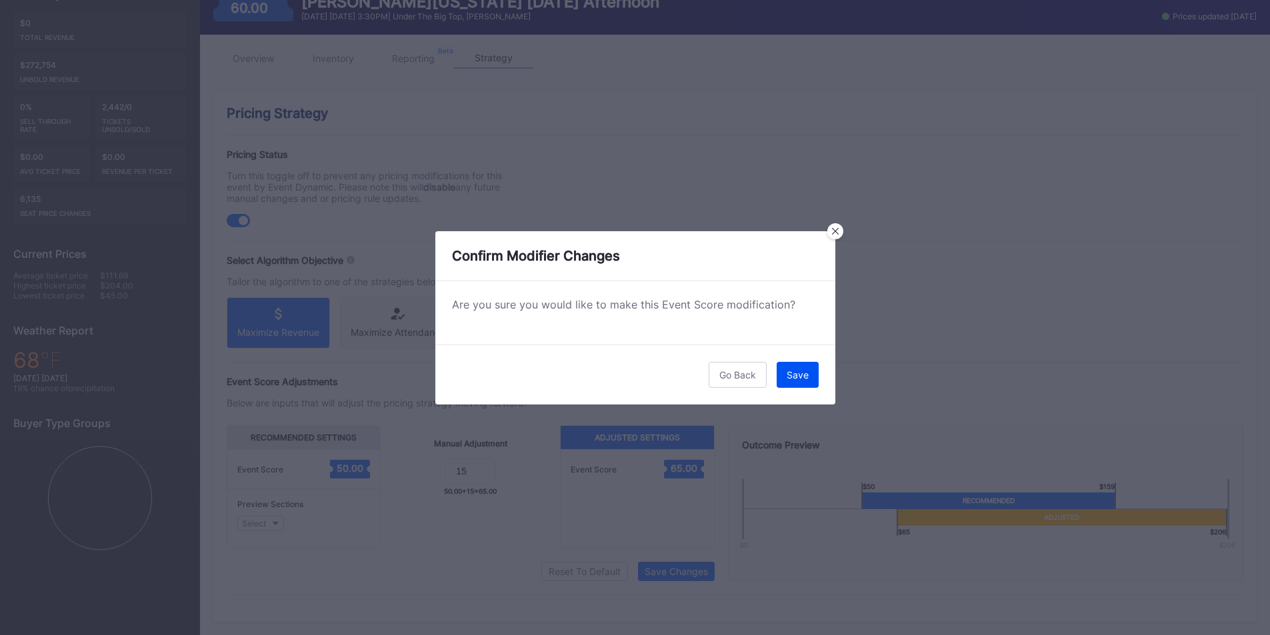
click at [785, 377] on button "Save" at bounding box center [798, 375] width 42 height 26
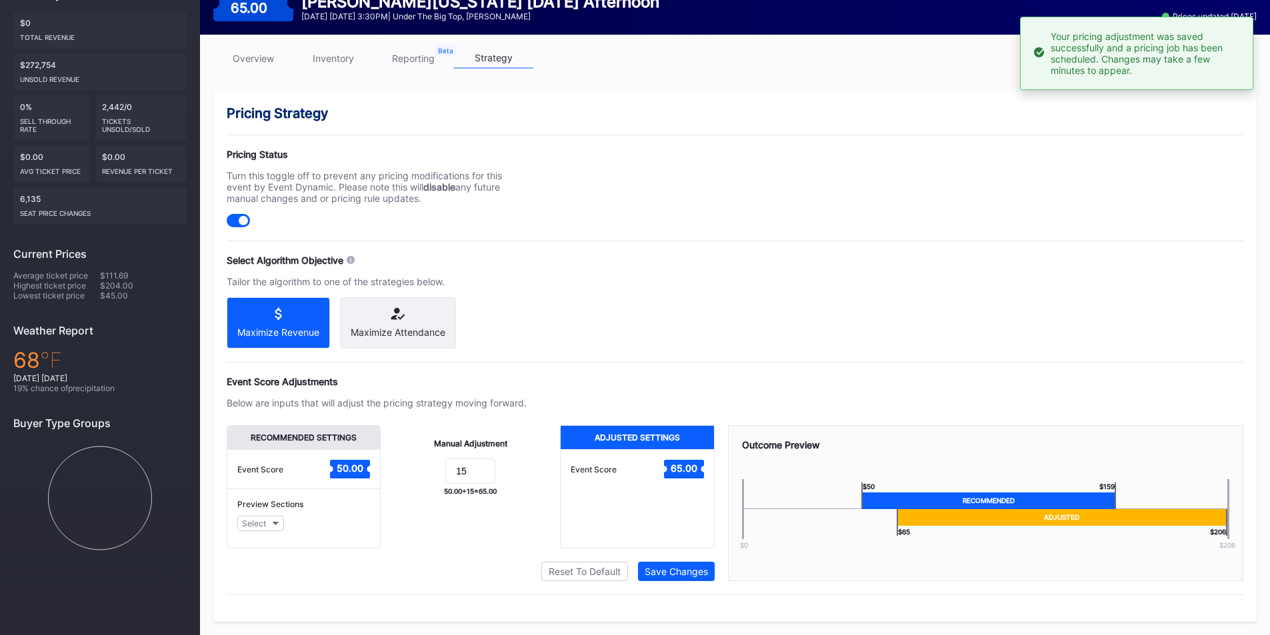
scroll to position [0, 0]
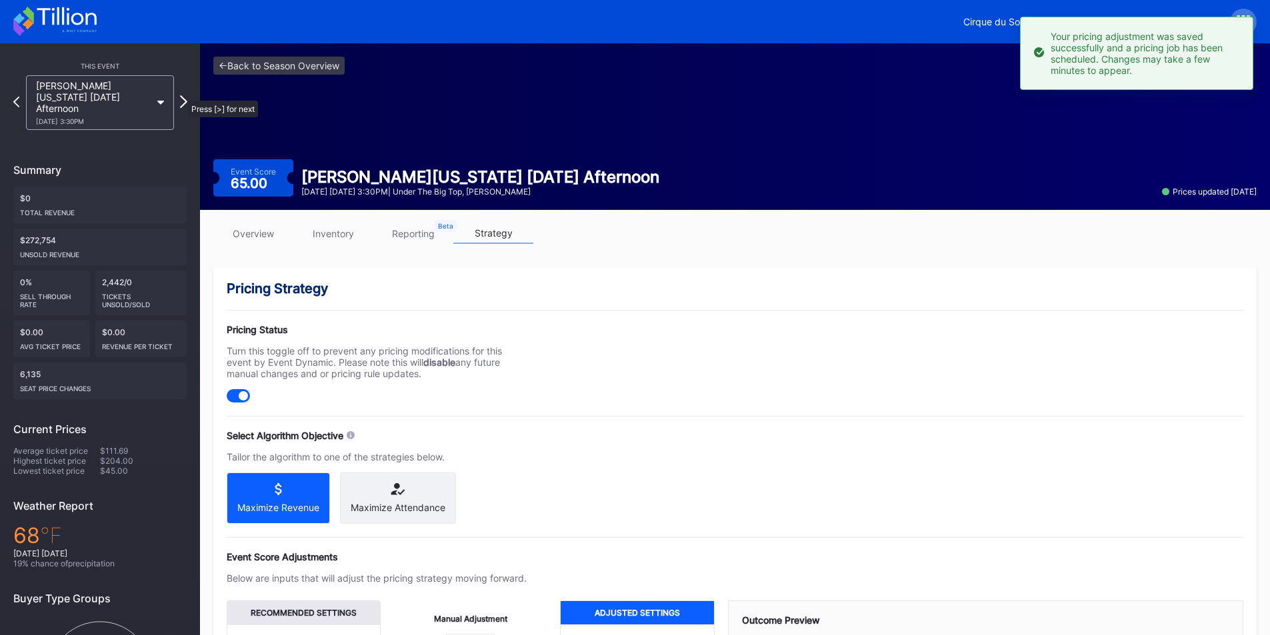
click at [181, 95] on icon at bounding box center [183, 101] width 7 height 13
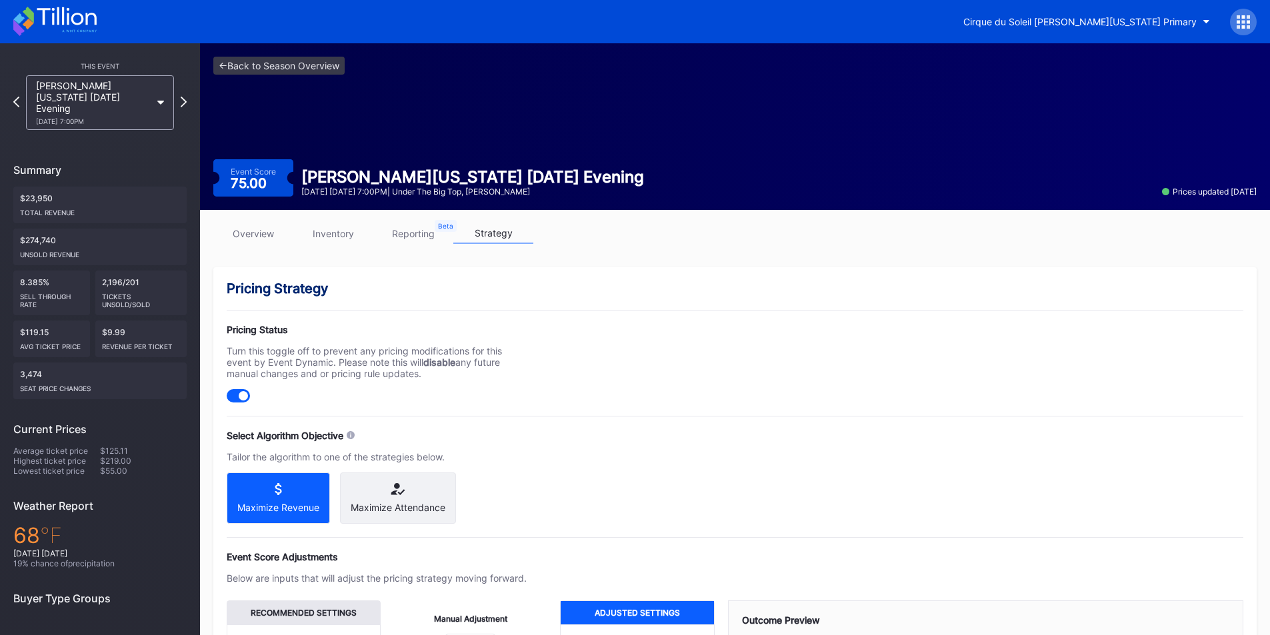
scroll to position [187, 0]
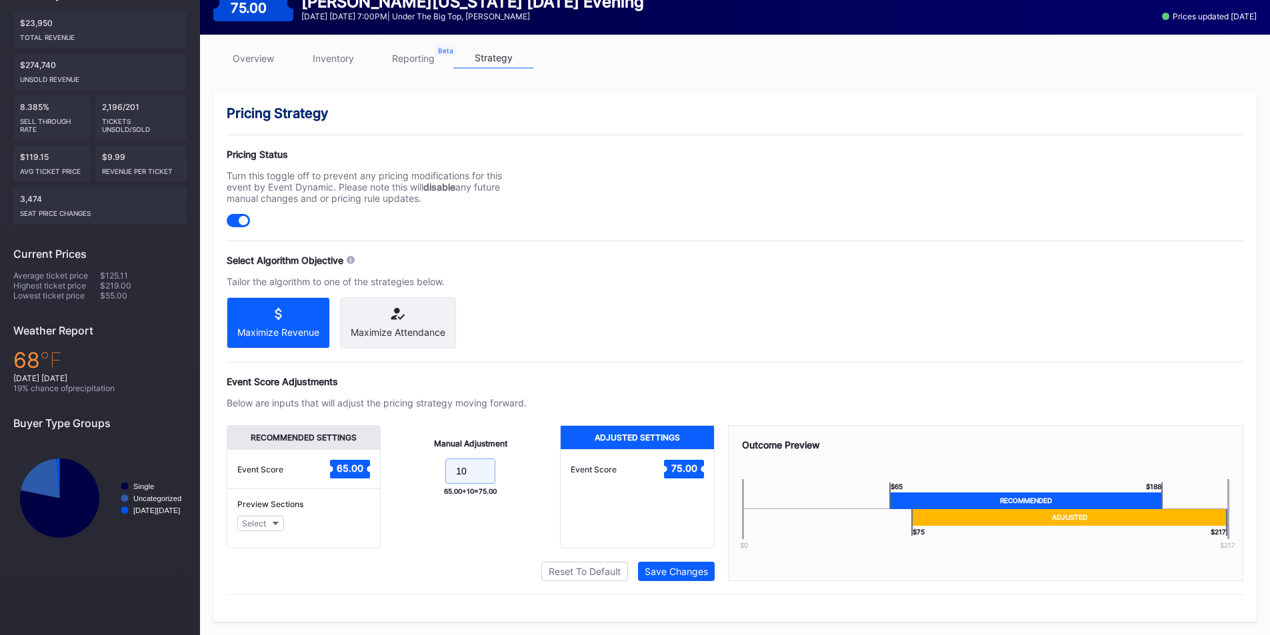
drag, startPoint x: 470, startPoint y: 469, endPoint x: 371, endPoint y: 464, distance: 98.8
click at [371, 464] on div "Recommended Settings Event Score 65.00 Preview Sections Select Manual Adjustmen…" at bounding box center [471, 486] width 488 height 123
type input "15"
click at [675, 566] on div "Save Changes" at bounding box center [676, 571] width 63 height 11
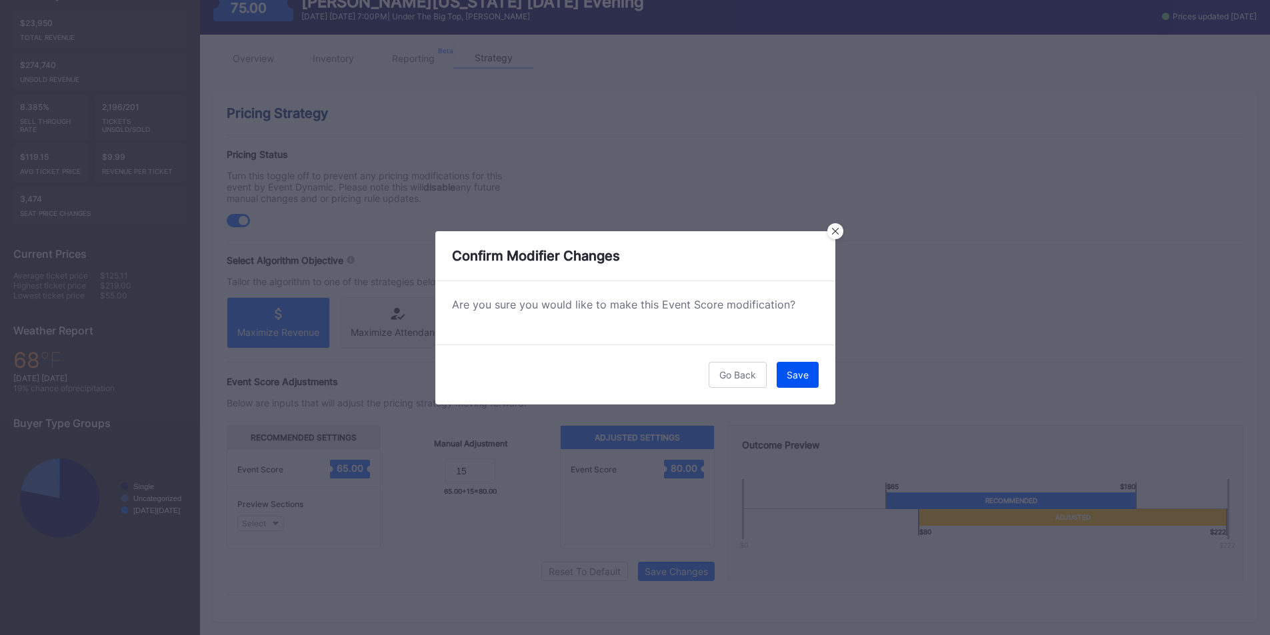
click at [794, 369] on div "Save" at bounding box center [798, 374] width 22 height 11
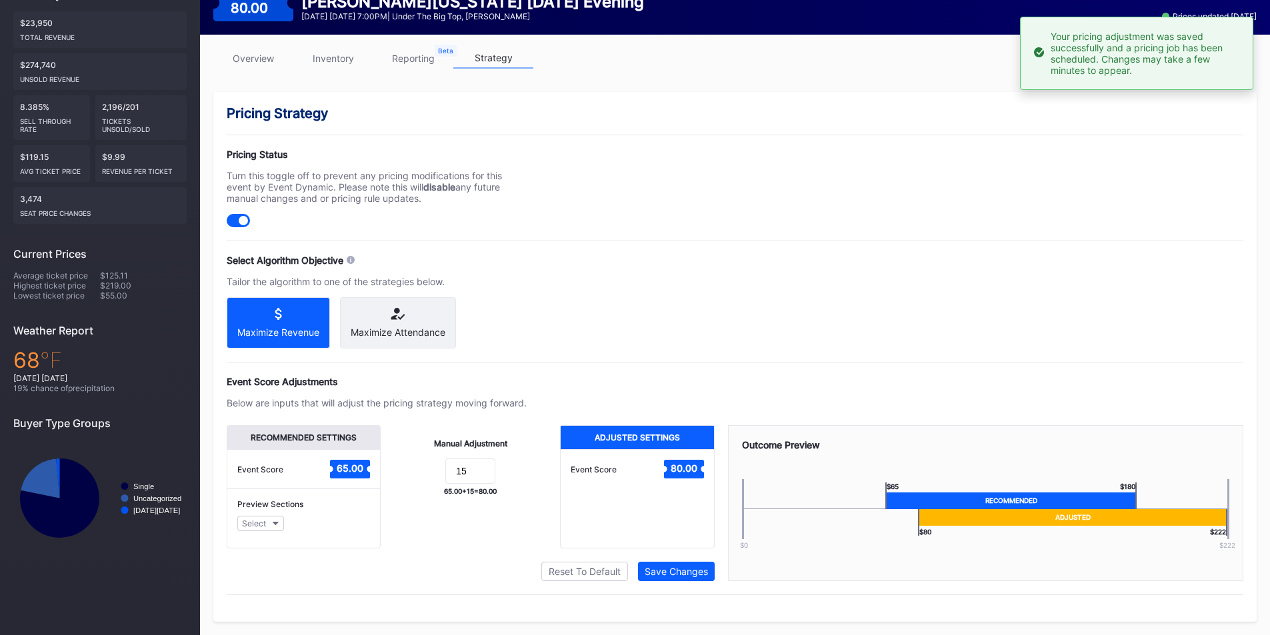
scroll to position [0, 0]
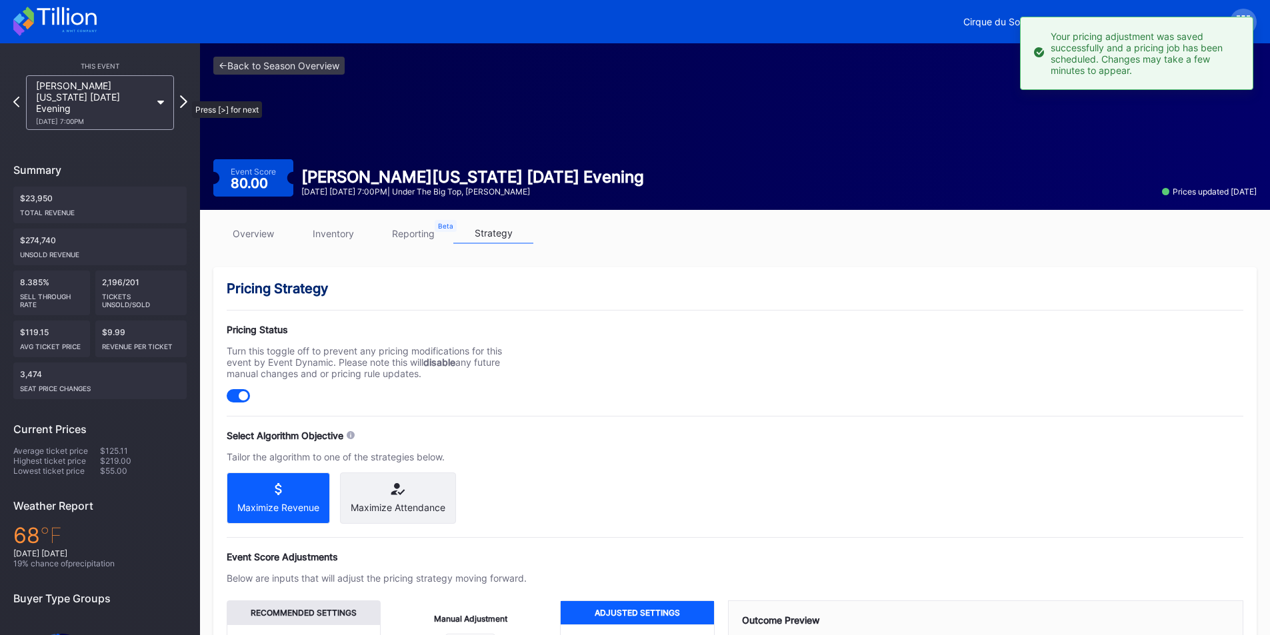
click at [185, 95] on icon at bounding box center [183, 101] width 7 height 13
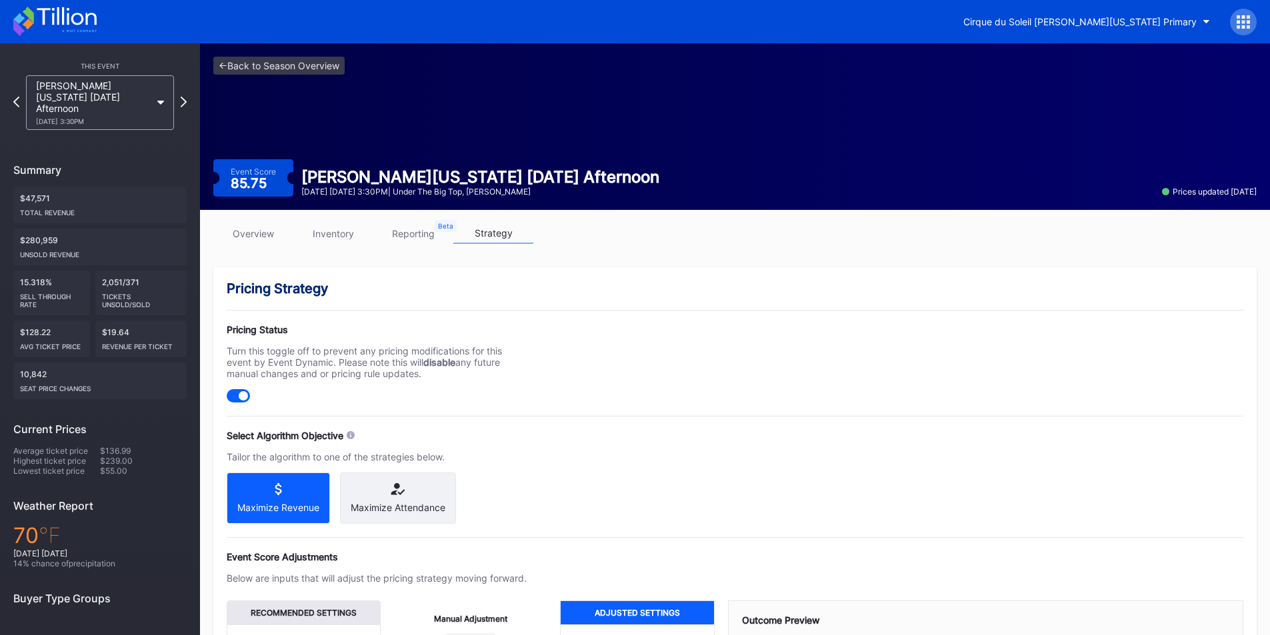
scroll to position [187, 0]
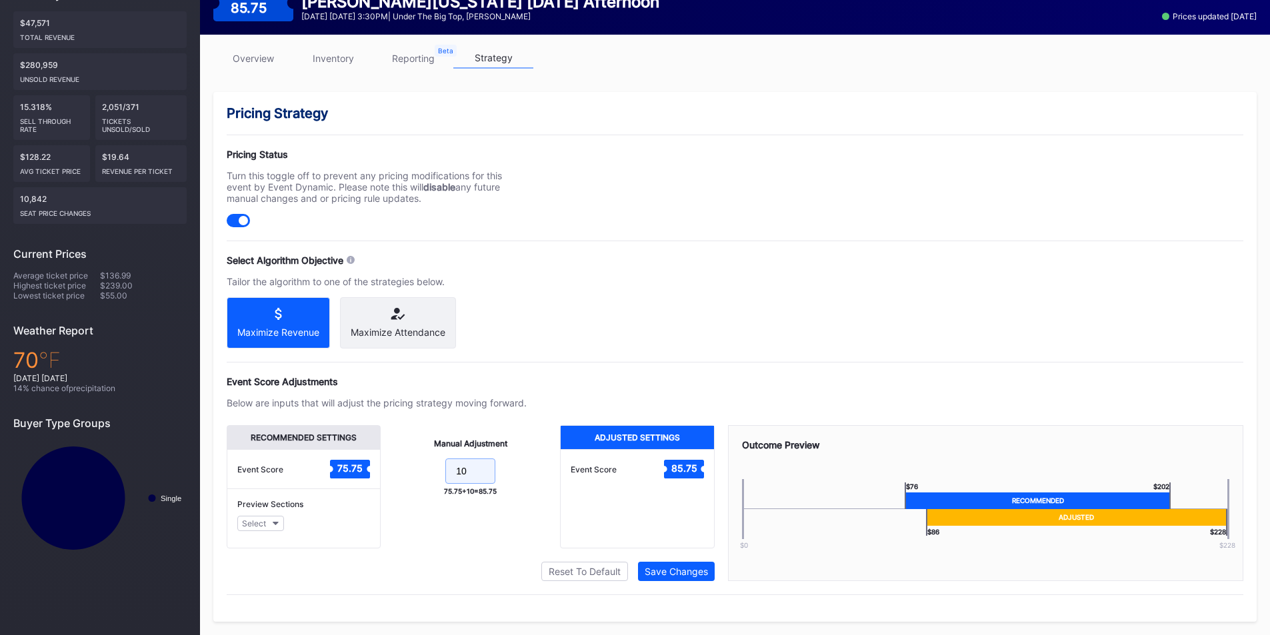
drag, startPoint x: 431, startPoint y: 465, endPoint x: 417, endPoint y: 461, distance: 13.9
click at [417, 461] on form "10" at bounding box center [470, 473] width 153 height 29
type input "15"
click at [683, 571] on div "Save Changes" at bounding box center [676, 571] width 63 height 11
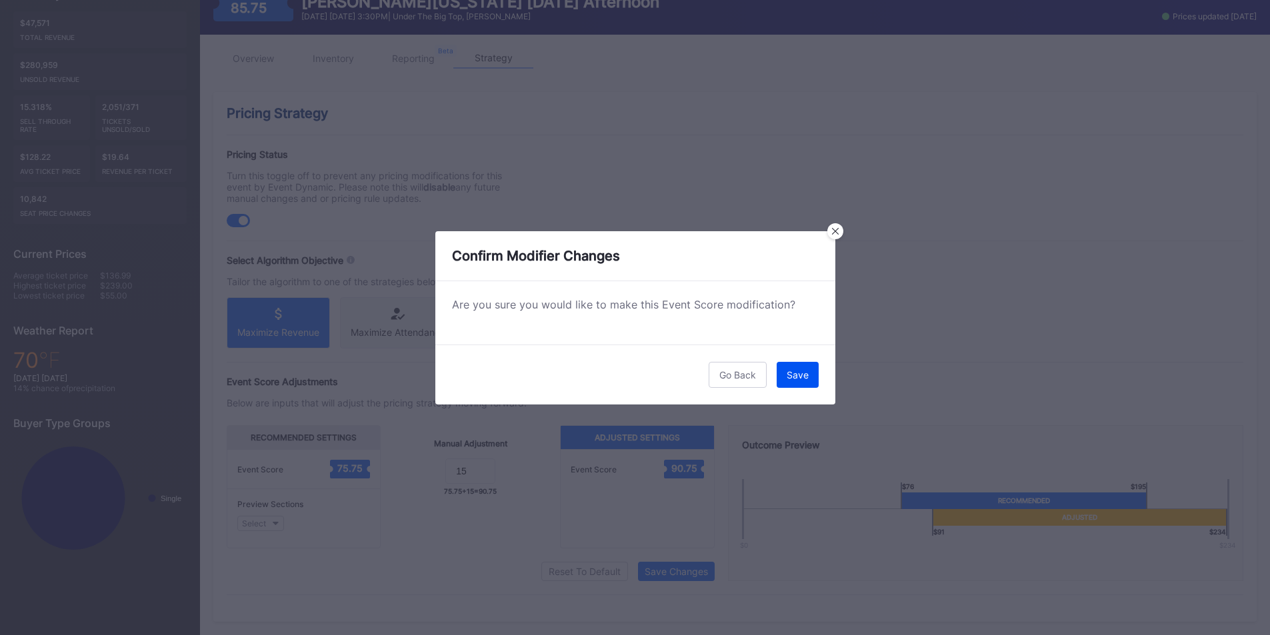
click at [791, 379] on div "Save" at bounding box center [798, 374] width 22 height 11
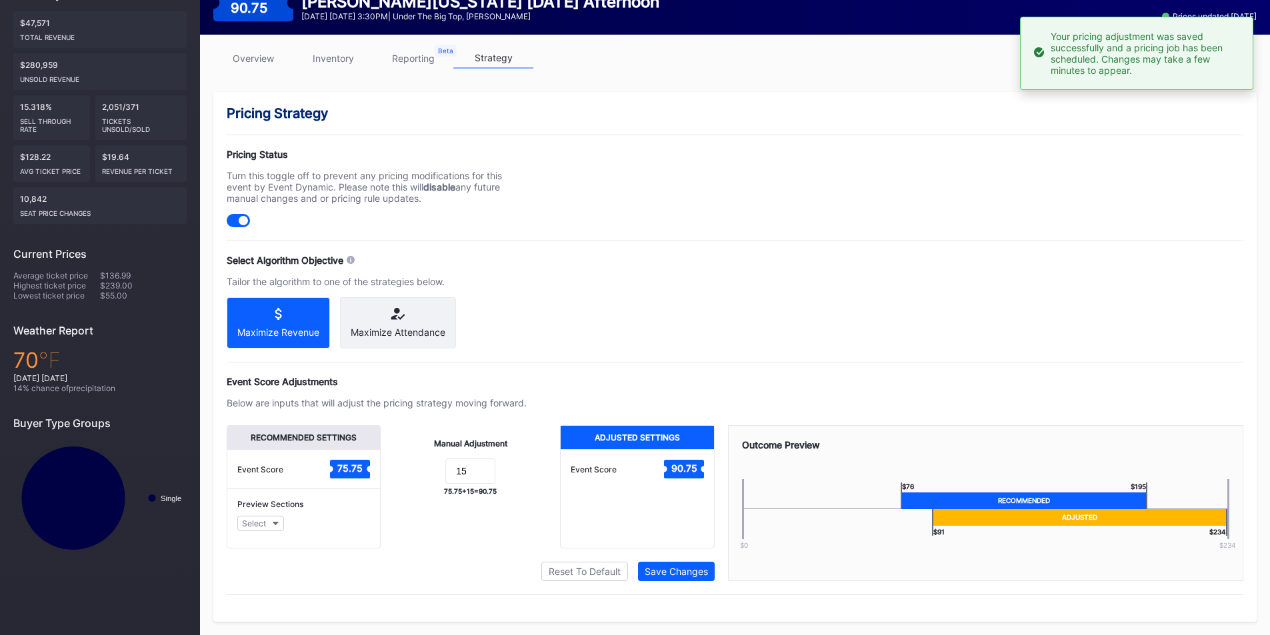
scroll to position [0, 0]
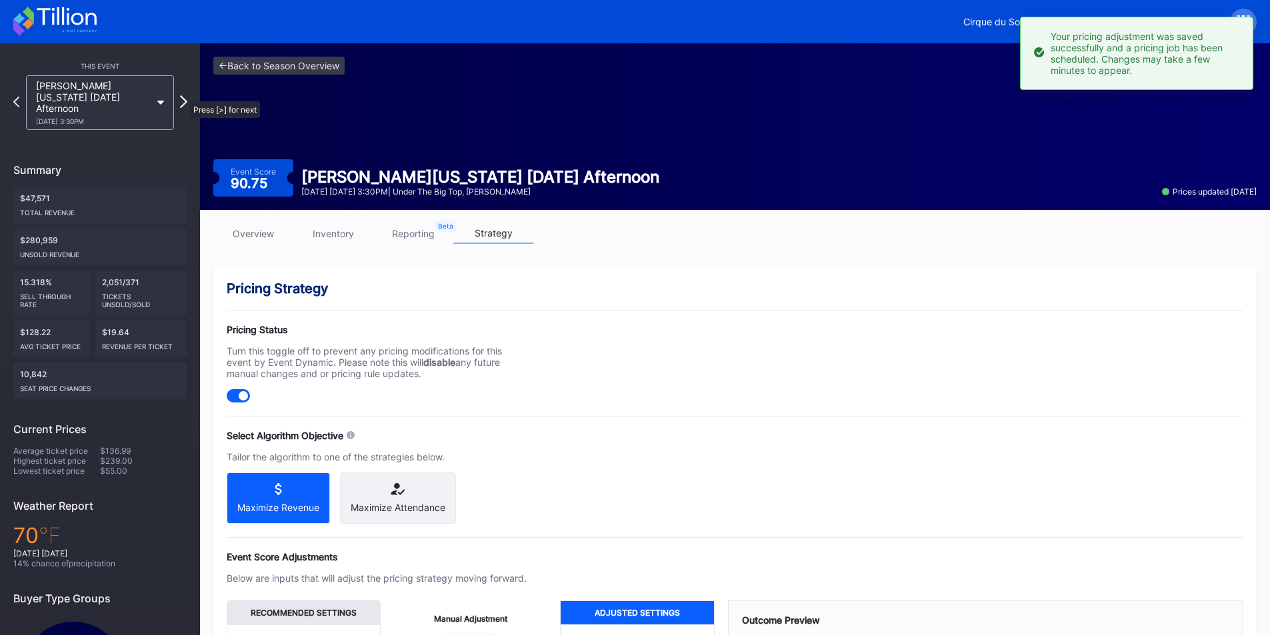
click at [183, 95] on icon at bounding box center [183, 101] width 7 height 13
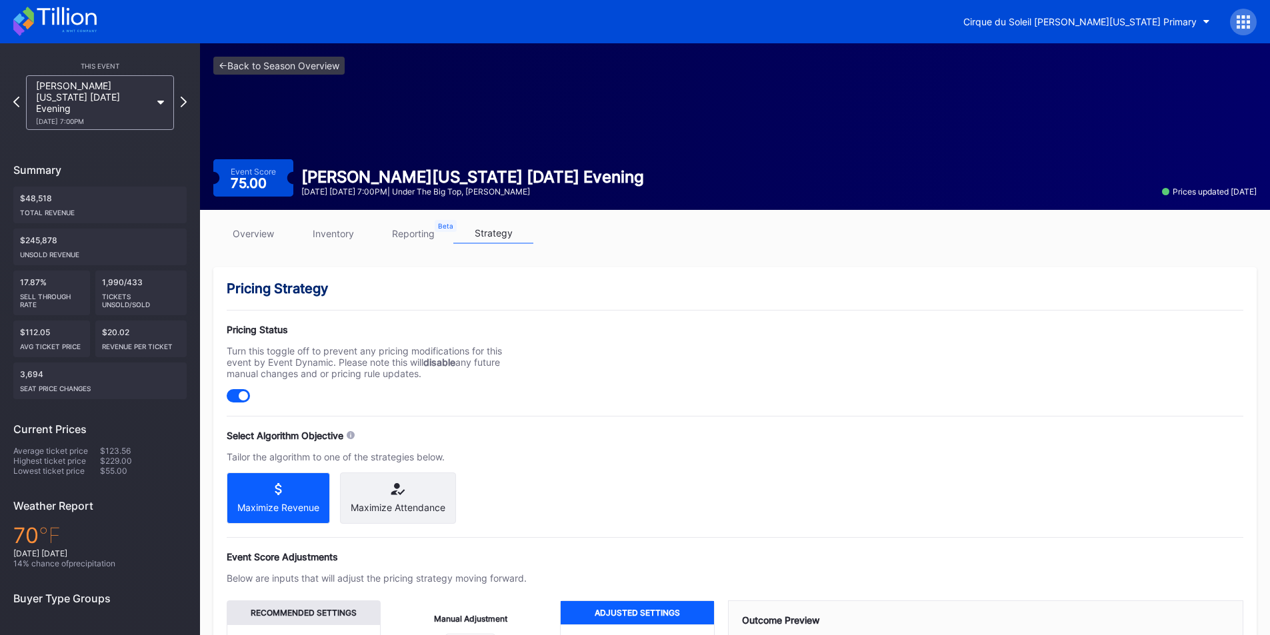
scroll to position [187, 0]
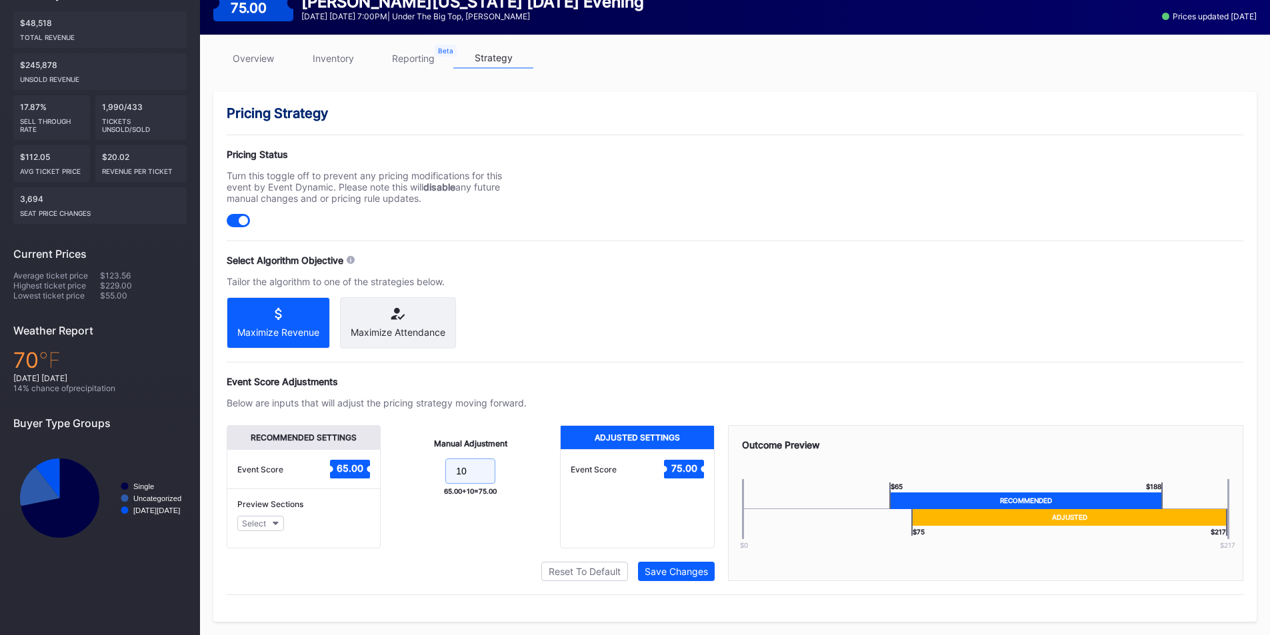
drag, startPoint x: 475, startPoint y: 471, endPoint x: 410, endPoint y: 471, distance: 64.7
click at [410, 471] on form "10" at bounding box center [470, 473] width 153 height 29
type input "15"
click at [671, 566] on div "Save Changes" at bounding box center [676, 571] width 63 height 11
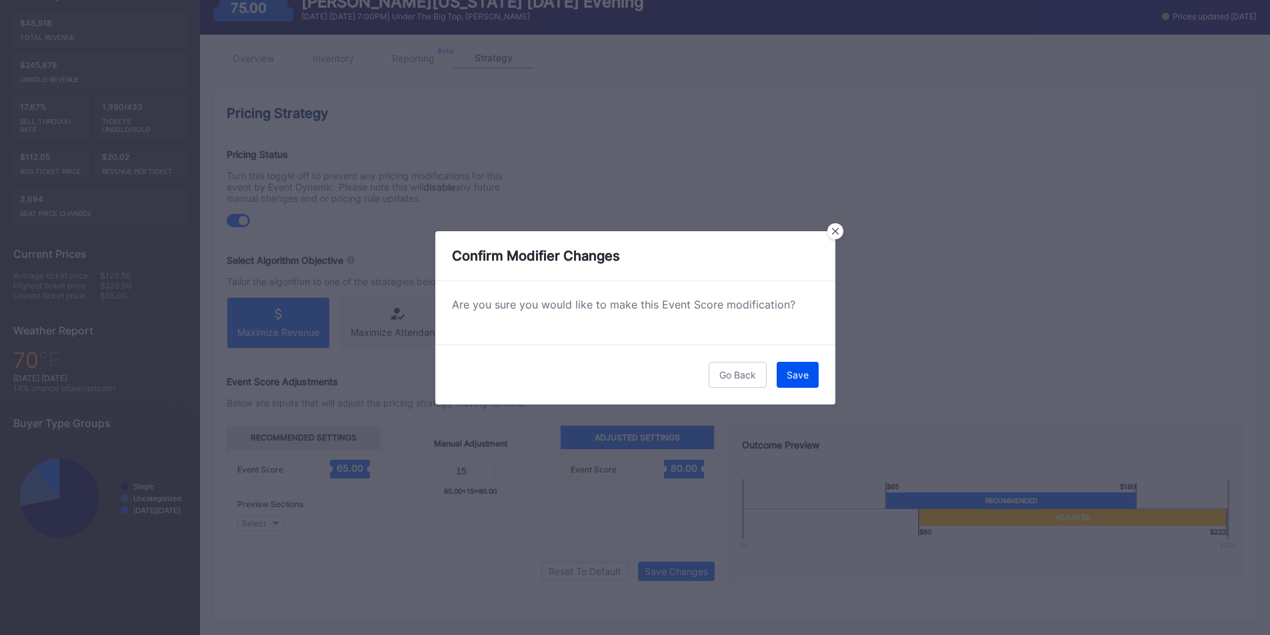
click at [797, 382] on button "Save" at bounding box center [798, 375] width 42 height 26
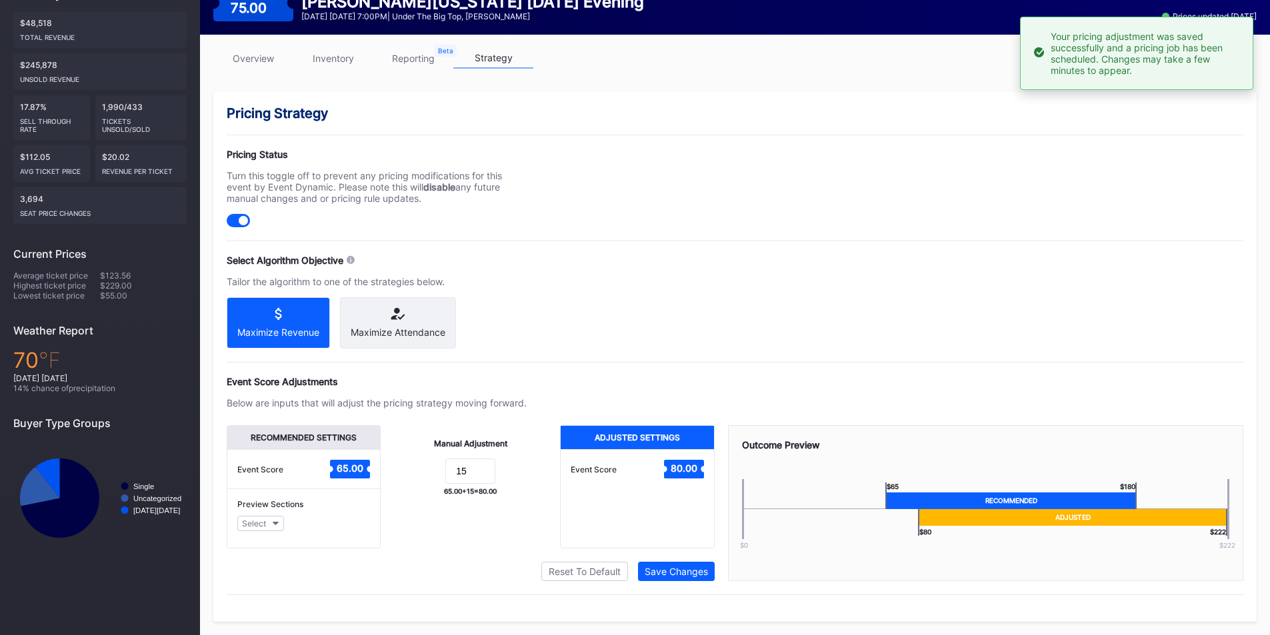
scroll to position [0, 0]
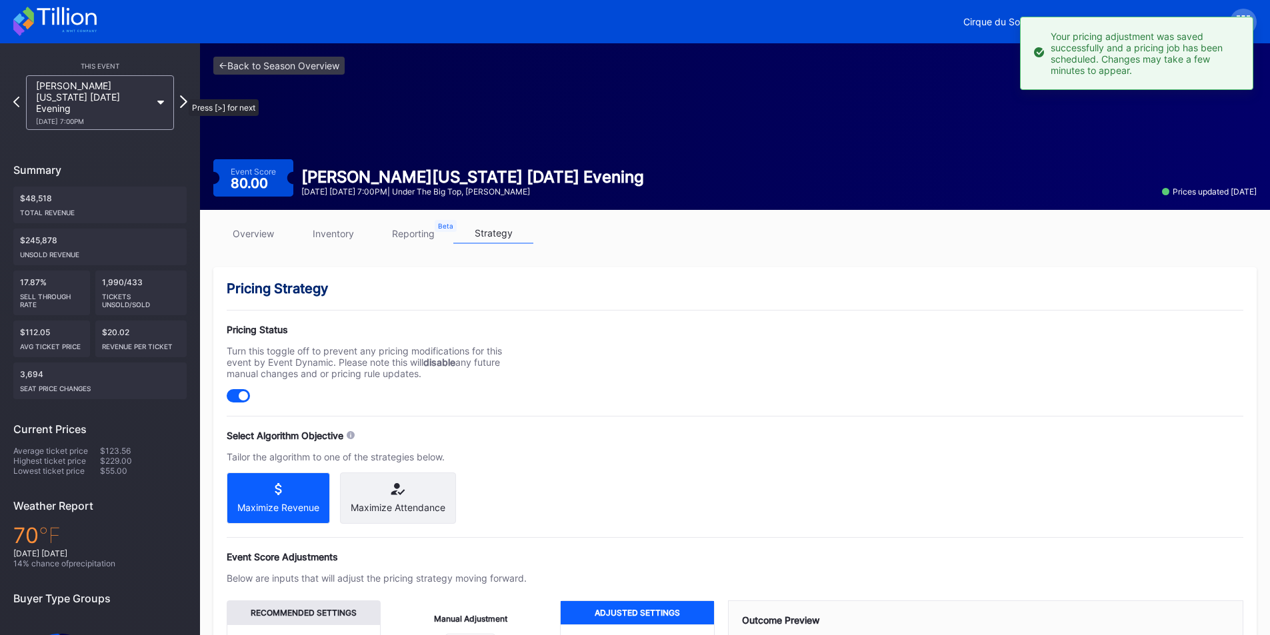
click at [181, 95] on icon at bounding box center [183, 101] width 7 height 13
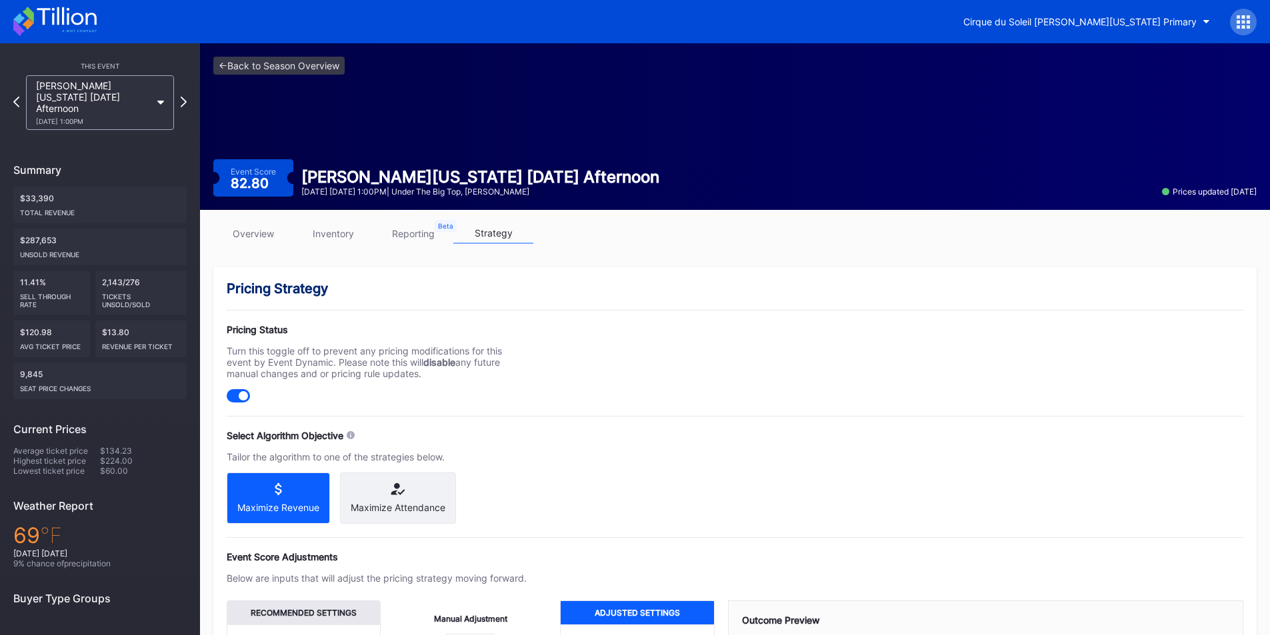
scroll to position [187, 0]
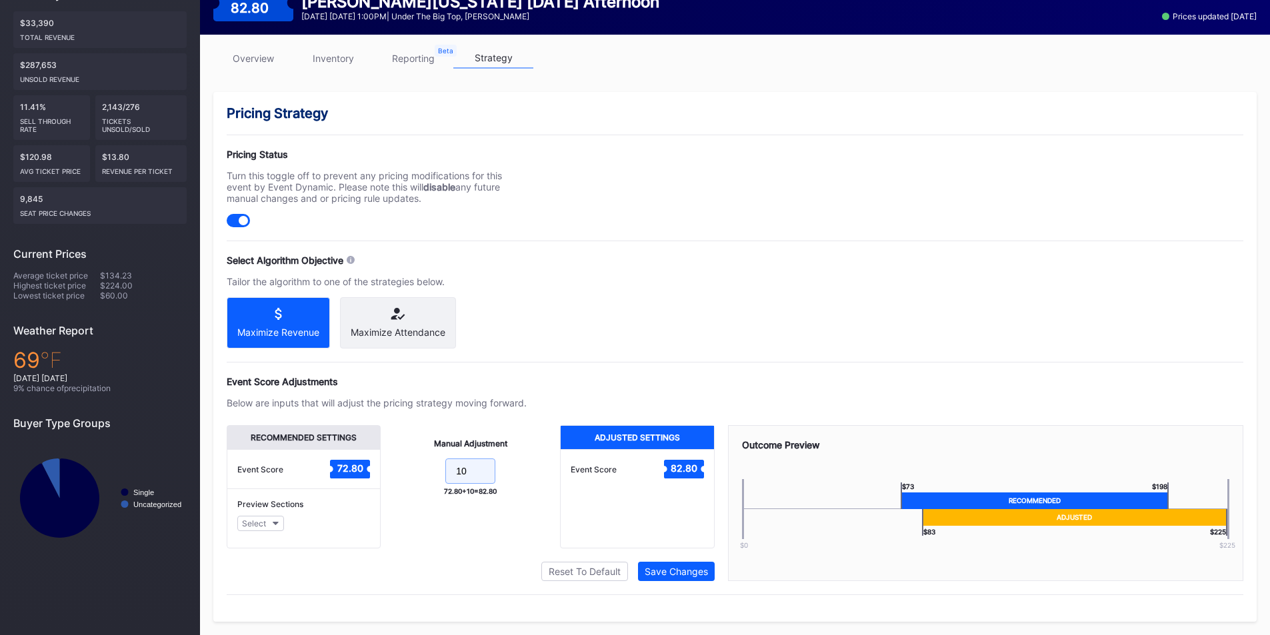
drag, startPoint x: 480, startPoint y: 477, endPoint x: 407, endPoint y: 470, distance: 73.7
click at [407, 470] on form "10" at bounding box center [470, 473] width 153 height 29
type input "15"
click at [677, 571] on div "Save Changes" at bounding box center [676, 571] width 63 height 11
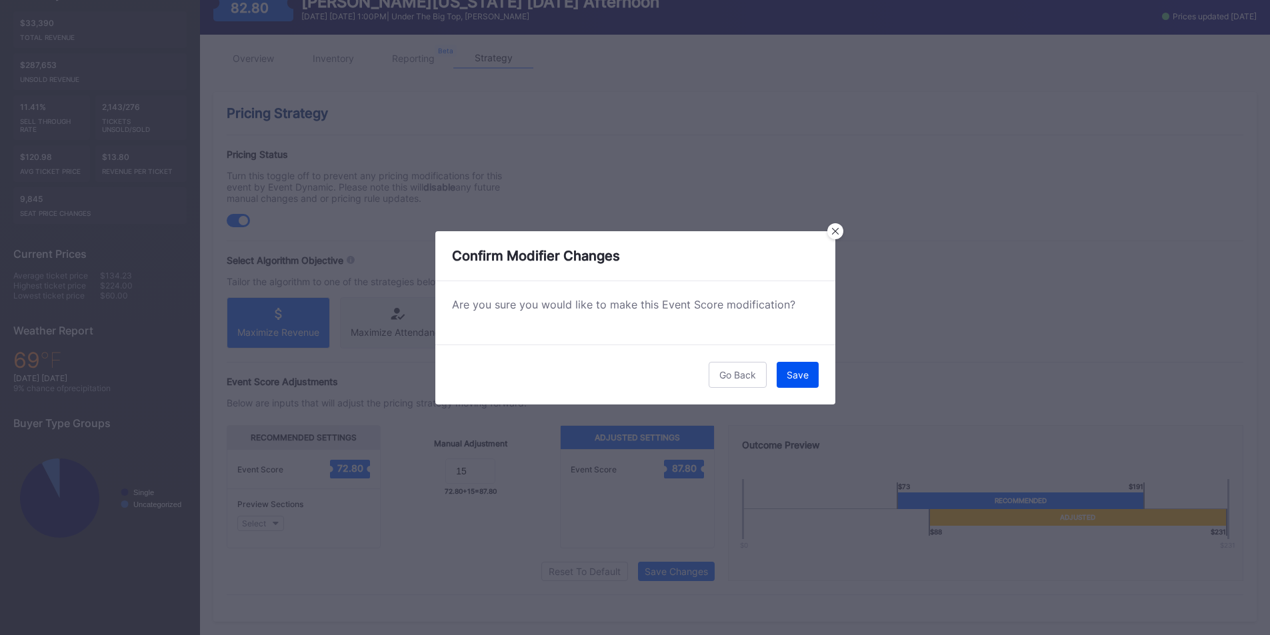
click at [786, 371] on button "Save" at bounding box center [798, 375] width 42 height 26
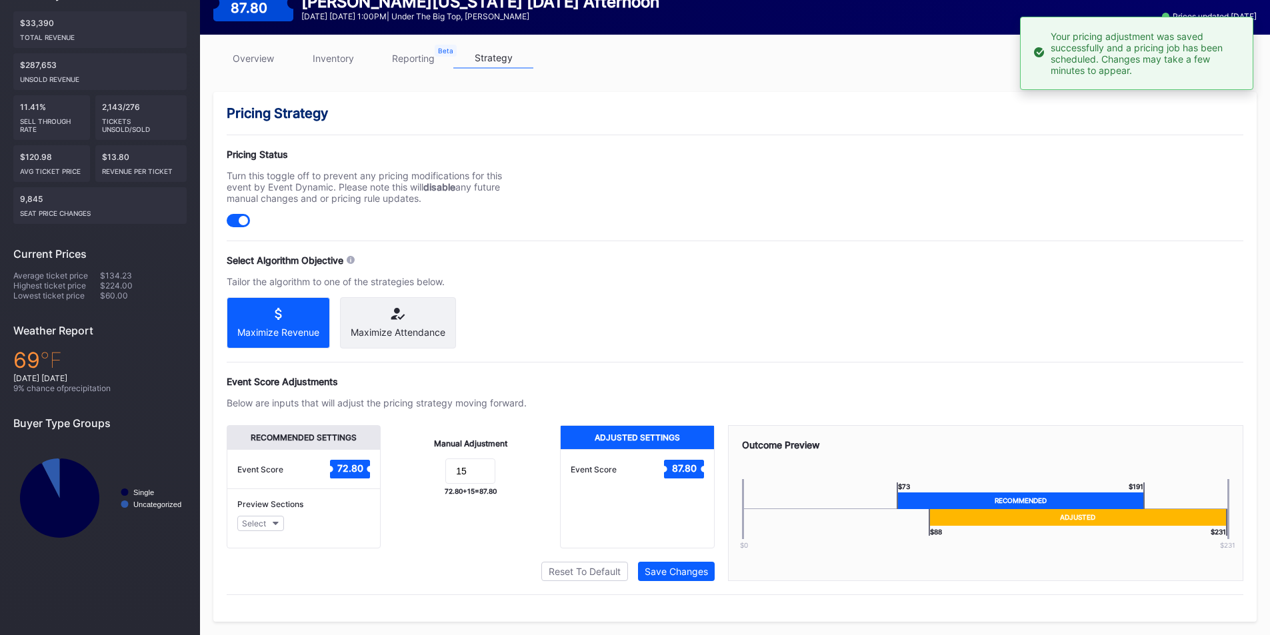
scroll to position [0, 0]
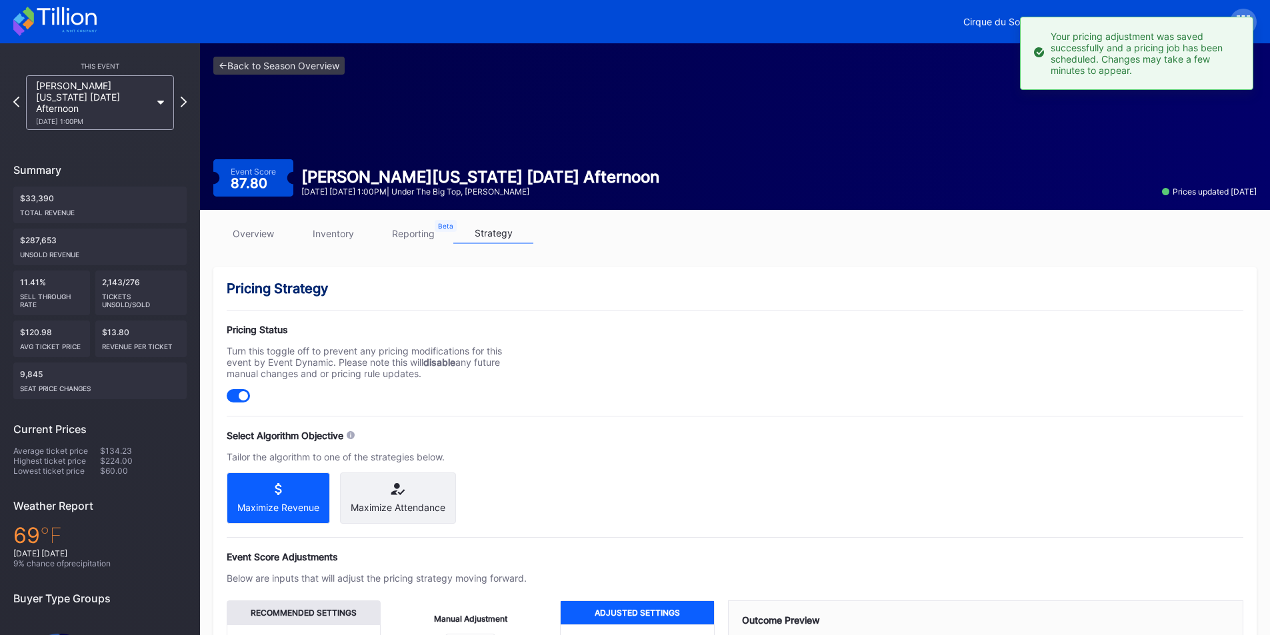
click at [179, 94] on div "[PERSON_NAME][US_STATE] [DATE] Afternoon [DATE] 1:00PM" at bounding box center [99, 102] width 161 height 55
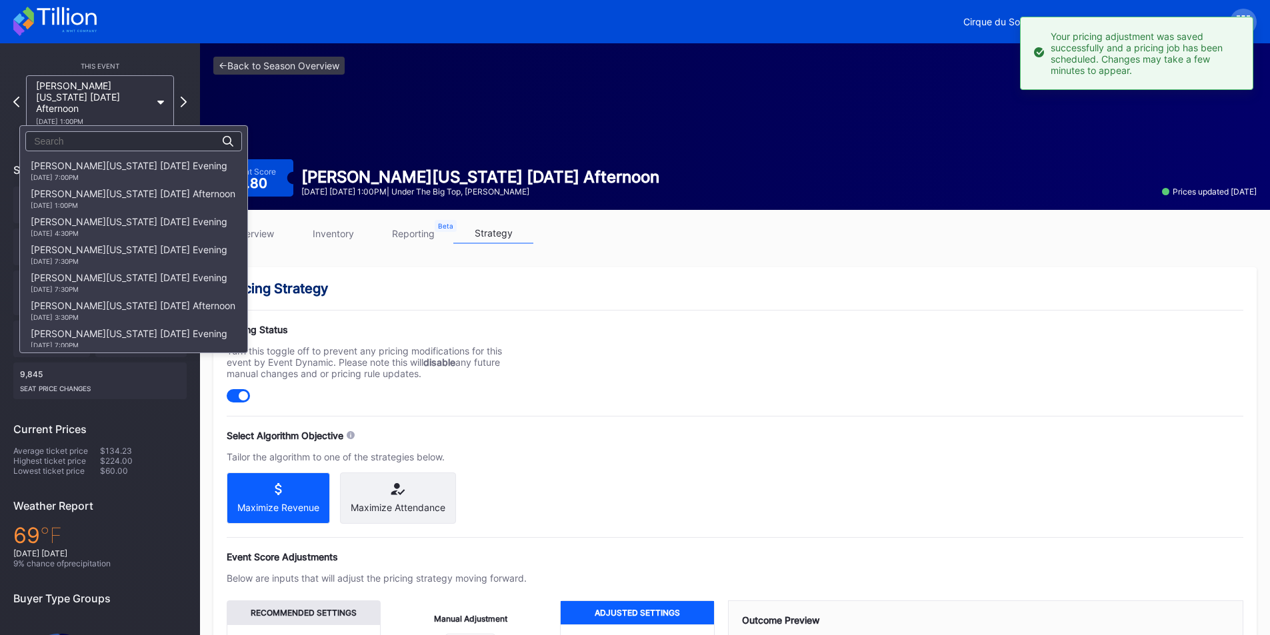
scroll to position [728, 0]
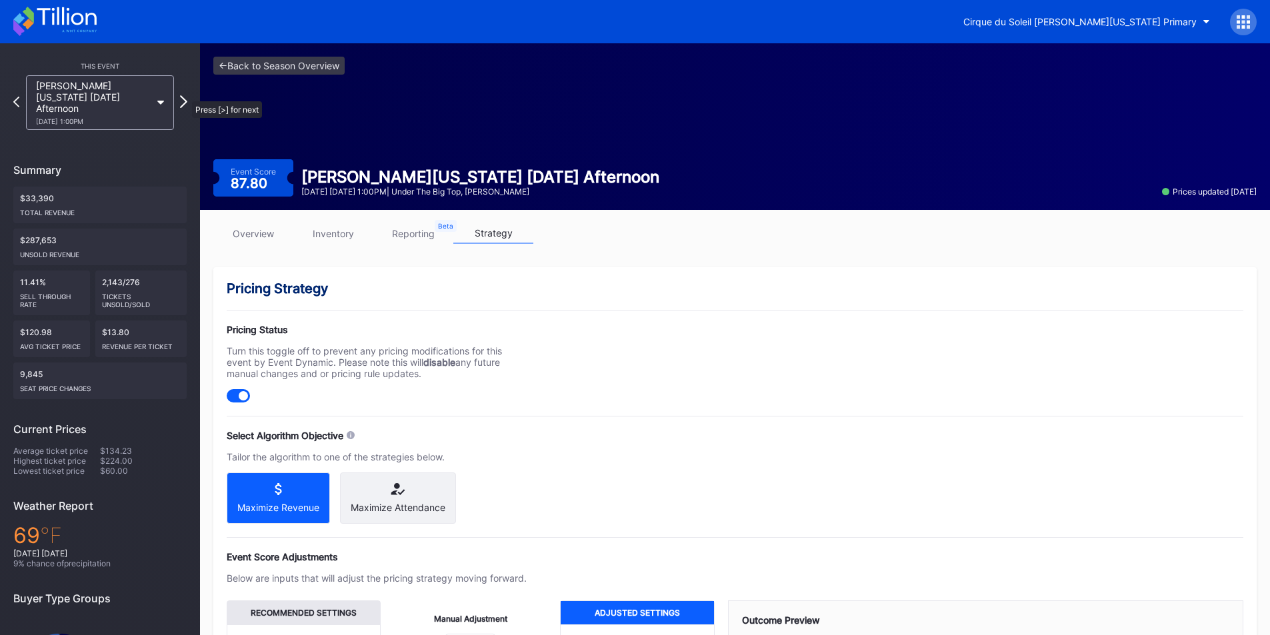
click at [185, 95] on icon at bounding box center [183, 101] width 7 height 13
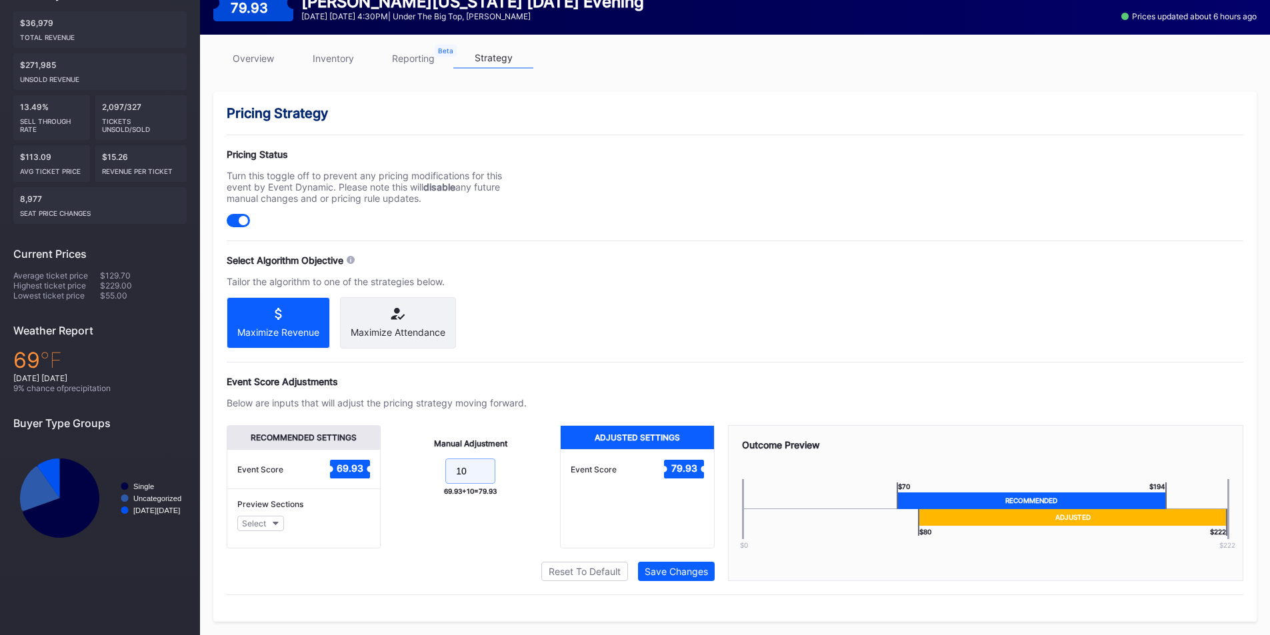
drag, startPoint x: 471, startPoint y: 465, endPoint x: 413, endPoint y: 459, distance: 57.7
click at [413, 459] on form "10" at bounding box center [470, 473] width 153 height 29
type input "15"
click at [657, 569] on div "Save Changes" at bounding box center [676, 571] width 63 height 11
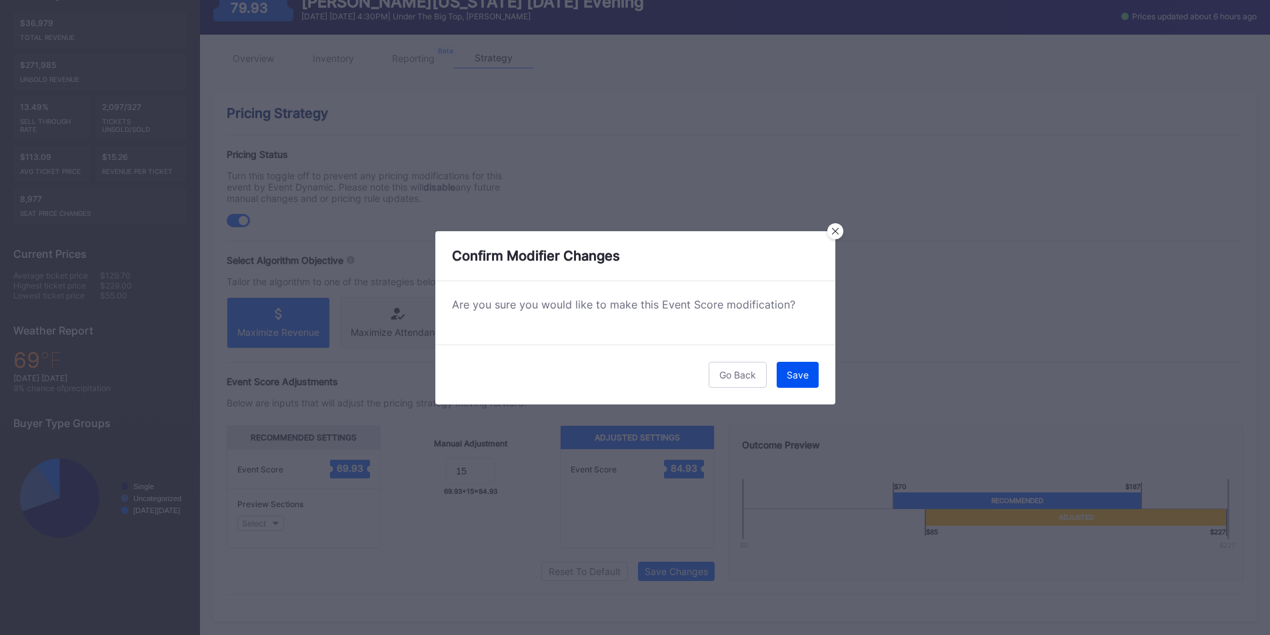
click at [789, 383] on button "Save" at bounding box center [798, 375] width 42 height 26
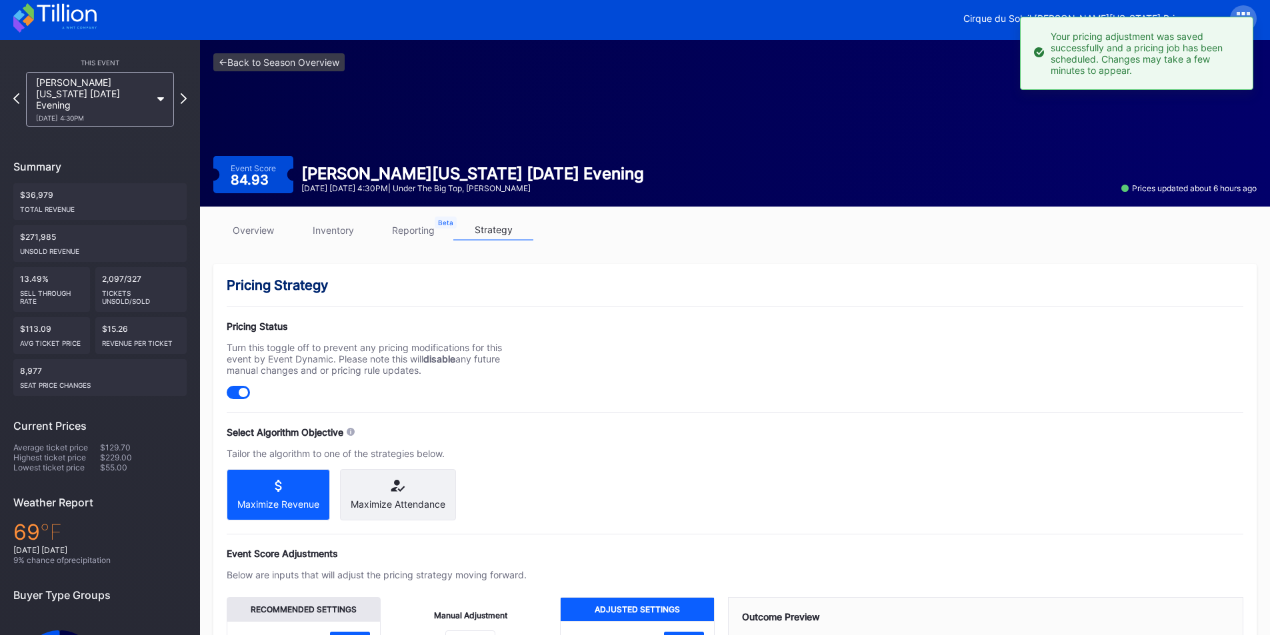
scroll to position [0, 0]
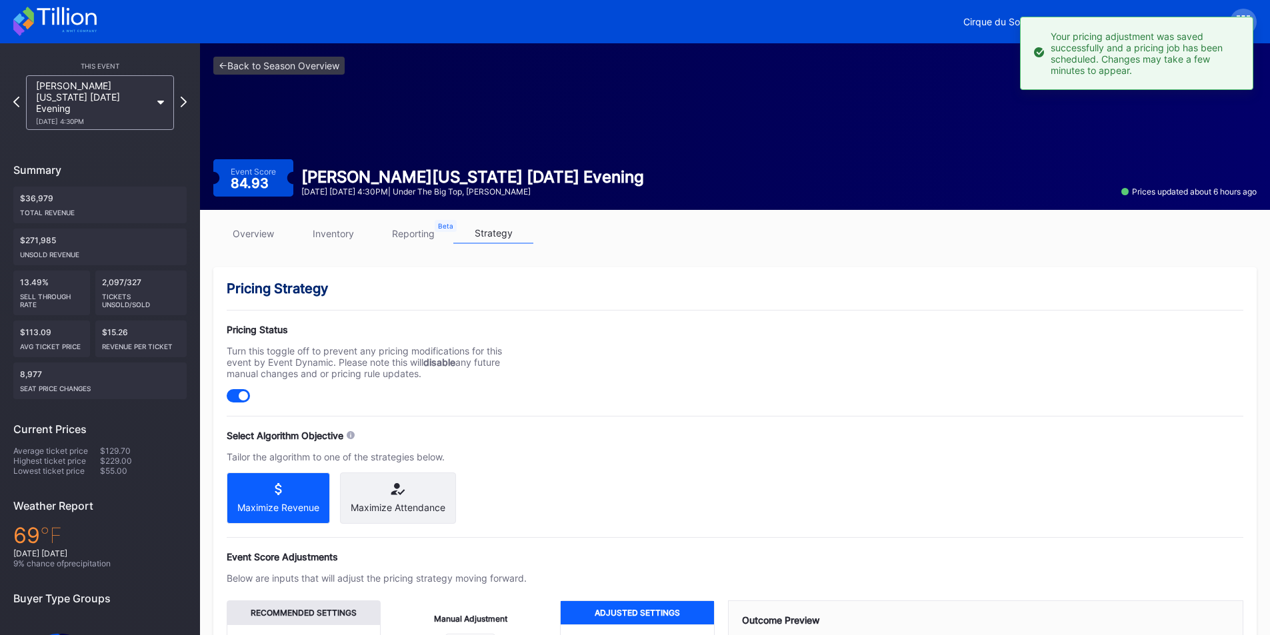
click at [331, 233] on link "inventory" at bounding box center [333, 233] width 80 height 21
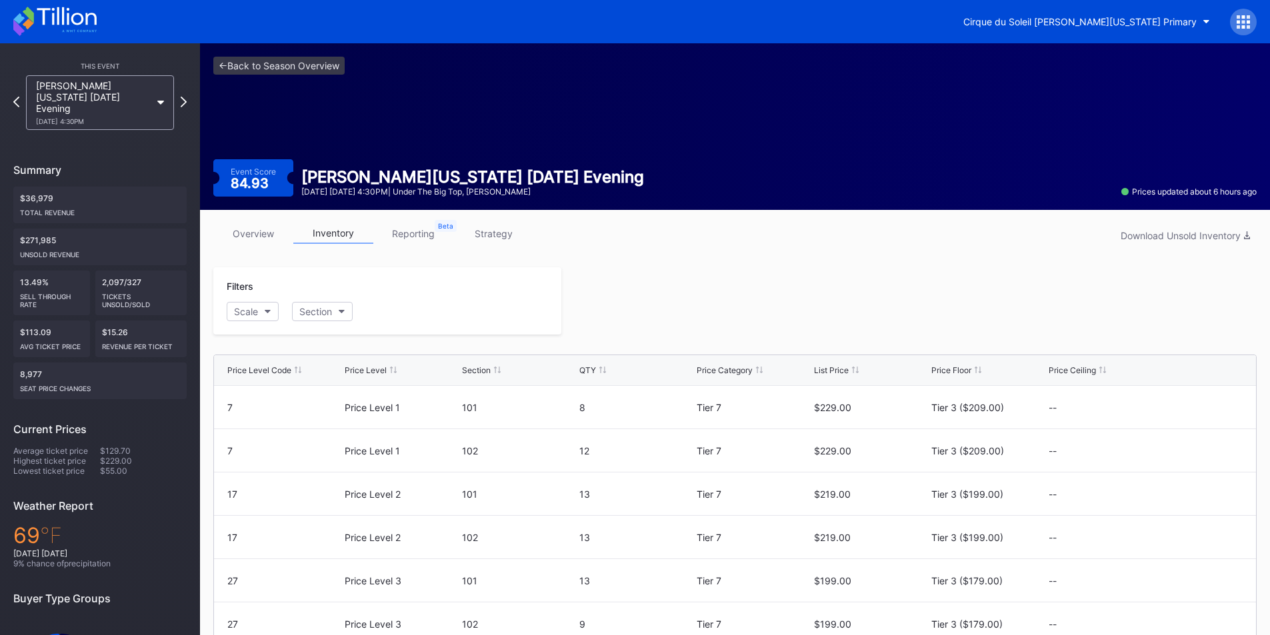
scroll to position [130, 0]
click at [46, 23] on icon at bounding box center [54, 21] width 83 height 29
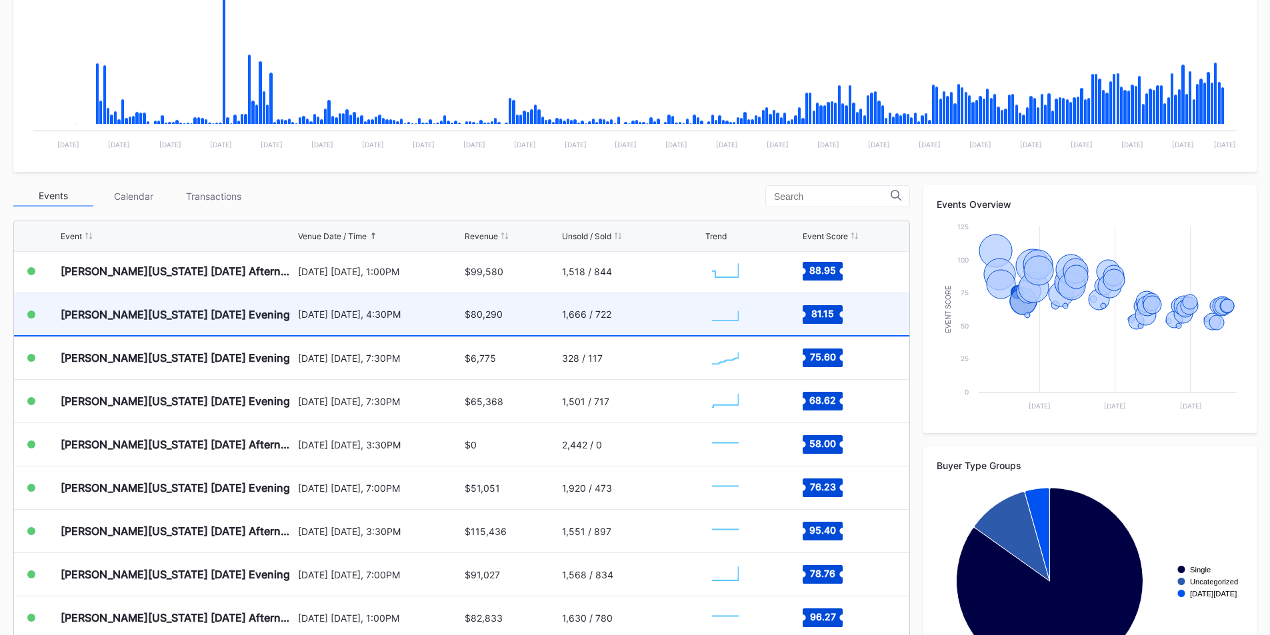
scroll to position [45, 0]
